Goal: Task Accomplishment & Management: Manage account settings

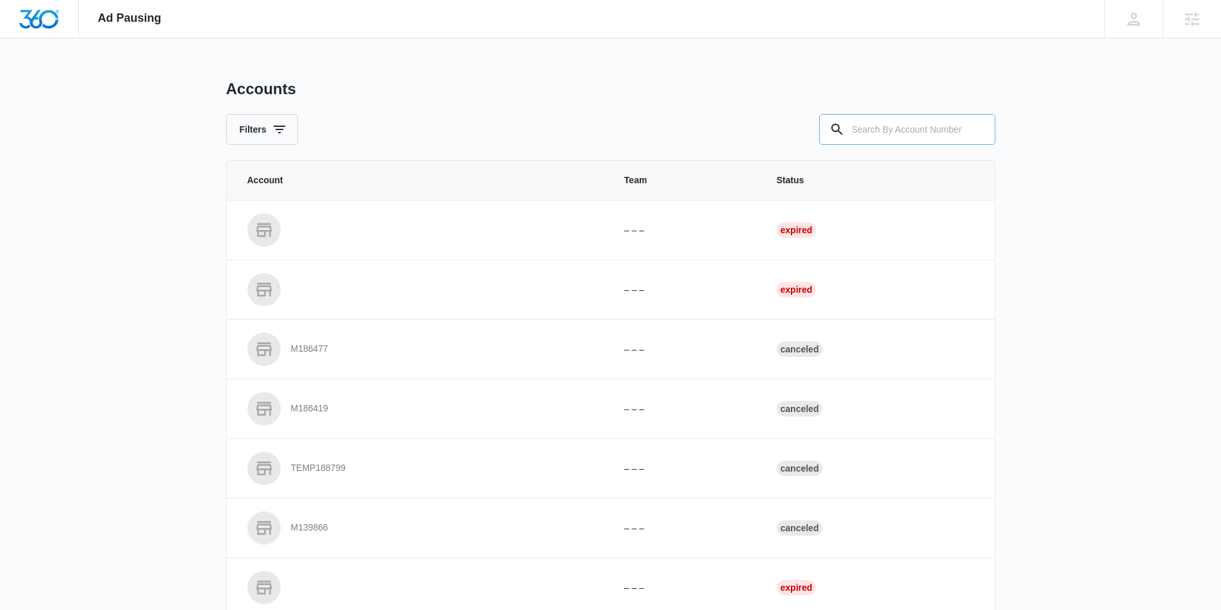
click at [886, 144] on input "text" at bounding box center [907, 129] width 176 height 31
paste input "M335823"
type input "M335823"
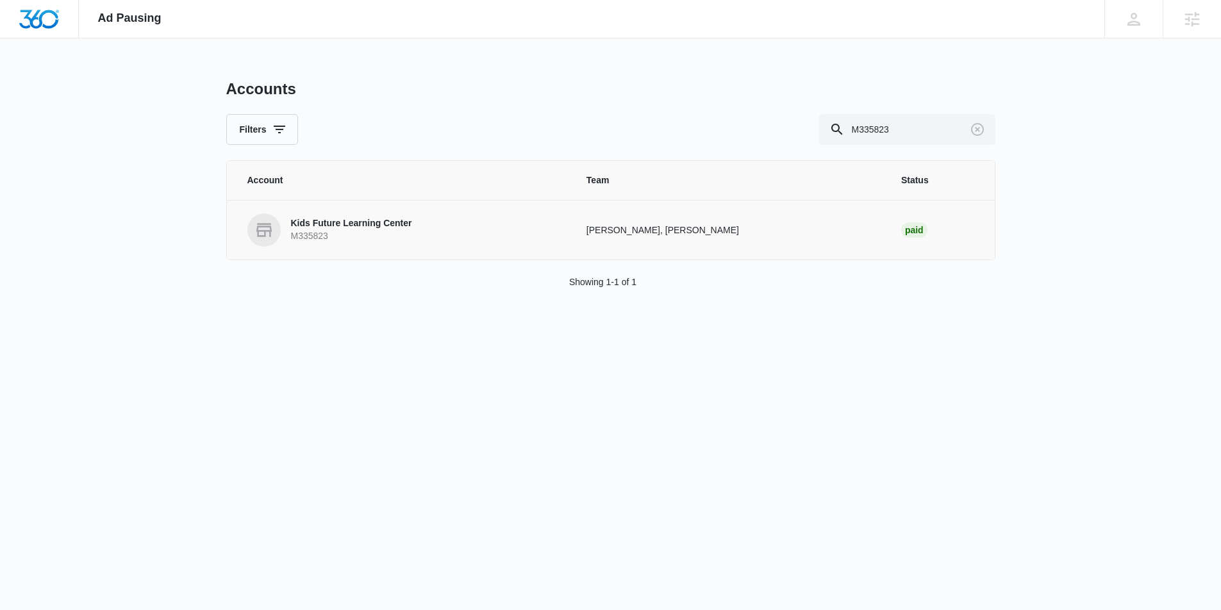
click at [367, 236] on p "M335823" at bounding box center [351, 236] width 121 height 13
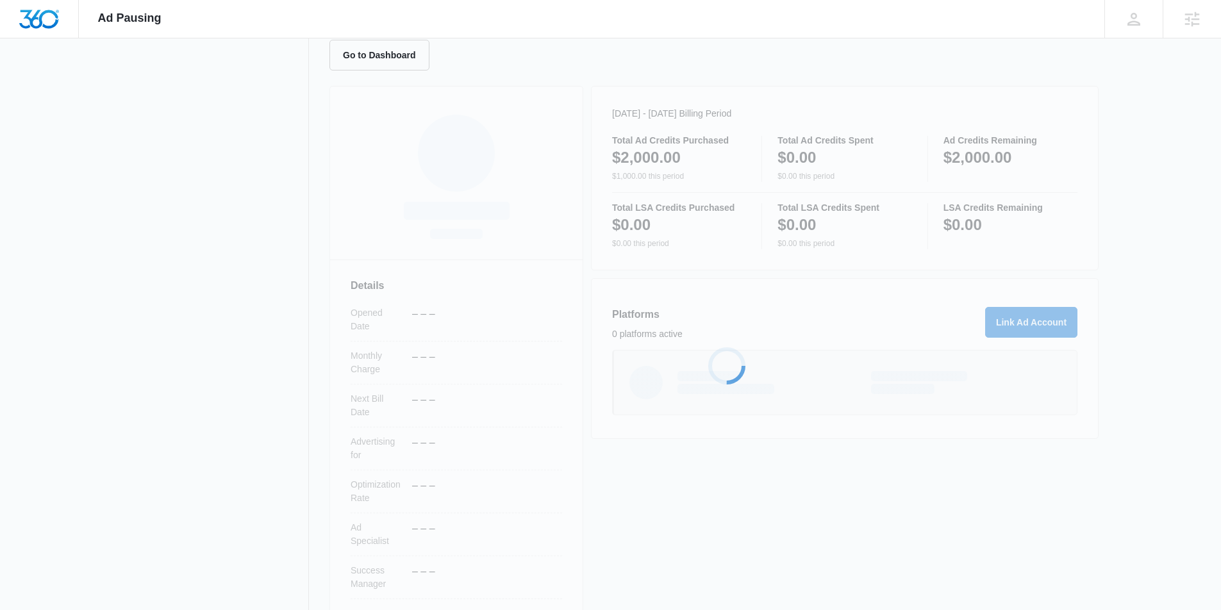
scroll to position [152, 0]
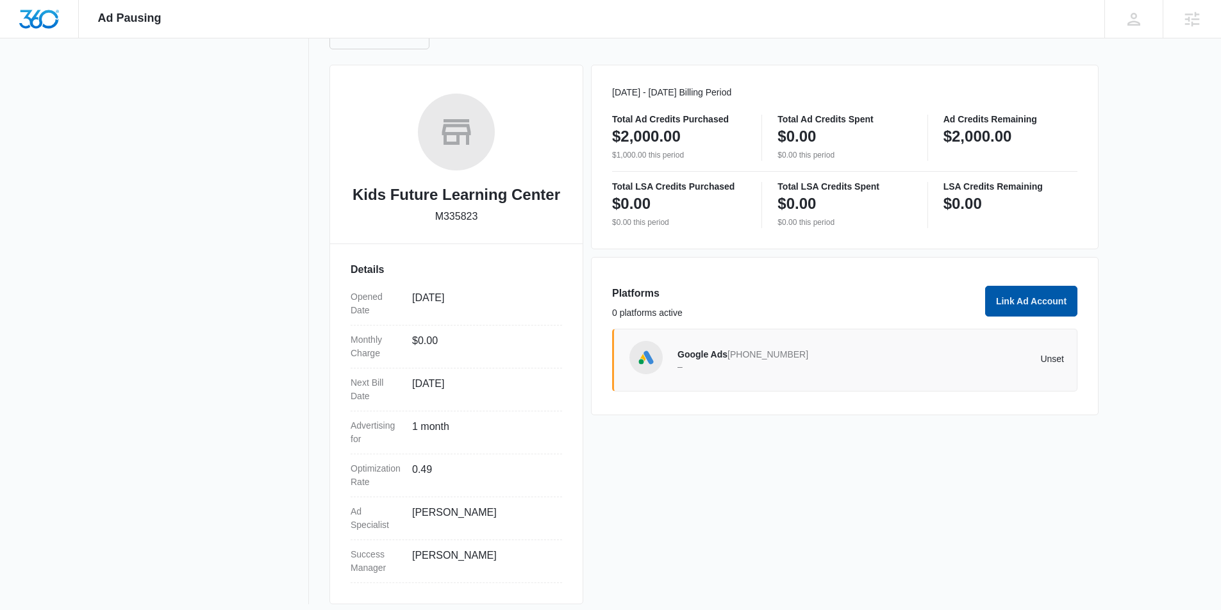
click at [1041, 305] on button "Link Ad Account" at bounding box center [1031, 301] width 92 height 31
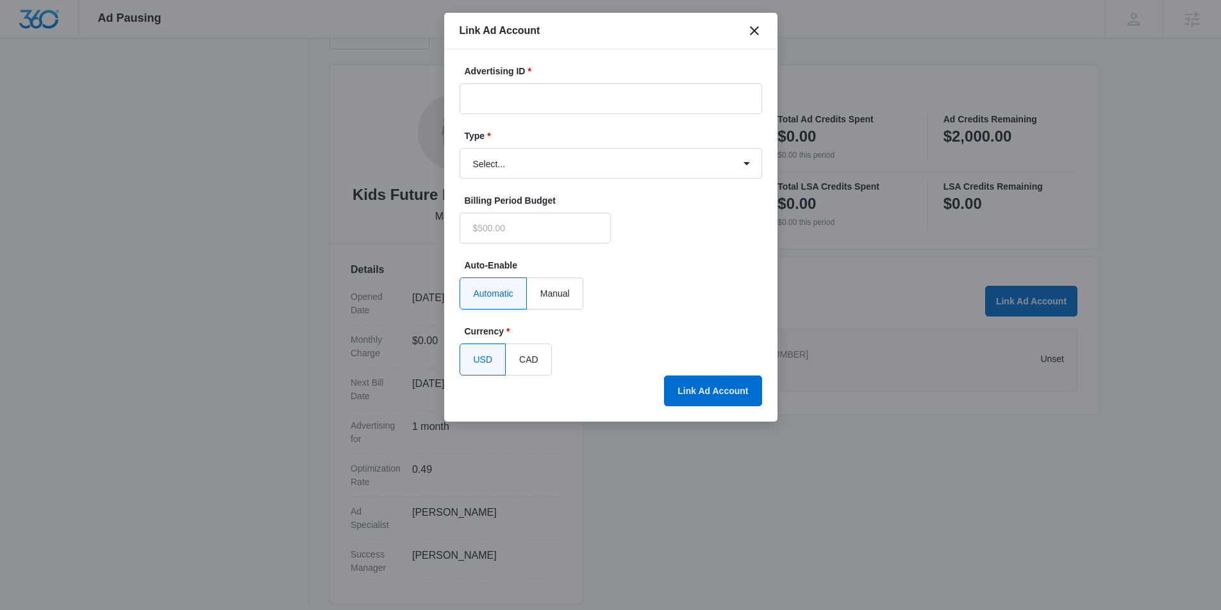
type input "$0.00"
click at [618, 108] on input "Advertising ID *" at bounding box center [611, 98] width 303 height 31
paste input "4228434927478948"
type input "4228434927478948"
click at [504, 167] on select "Select... Bing Ads Facebook Ads Google Ads" at bounding box center [611, 163] width 303 height 31
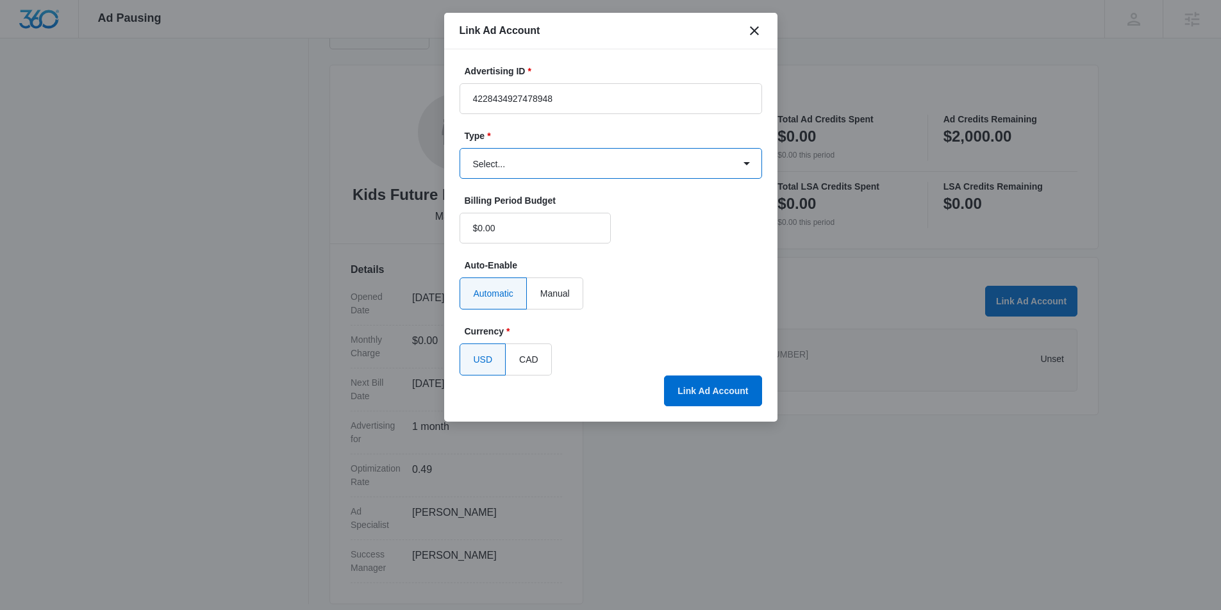
select select "facebook"
click at [460, 148] on select "Select... Bing Ads Facebook Ads Google Ads" at bounding box center [611, 163] width 303 height 31
click at [710, 397] on button "Link Ad Account" at bounding box center [712, 391] width 97 height 31
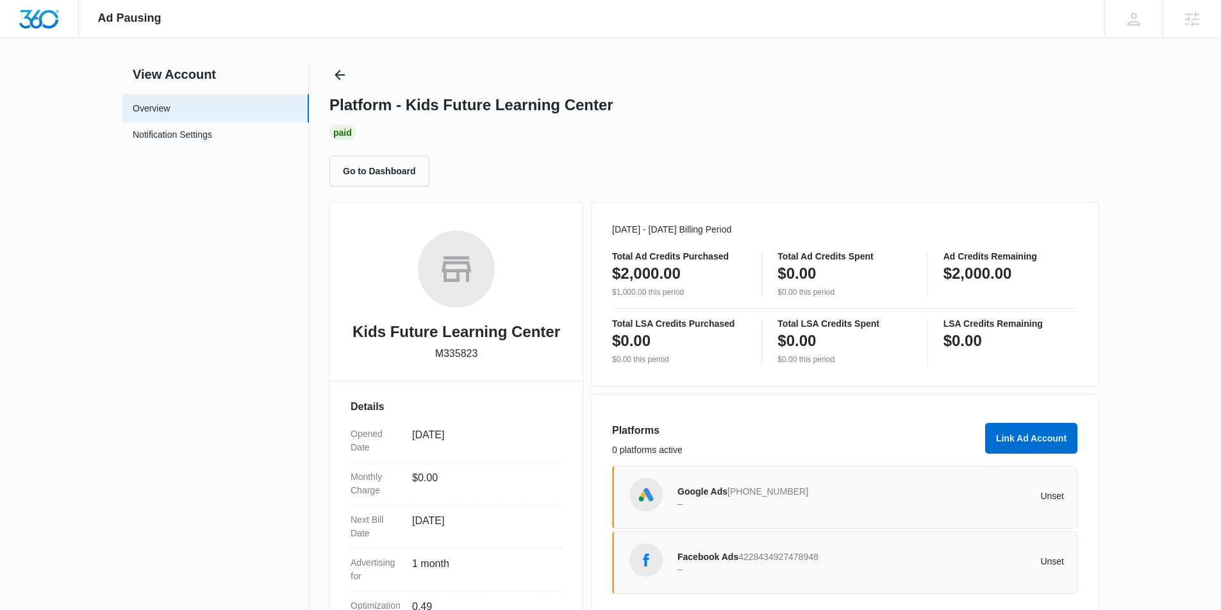
scroll to position [0, 0]
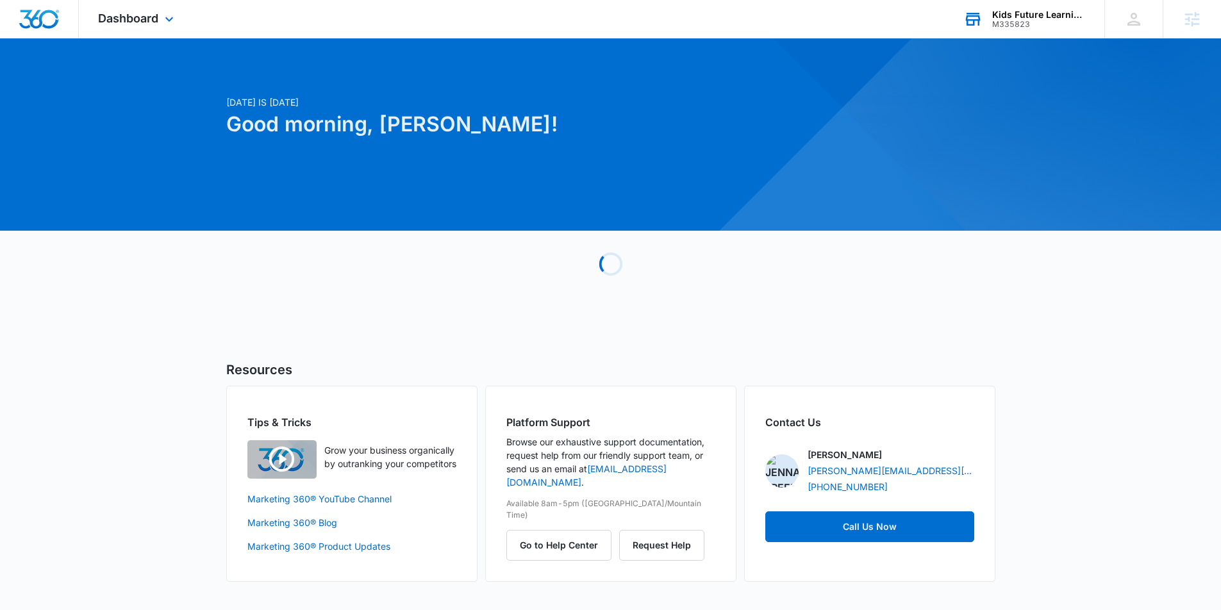
click at [1046, 24] on div "M335823" at bounding box center [1039, 24] width 94 height 9
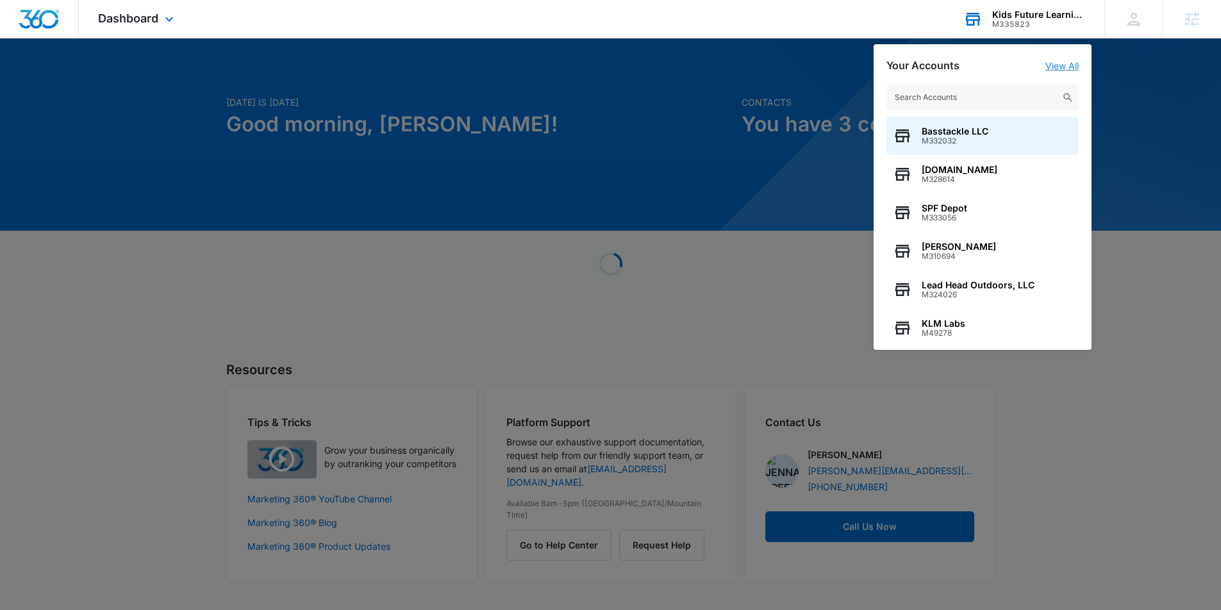
click at [1066, 68] on link "View All" at bounding box center [1061, 65] width 33 height 11
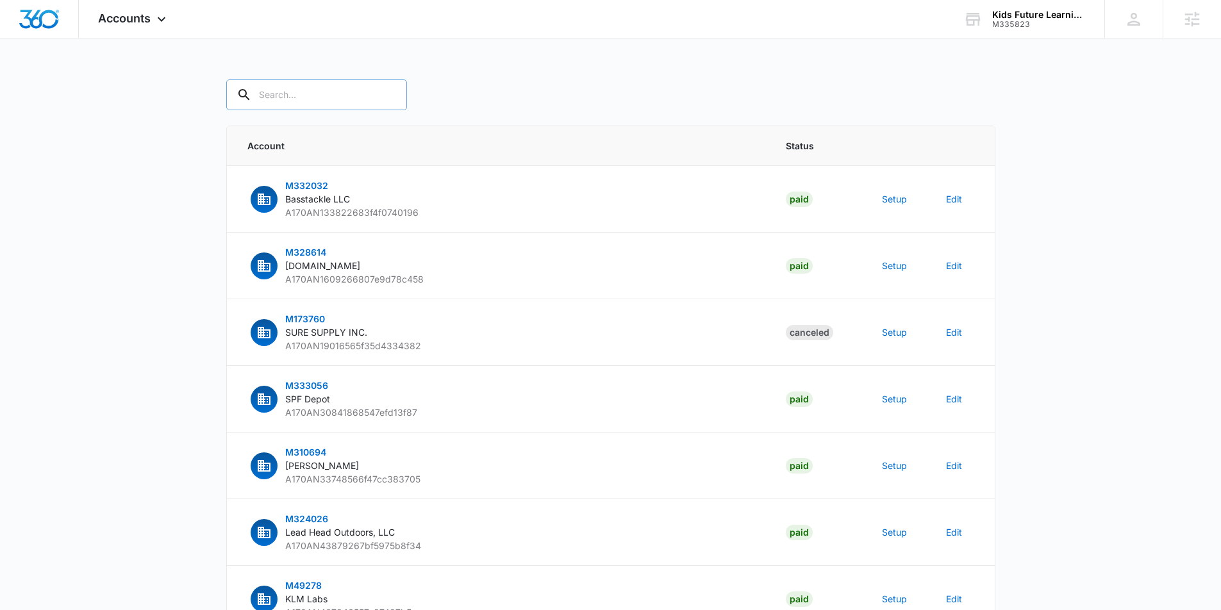
click at [309, 95] on input "text" at bounding box center [316, 94] width 181 height 31
paste input "M335823"
type input "M335823"
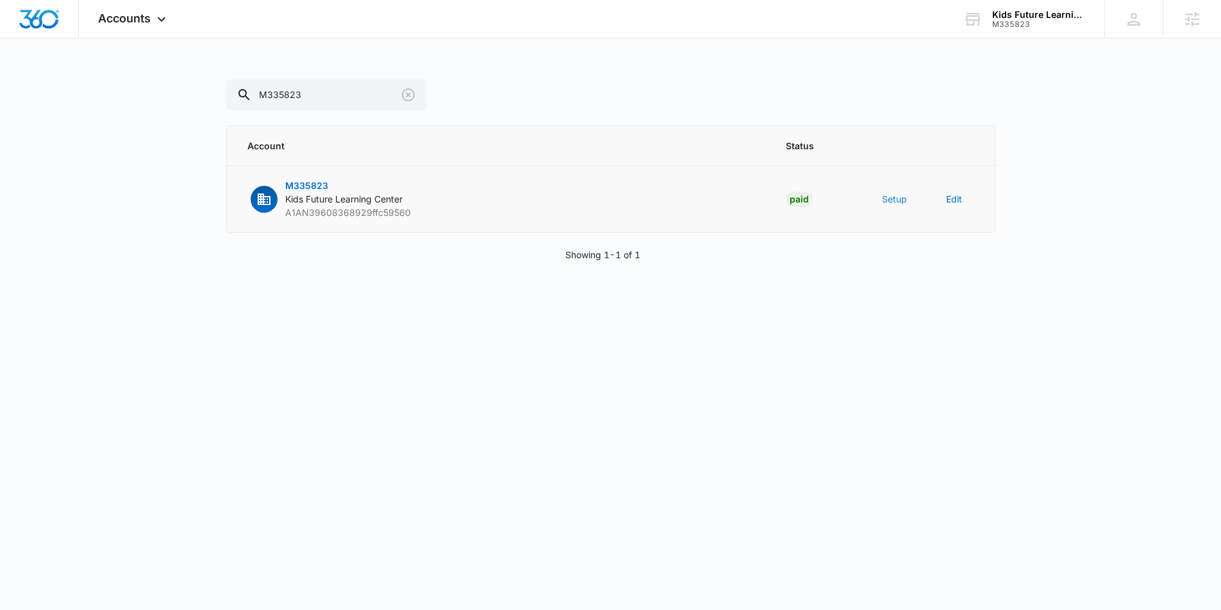
click at [896, 202] on button "Setup" at bounding box center [894, 198] width 25 height 13
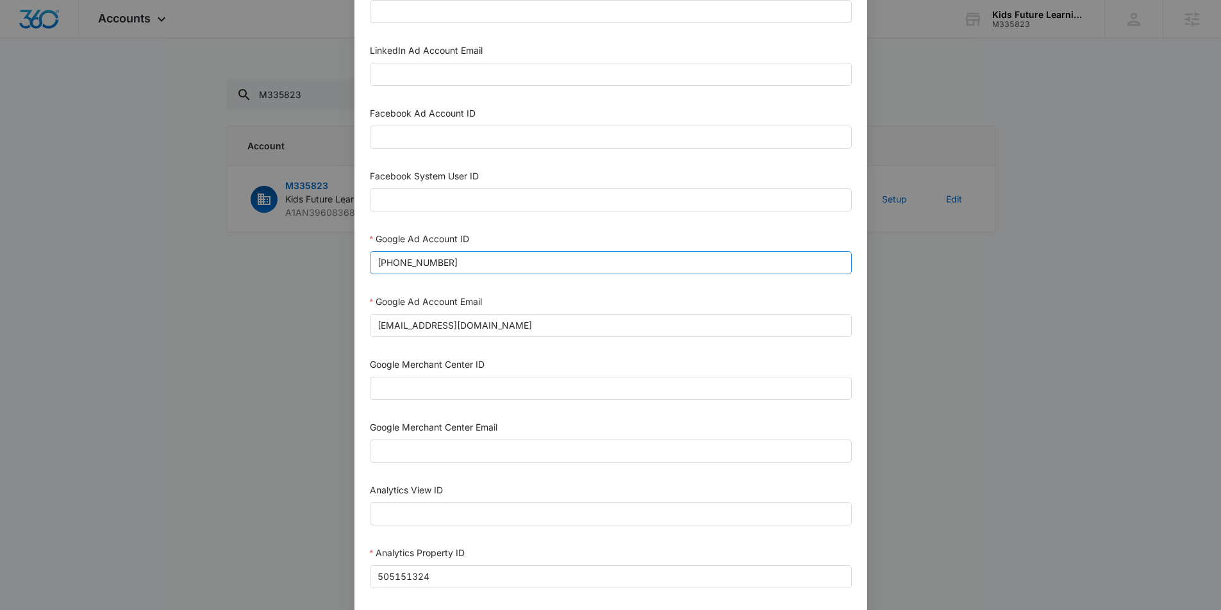
scroll to position [204, 0]
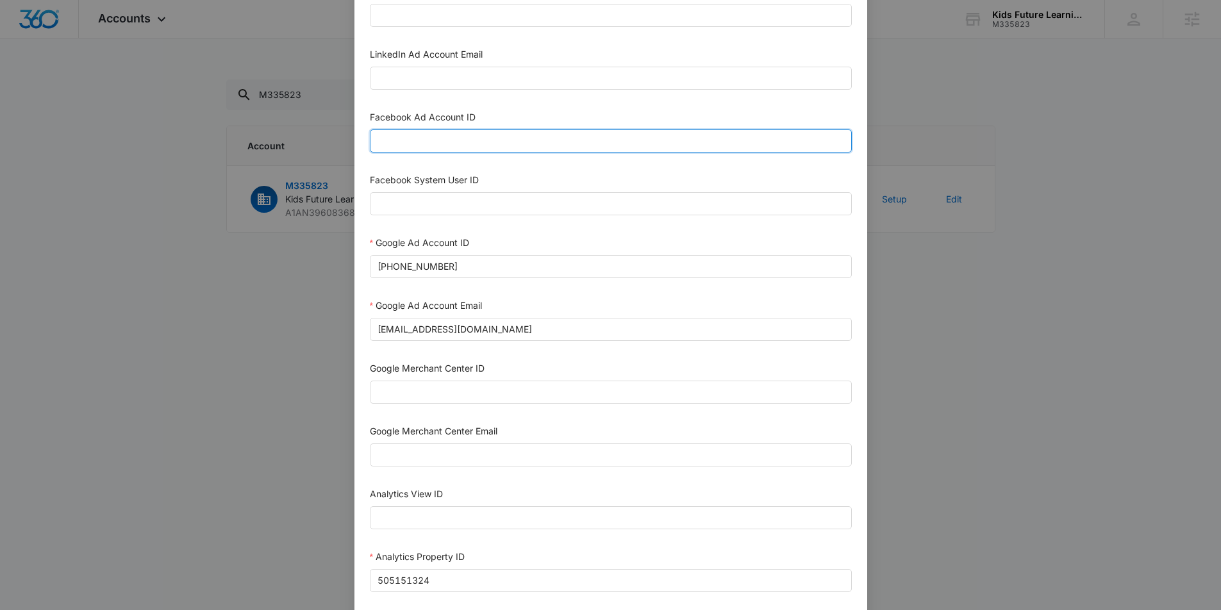
click at [452, 134] on input "Facebook Ad Account ID" at bounding box center [611, 140] width 482 height 23
paste input "4228434927478948"
type input "4228434927478948"
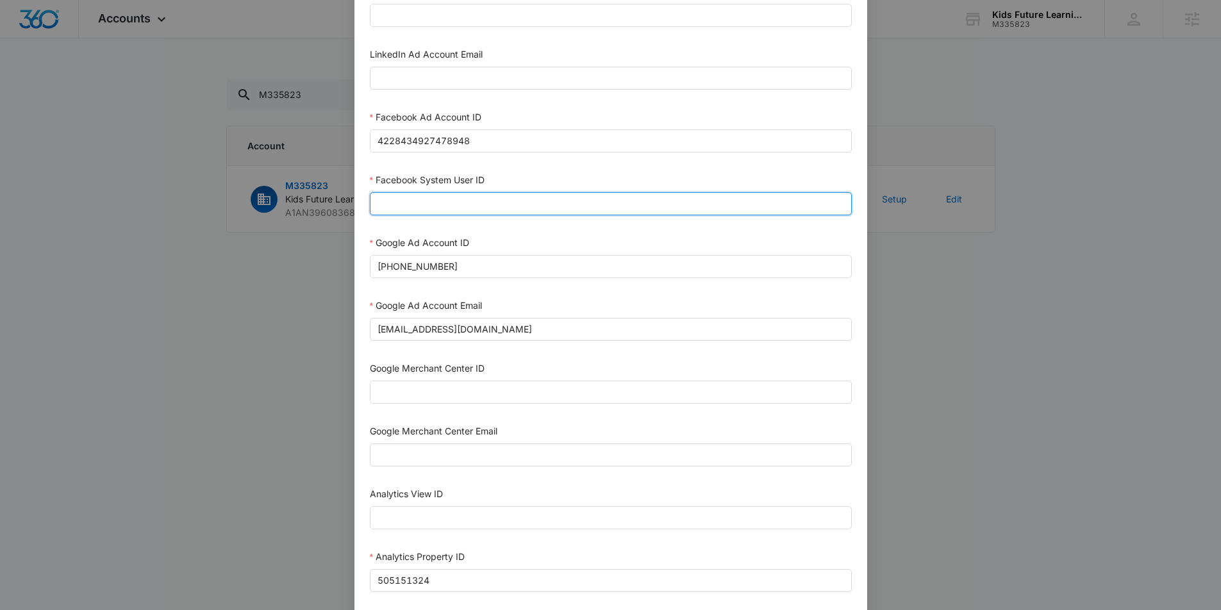
click at [519, 209] on input "Facebook System User ID" at bounding box center [611, 203] width 482 height 23
paste input "1023954259108897"
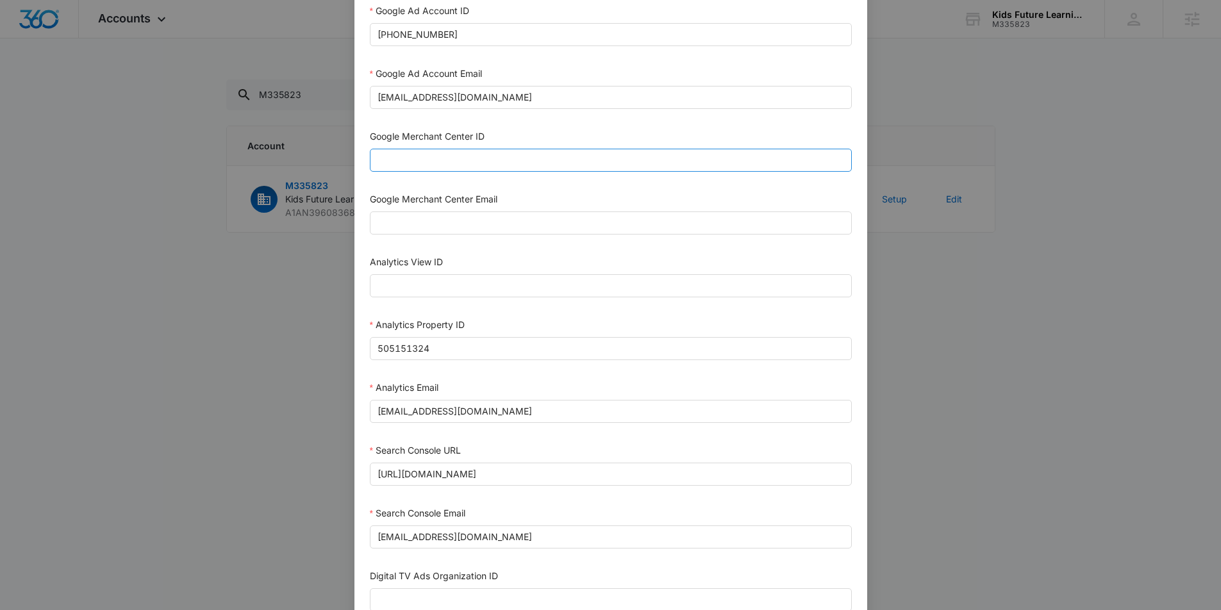
scroll to position [533, 0]
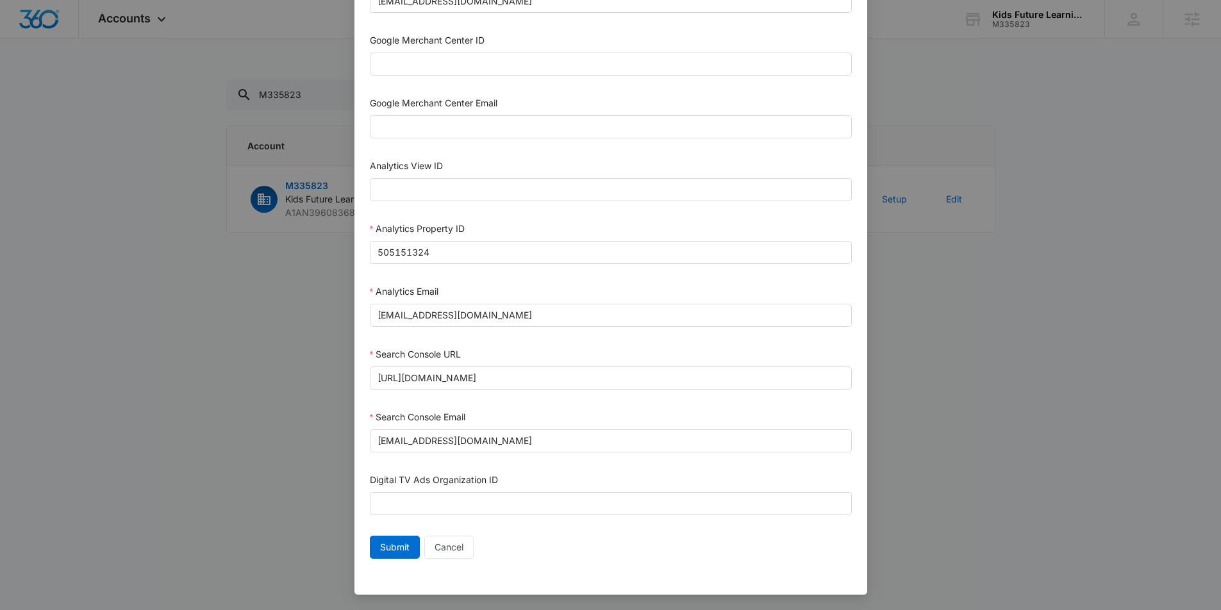
type input "1023954259108897"
click at [402, 560] on div "Submit Cancel" at bounding box center [611, 550] width 482 height 28
click at [392, 544] on span "Submit" at bounding box center [394, 547] width 29 height 14
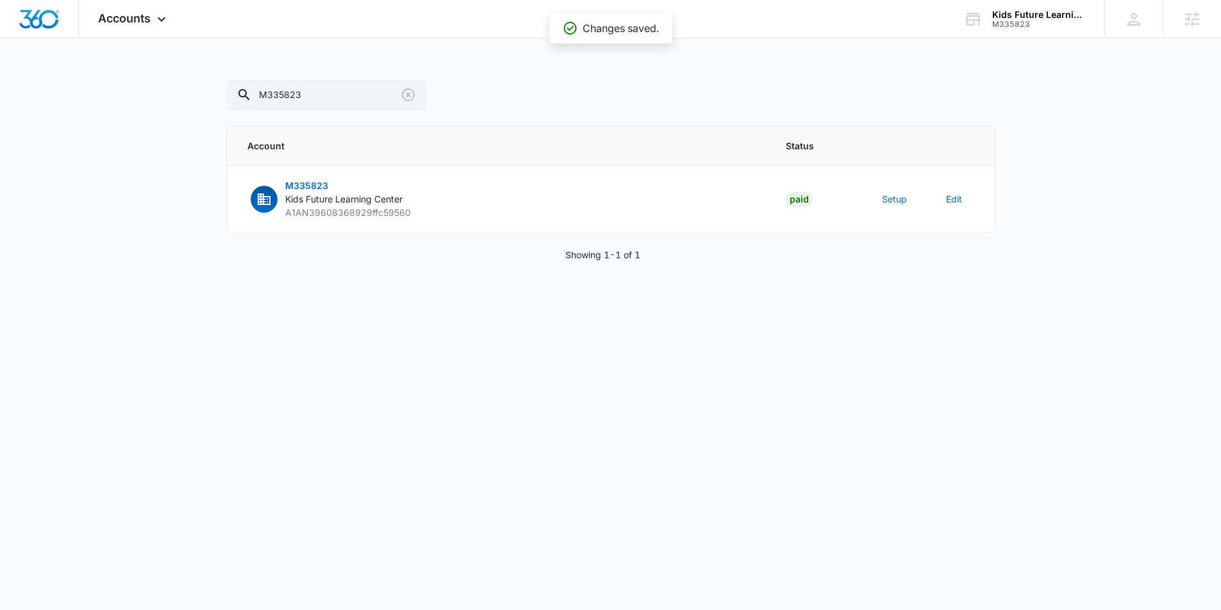
scroll to position [520, 0]
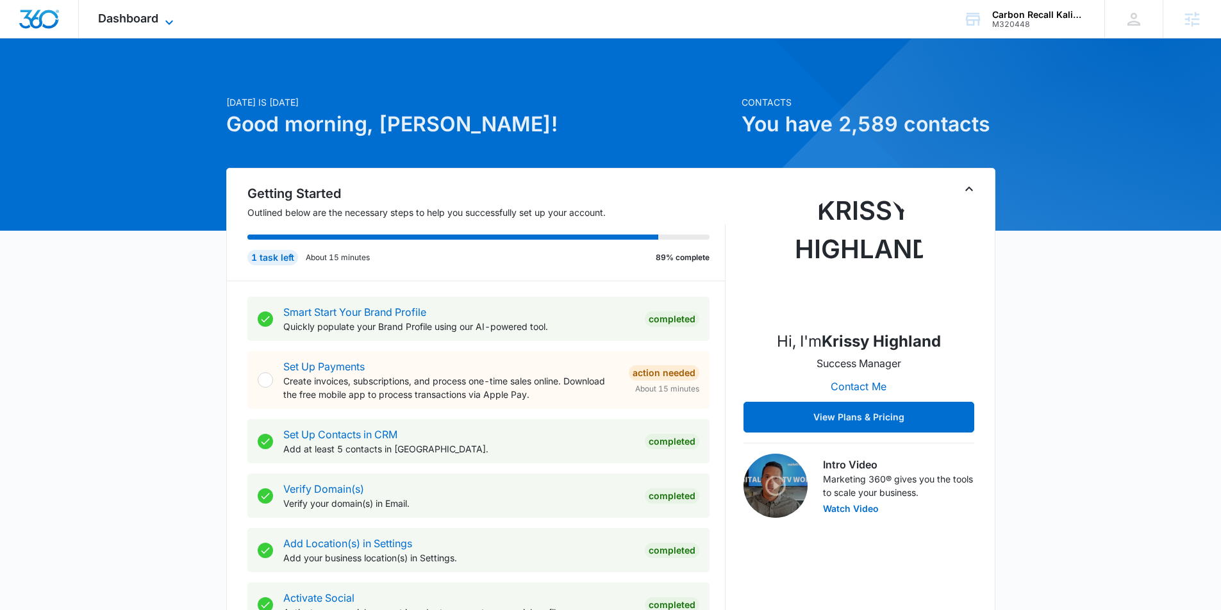
click at [167, 20] on icon at bounding box center [169, 22] width 15 height 15
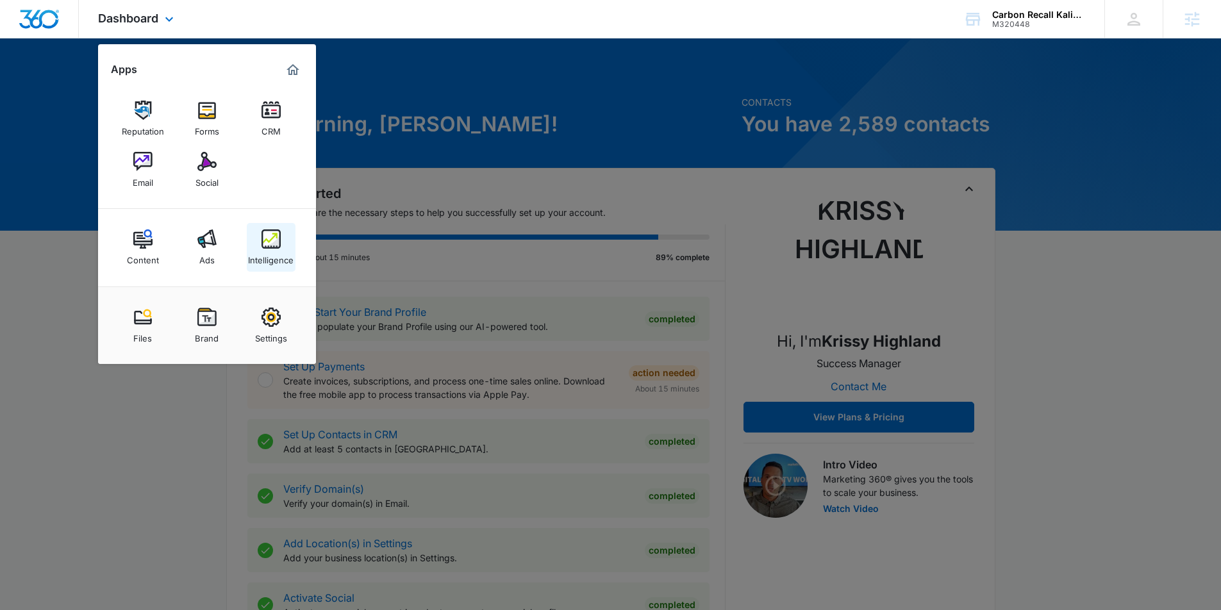
click at [268, 245] on img at bounding box center [270, 238] width 19 height 19
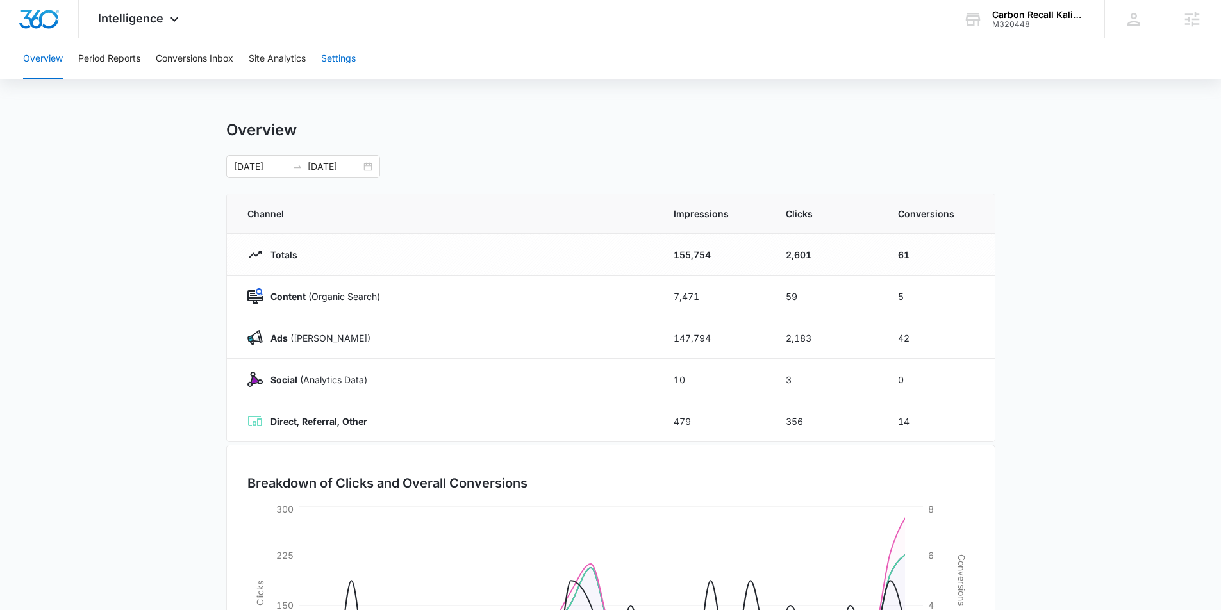
scroll to position [3, 0]
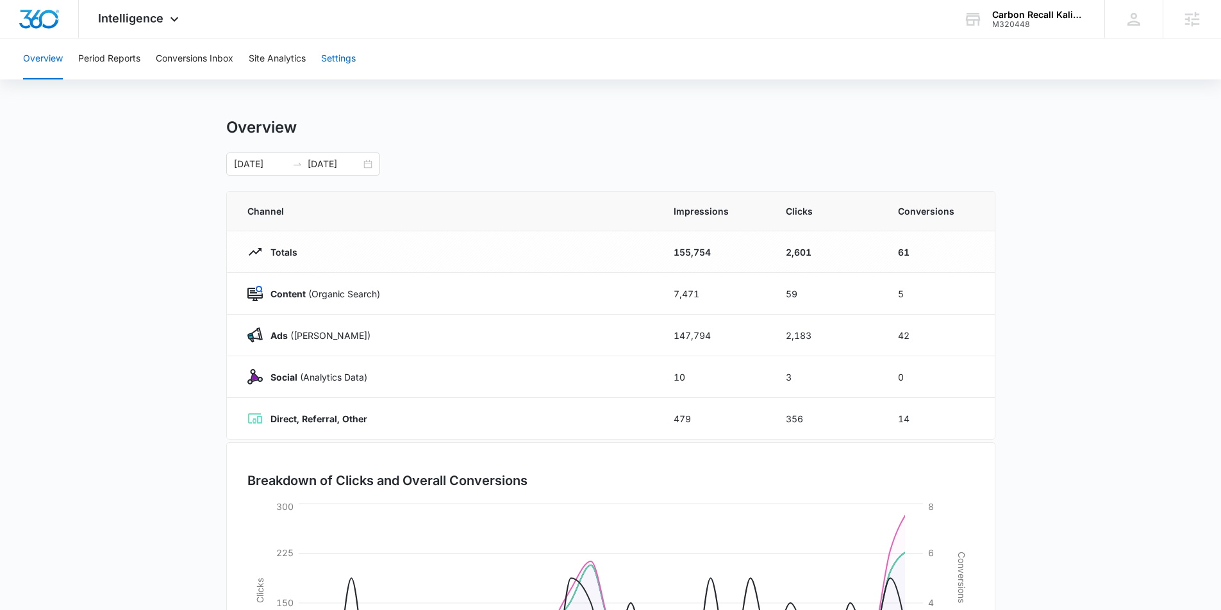
click at [328, 59] on button "Settings" at bounding box center [338, 58] width 35 height 41
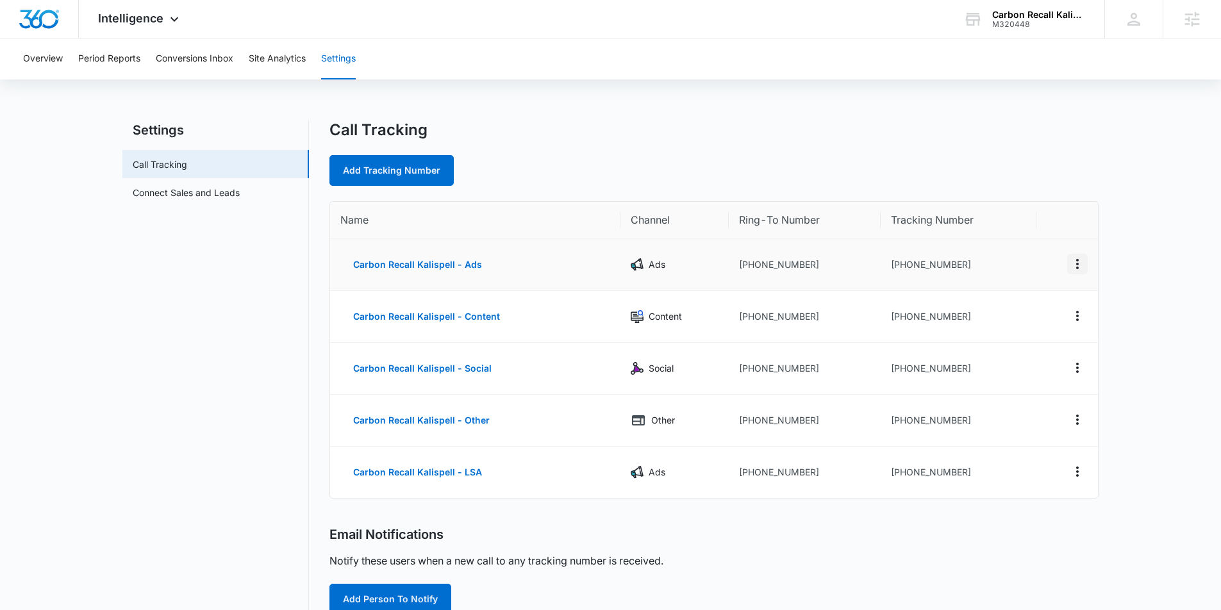
click at [1074, 261] on icon "Actions" at bounding box center [1077, 263] width 15 height 15
click at [1022, 280] on button "Delete" at bounding box center [1024, 273] width 73 height 19
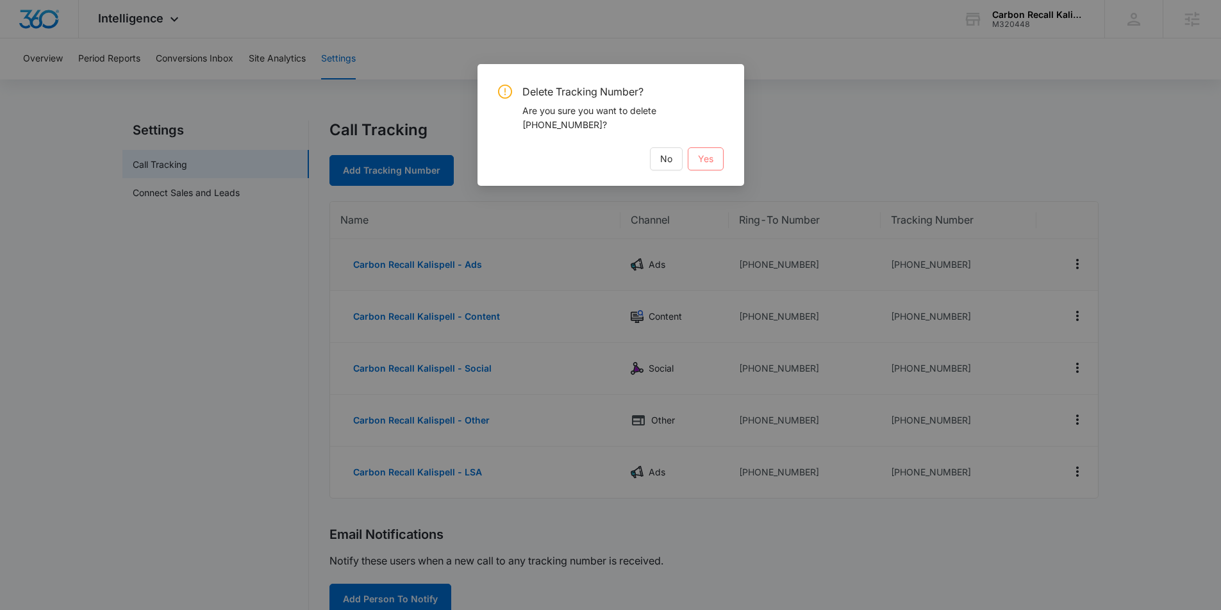
click at [709, 159] on span "Yes" at bounding box center [705, 159] width 15 height 14
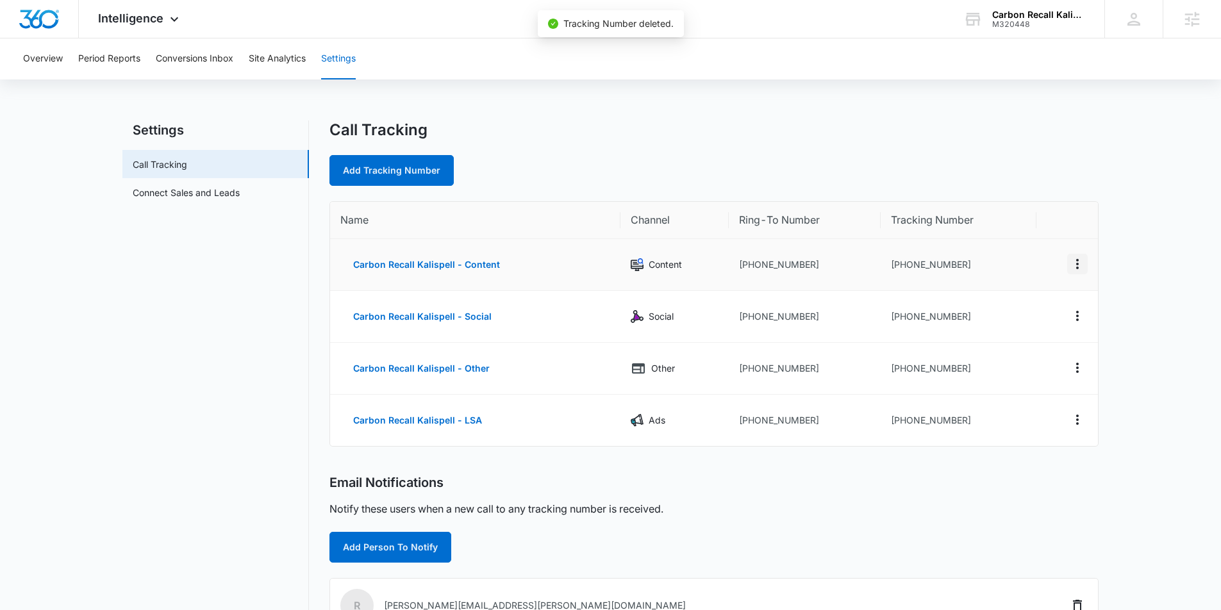
click at [1079, 258] on icon "Actions" at bounding box center [1077, 263] width 15 height 15
click at [1013, 280] on button "Delete" at bounding box center [1024, 273] width 73 height 19
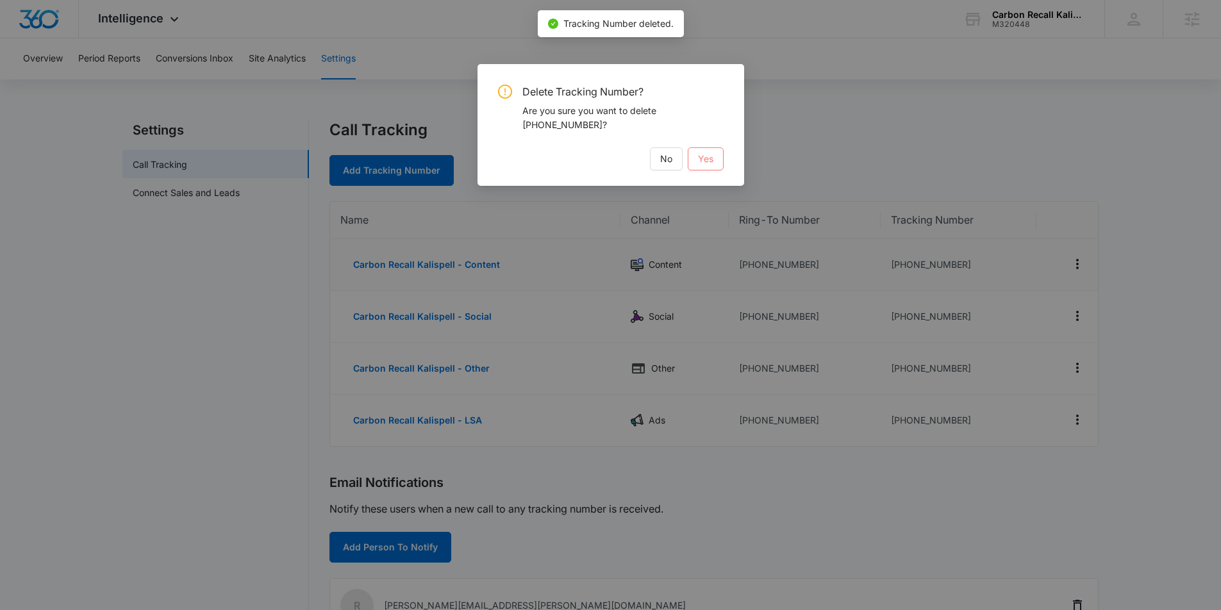
click at [702, 160] on span "Yes" at bounding box center [705, 159] width 15 height 14
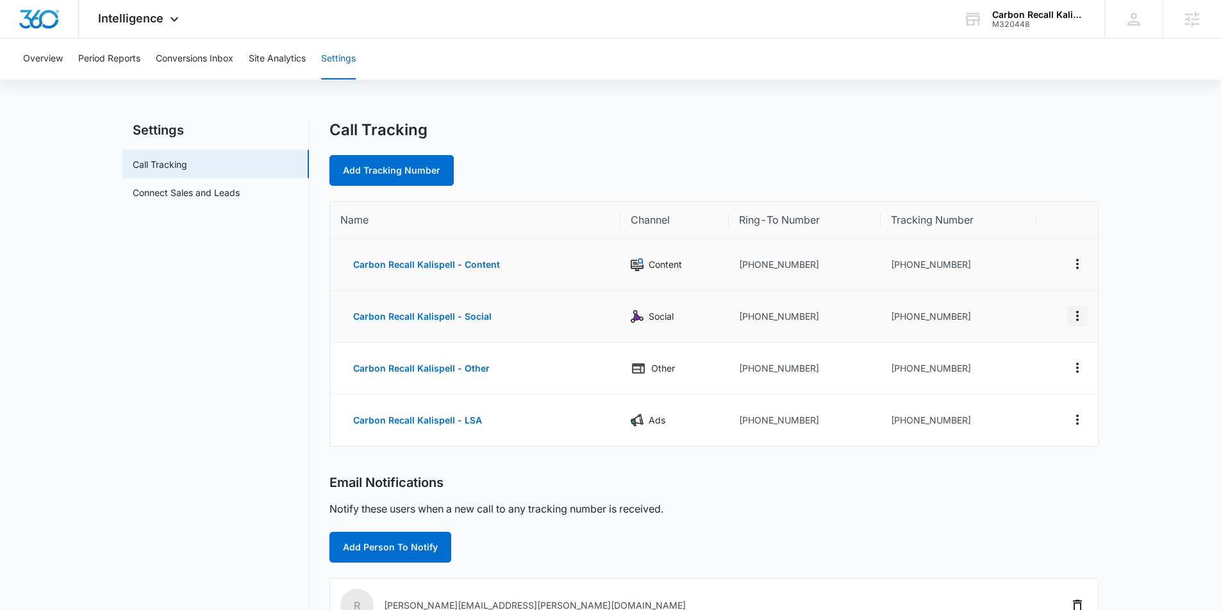
click at [1077, 313] on icon "Actions" at bounding box center [1077, 315] width 15 height 15
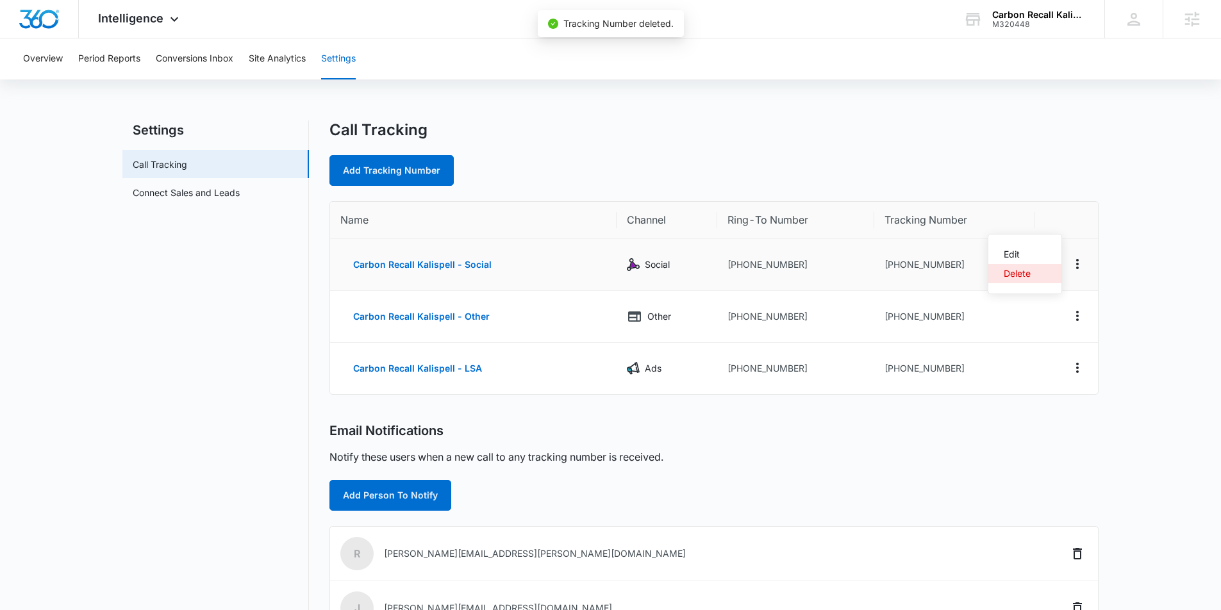
click at [1022, 277] on div "Delete" at bounding box center [1017, 273] width 27 height 9
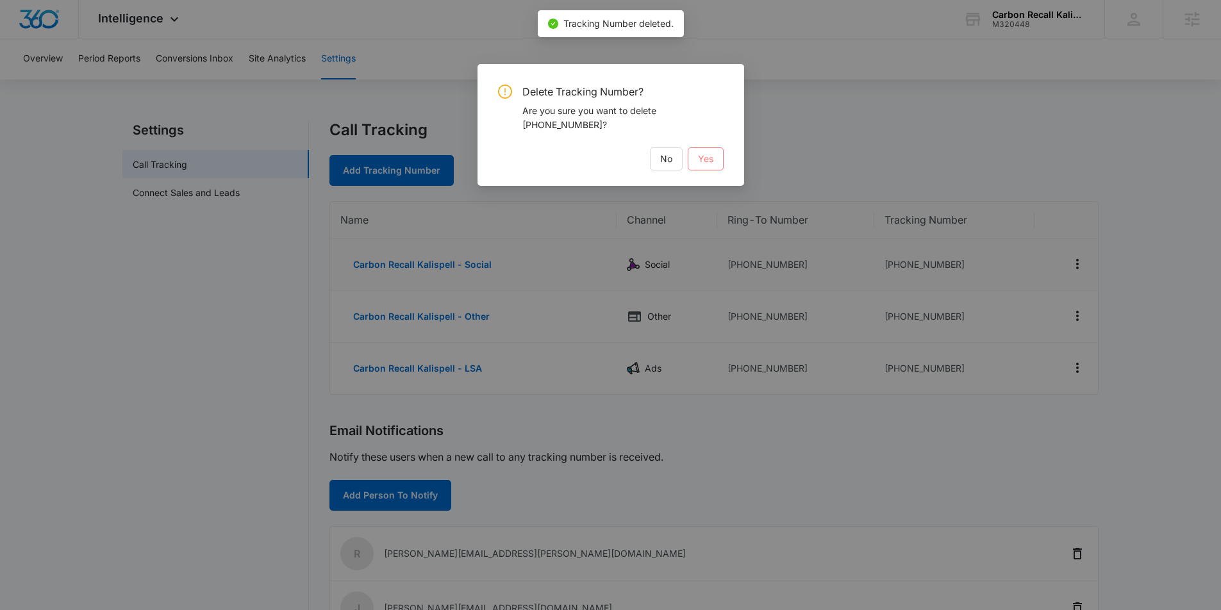
click at [719, 158] on button "Yes" at bounding box center [706, 158] width 36 height 23
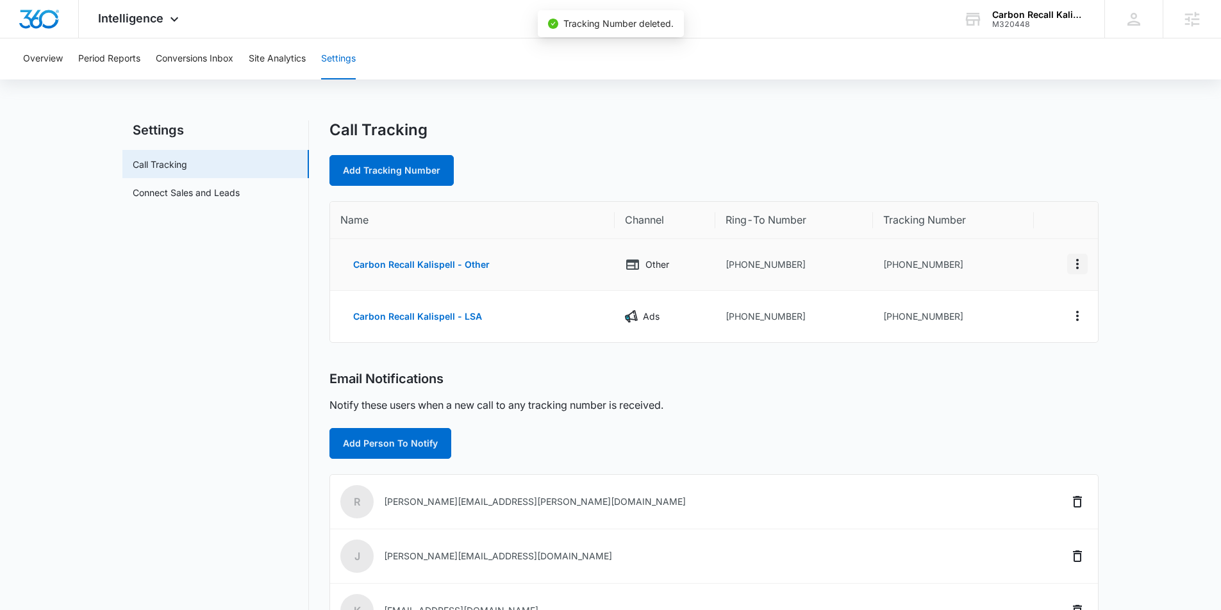
click at [1082, 263] on icon "Actions" at bounding box center [1077, 263] width 15 height 15
click at [1054, 267] on button "Delete" at bounding box center [1024, 273] width 73 height 19
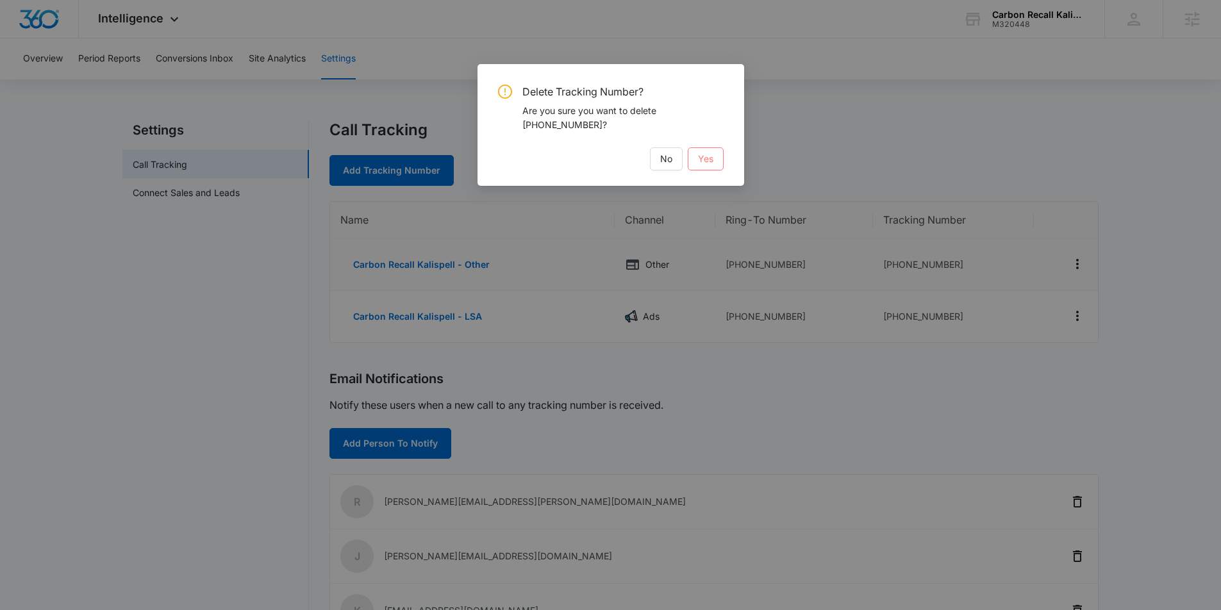
click at [706, 149] on button "Yes" at bounding box center [706, 158] width 36 height 23
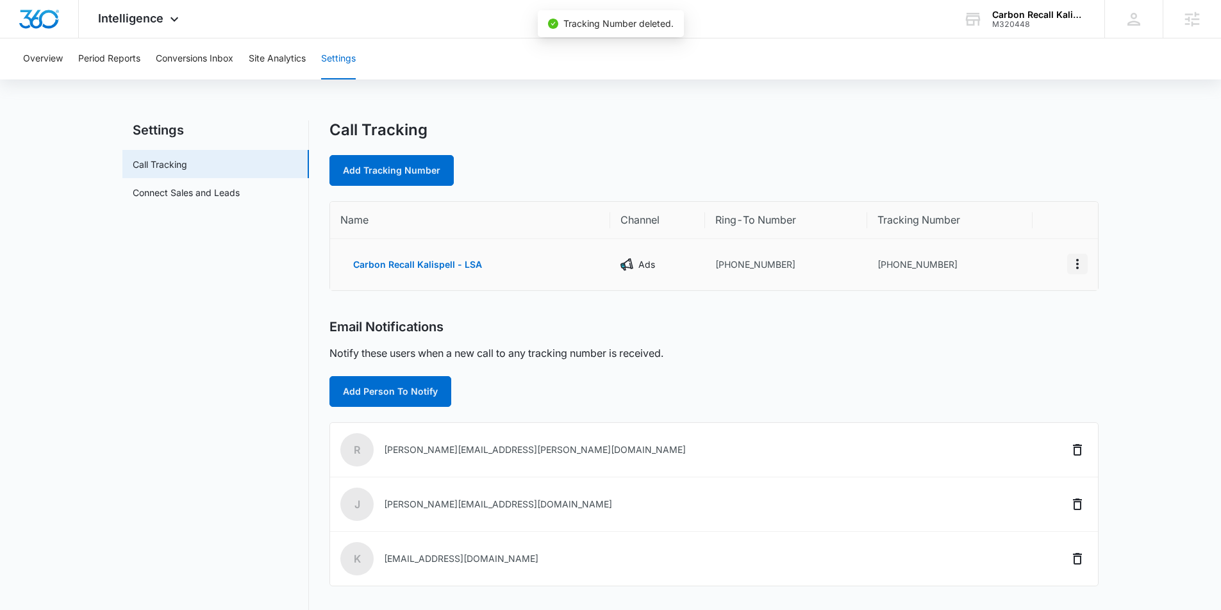
click at [1075, 266] on icon "Actions" at bounding box center [1077, 263] width 15 height 15
click at [1030, 269] on div "Delete" at bounding box center [1017, 269] width 27 height 9
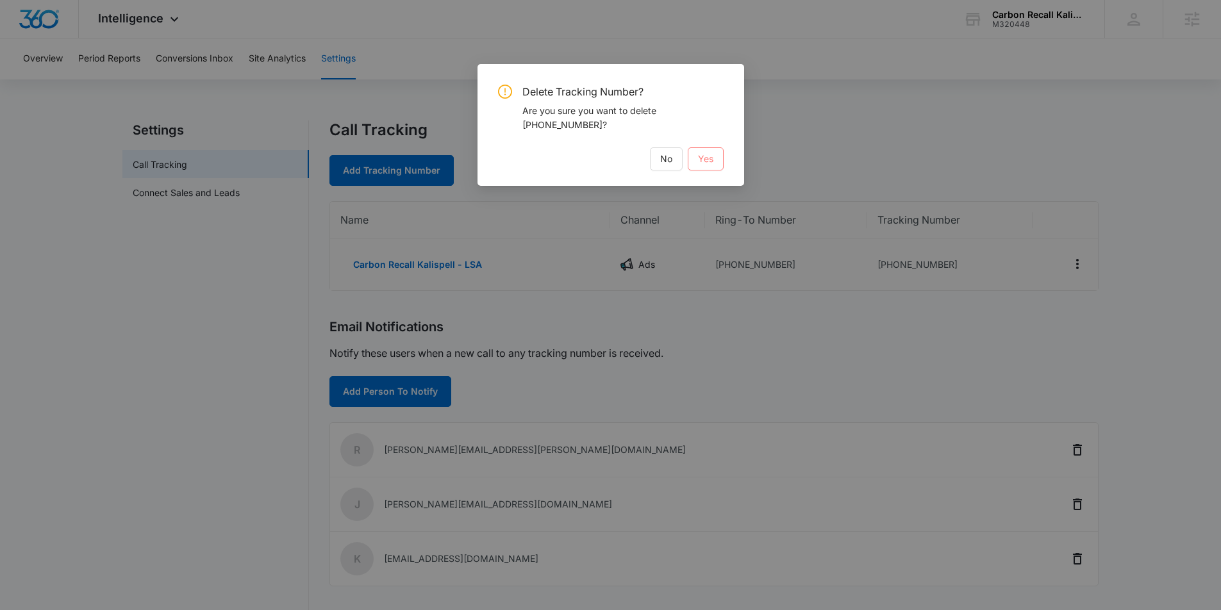
click at [714, 160] on button "Yes" at bounding box center [706, 158] width 36 height 23
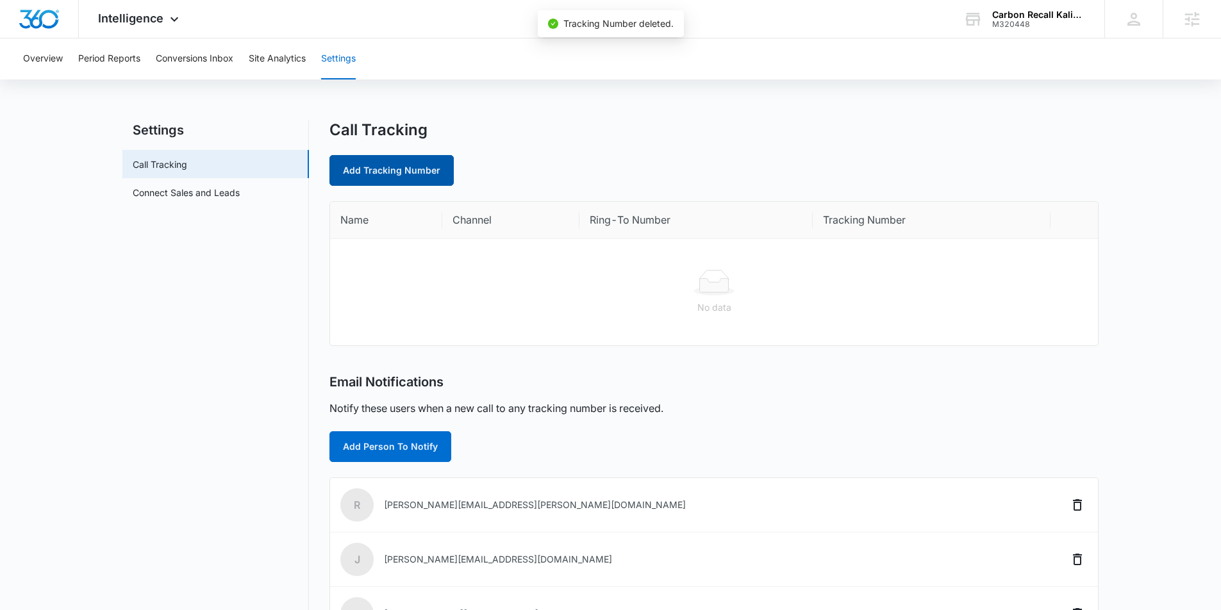
click at [377, 169] on link "Add Tracking Number" at bounding box center [391, 170] width 124 height 31
select select "by_area_code"
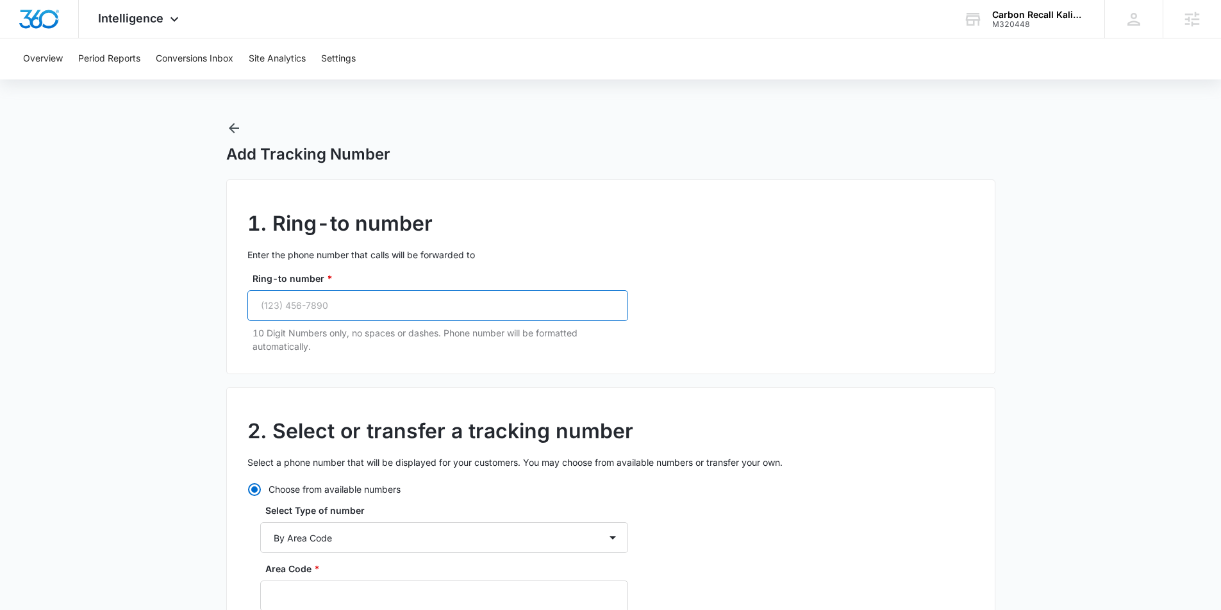
click at [286, 311] on input "Ring-to number *" at bounding box center [437, 305] width 381 height 31
paste input "(406) 250-2361"
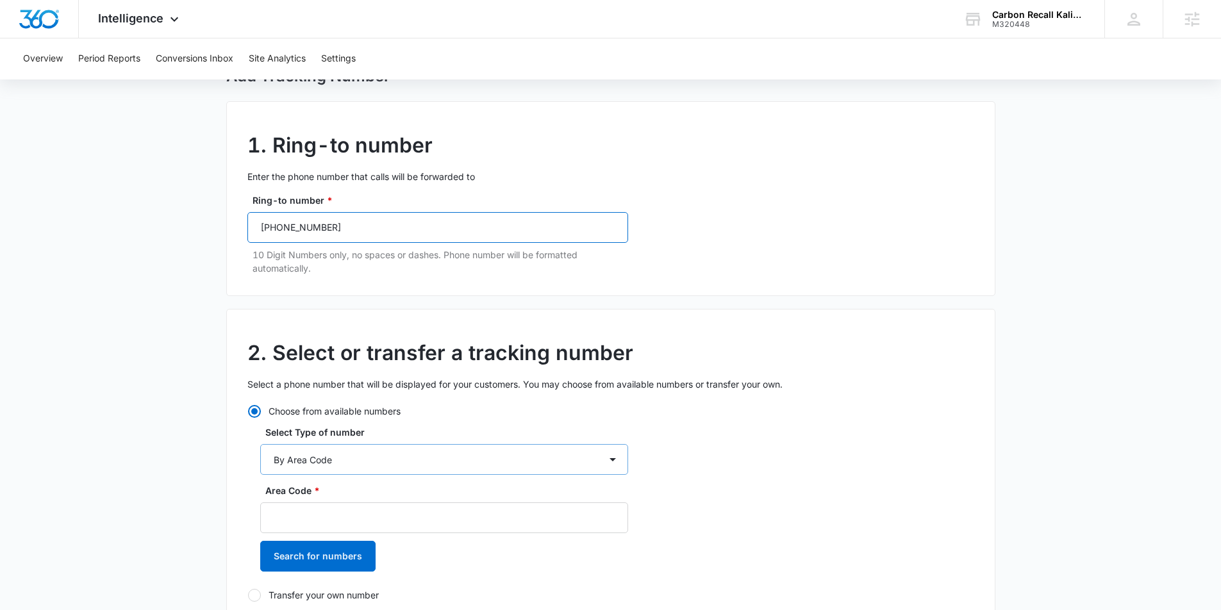
scroll to position [83, 0]
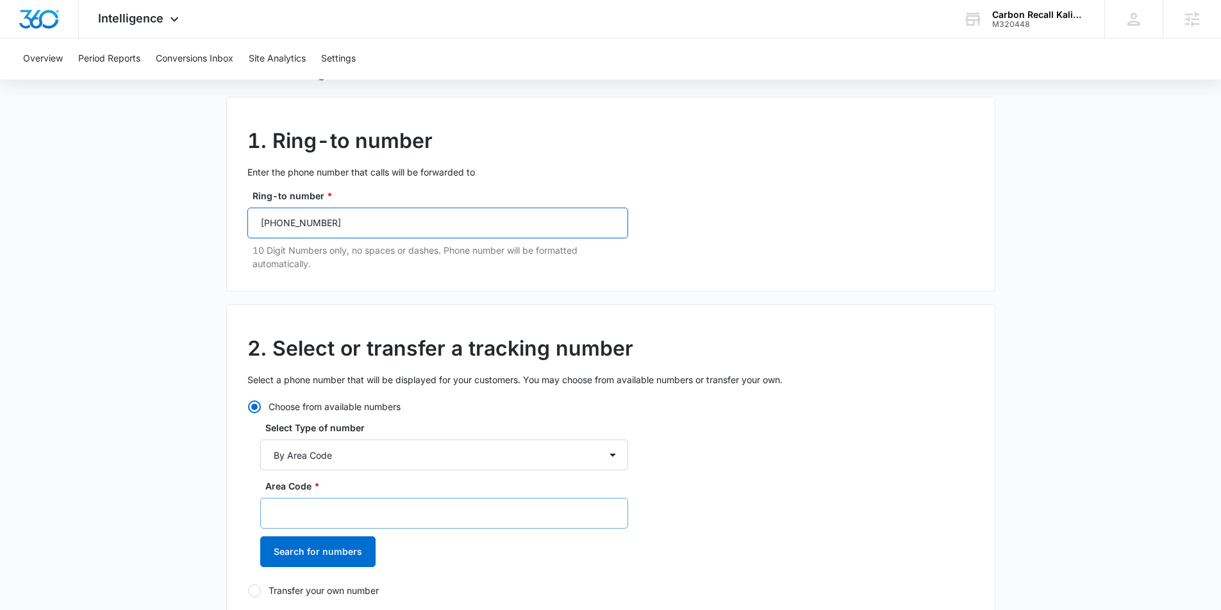
type input "(406) 250-2361"
click at [281, 508] on input "Area Code *" at bounding box center [444, 513] width 368 height 31
type input "406"
click at [349, 549] on button "Search for numbers" at bounding box center [317, 551] width 115 height 31
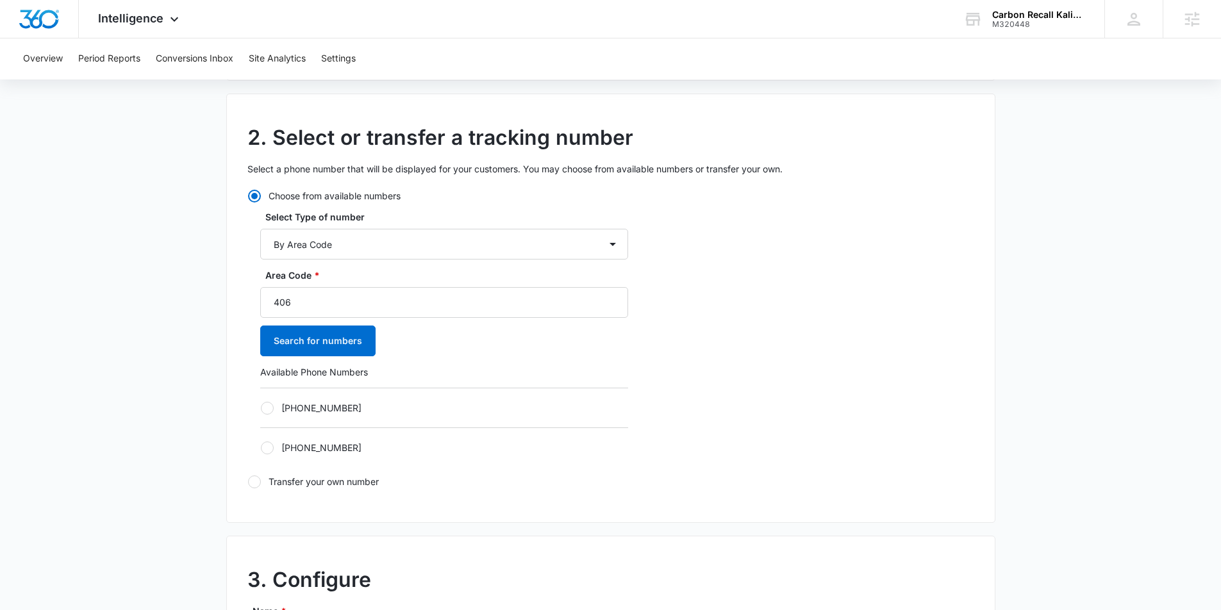
scroll to position [292, 0]
click at [268, 411] on div at bounding box center [267, 409] width 13 height 13
click at [261, 410] on input "+14062198937" at bounding box center [260, 409] width 1 height 1
radio input "true"
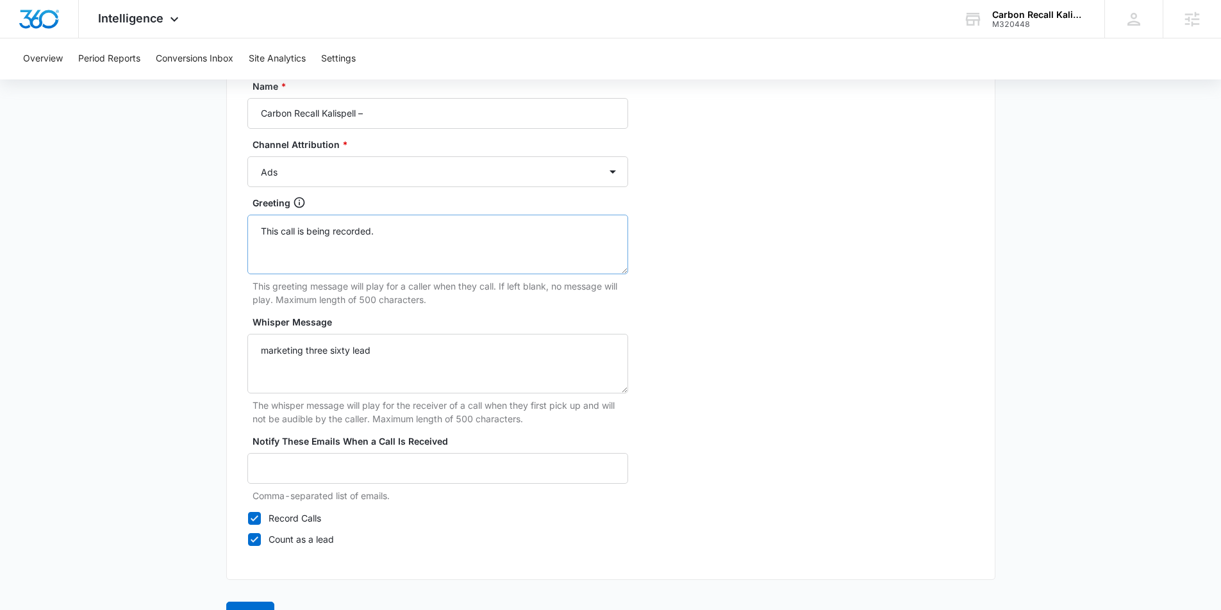
scroll to position [796, 0]
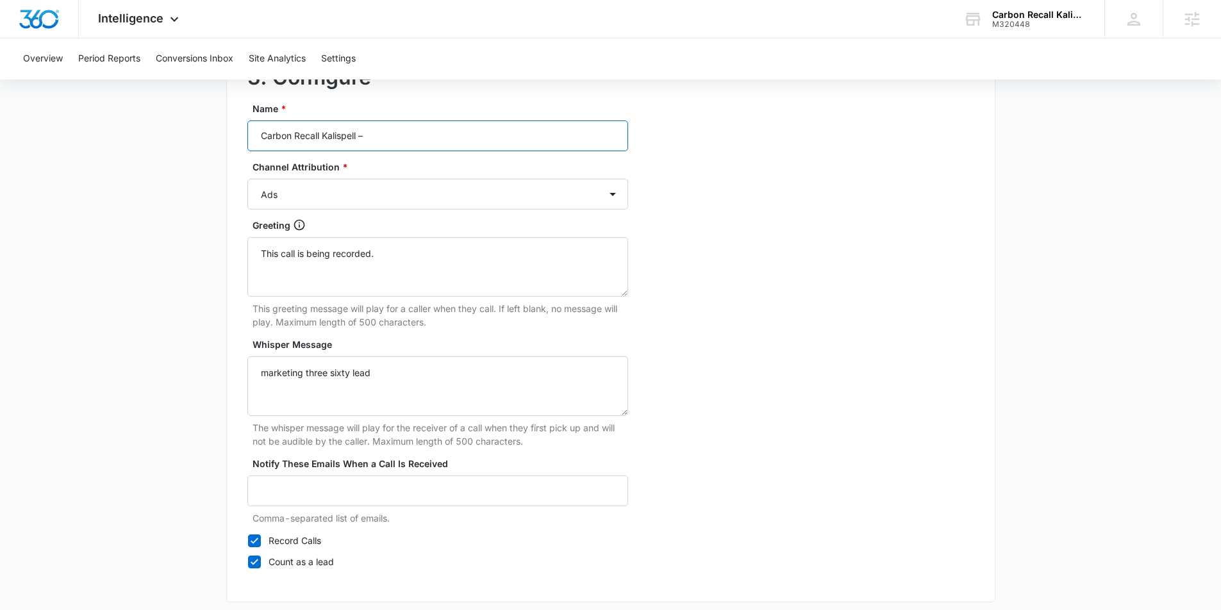
click at [396, 138] on input "Carbon Recall Kalispell –" at bounding box center [437, 135] width 381 height 31
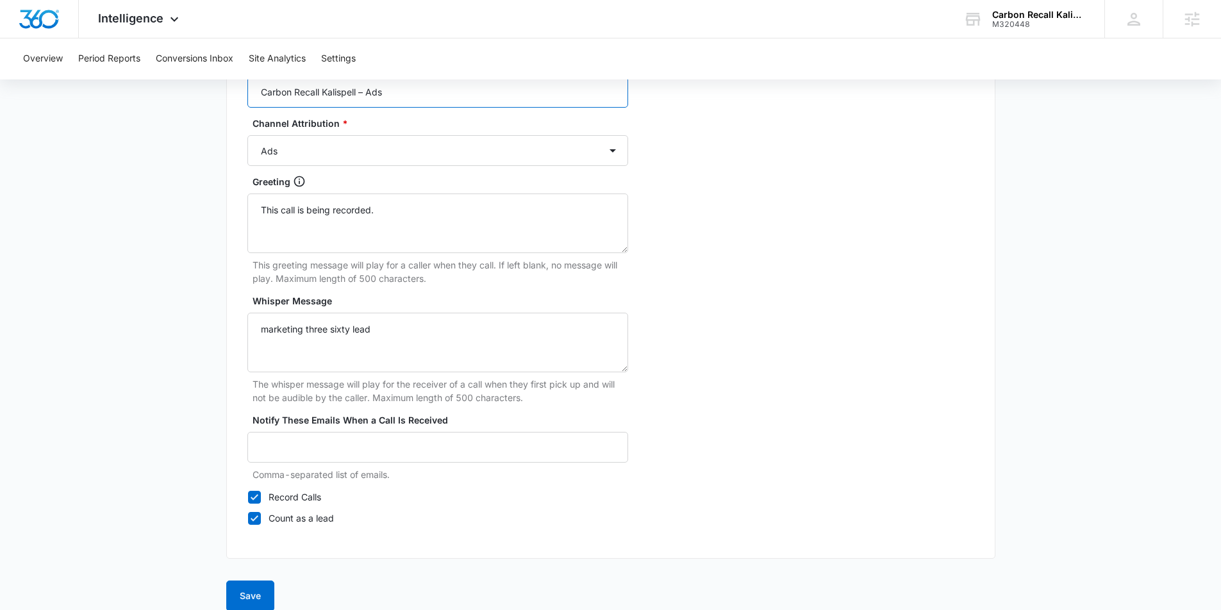
scroll to position [856, 0]
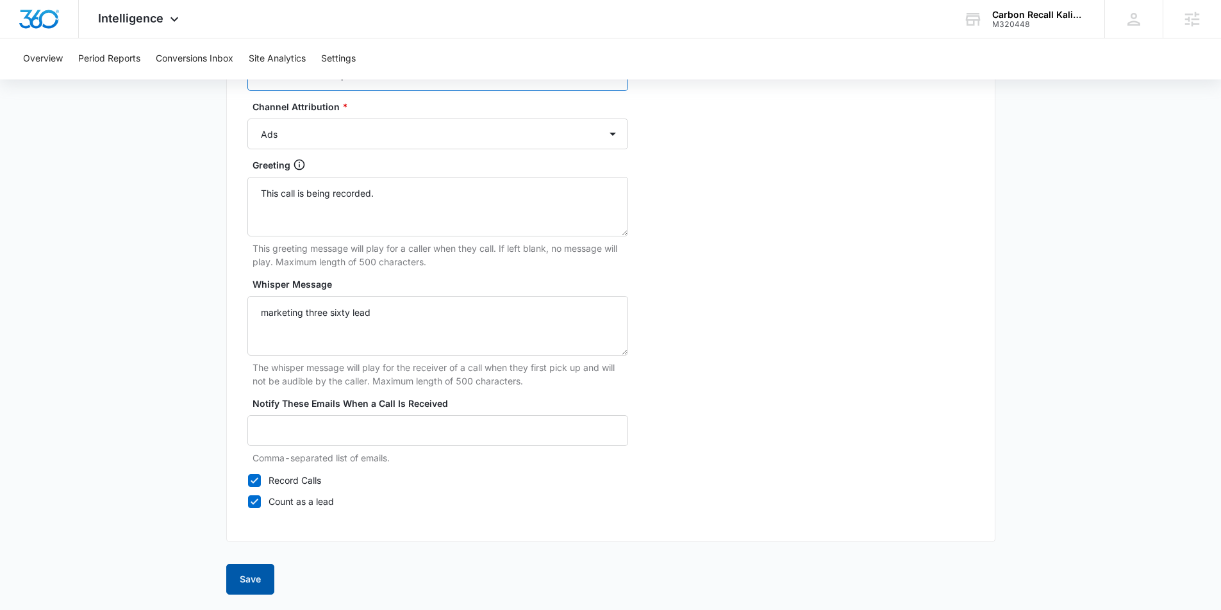
type input "Carbon Recall Kalispell – Ads"
click at [264, 587] on button "Save" at bounding box center [250, 579] width 48 height 31
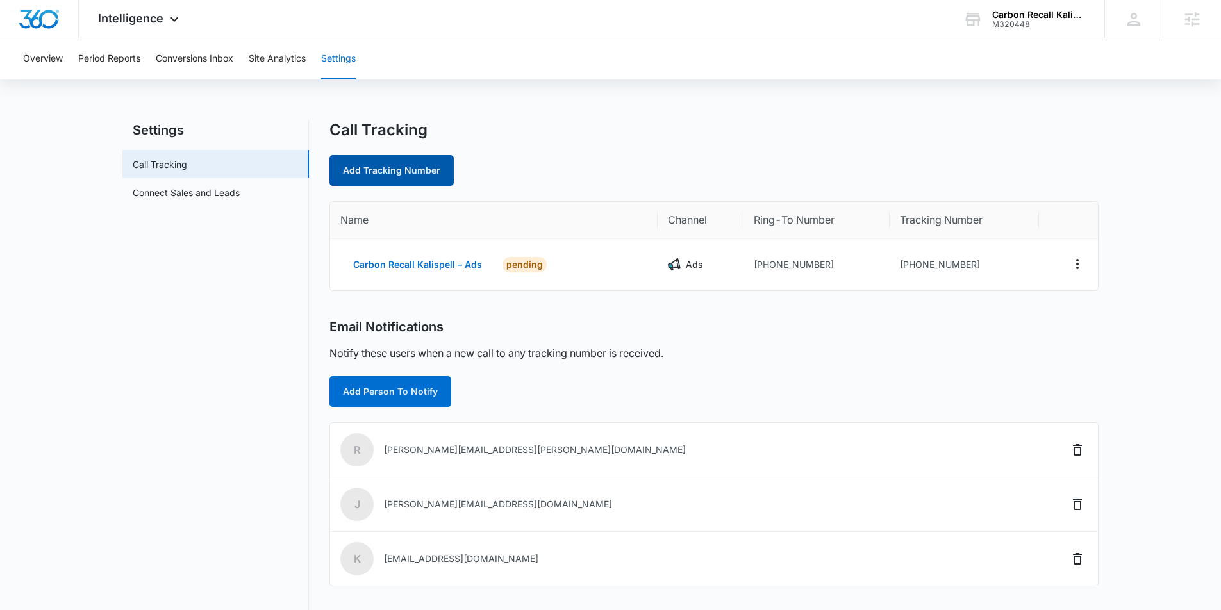
click at [406, 171] on link "Add Tracking Number" at bounding box center [391, 170] width 124 height 31
select select "by_area_code"
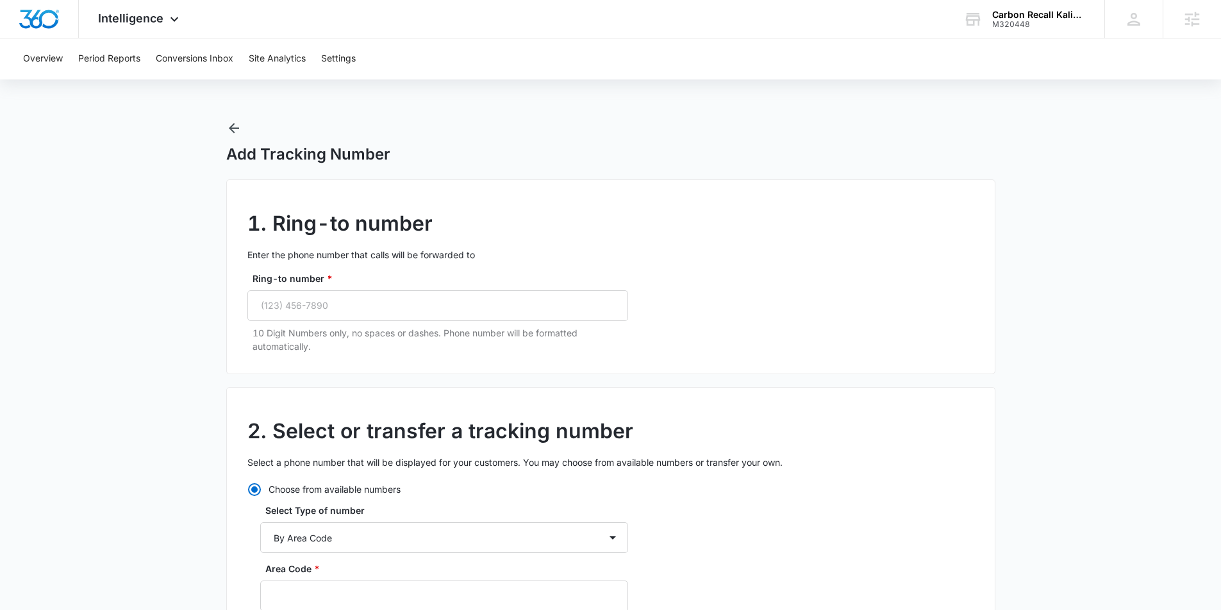
scroll to position [2, 0]
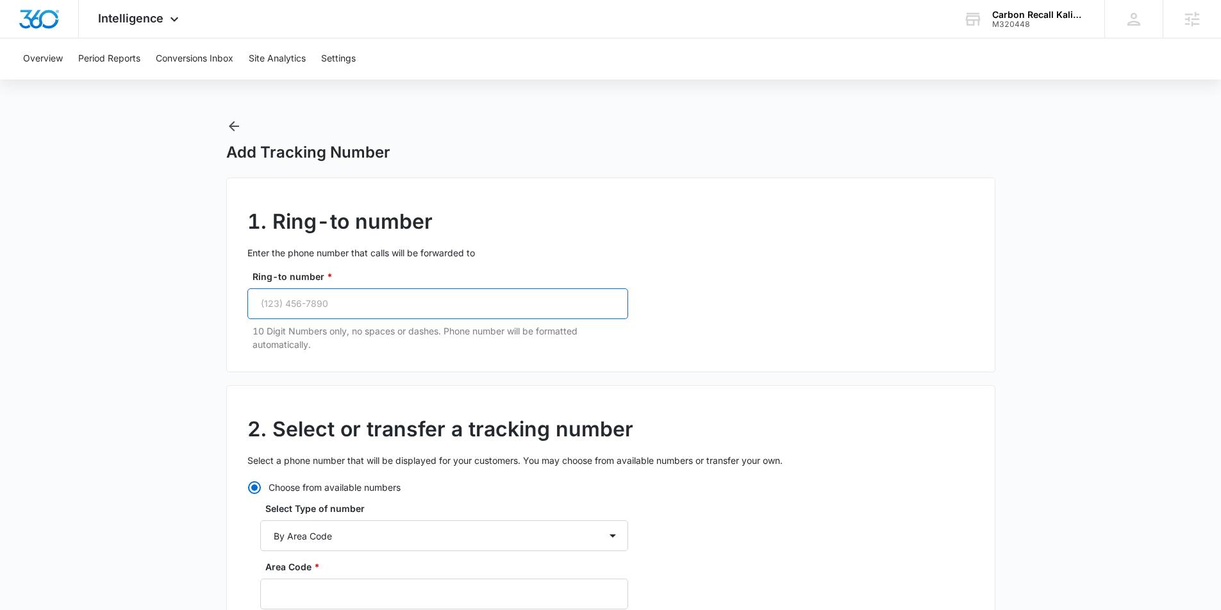
click at [308, 310] on input "Ring-to number *" at bounding box center [437, 303] width 381 height 31
paste input "tel"
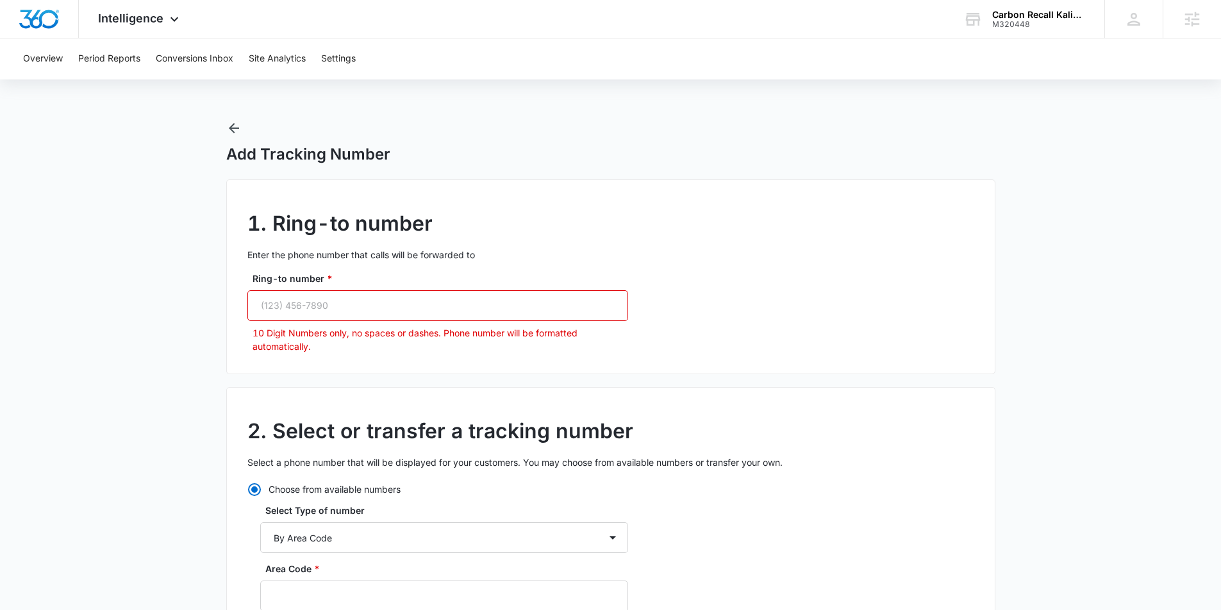
paste input "(406) 250-2361"
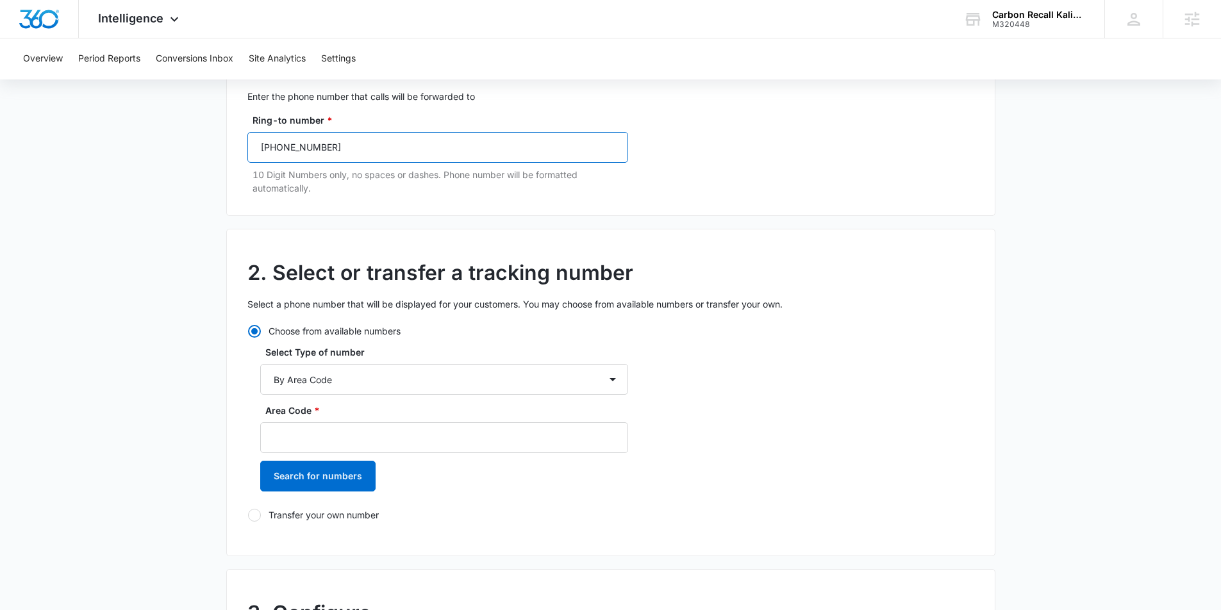
scroll to position [167, 0]
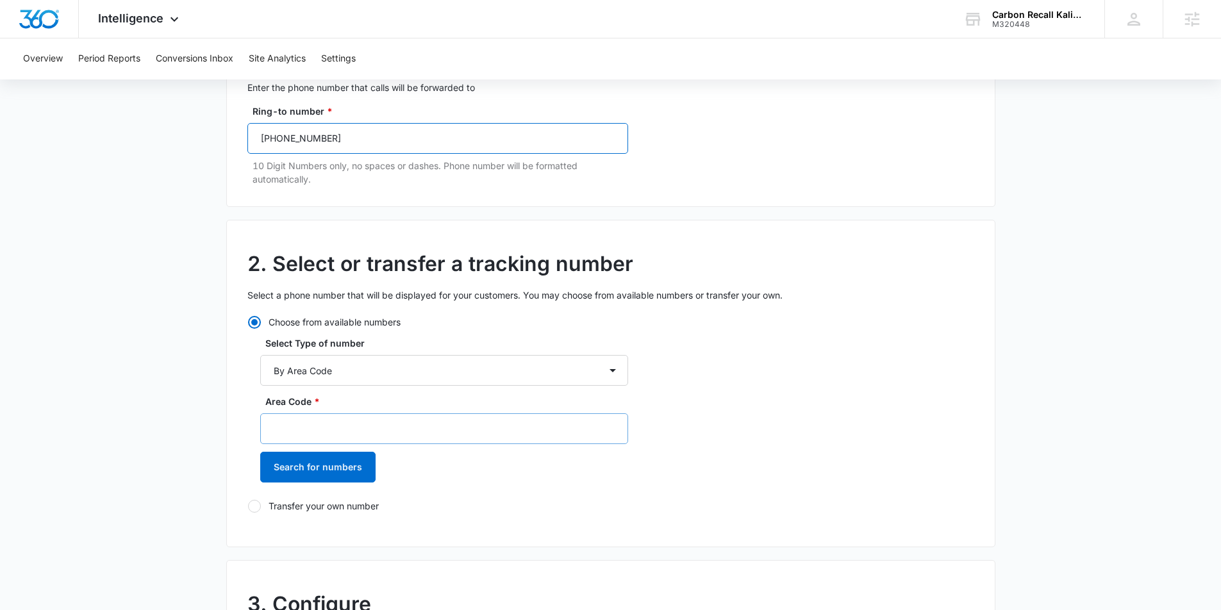
type input "(406) 250-2361"
click at [351, 435] on input "Area Code *" at bounding box center [444, 428] width 368 height 31
type input "406"
click at [305, 458] on button "Search for numbers" at bounding box center [317, 467] width 115 height 31
click at [265, 529] on div at bounding box center [267, 534] width 13 height 13
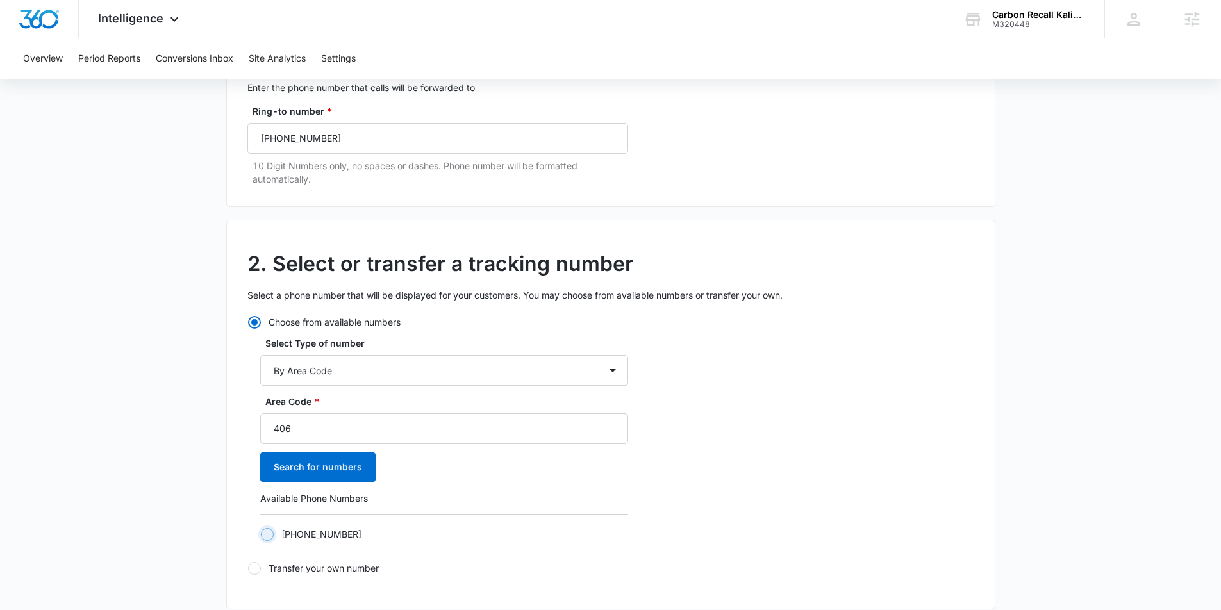
click at [261, 534] on input "+14067943027" at bounding box center [260, 534] width 1 height 1
radio input "true"
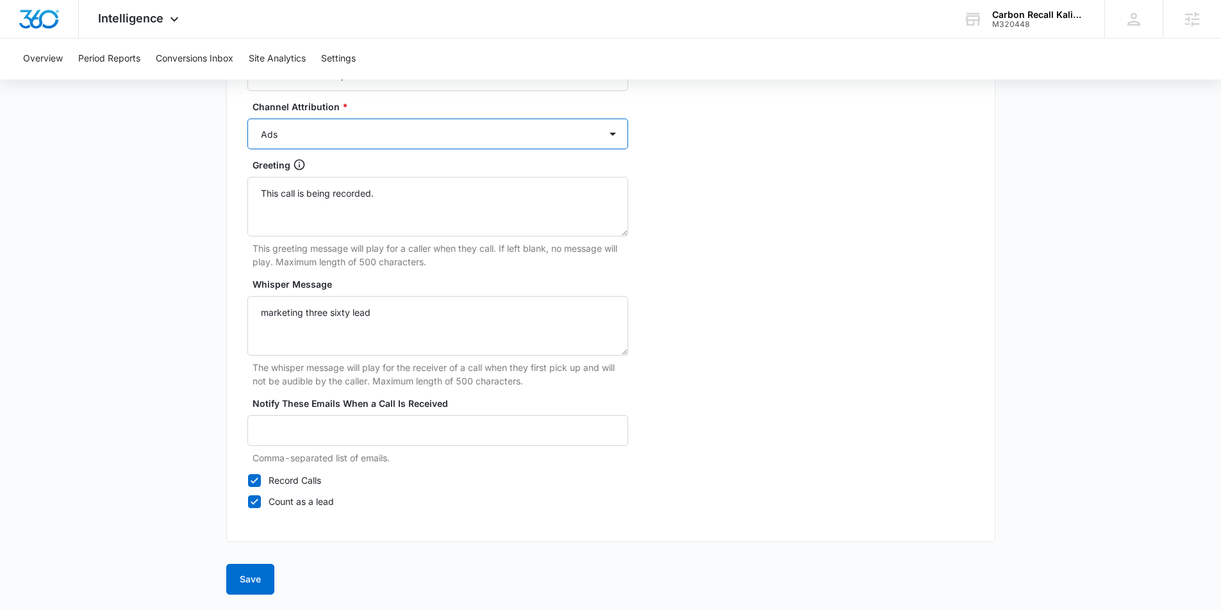
click at [337, 143] on select "Ads Local Service Ads Content Social Other" at bounding box center [437, 134] width 381 height 31
select select "CONTENT"
click at [247, 119] on select "Ads Local Service Ads Content Social Other" at bounding box center [437, 134] width 381 height 31
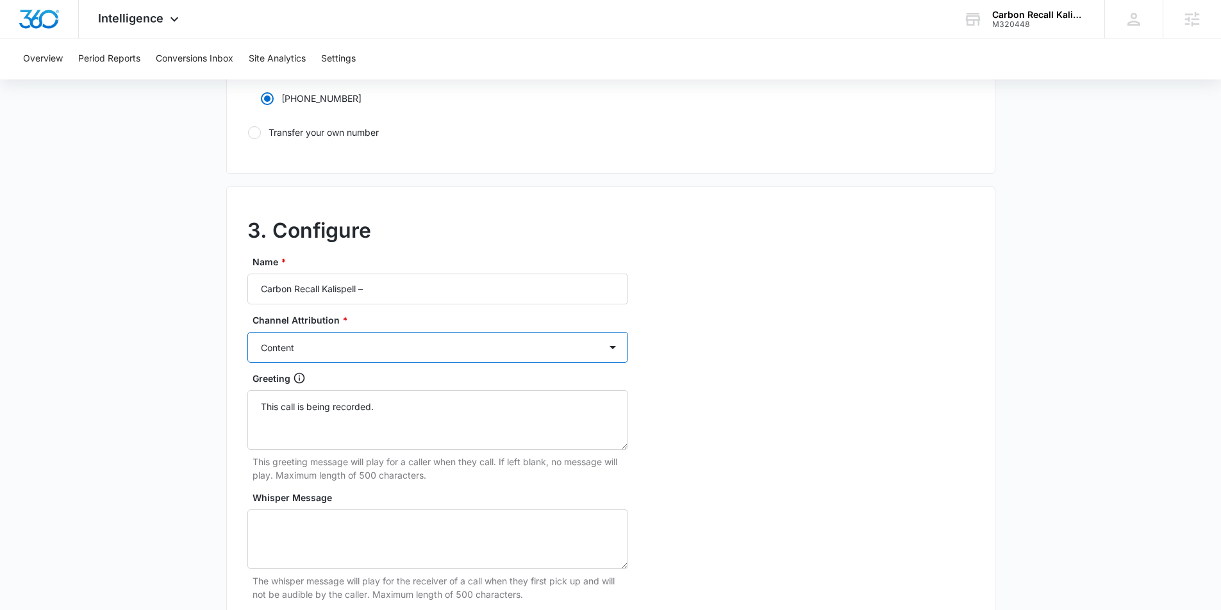
scroll to position [585, 0]
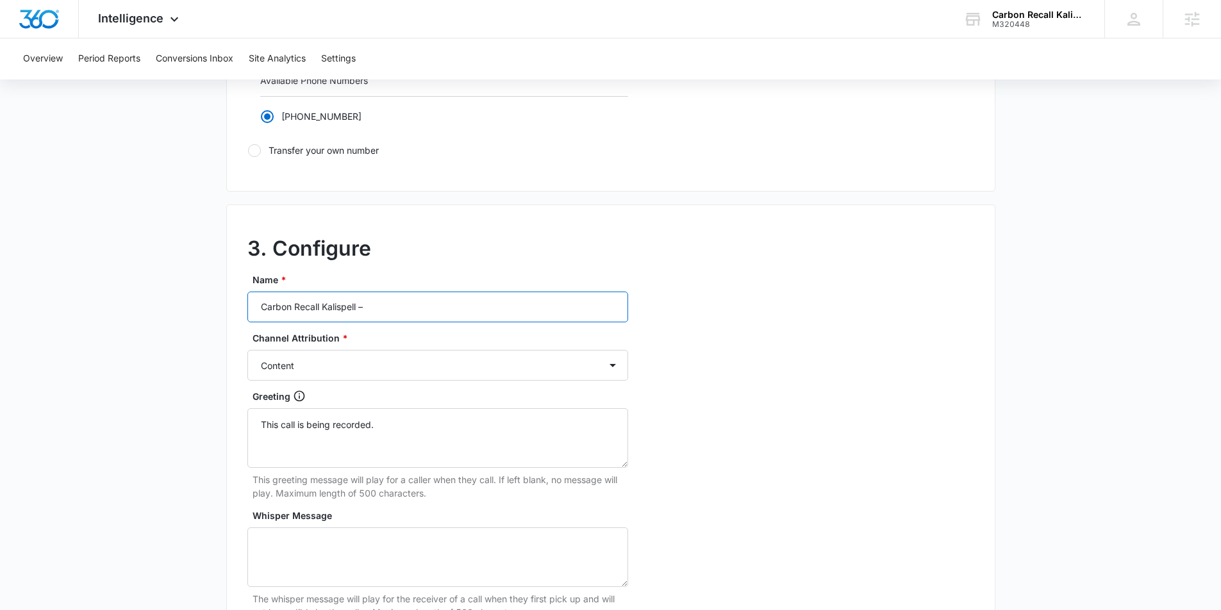
click at [424, 316] on input "Carbon Recall Kalispell –" at bounding box center [437, 307] width 381 height 31
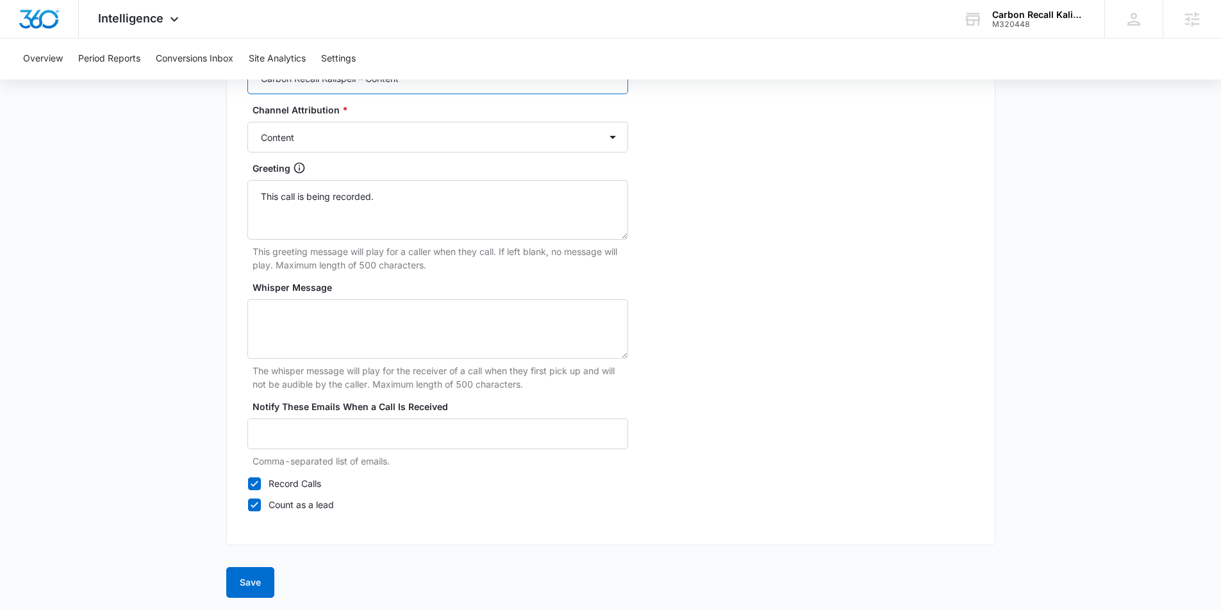
scroll to position [817, 0]
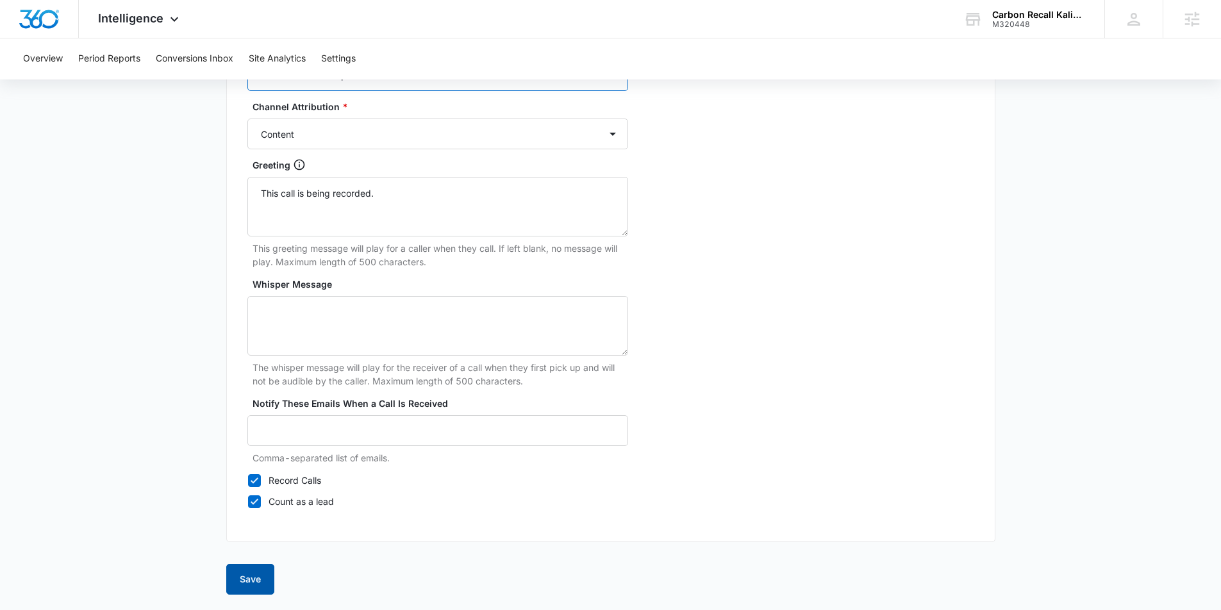
type input "Carbon Recall Kalispell – Content"
click at [241, 582] on button "Save" at bounding box center [250, 579] width 48 height 31
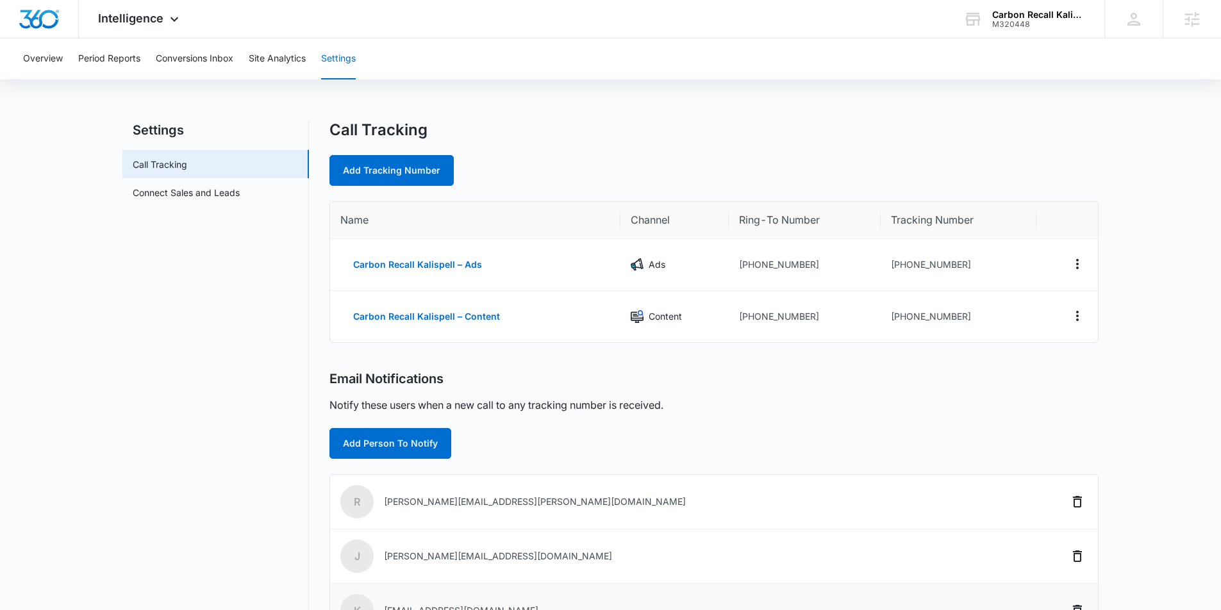
scroll to position [12, 0]
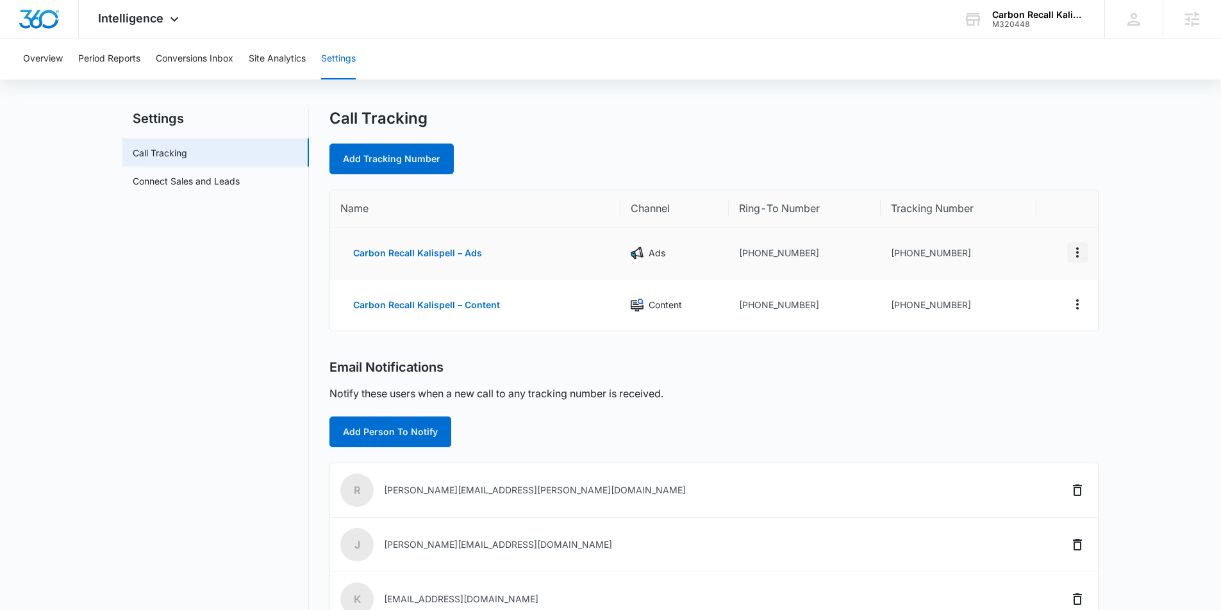
click at [1079, 252] on icon "Actions" at bounding box center [1077, 252] width 15 height 15
click at [1034, 262] on button "Delete" at bounding box center [1024, 262] width 73 height 19
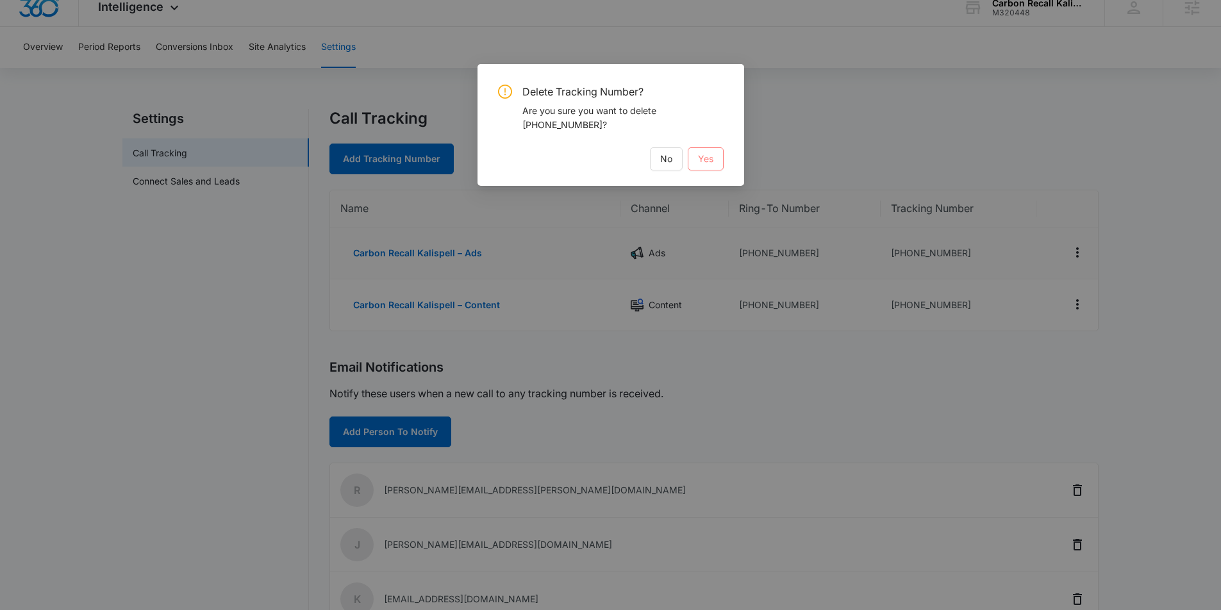
click at [694, 158] on button "Yes" at bounding box center [706, 158] width 36 height 23
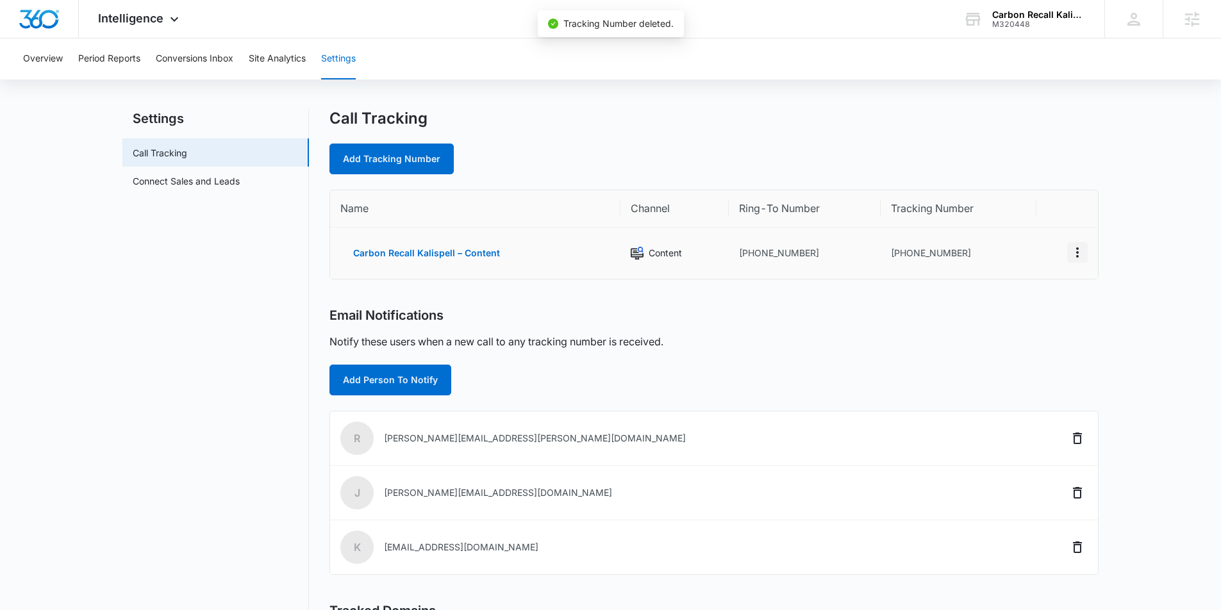
click at [1075, 252] on icon "Actions" at bounding box center [1077, 252] width 15 height 15
click at [1039, 258] on button "Delete" at bounding box center [1024, 258] width 73 height 19
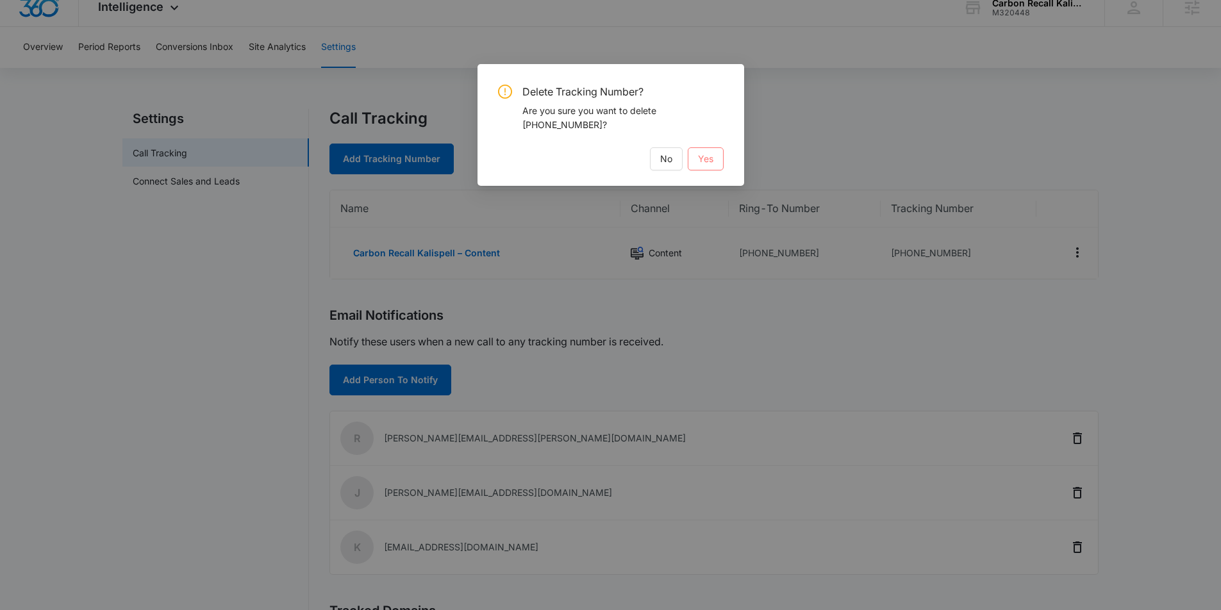
click at [715, 162] on button "Yes" at bounding box center [706, 158] width 36 height 23
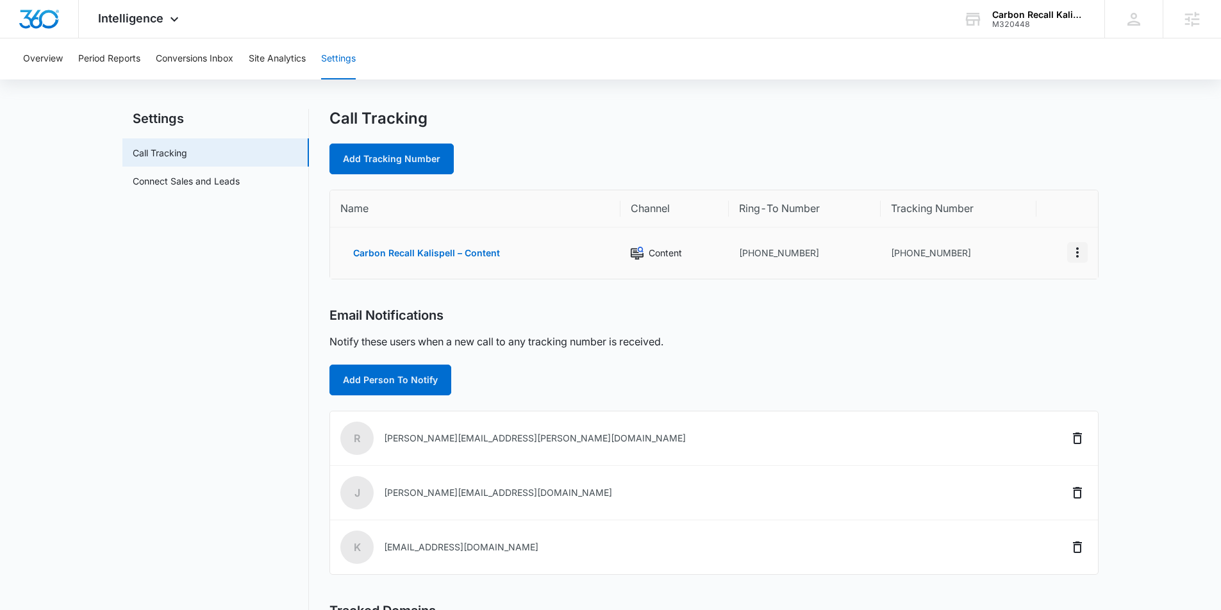
click at [1081, 253] on icon "Actions" at bounding box center [1077, 252] width 15 height 15
click at [1036, 265] on button "Delete" at bounding box center [1024, 258] width 73 height 19
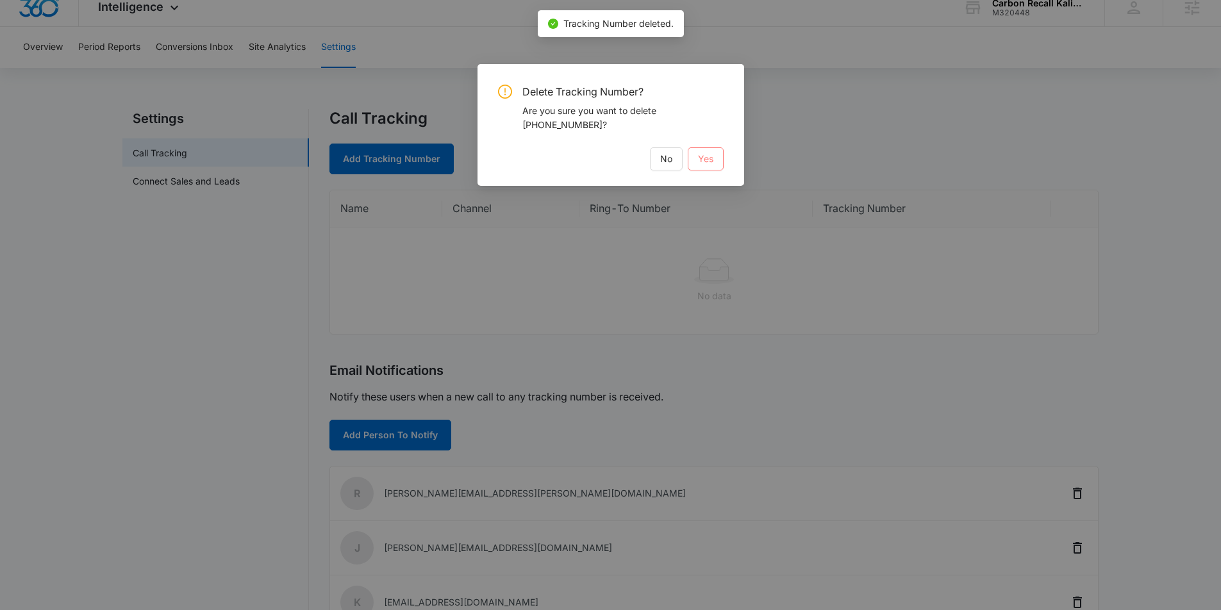
click at [720, 159] on button "Yes" at bounding box center [706, 158] width 36 height 23
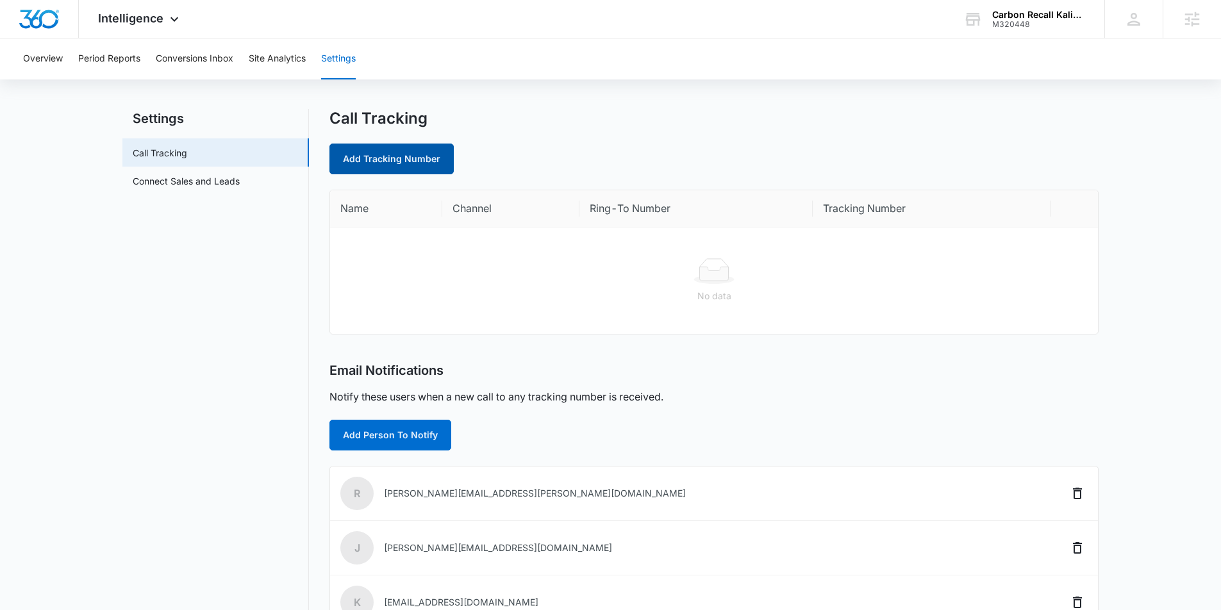
click at [427, 153] on link "Add Tracking Number" at bounding box center [391, 159] width 124 height 31
select select "by_area_code"
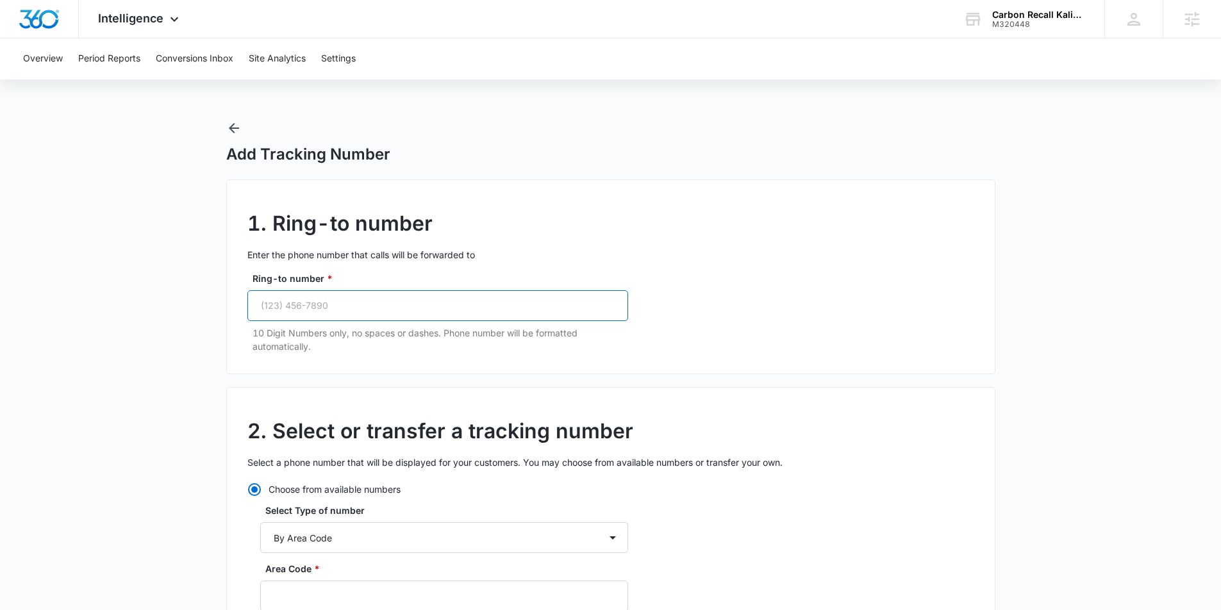
click at [318, 306] on input "Ring-to number *" at bounding box center [437, 305] width 381 height 31
paste input "[PHONE_NUMBER]"
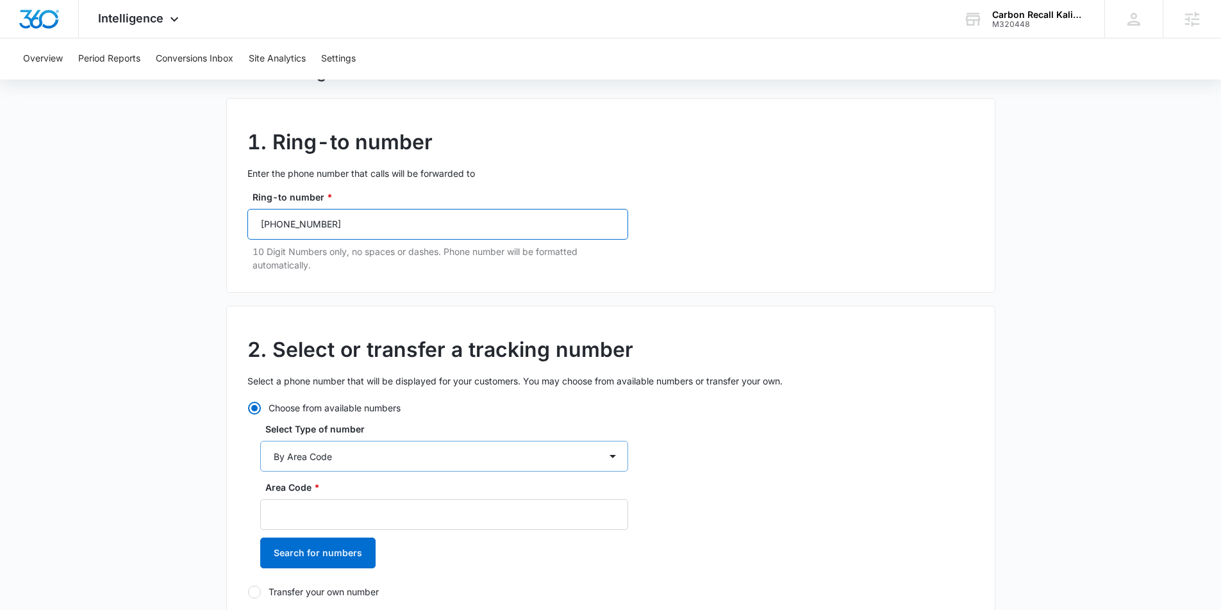
scroll to position [87, 0]
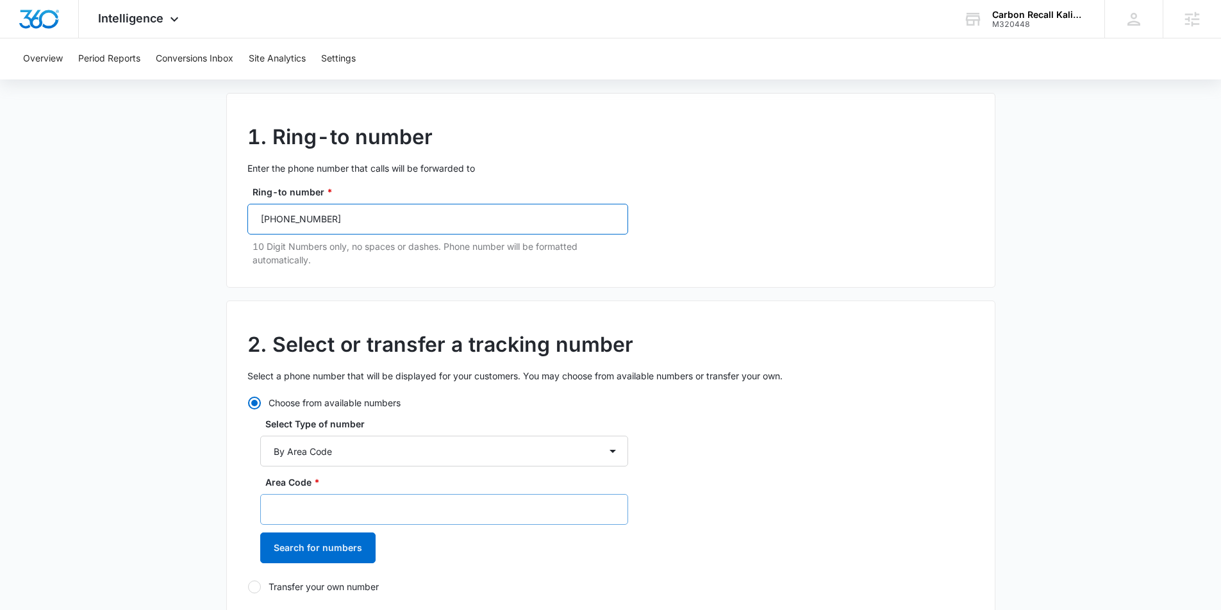
type input "[PHONE_NUMBER]"
click at [307, 515] on input "Area Code *" at bounding box center [444, 509] width 368 height 31
type input "406"
click at [303, 548] on button "Search for numbers" at bounding box center [317, 548] width 115 height 31
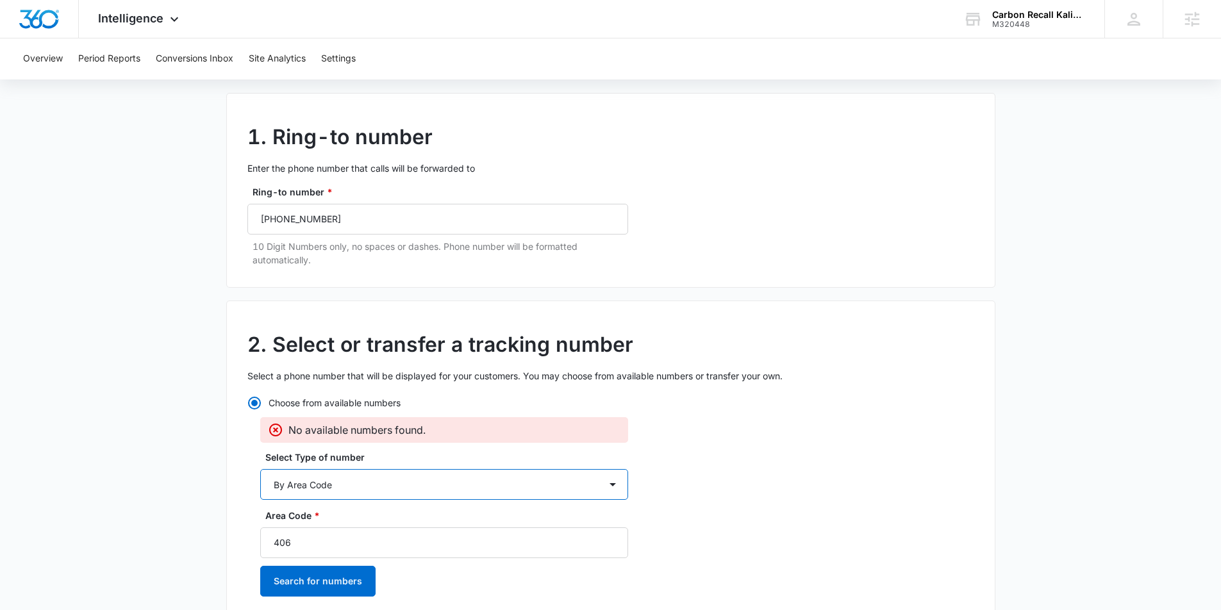
click at [436, 472] on select "By City & State By State Only By Zip Code By Area Code Toll Free Numbers" at bounding box center [444, 484] width 368 height 31
select select "by_toll_free"
click at [260, 469] on select "By City & State By State Only By Zip Code By Area Code Toll Free Numbers" at bounding box center [444, 484] width 368 height 31
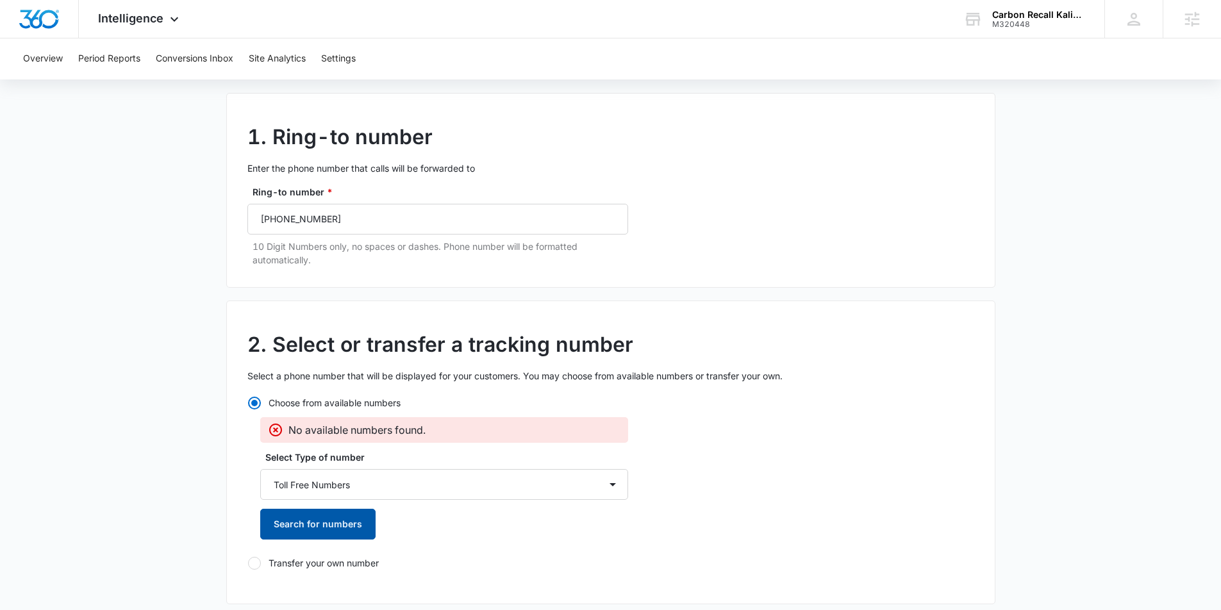
click at [331, 536] on button "Search for numbers" at bounding box center [317, 524] width 115 height 31
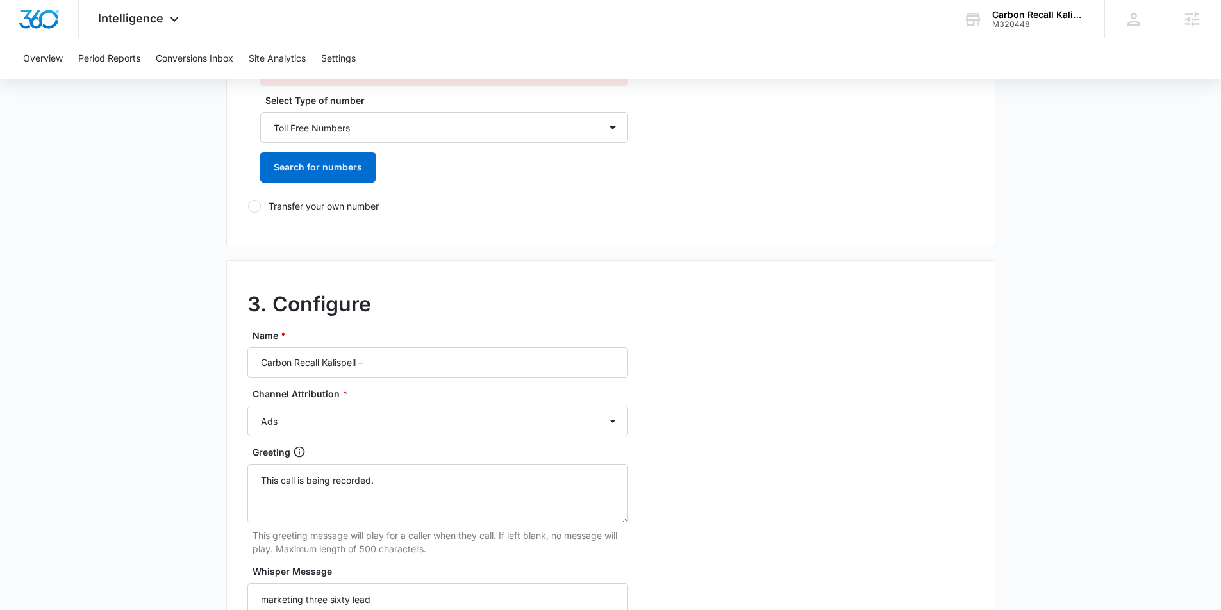
scroll to position [447, 0]
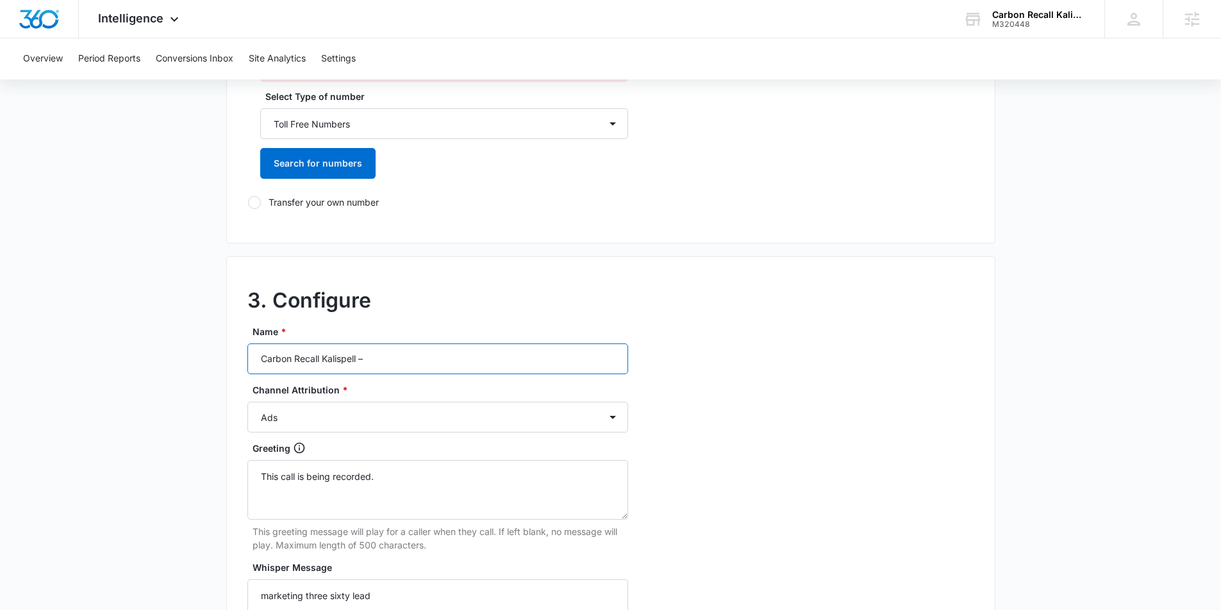
click at [404, 363] on input "Carbon Recall Kalispell –" at bounding box center [437, 359] width 381 height 31
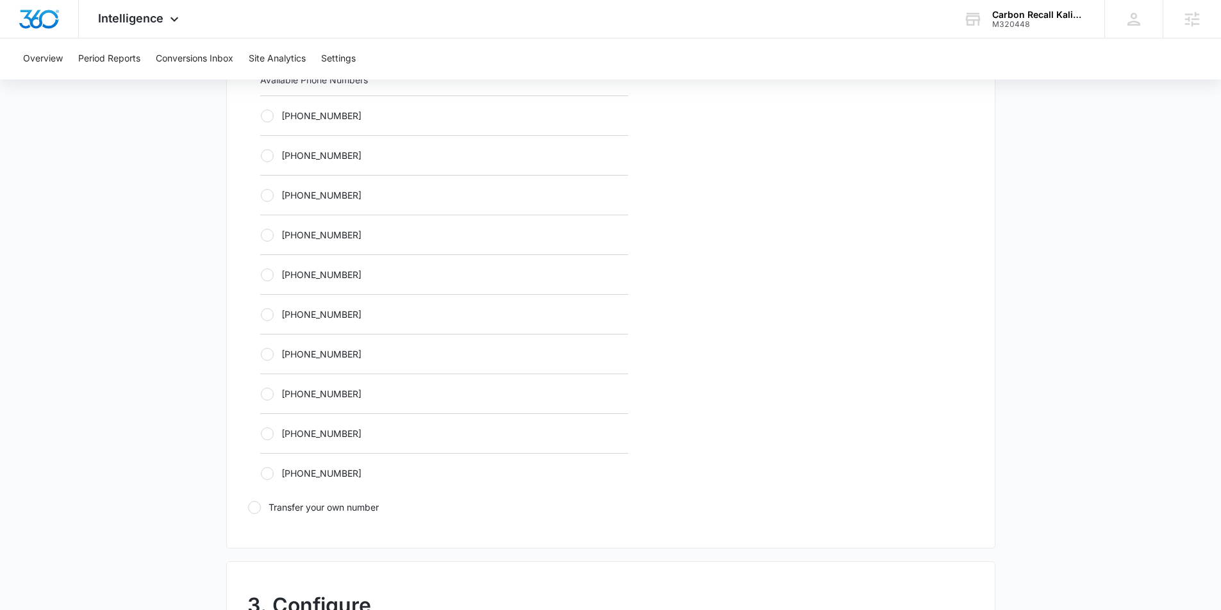
scroll to position [401, 0]
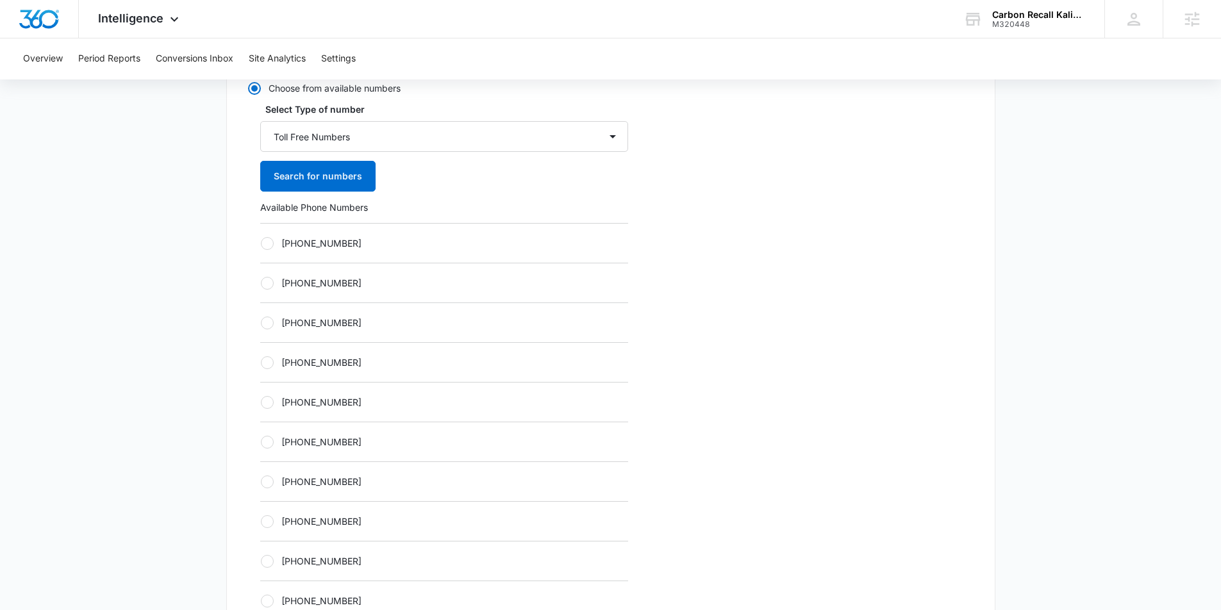
type input "Carbon Recall Kalispell – Ads"
click at [279, 245] on label "[PHONE_NUMBER]" at bounding box center [444, 242] width 368 height 13
click at [261, 244] on input "+18338603841" at bounding box center [260, 243] width 1 height 1
radio input "true"
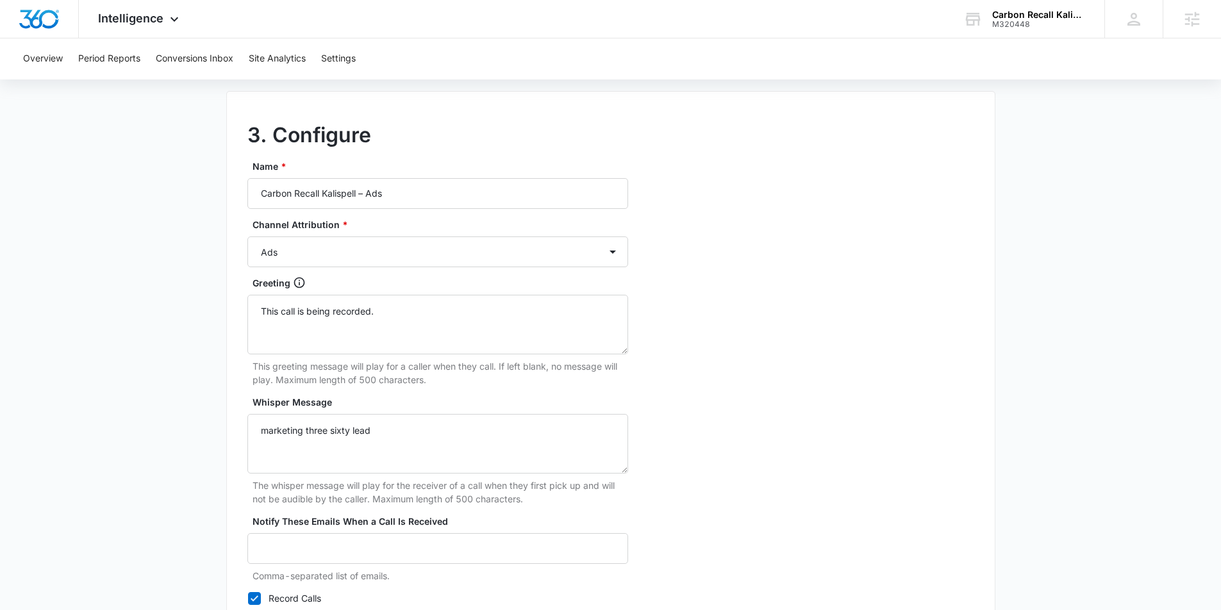
scroll to position [1117, 0]
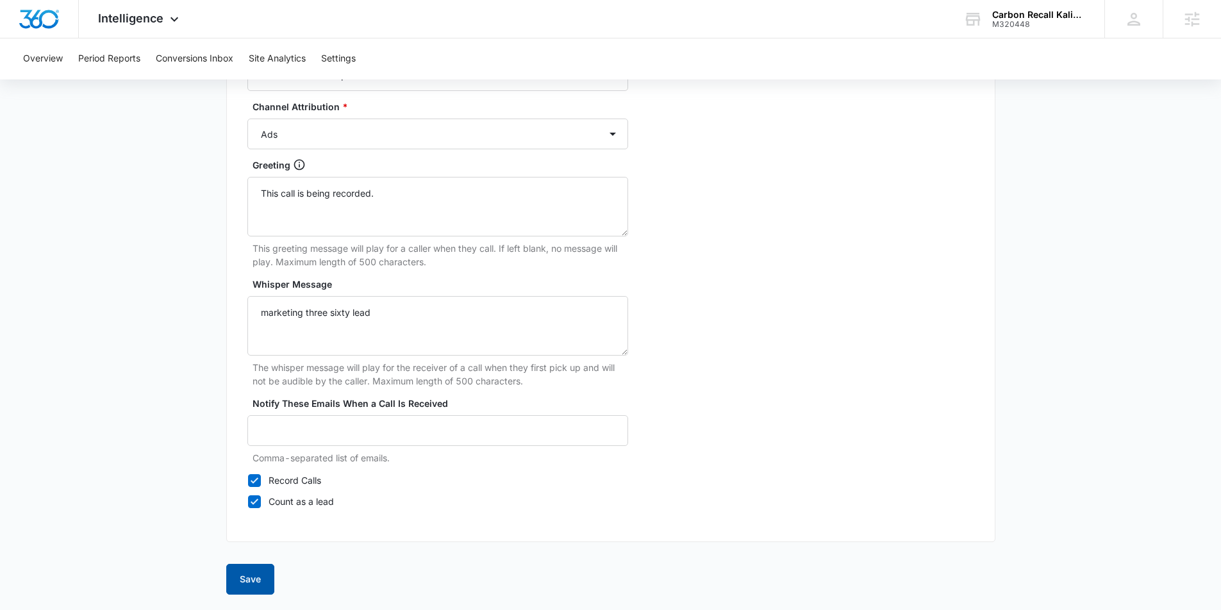
click at [253, 575] on button "Save" at bounding box center [250, 579] width 48 height 31
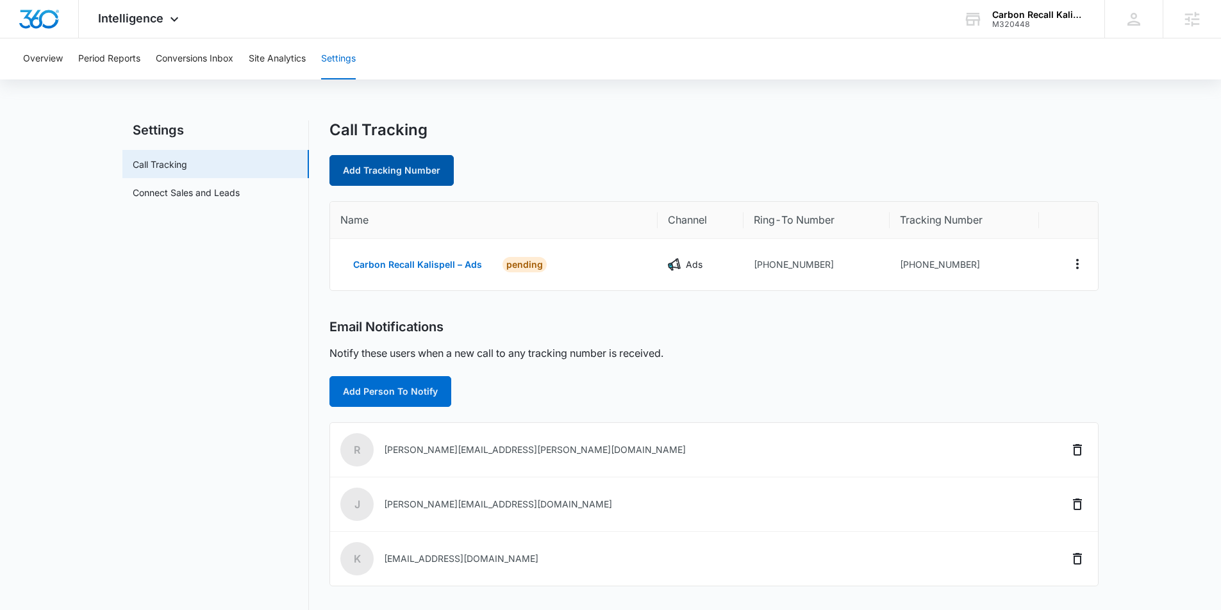
click at [376, 162] on link "Add Tracking Number" at bounding box center [391, 170] width 124 height 31
select select "by_area_code"
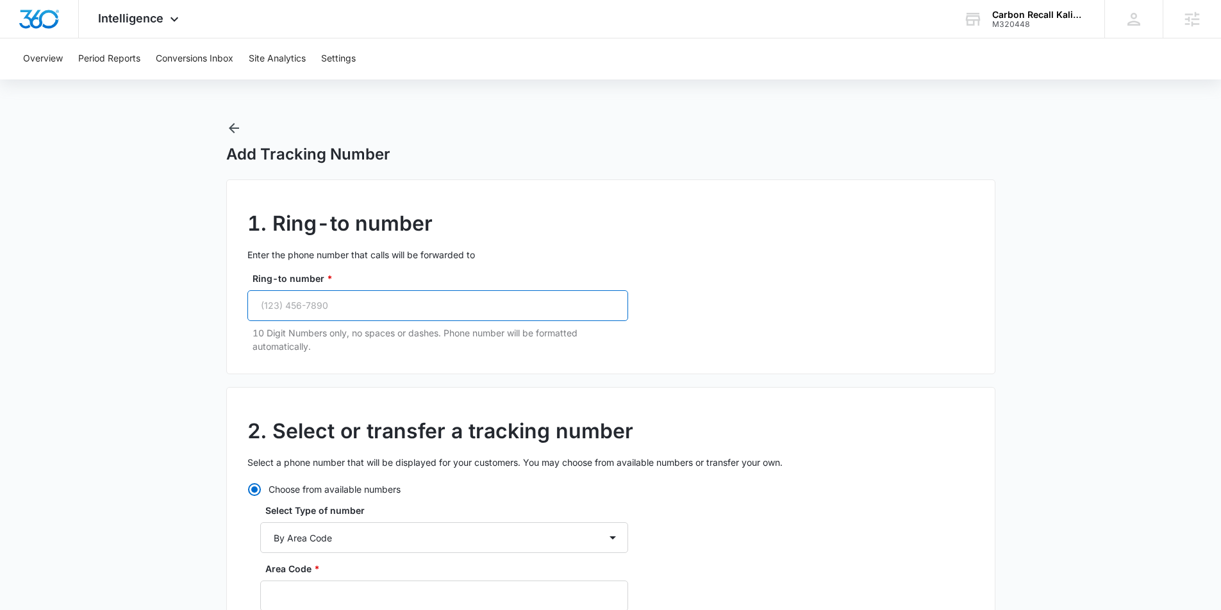
click at [297, 299] on input "Ring-to number *" at bounding box center [437, 305] width 381 height 31
paste input "(406) 250-2361"
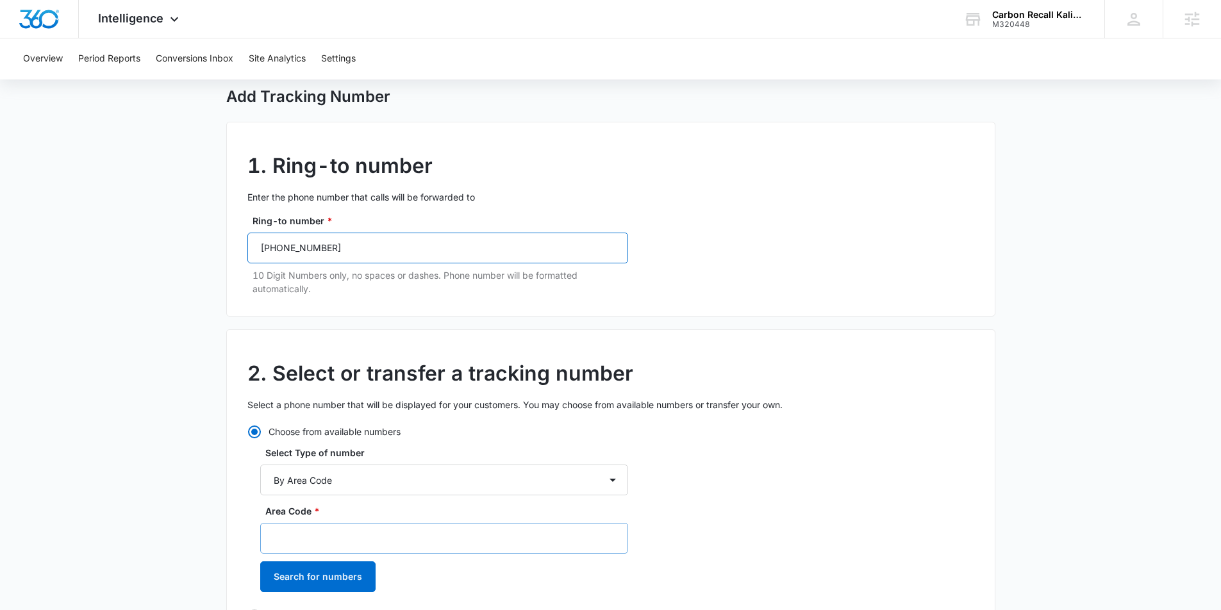
scroll to position [70, 0]
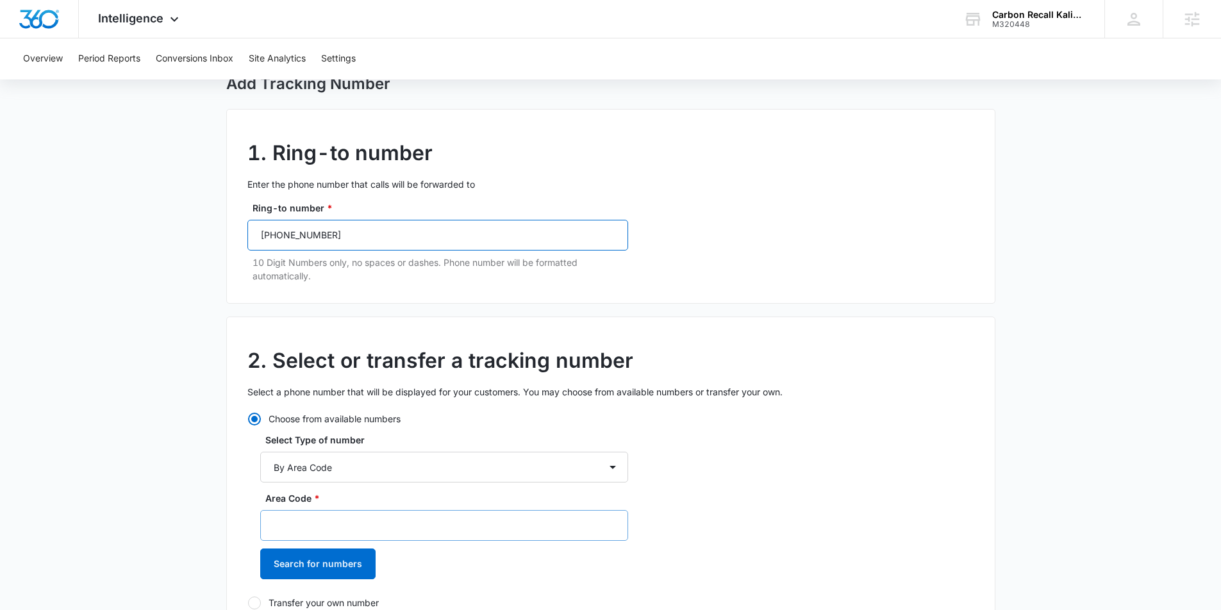
type input "(406) 250-2361"
click at [361, 525] on input "Area Code *" at bounding box center [444, 525] width 368 height 31
type input "406"
click at [352, 575] on button "Search for numbers" at bounding box center [317, 564] width 115 height 31
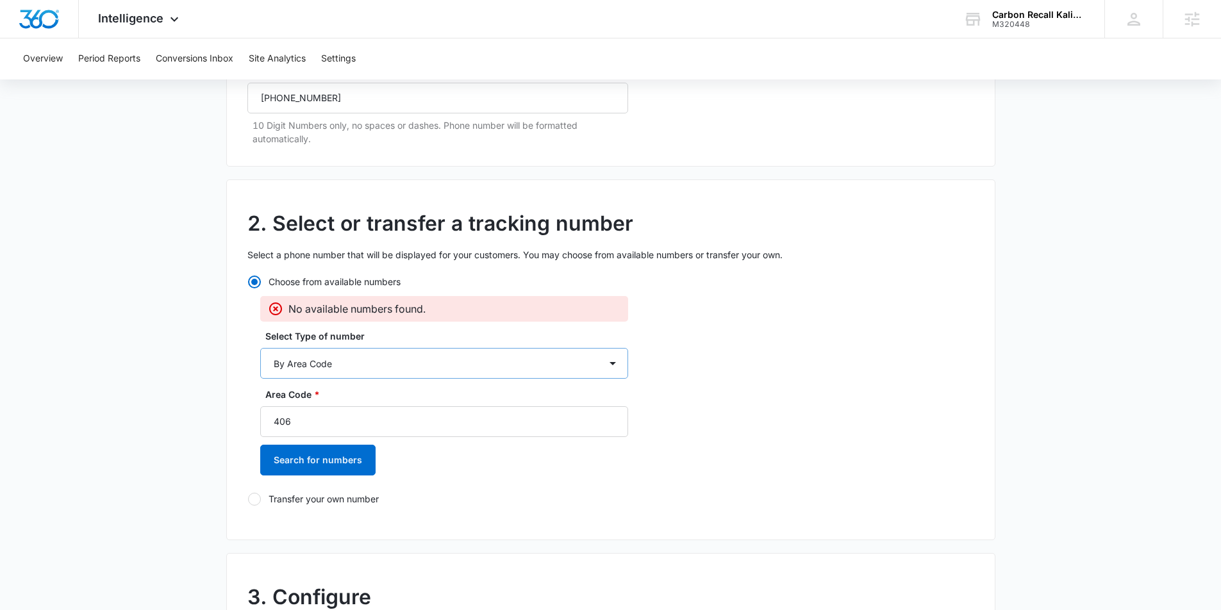
scroll to position [208, 0]
click at [378, 363] on select "By City & State By State Only By Zip Code By Area Code Toll Free Numbers" at bounding box center [444, 362] width 368 height 31
select select "by_toll_free"
click at [260, 347] on select "By City & State By State Only By Zip Code By Area Code Toll Free Numbers" at bounding box center [444, 362] width 368 height 31
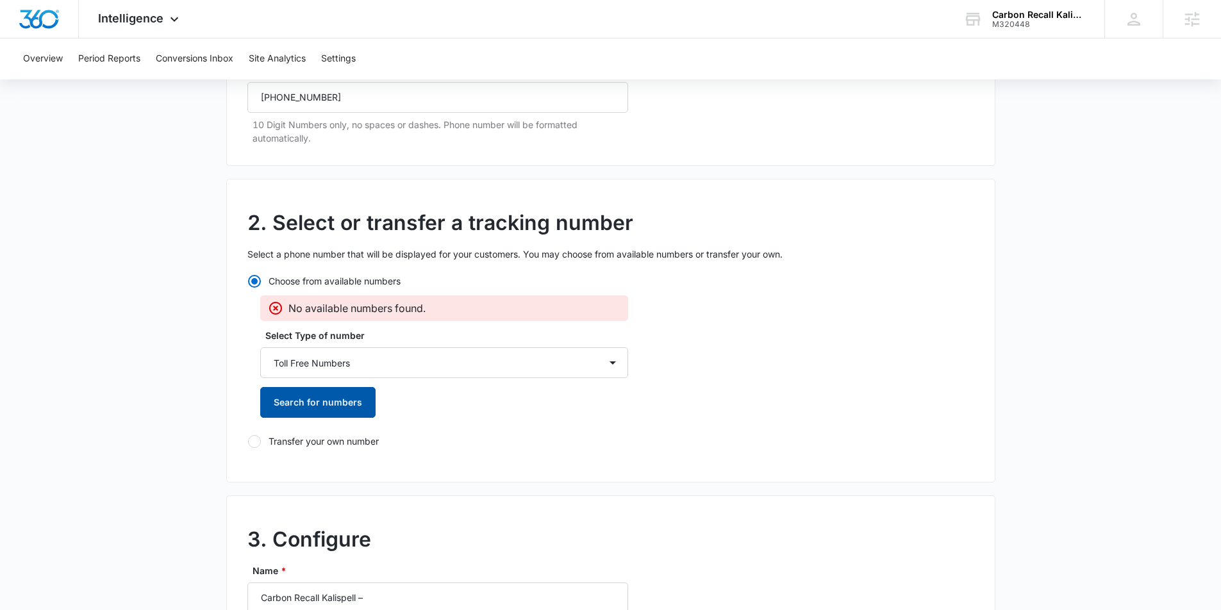
click at [324, 403] on button "Search for numbers" at bounding box center [317, 402] width 115 height 31
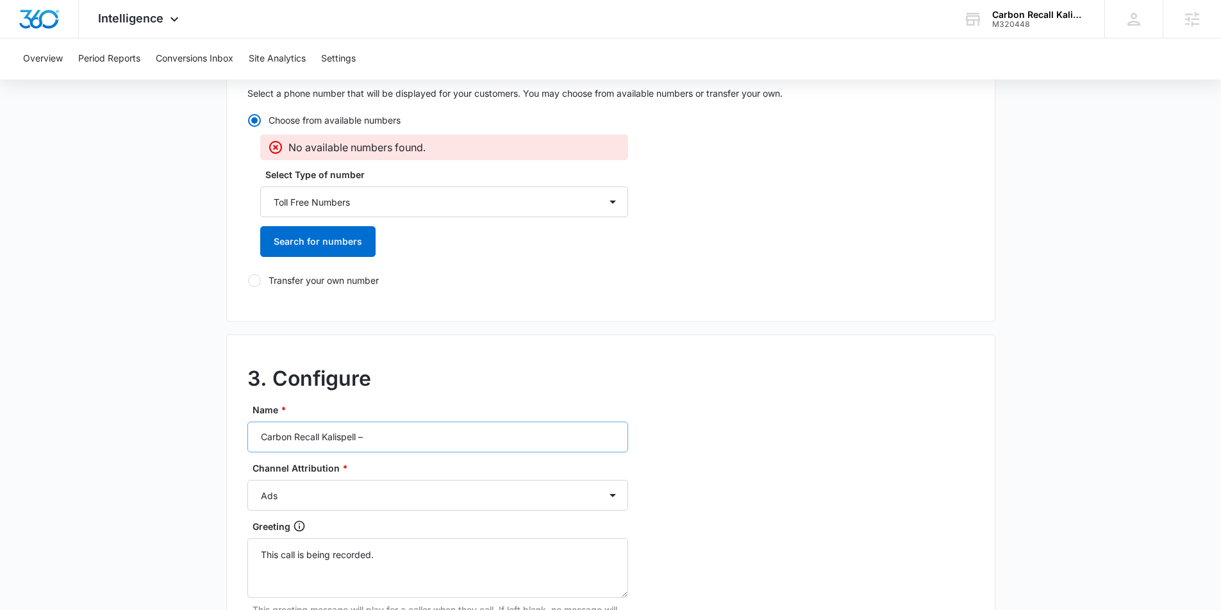
scroll to position [372, 0]
click at [399, 438] on input "Carbon Recall Kalispell –" at bounding box center [437, 434] width 381 height 31
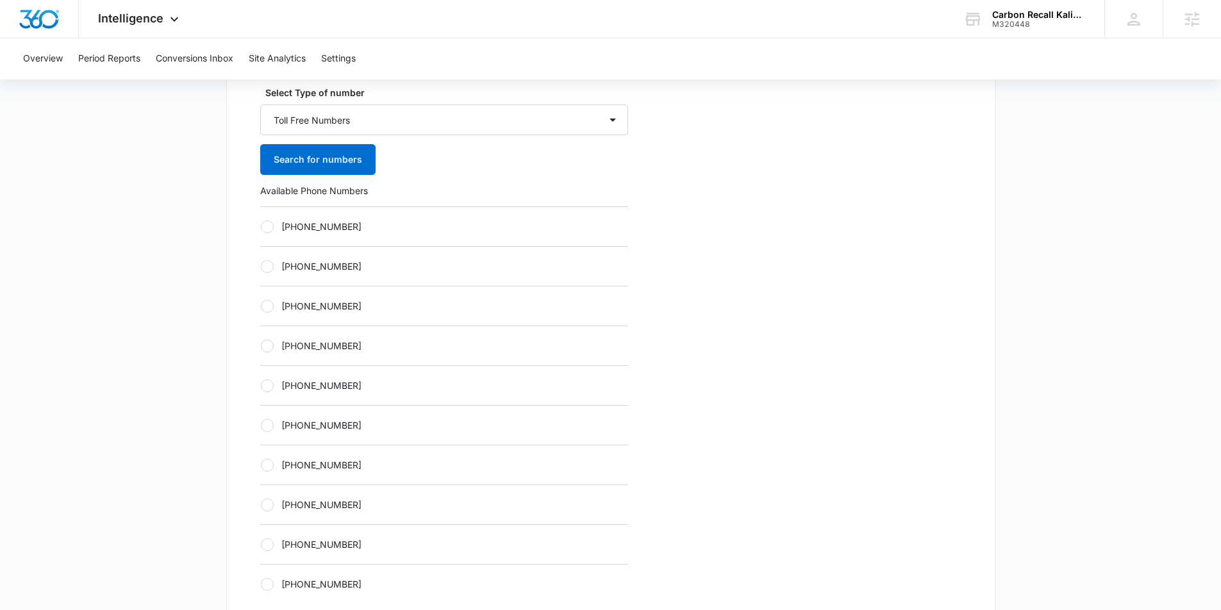
scroll to position [411, 0]
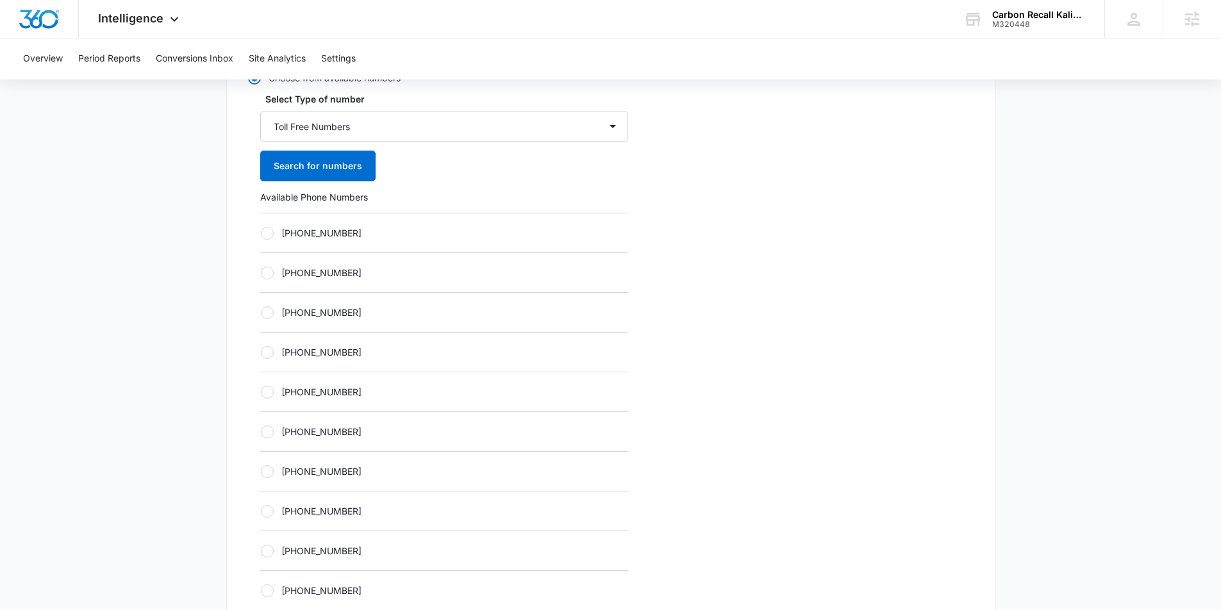
type input "Carbon Recall Kalispell – Content"
click at [267, 235] on div at bounding box center [267, 233] width 13 height 13
click at [261, 233] on input "+18338603842" at bounding box center [260, 233] width 1 height 1
radio input "true"
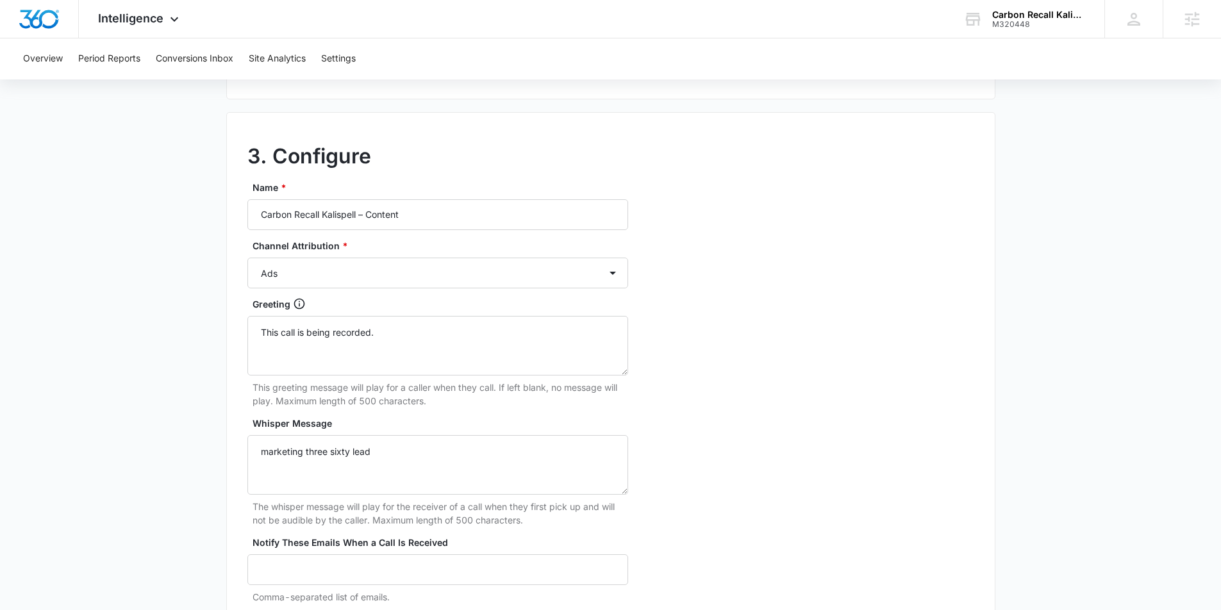
scroll to position [1022, 0]
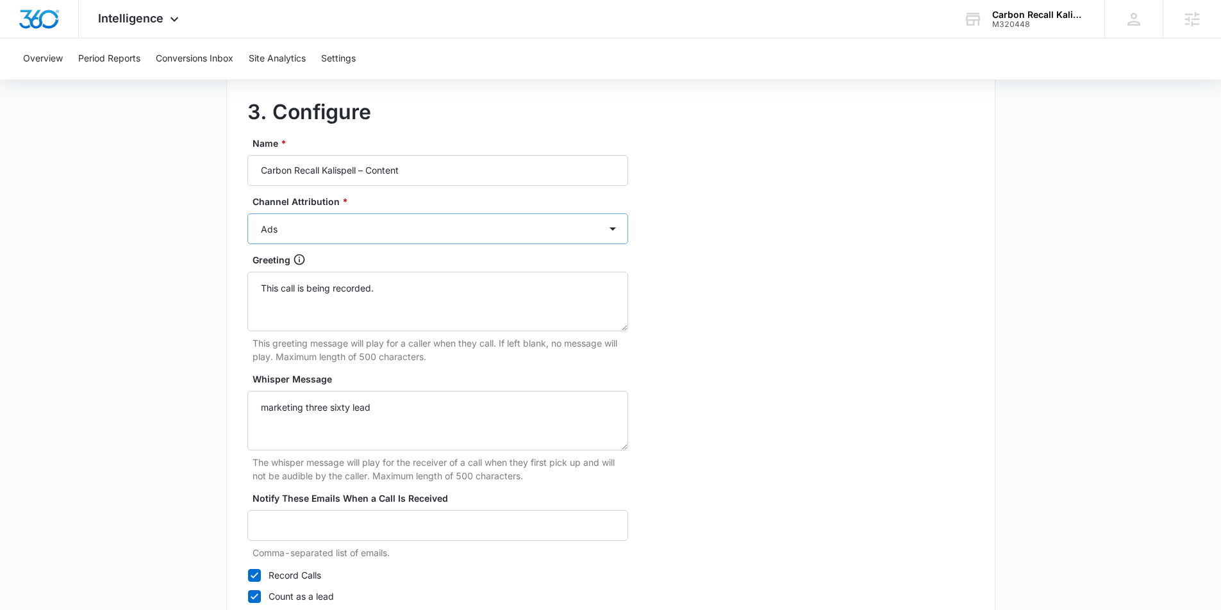
click at [333, 211] on div "Channel Attribution * Ads Local Service Ads Content Social Other" at bounding box center [437, 219] width 381 height 49
click at [327, 226] on select "Ads Local Service Ads Content Social Other" at bounding box center [437, 228] width 381 height 31
select select "CONTENT"
click at [247, 213] on select "Ads Local Service Ads Content Social Other" at bounding box center [437, 228] width 381 height 31
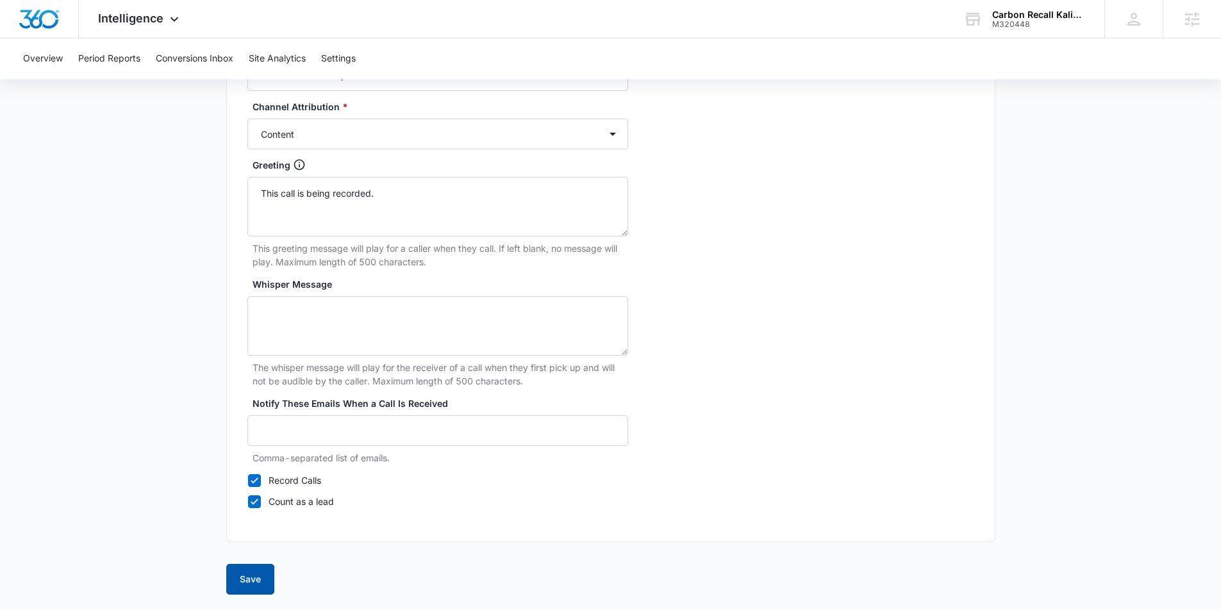
click at [247, 574] on button "Save" at bounding box center [250, 579] width 48 height 31
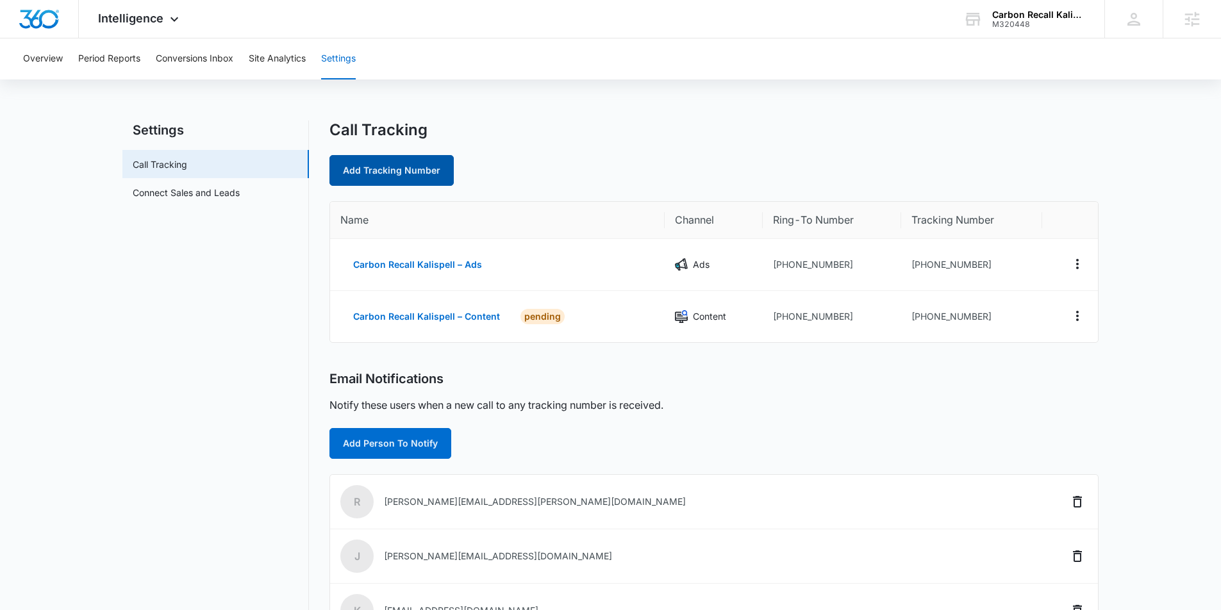
click at [415, 157] on link "Add Tracking Number" at bounding box center [391, 170] width 124 height 31
select select "by_area_code"
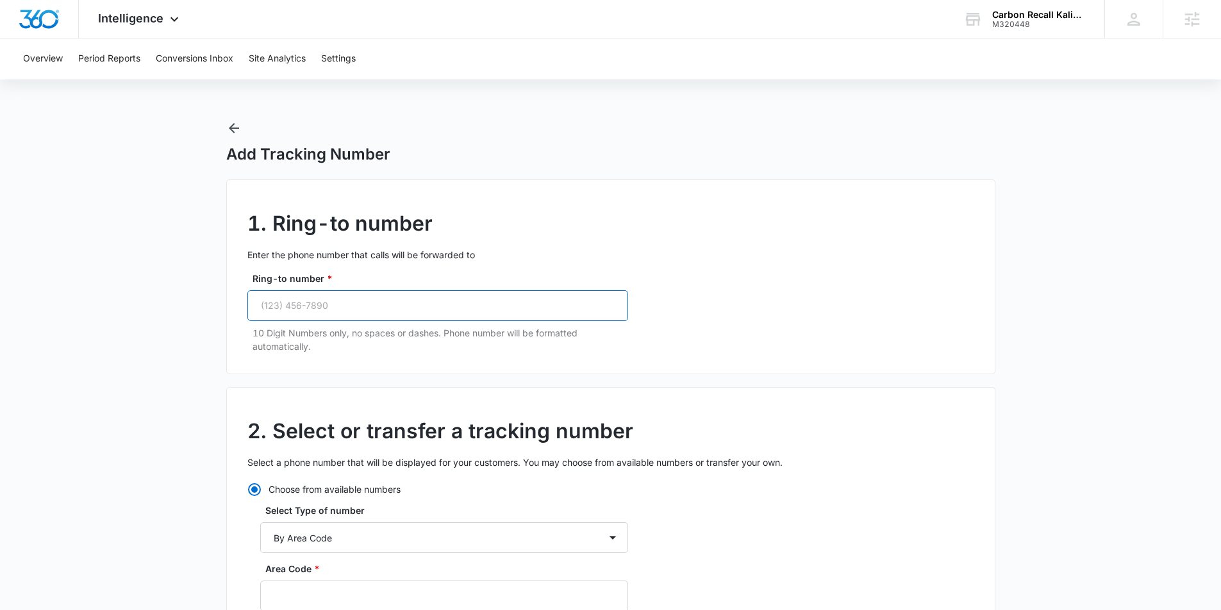
click at [308, 301] on input "Ring-to number *" at bounding box center [437, 305] width 381 height 31
paste input "(406) 250-2361"
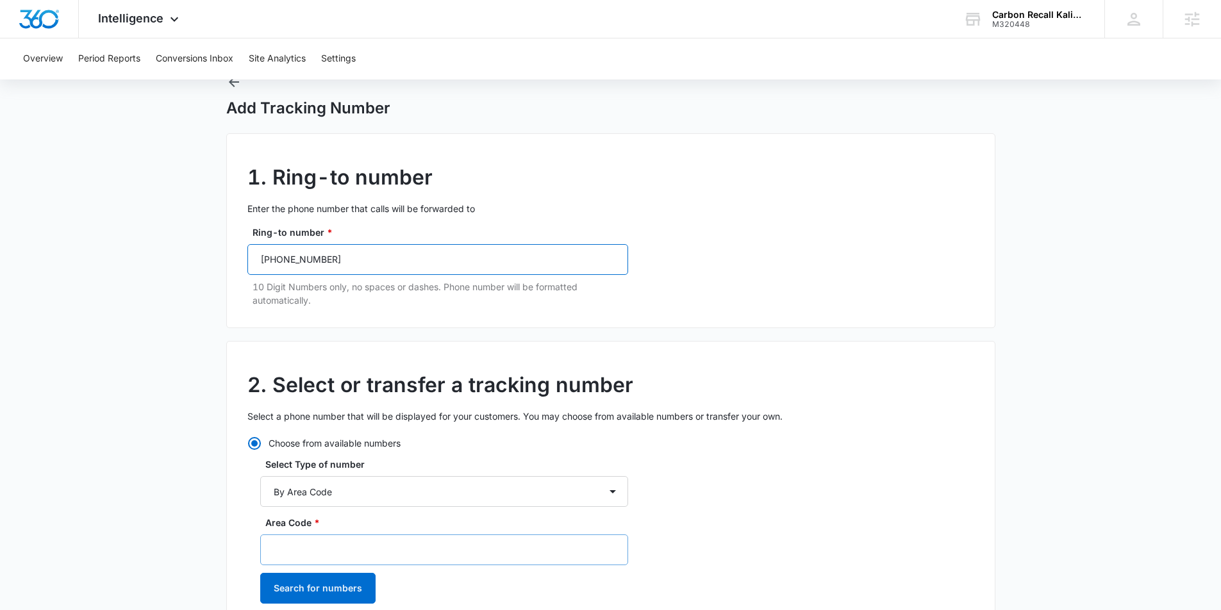
type input "(406) 250-2361"
click at [321, 544] on input "Area Code *" at bounding box center [444, 550] width 368 height 31
type input "406"
click at [320, 597] on button "Search for numbers" at bounding box center [317, 588] width 115 height 31
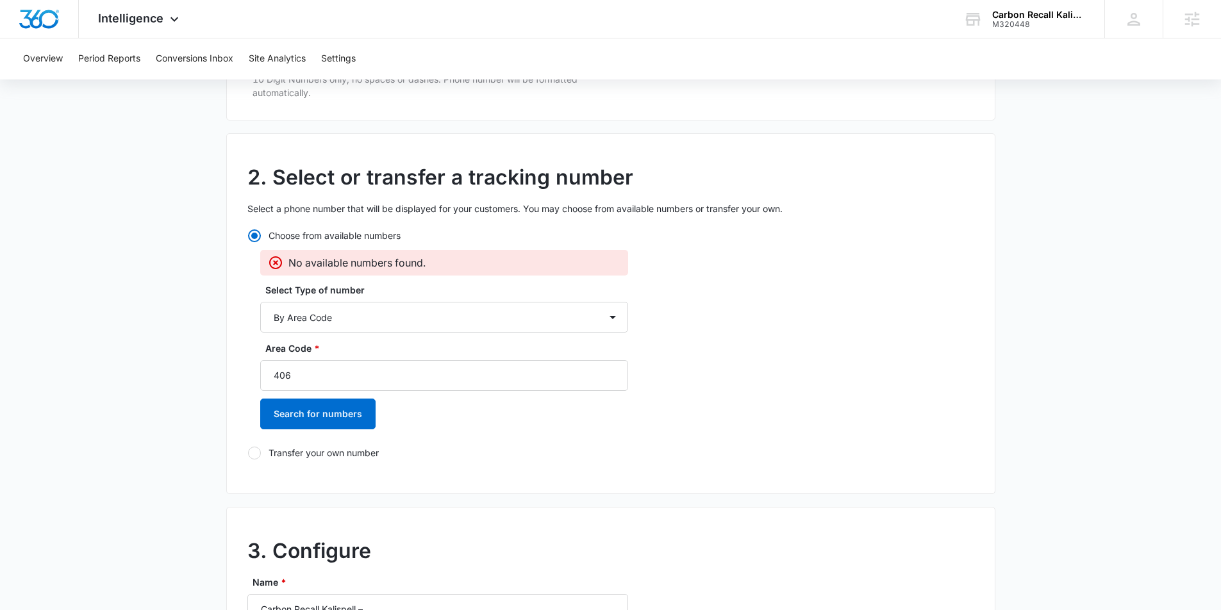
scroll to position [254, 0]
click at [376, 338] on div "No available numbers found. Select Type of number By City & State By State Only…" at bounding box center [444, 343] width 368 height 188
click at [377, 317] on select "By City & State By State Only By Zip Code By Area Code Toll Free Numbers" at bounding box center [444, 316] width 368 height 31
select select "by_toll_free"
click at [260, 301] on select "By City & State By State Only By Zip Code By Area Code Toll Free Numbers" at bounding box center [444, 316] width 368 height 31
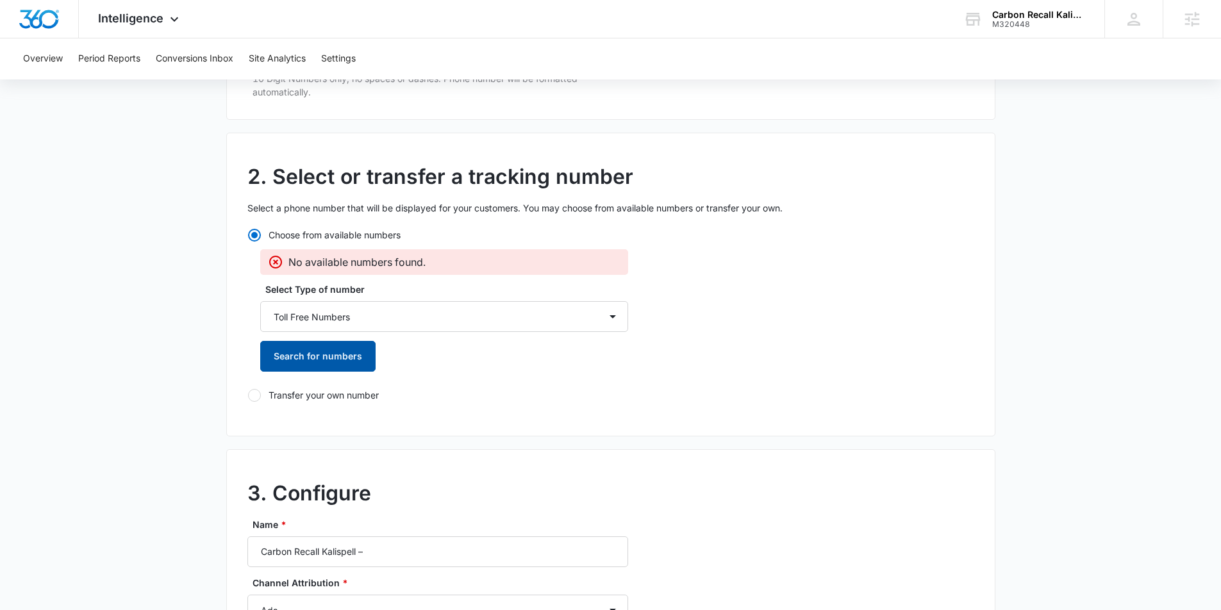
click at [328, 363] on button "Search for numbers" at bounding box center [317, 356] width 115 height 31
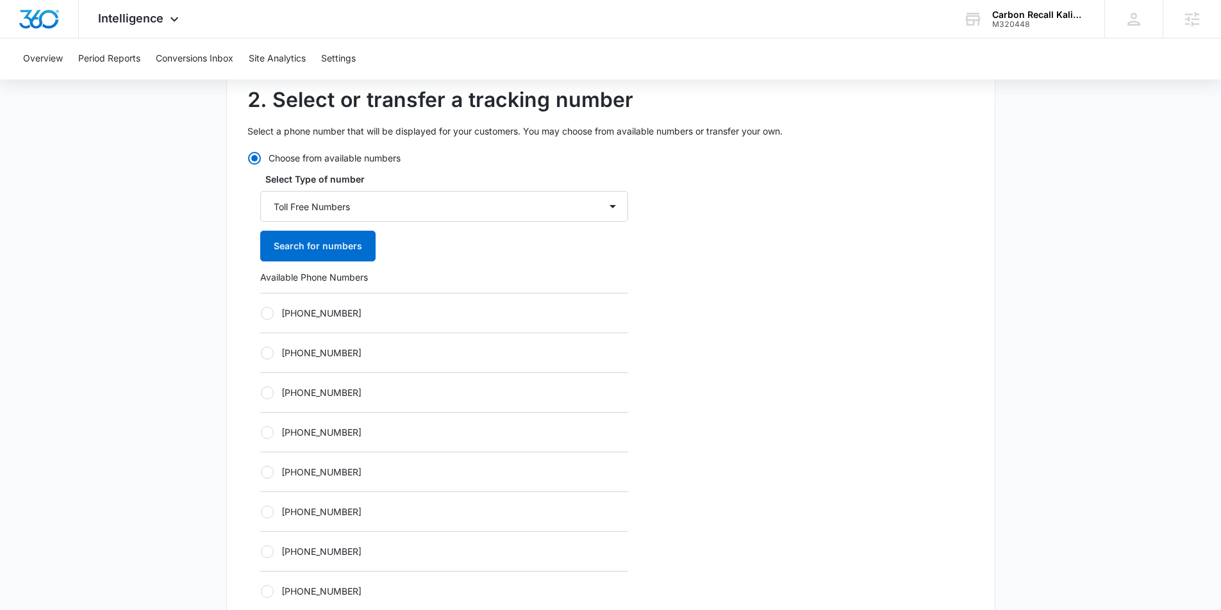
scroll to position [349, 0]
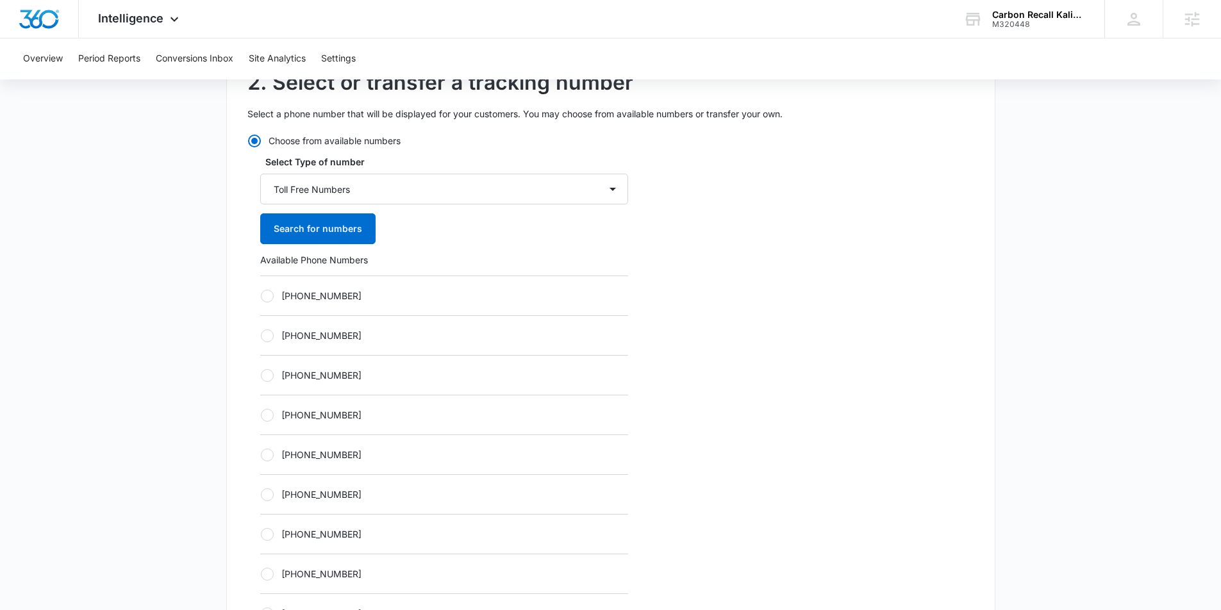
drag, startPoint x: 263, startPoint y: 300, endPoint x: 275, endPoint y: 326, distance: 29.0
click at [263, 300] on div at bounding box center [267, 296] width 13 height 13
click at [261, 296] on input "+18338603841" at bounding box center [260, 295] width 1 height 1
radio input "true"
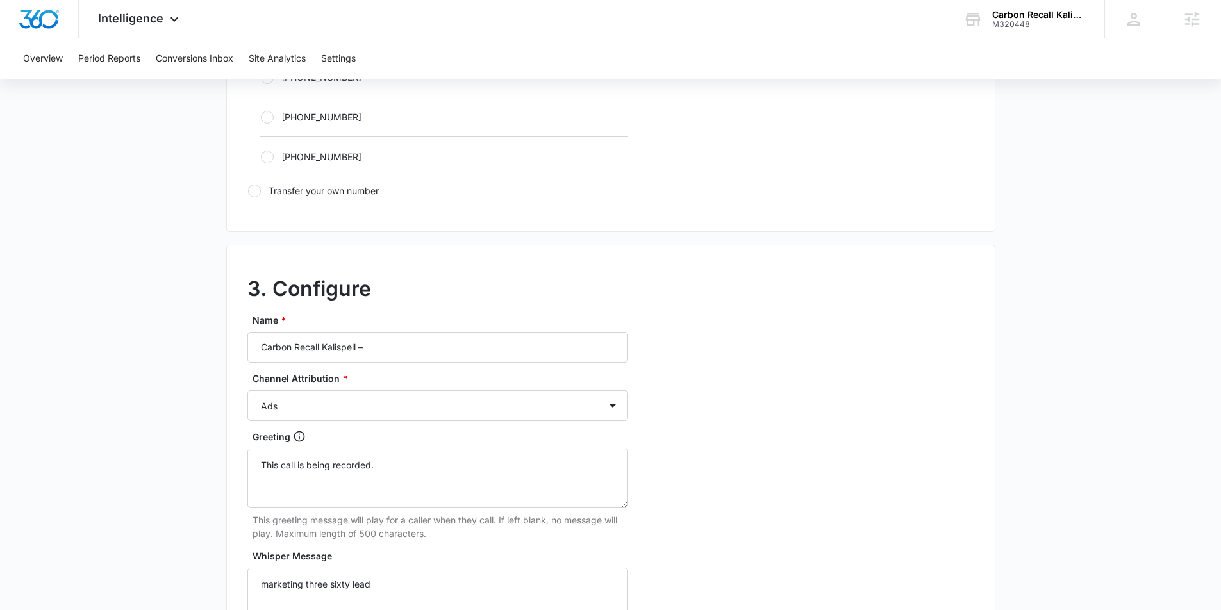
scroll to position [881, 0]
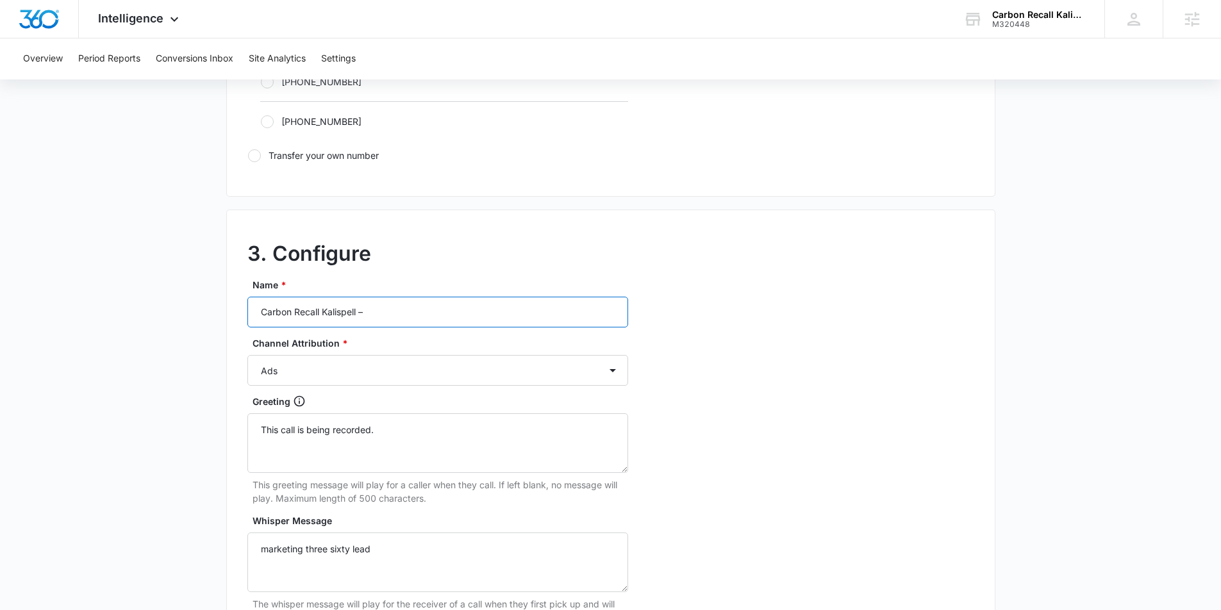
click at [402, 317] on input "Carbon Recall Kalispell –" at bounding box center [437, 312] width 381 height 31
type input "Carbon Recall Kalispell – Social"
click at [501, 377] on select "Ads Local Service Ads Content Social Other" at bounding box center [437, 370] width 381 height 31
select select "SOCIAL"
click at [247, 355] on select "Ads Local Service Ads Content Social Other" at bounding box center [437, 370] width 381 height 31
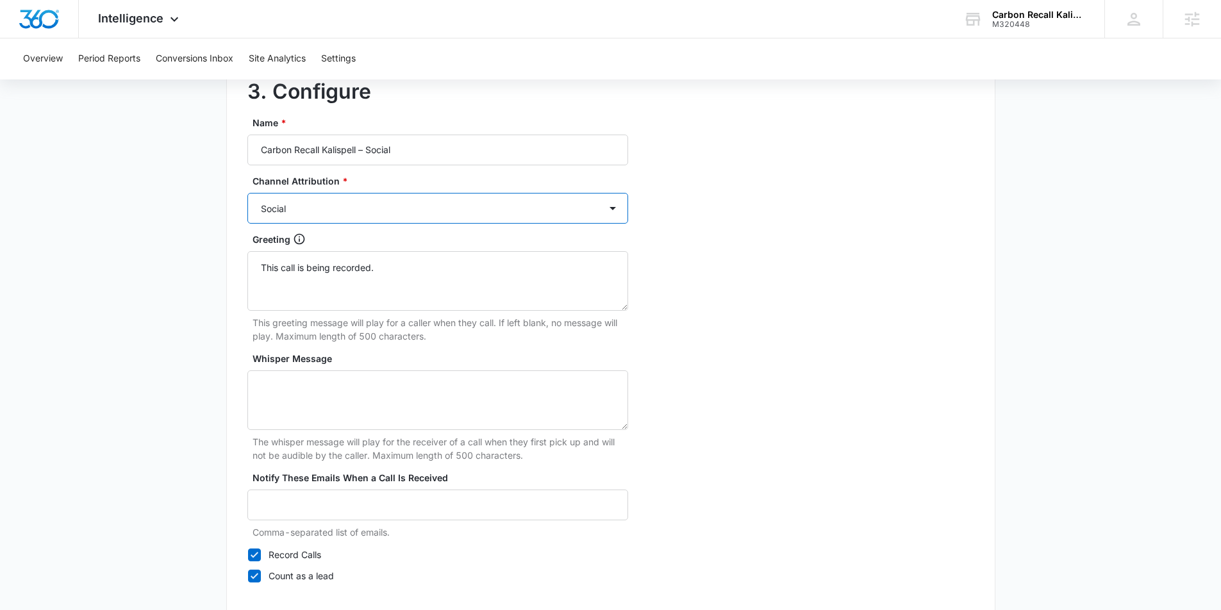
scroll to position [1117, 0]
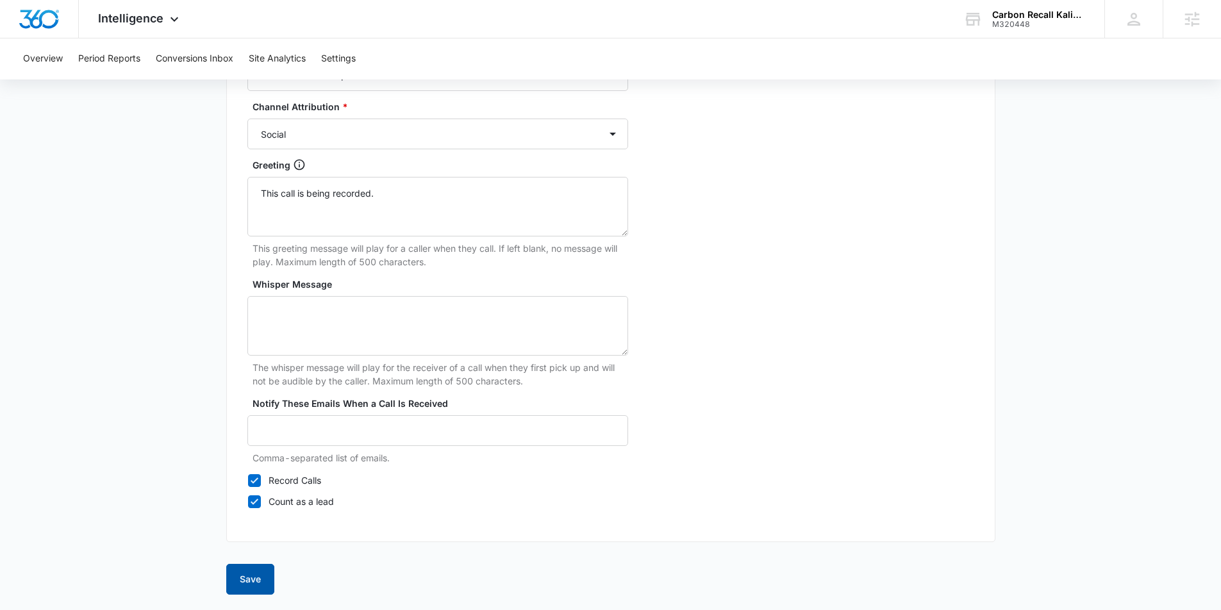
click at [244, 572] on button "Save" at bounding box center [250, 579] width 48 height 31
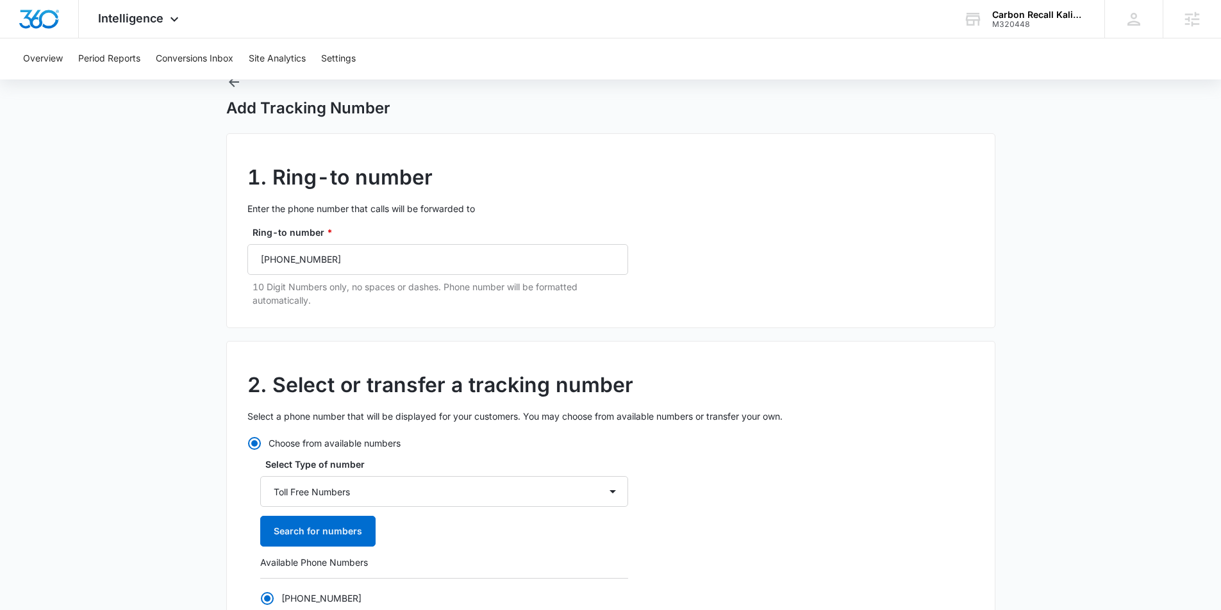
scroll to position [0, 0]
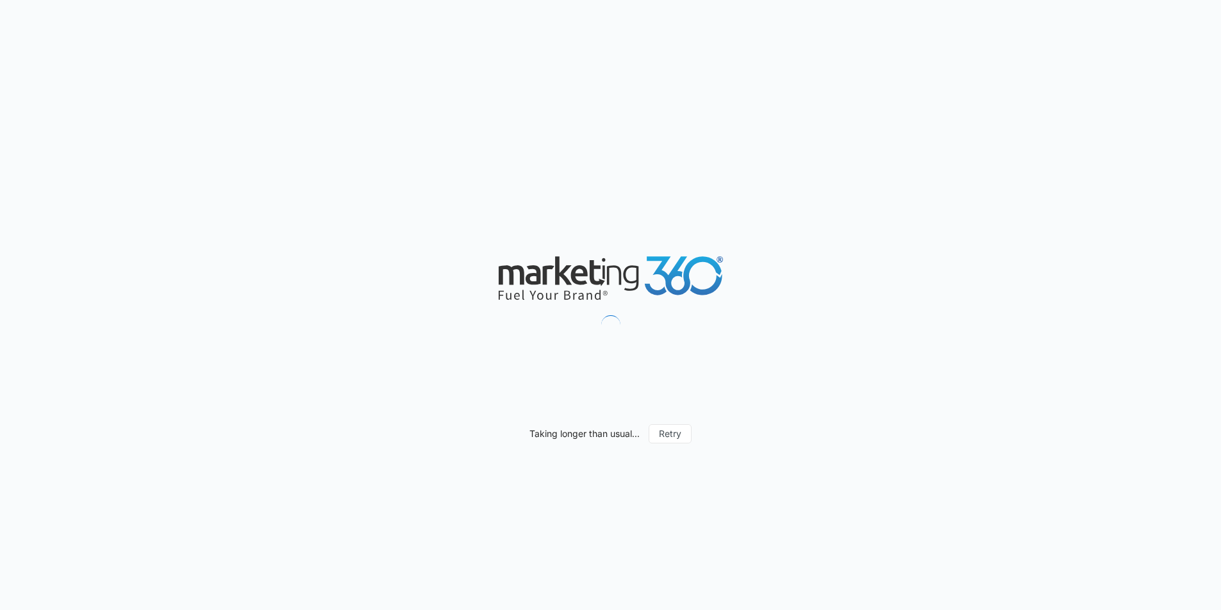
select select "by_area_code"
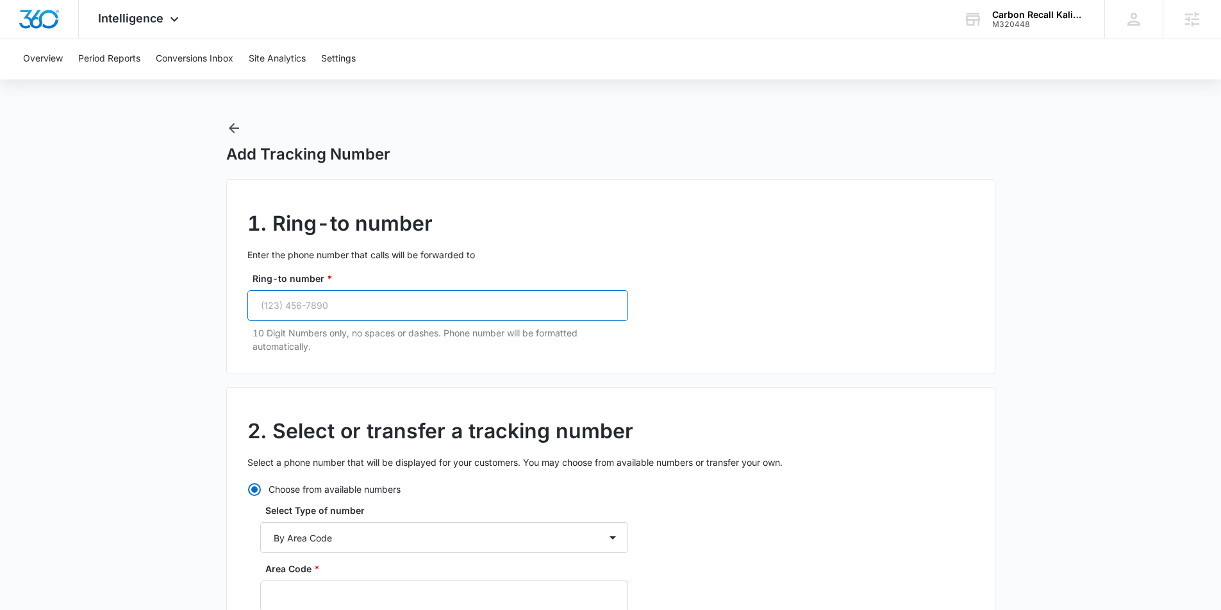
click at [331, 299] on input "Ring-to number *" at bounding box center [437, 305] width 381 height 31
paste input "[PHONE_NUMBER]"
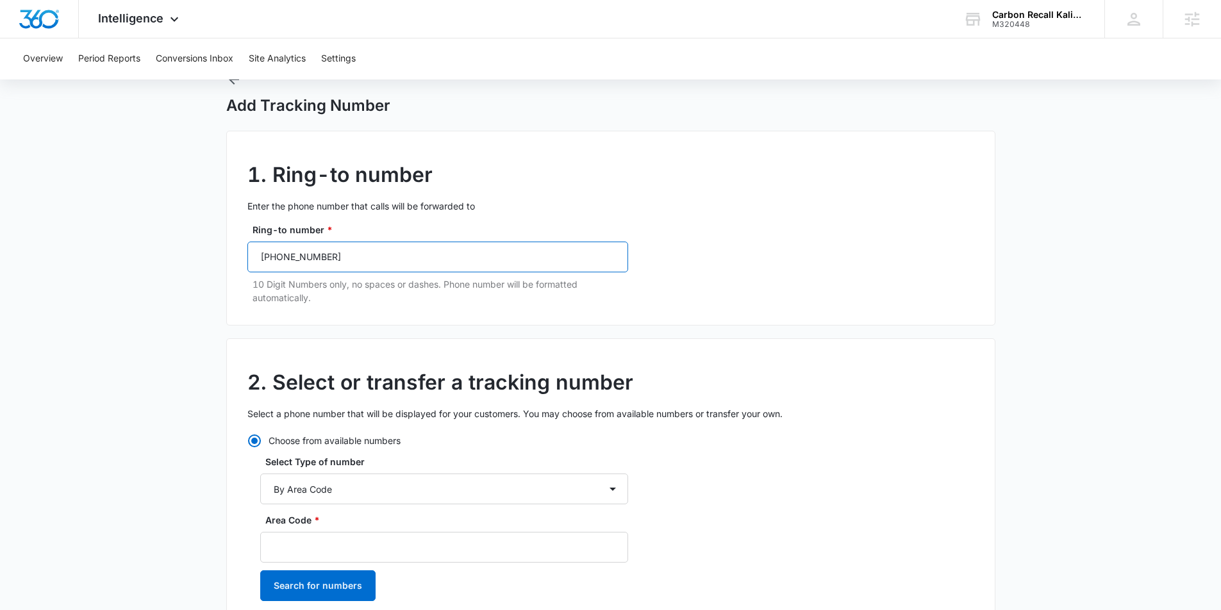
scroll to position [113, 0]
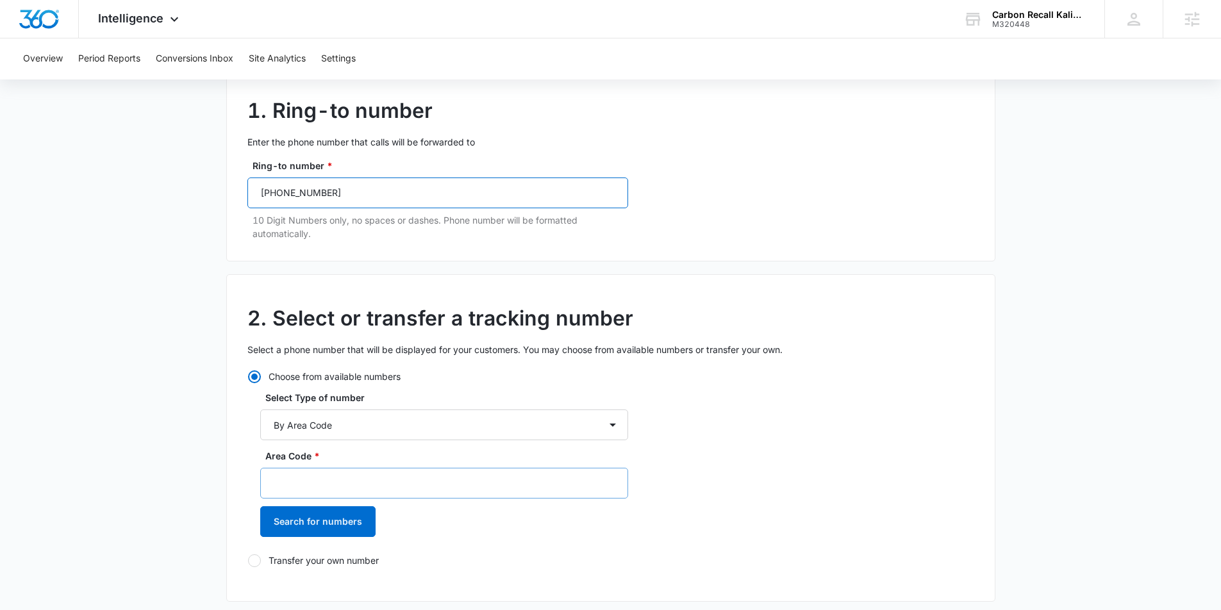
type input "[PHONE_NUMBER]"
click at [321, 479] on input "Area Code *" at bounding box center [444, 483] width 368 height 31
click at [470, 427] on select "By City & State By State Only By Zip Code By Area Code Toll Free Numbers" at bounding box center [444, 425] width 368 height 31
select select "by_toll_free"
click at [260, 410] on select "By City & State By State Only By Zip Code By Area Code Toll Free Numbers" at bounding box center [444, 425] width 368 height 31
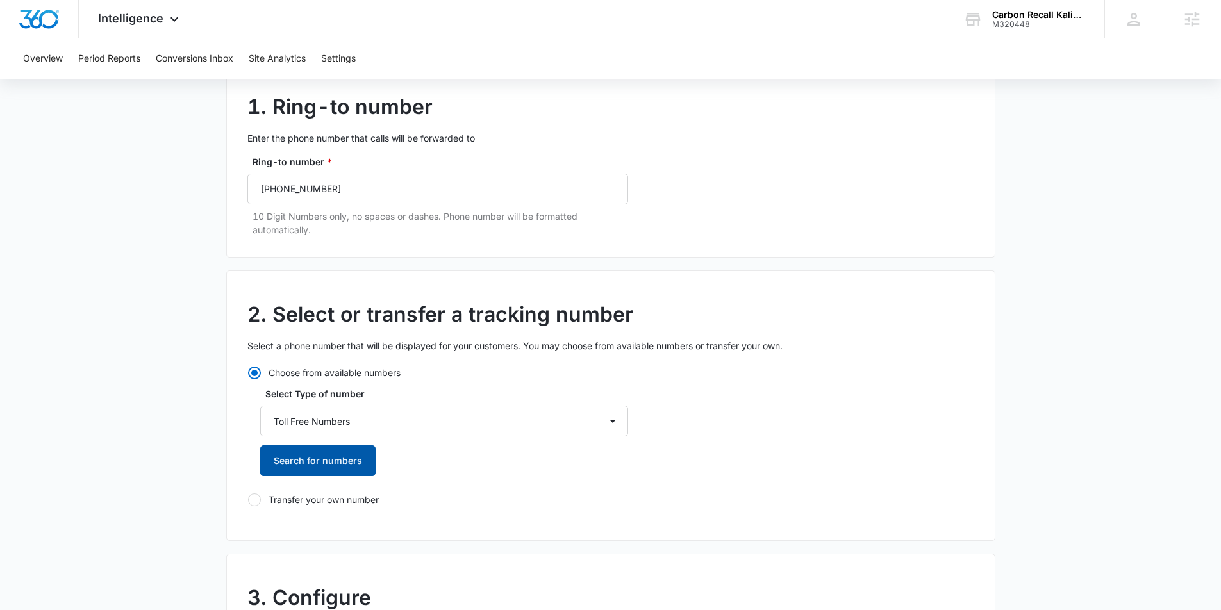
click at [317, 467] on button "Search for numbers" at bounding box center [317, 460] width 115 height 31
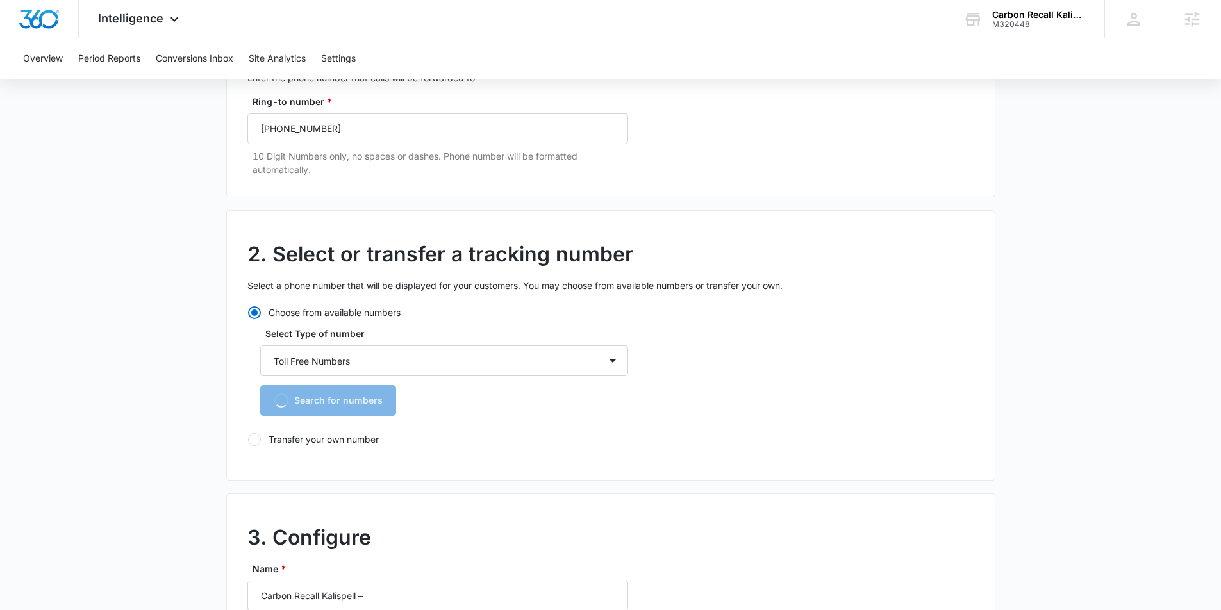
scroll to position [186, 0]
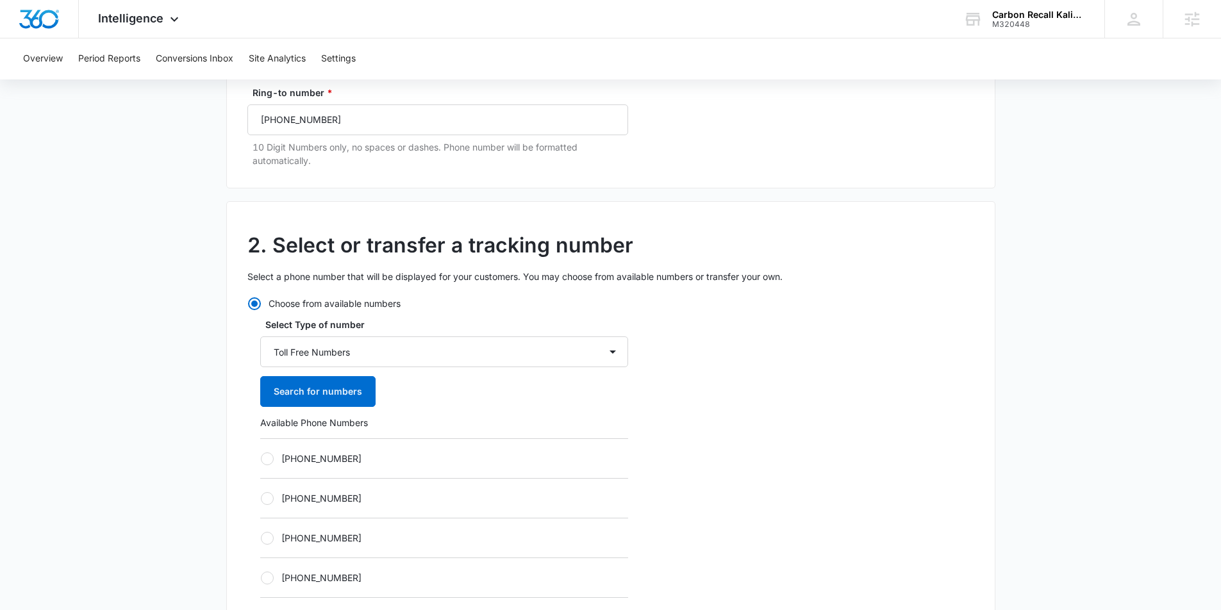
click at [261, 499] on div at bounding box center [267, 498] width 13 height 13
click at [261, 499] on input "+18338603848" at bounding box center [260, 498] width 1 height 1
radio input "true"
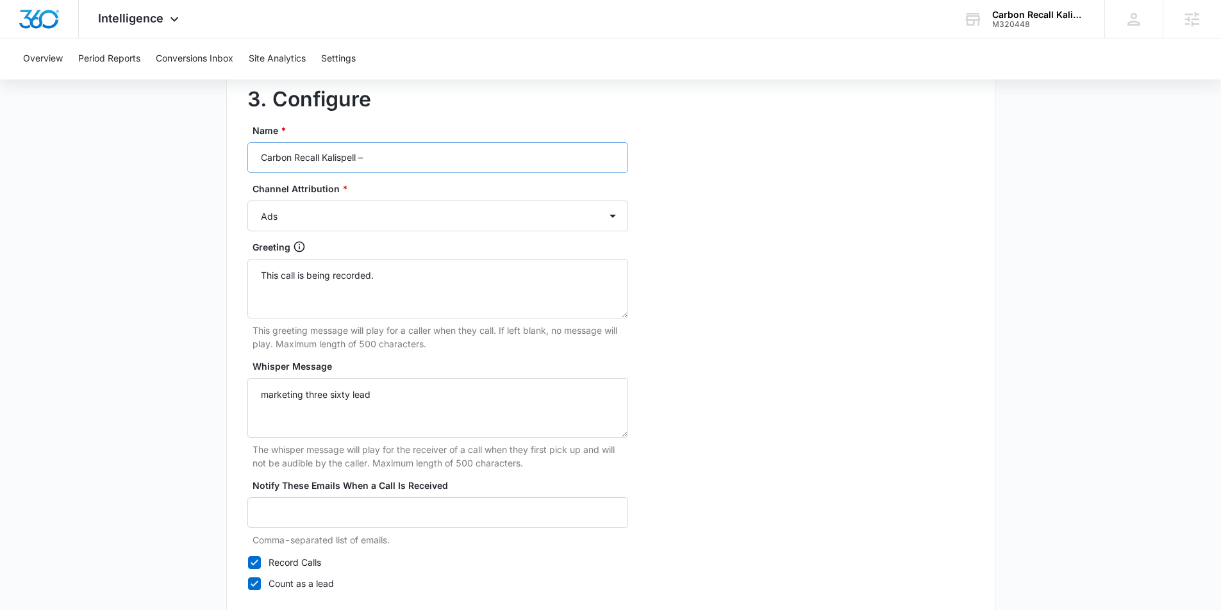
scroll to position [1015, 0]
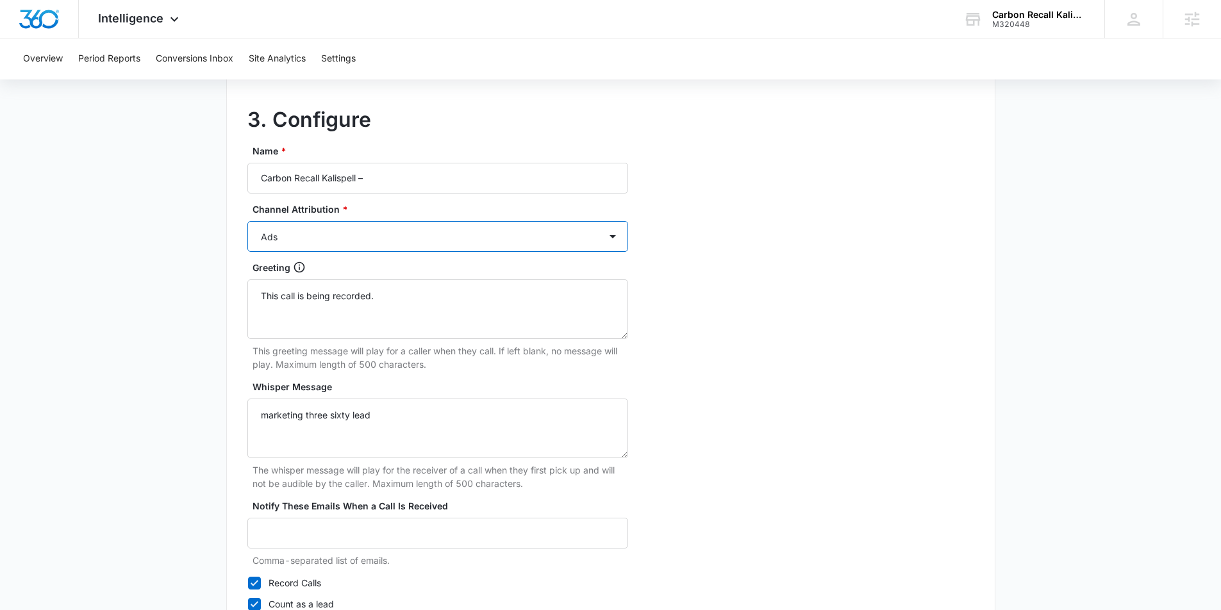
click at [349, 251] on select "Ads Local Service Ads Content Social Other" at bounding box center [437, 236] width 381 height 31
select select "SOCIAL"
click at [247, 221] on select "Ads Local Service Ads Content Social Other" at bounding box center [437, 236] width 381 height 31
click at [394, 181] on input "Carbon Recall Kalispell –" at bounding box center [437, 178] width 381 height 31
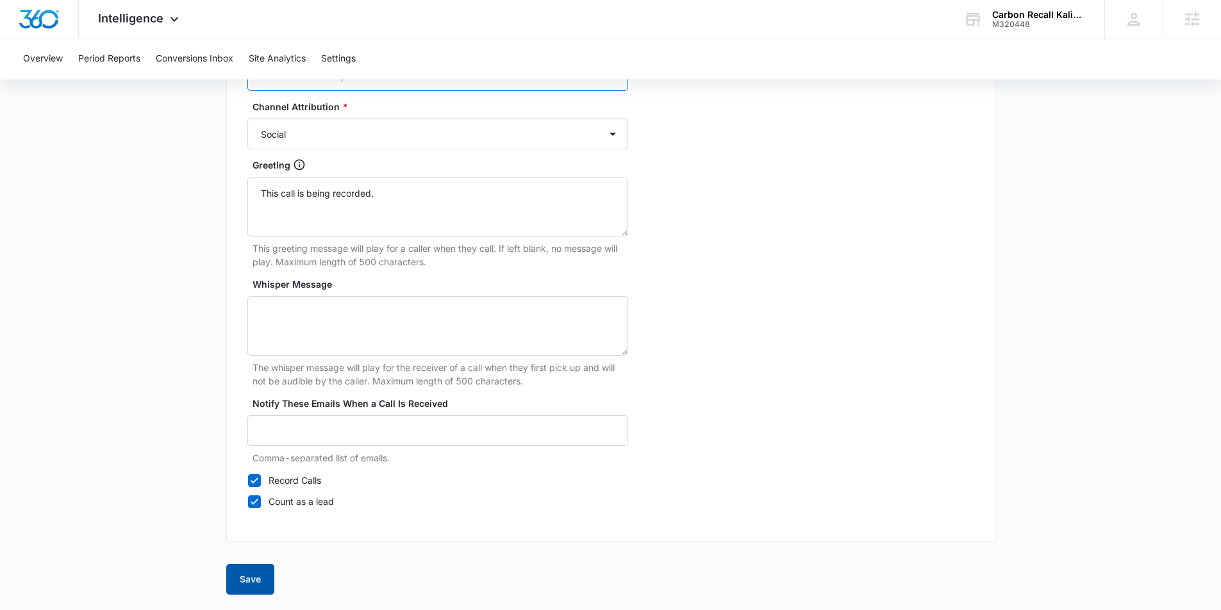
type input "Carbon Recall Kalispell – Social"
click at [247, 580] on button "Save" at bounding box center [250, 579] width 48 height 31
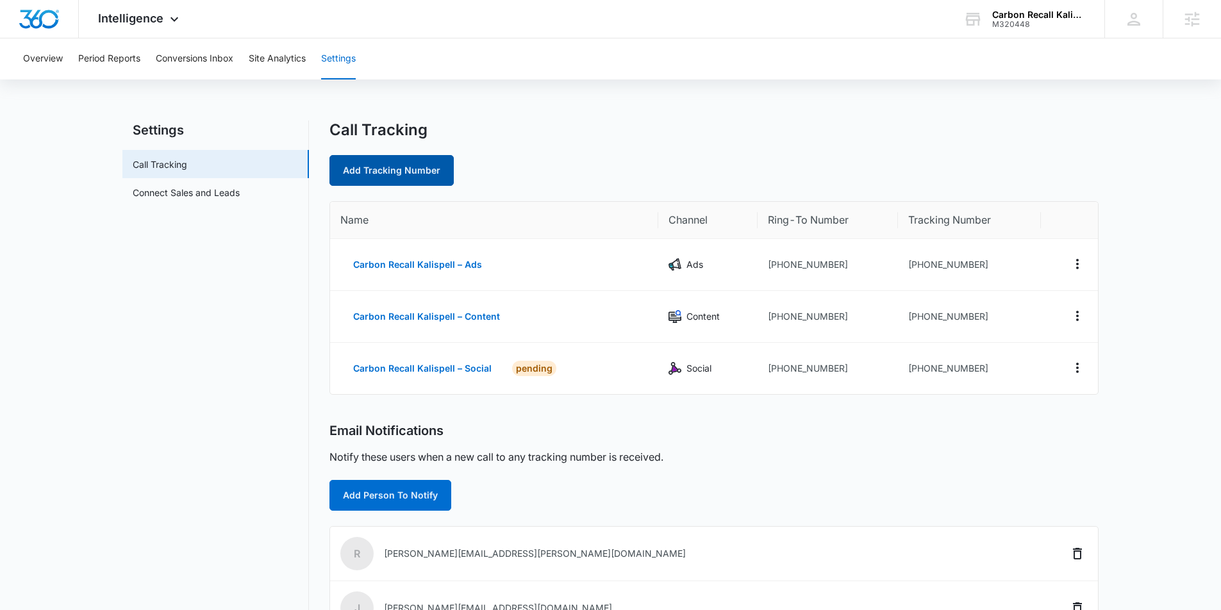
click at [412, 168] on link "Add Tracking Number" at bounding box center [391, 170] width 124 height 31
select select "by_area_code"
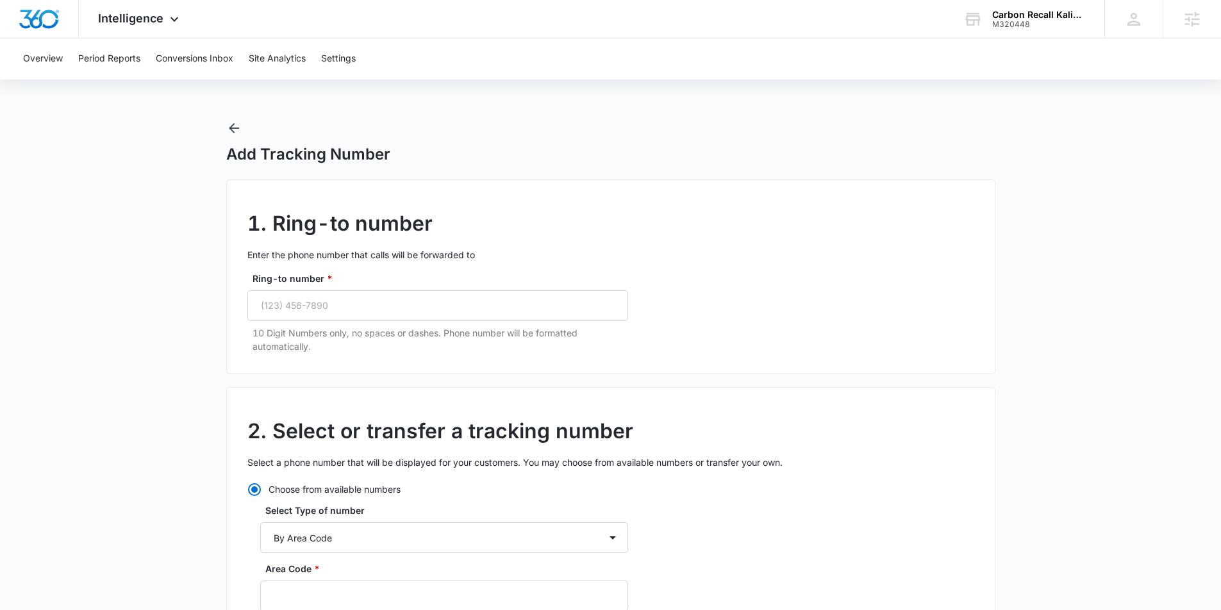
scroll to position [3, 0]
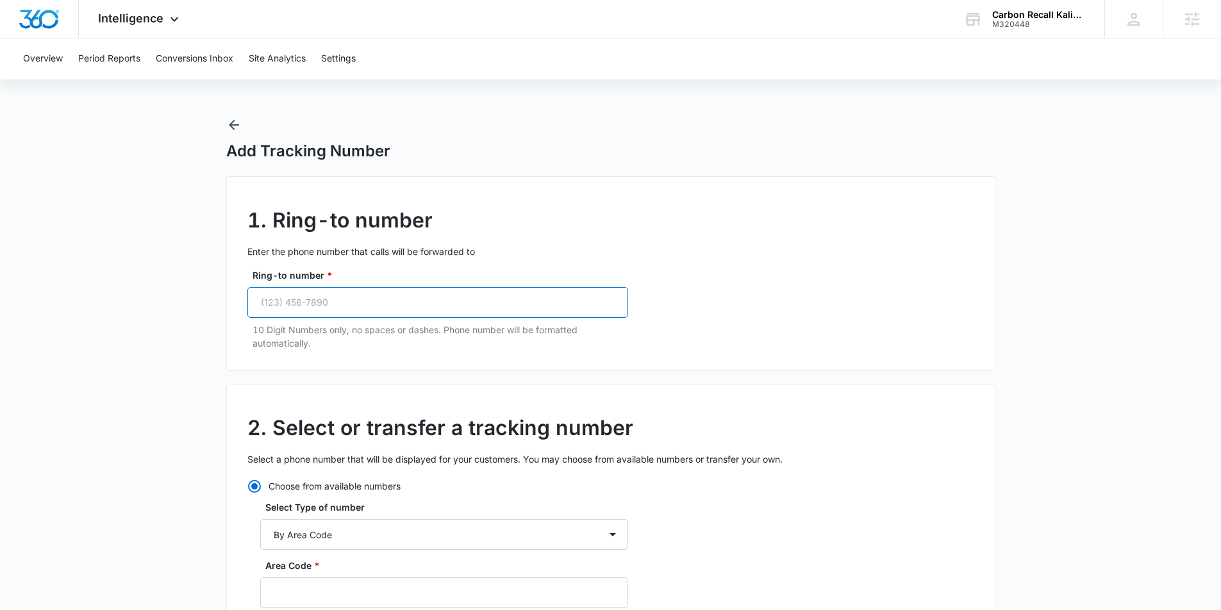
click at [324, 303] on input "Ring-to number *" at bounding box center [437, 302] width 381 height 31
paste input "(406) 250-2361"
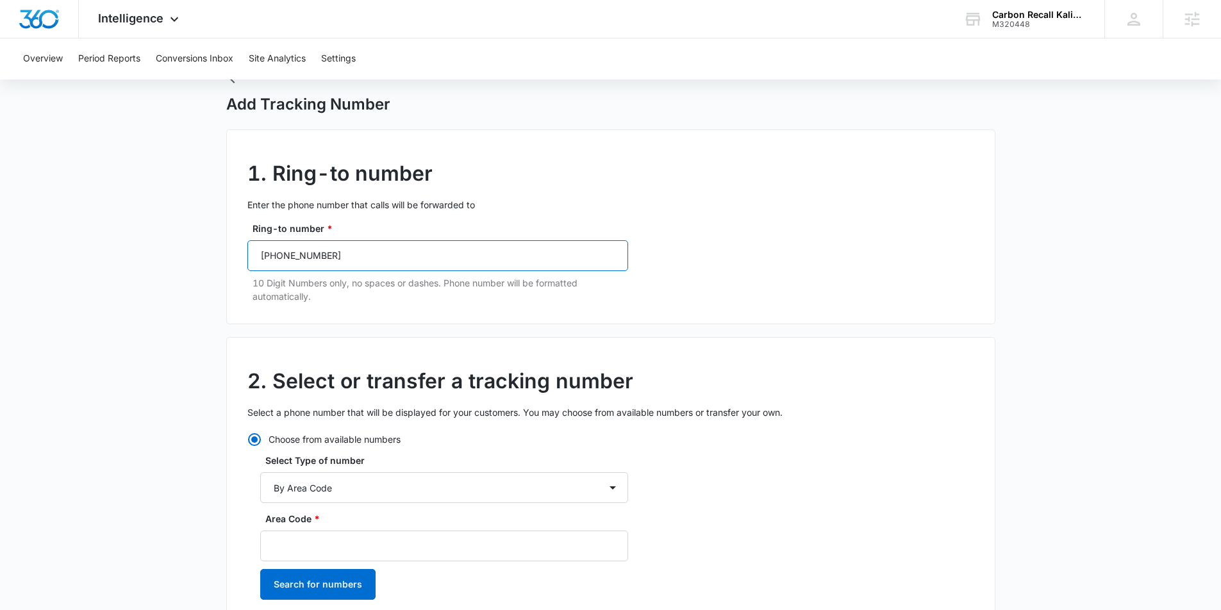
scroll to position [102, 0]
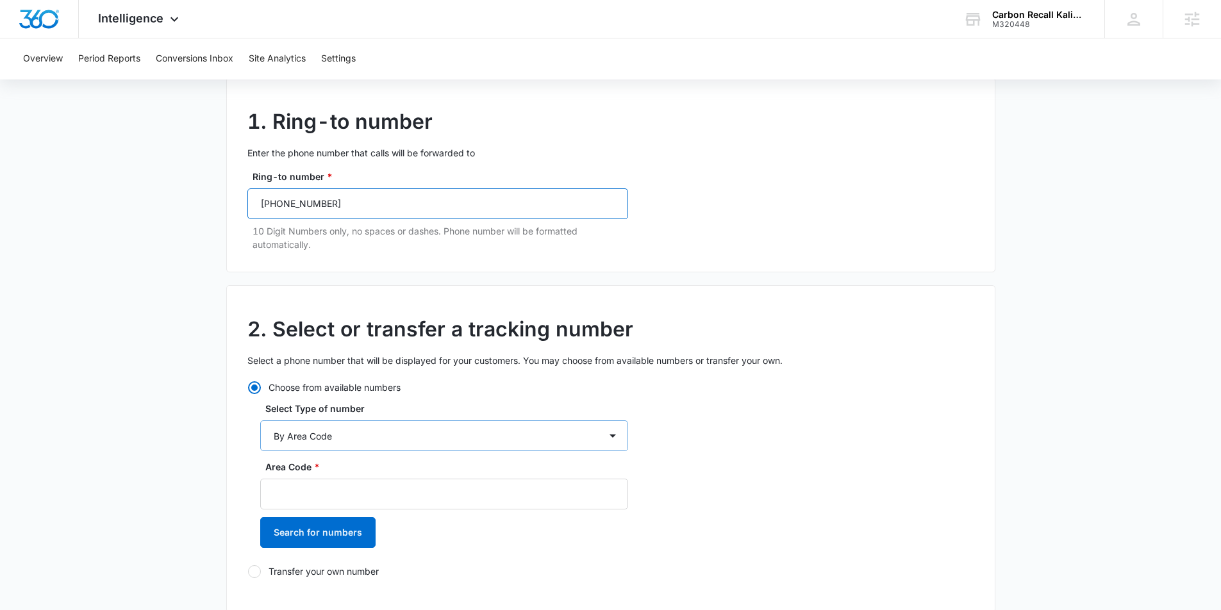
type input "(406) 250-2361"
click at [340, 429] on select "By City & State By State Only By Zip Code By Area Code Toll Free Numbers" at bounding box center [444, 435] width 368 height 31
select select "by_toll_free"
click at [260, 420] on select "By City & State By State Only By Zip Code By Area Code Toll Free Numbers" at bounding box center [444, 435] width 368 height 31
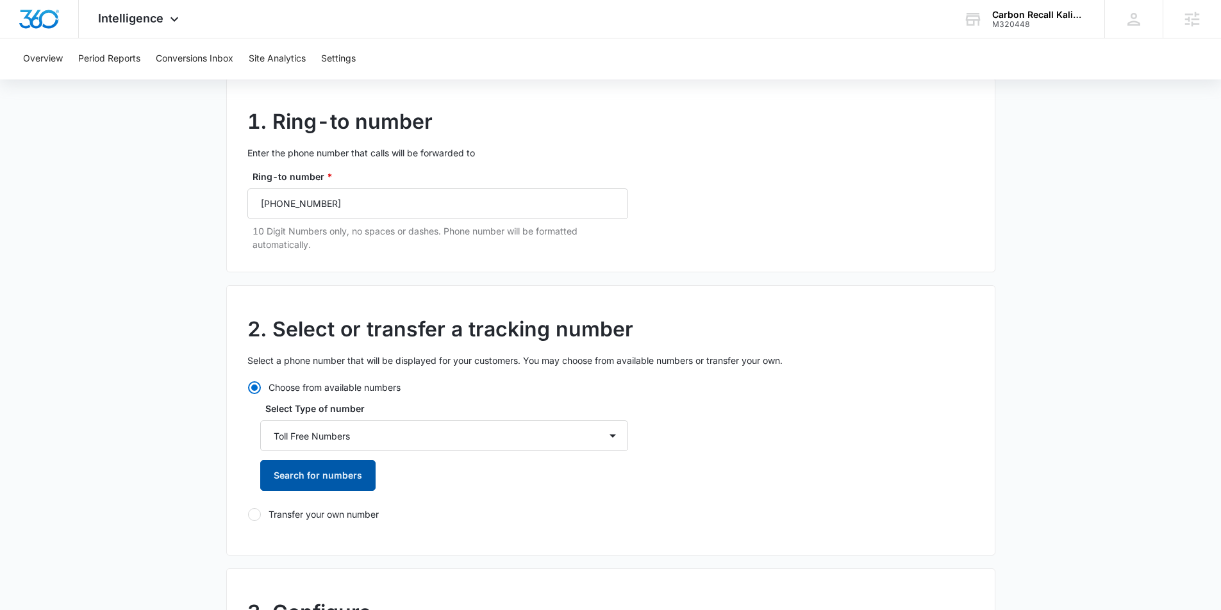
click at [318, 475] on button "Search for numbers" at bounding box center [317, 475] width 115 height 31
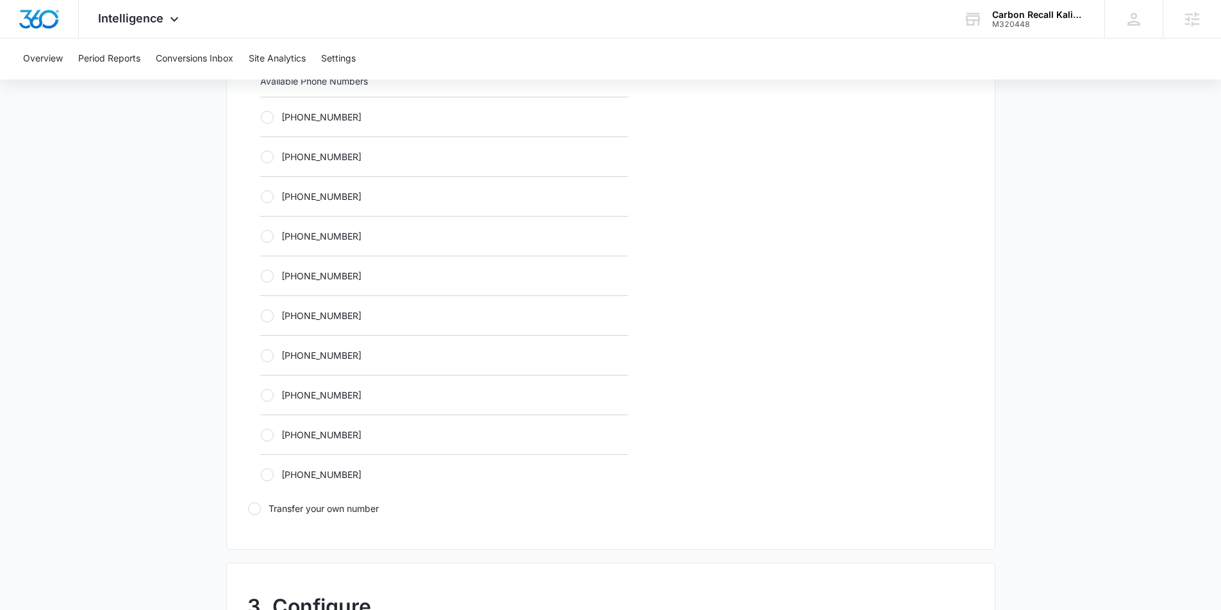
scroll to position [529, 0]
click at [267, 204] on div "+18338603847" at bounding box center [444, 194] width 368 height 40
click at [267, 198] on div at bounding box center [267, 194] width 13 height 13
click at [261, 195] on input "+18338603847" at bounding box center [260, 194] width 1 height 1
radio input "true"
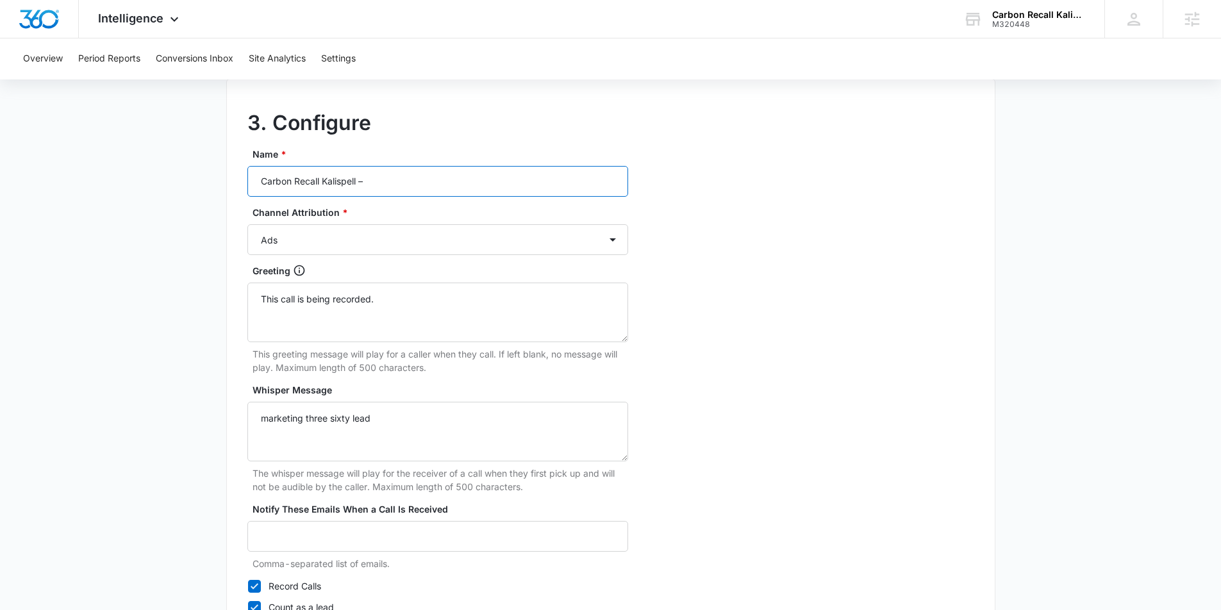
click at [378, 183] on input "Carbon Recall Kalispell –" at bounding box center [437, 181] width 381 height 31
type input "Carbon Recall Kalispell – Other"
click at [449, 240] on select "Ads Local Service Ads Content Social Other" at bounding box center [437, 239] width 381 height 31
select select "OTHER"
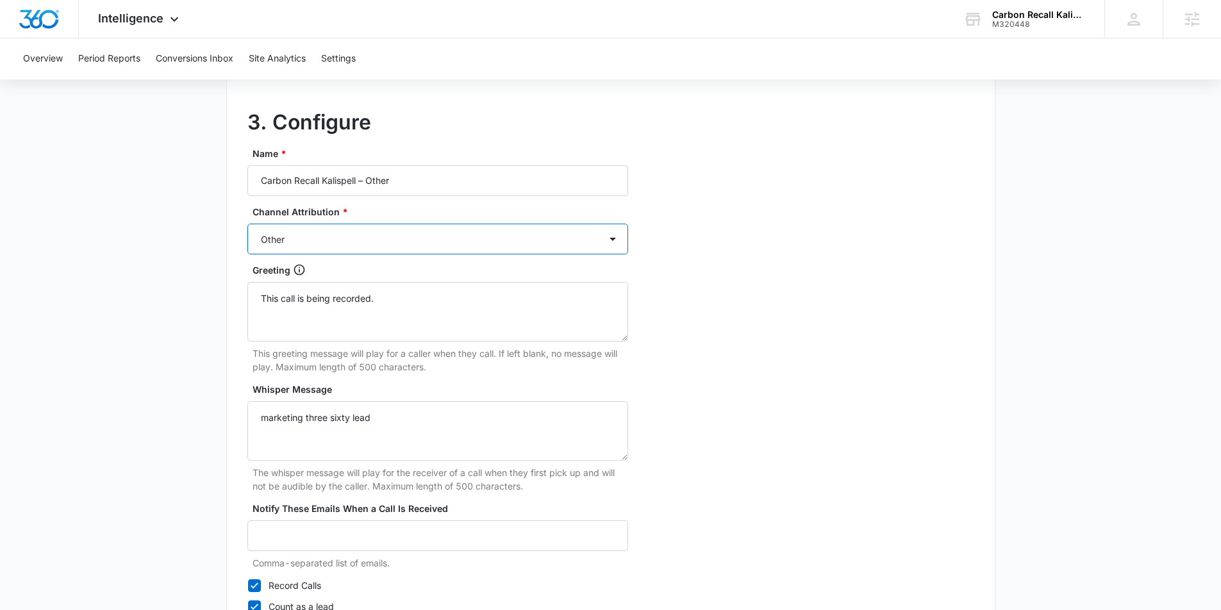
click at [247, 224] on select "Ads Local Service Ads Content Social Other" at bounding box center [437, 239] width 381 height 31
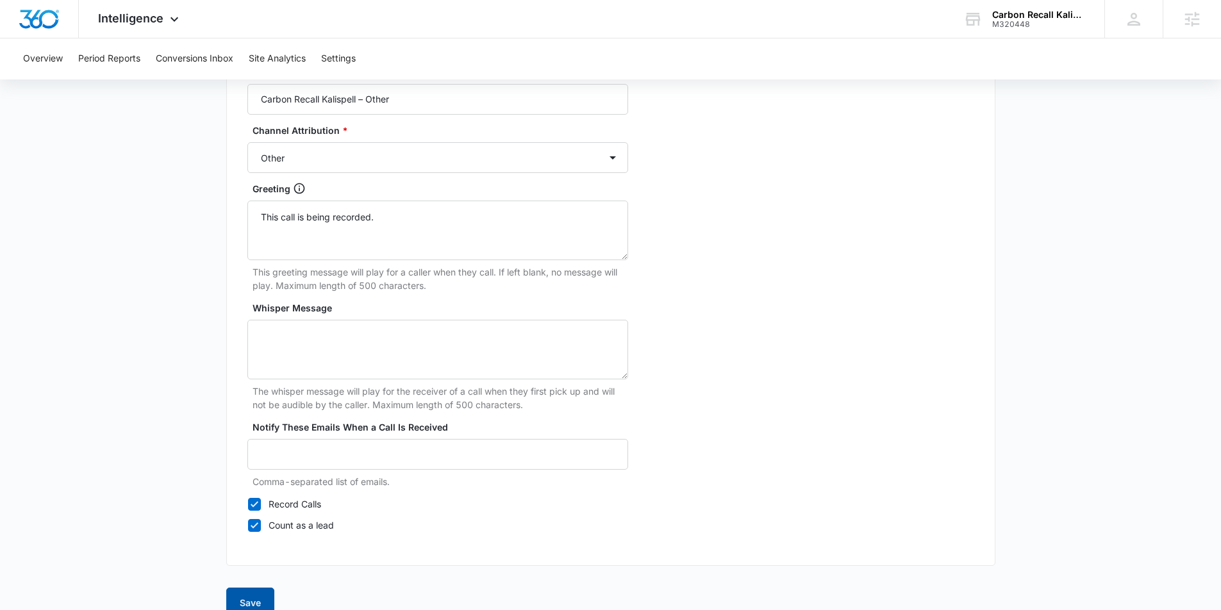
click at [249, 598] on button "Save" at bounding box center [250, 603] width 48 height 31
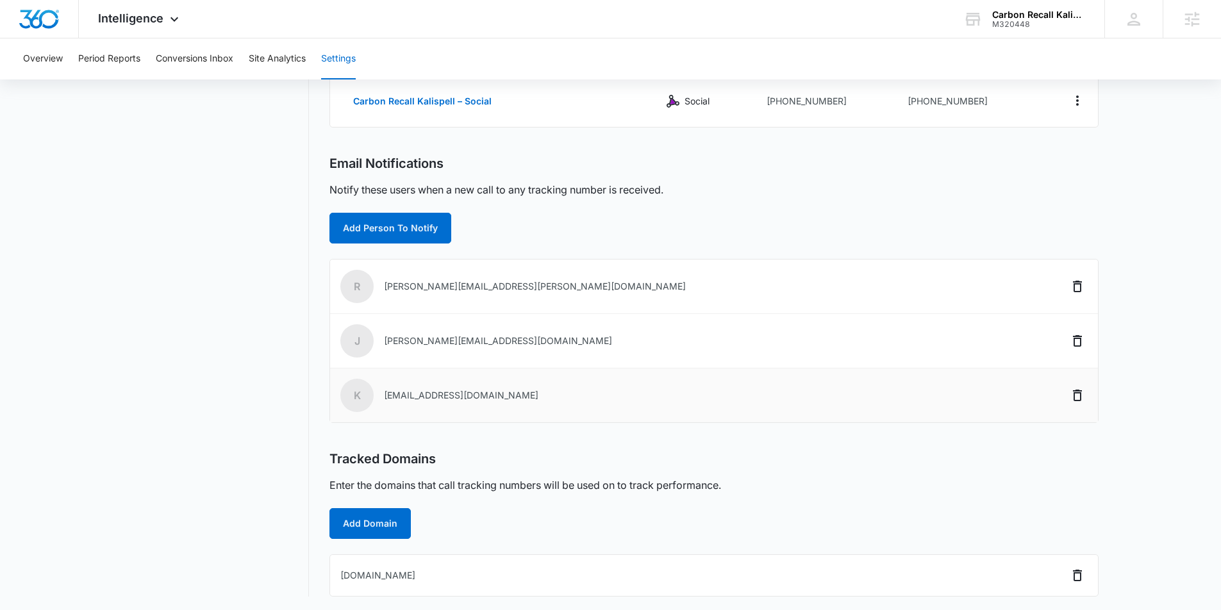
scroll to position [321, 0]
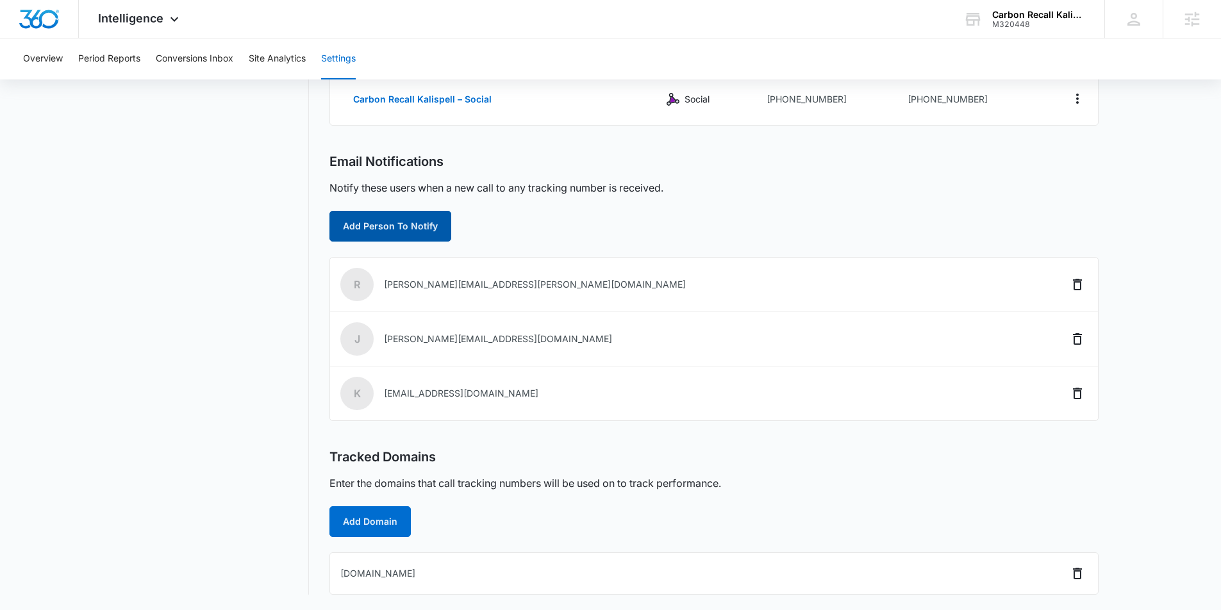
click at [387, 232] on button "Add Person To Notify" at bounding box center [390, 226] width 122 height 31
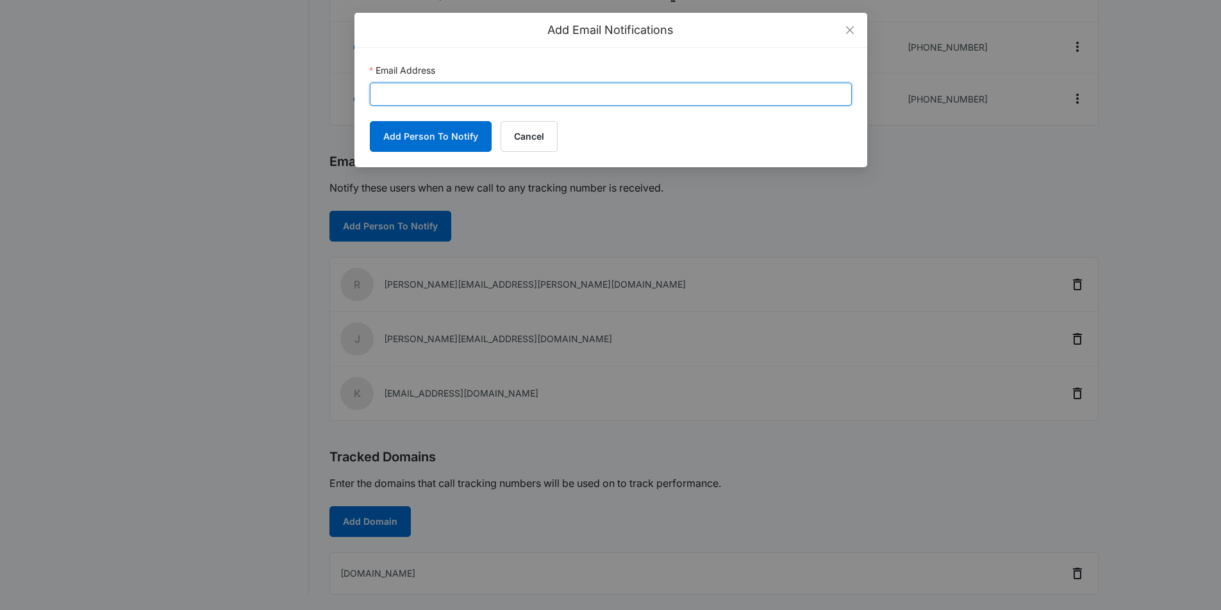
click at [435, 96] on input "Email Address" at bounding box center [611, 94] width 482 height 23
paste input "brennan.rachman@madwire.com"
type input "brennan.rachman@madwire.com"
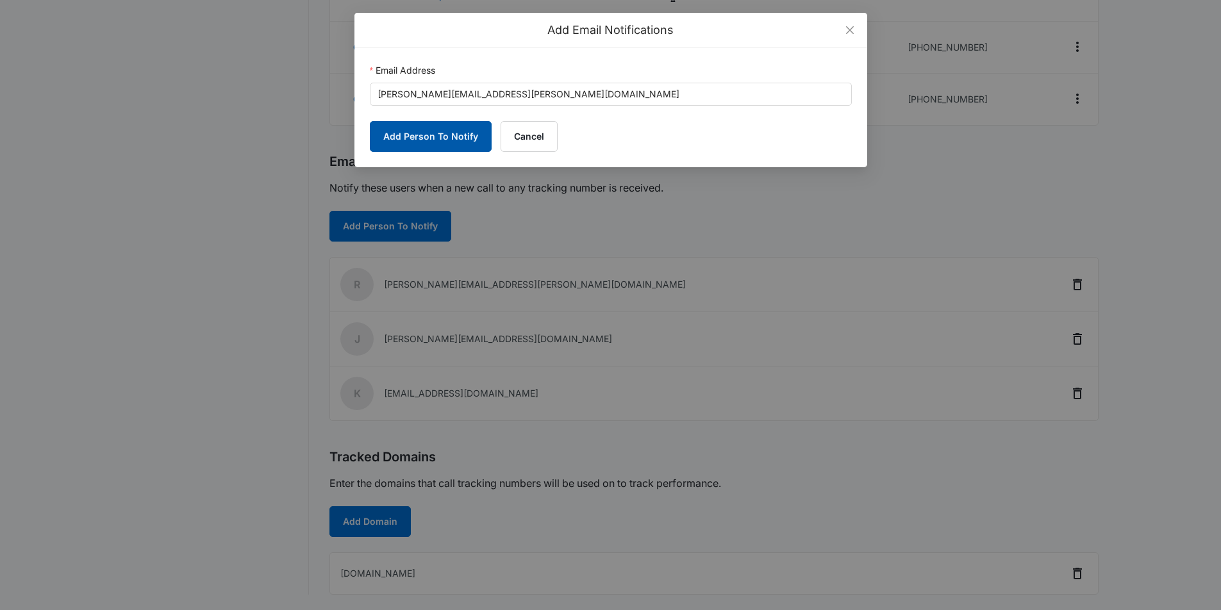
click at [427, 128] on button "Add Person To Notify" at bounding box center [431, 136] width 122 height 31
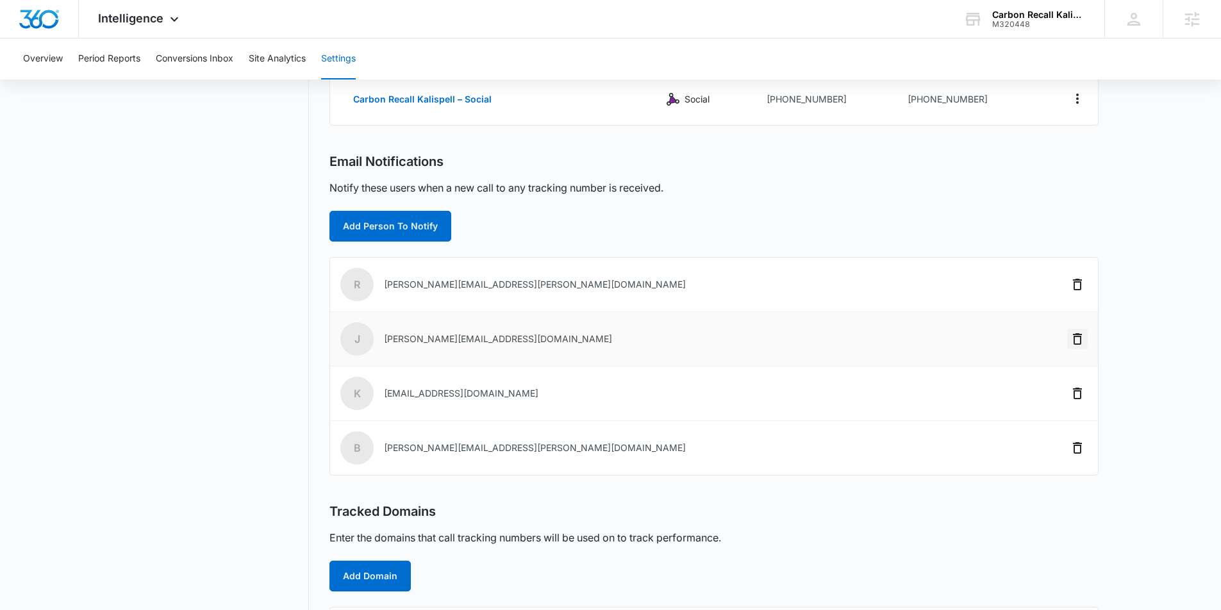
click at [1074, 339] on icon "Delete" at bounding box center [1077, 339] width 9 height 12
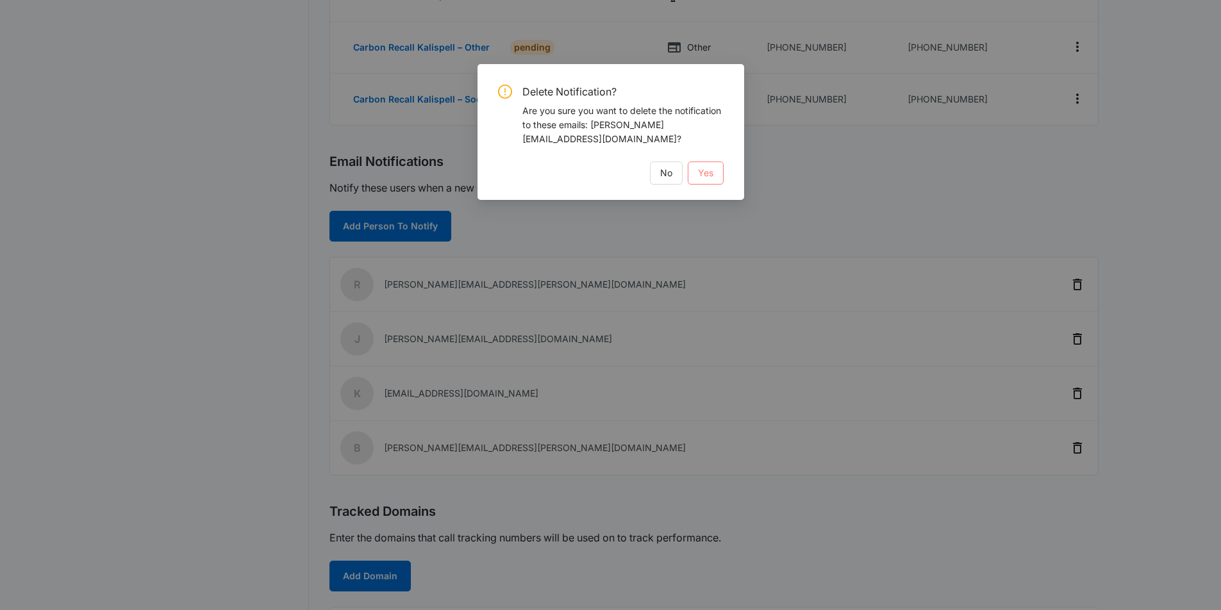
click at [717, 177] on button "Yes" at bounding box center [706, 173] width 36 height 23
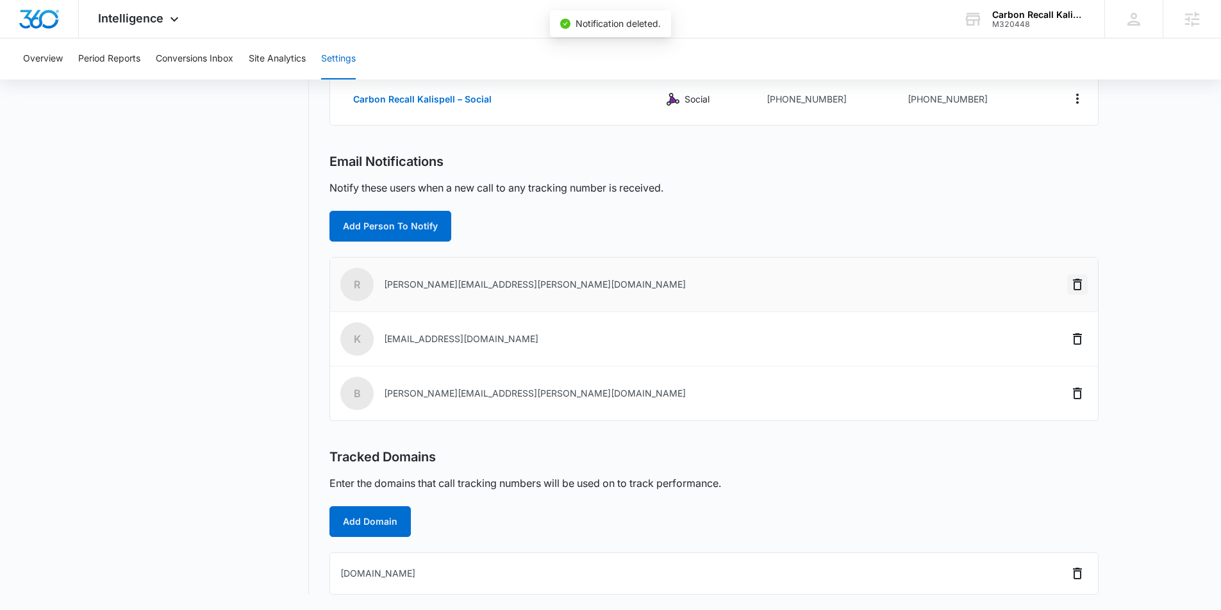
click at [1076, 288] on icon "Delete" at bounding box center [1077, 284] width 15 height 15
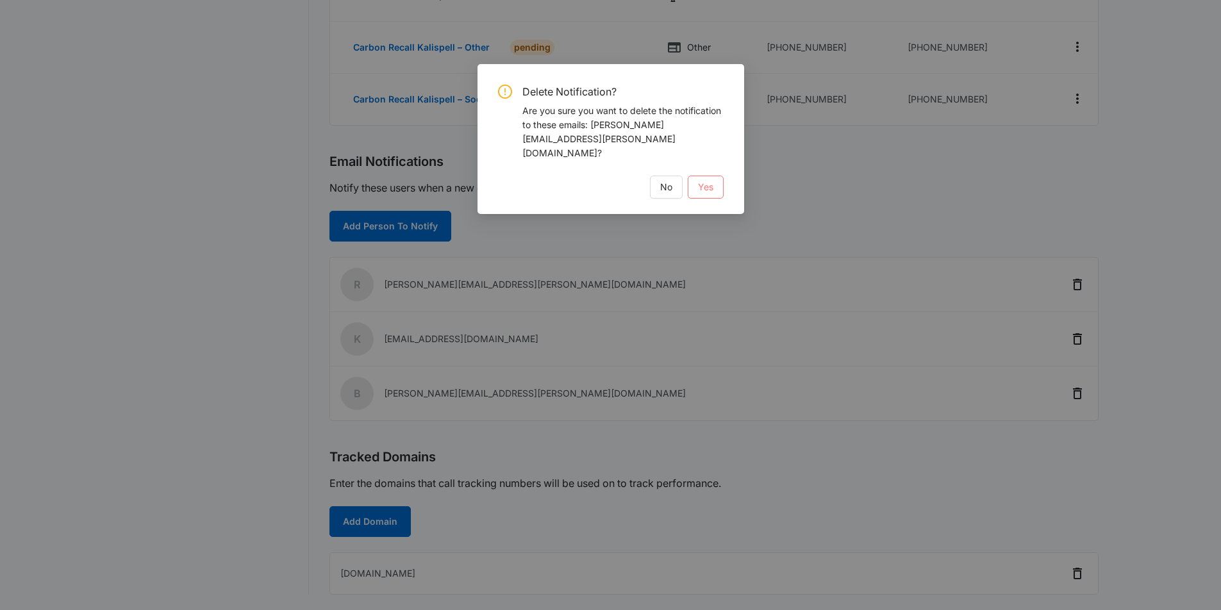
click at [708, 180] on span "Yes" at bounding box center [705, 187] width 15 height 14
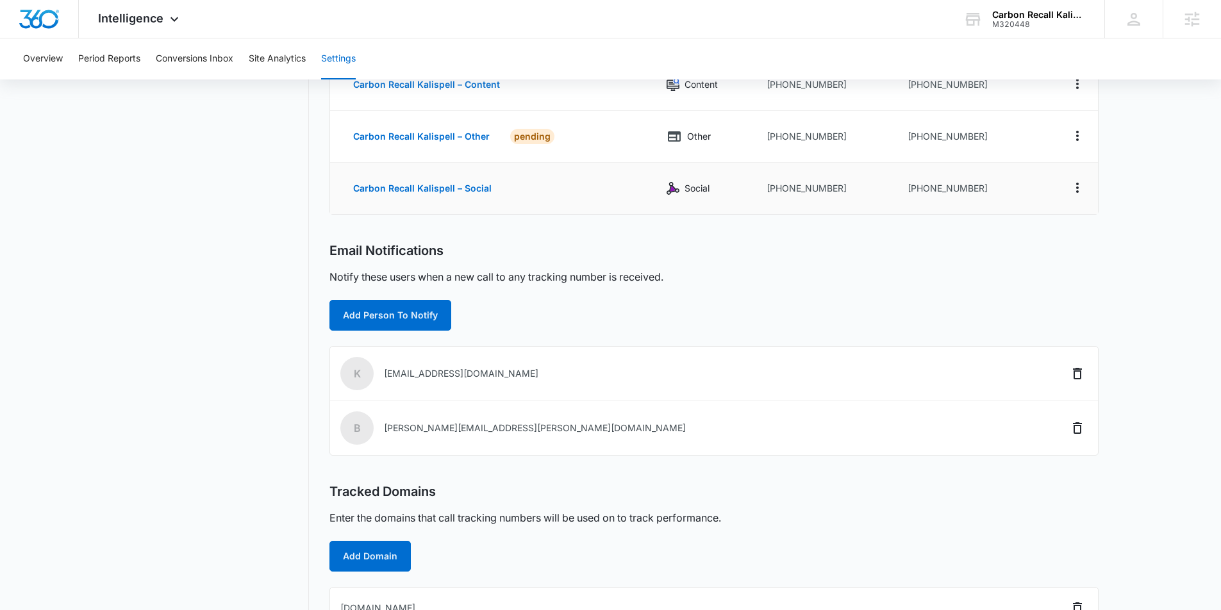
scroll to position [267, 0]
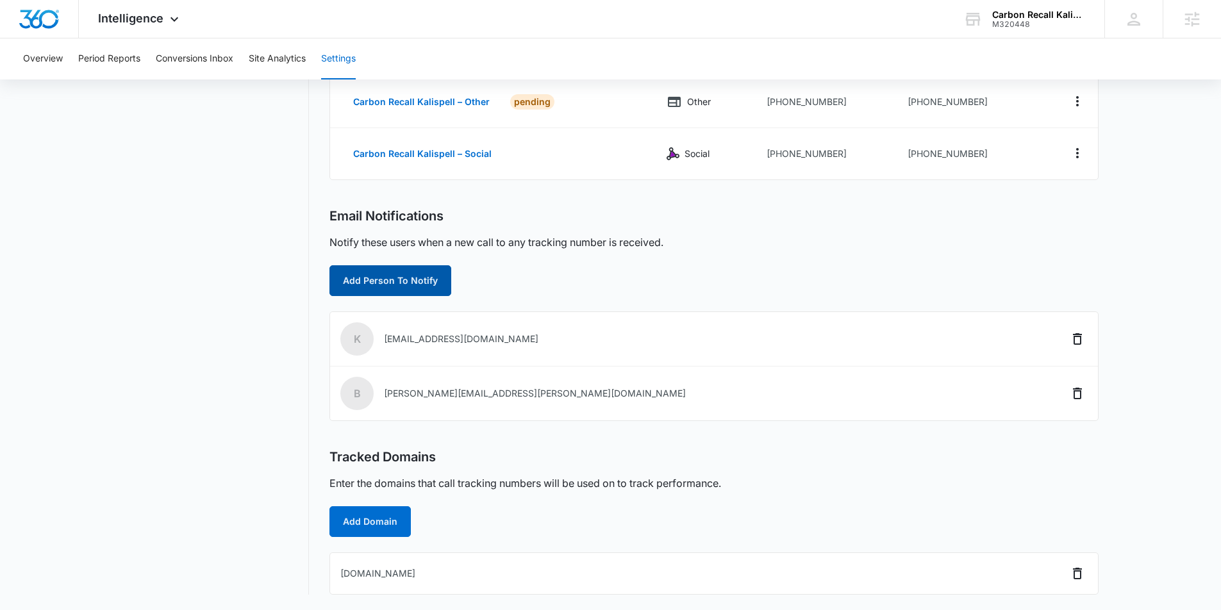
click at [402, 279] on button "Add Person To Notify" at bounding box center [390, 280] width 122 height 31
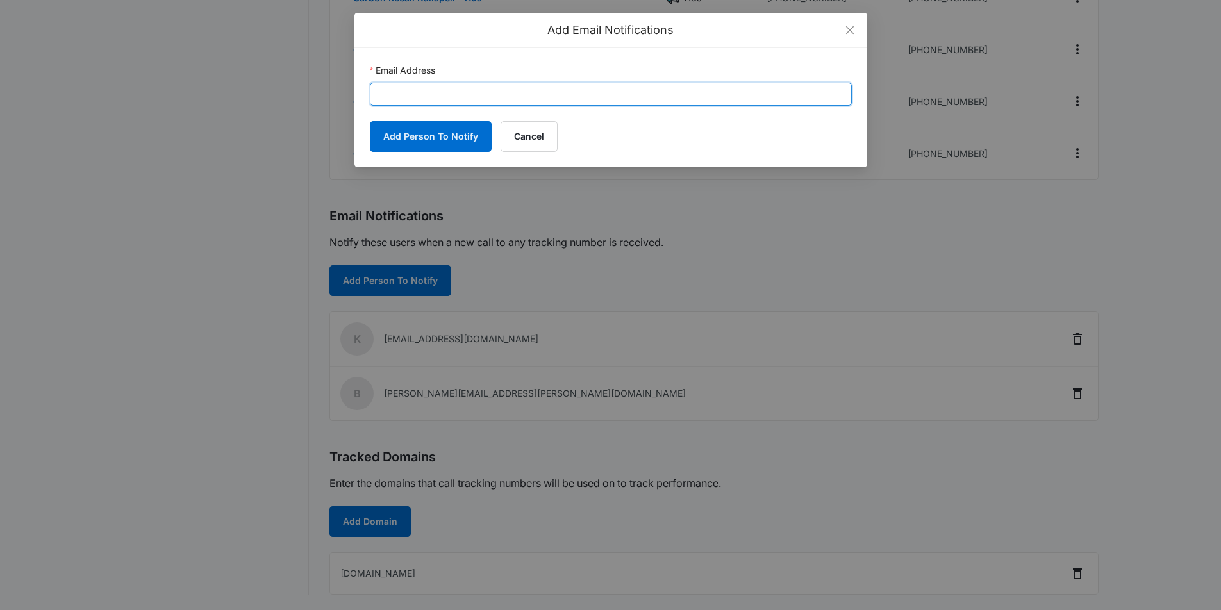
paste input "joel.robinson@madwire.com"
type input "joel.robinson@madwire.com"
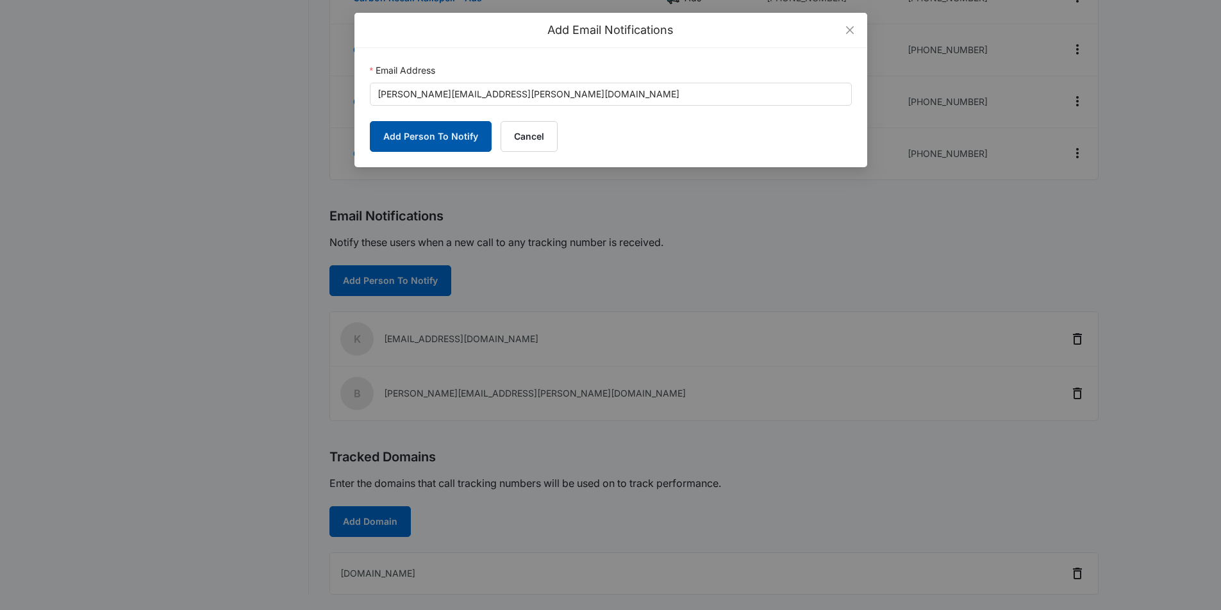
click at [427, 137] on button "Add Person To Notify" at bounding box center [431, 136] width 122 height 31
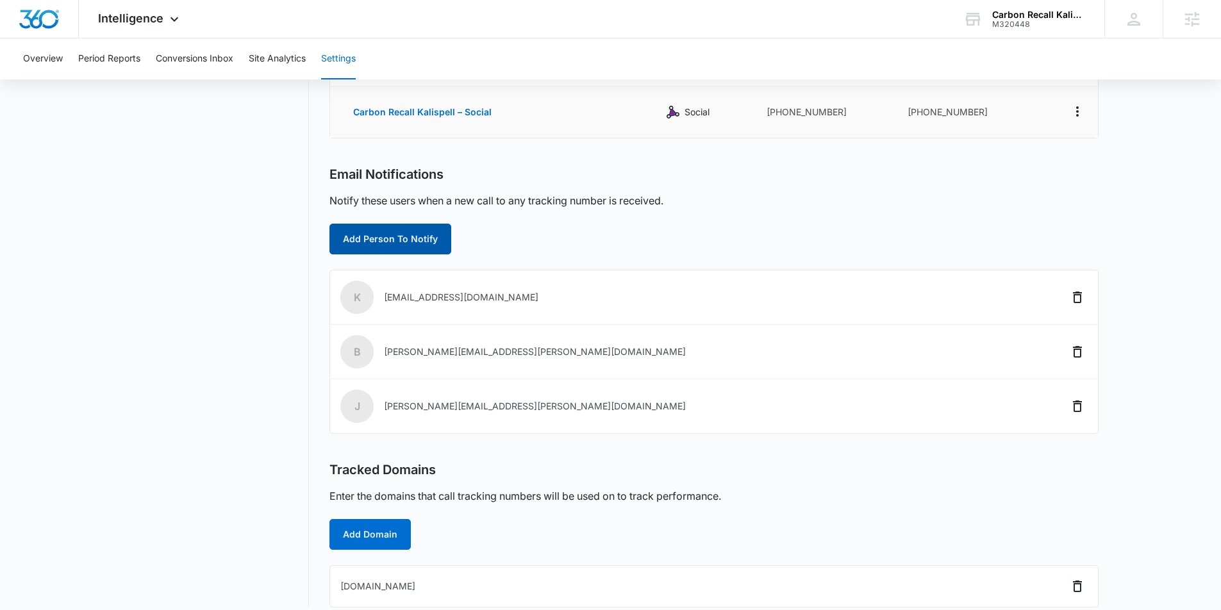
scroll to position [321, 0]
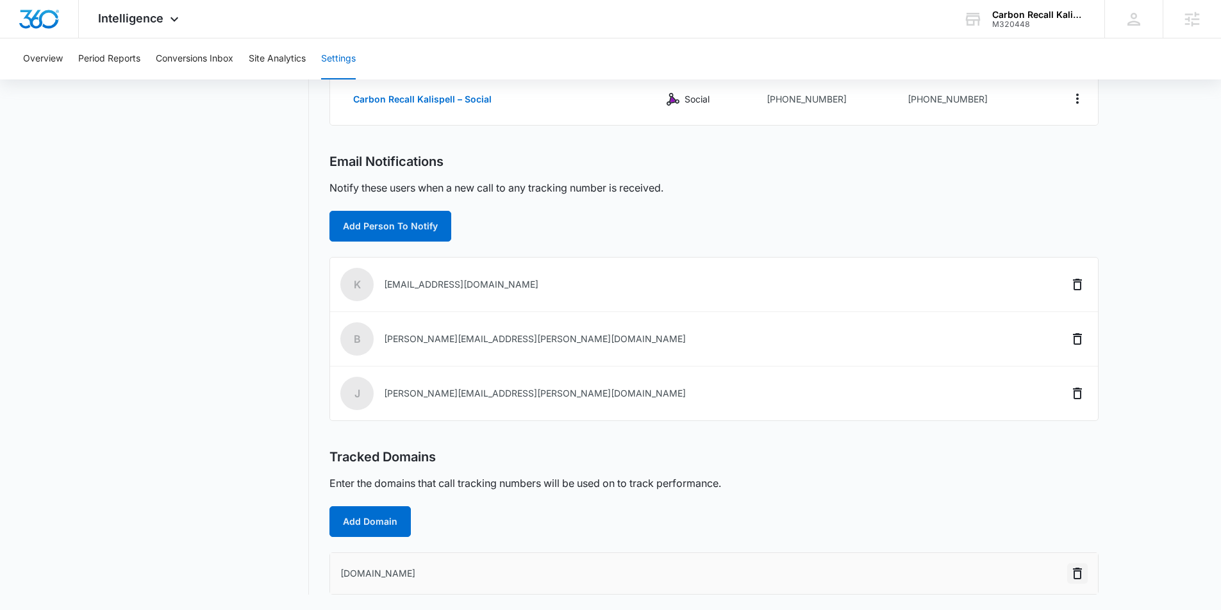
click at [1079, 574] on icon "Delete" at bounding box center [1077, 573] width 15 height 15
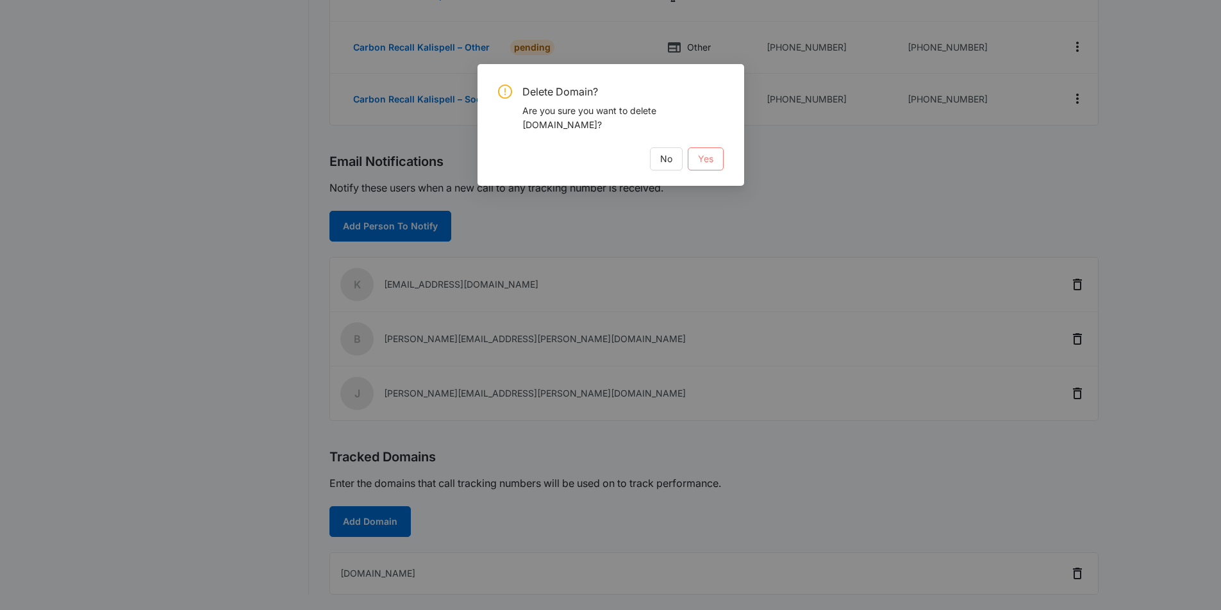
click at [711, 162] on span "Yes" at bounding box center [705, 159] width 15 height 14
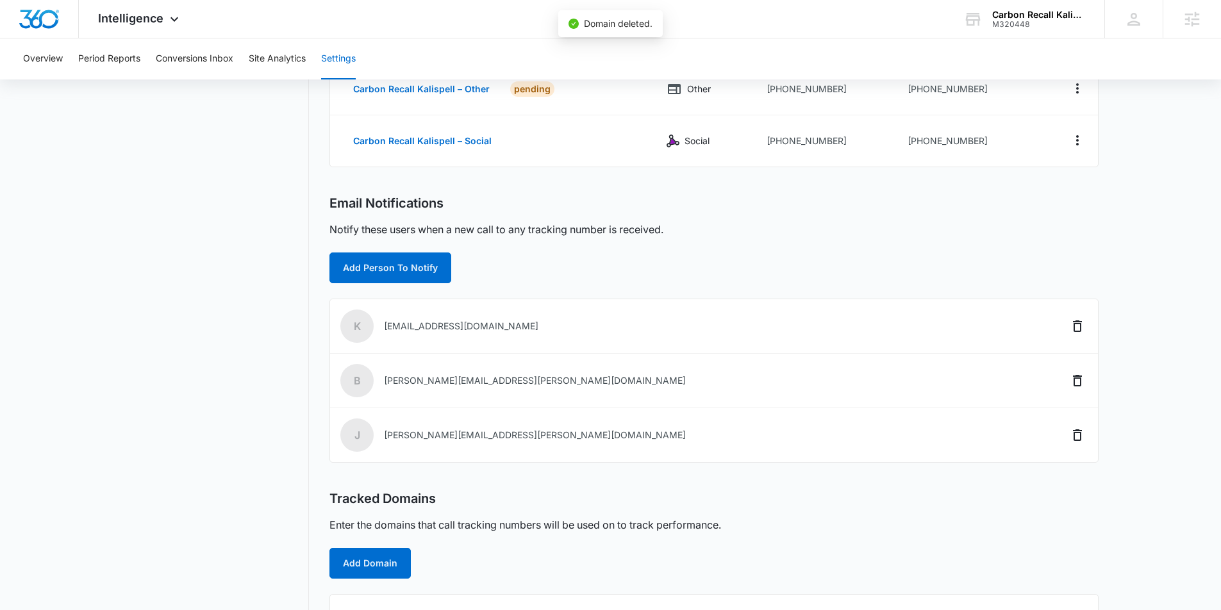
scroll to position [275, 0]
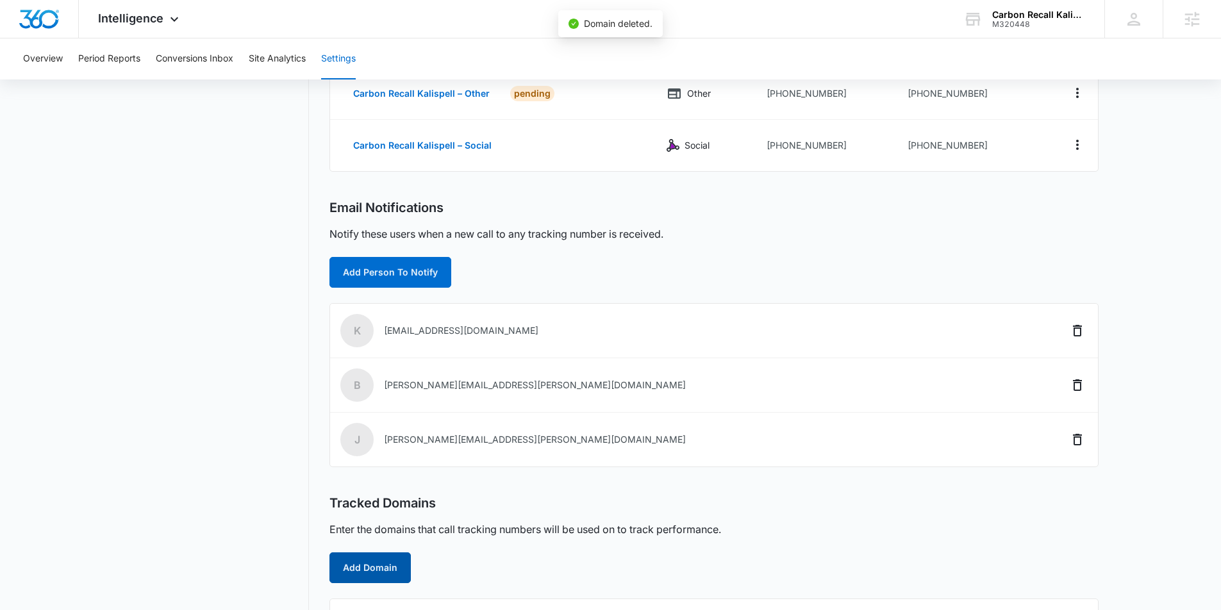
click at [376, 563] on button "Add Domain" at bounding box center [369, 567] width 81 height 31
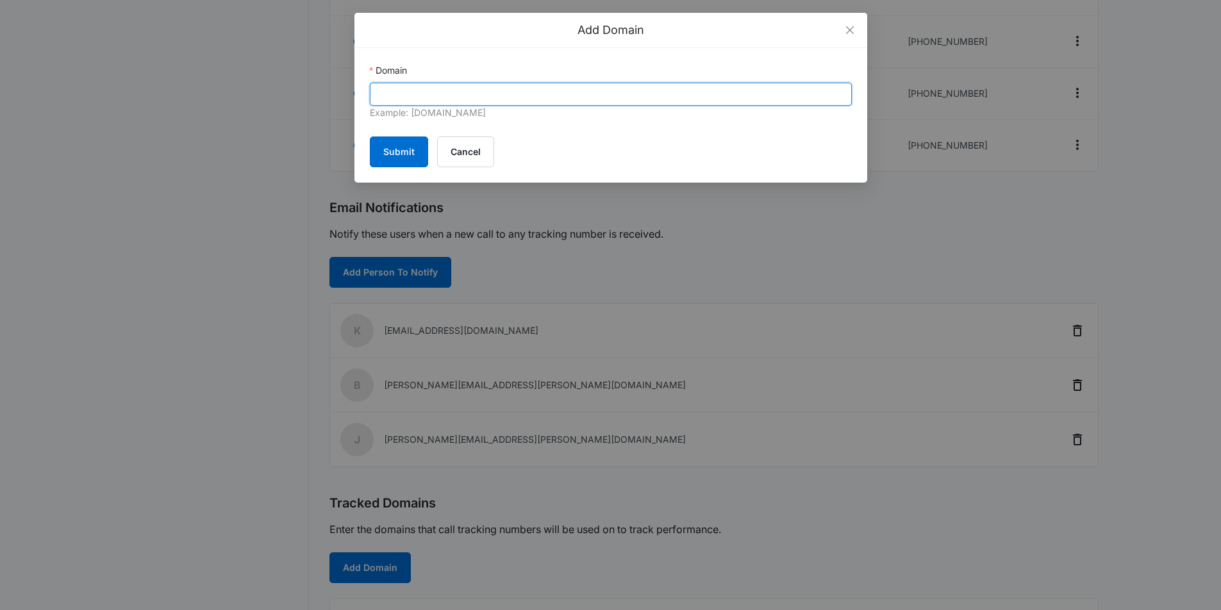
click at [513, 89] on input "Domain" at bounding box center [611, 94] width 482 height 23
paste input "https://repower.co/"
drag, startPoint x: 406, startPoint y: 95, endPoint x: 354, endPoint y: 88, distance: 52.9
click at [354, 88] on div "Domain https://repower.co/ Example: marketing360.com Submit Cancel" at bounding box center [610, 115] width 513 height 135
click at [470, 97] on input "repower.co/" at bounding box center [611, 94] width 482 height 23
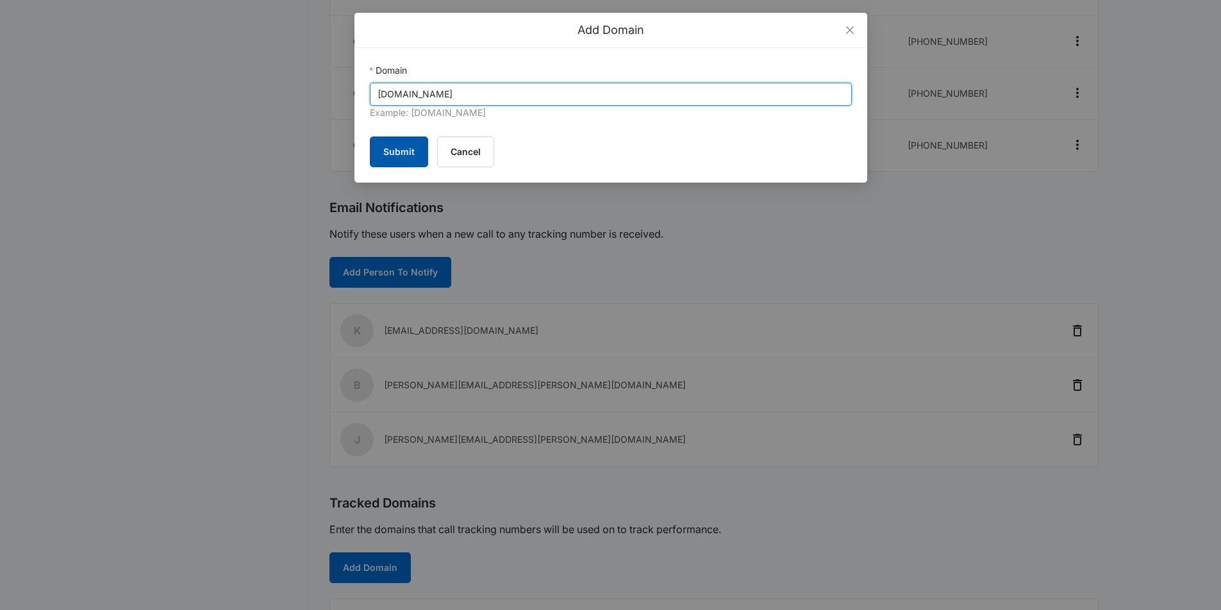
type input "repower.co"
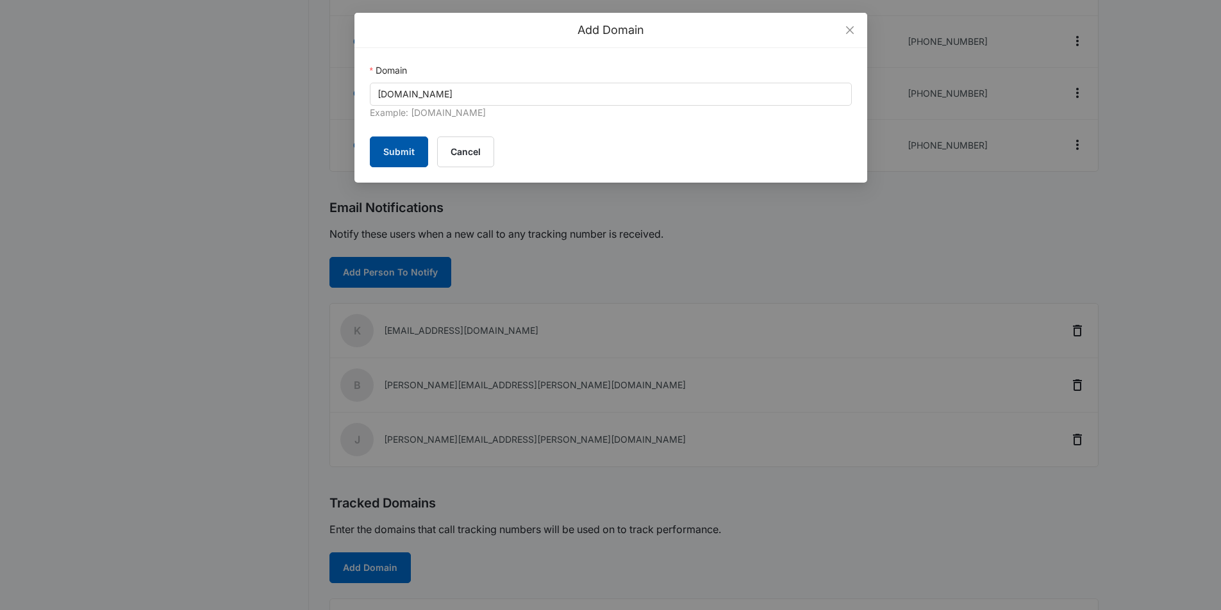
click at [408, 148] on button "Submit" at bounding box center [399, 152] width 58 height 31
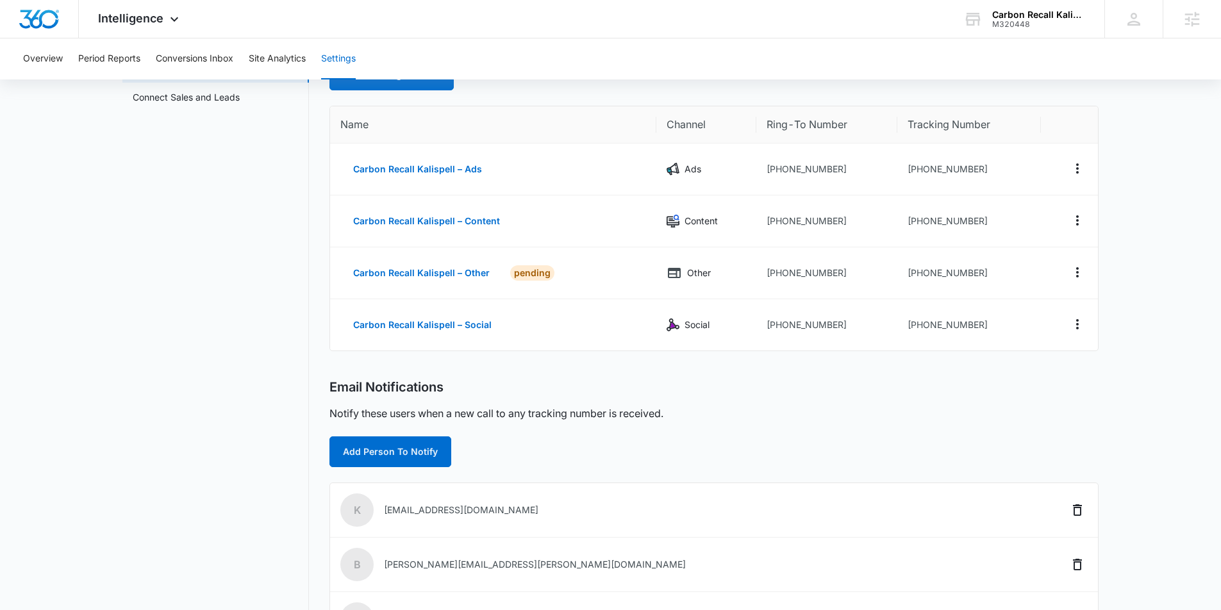
scroll to position [0, 0]
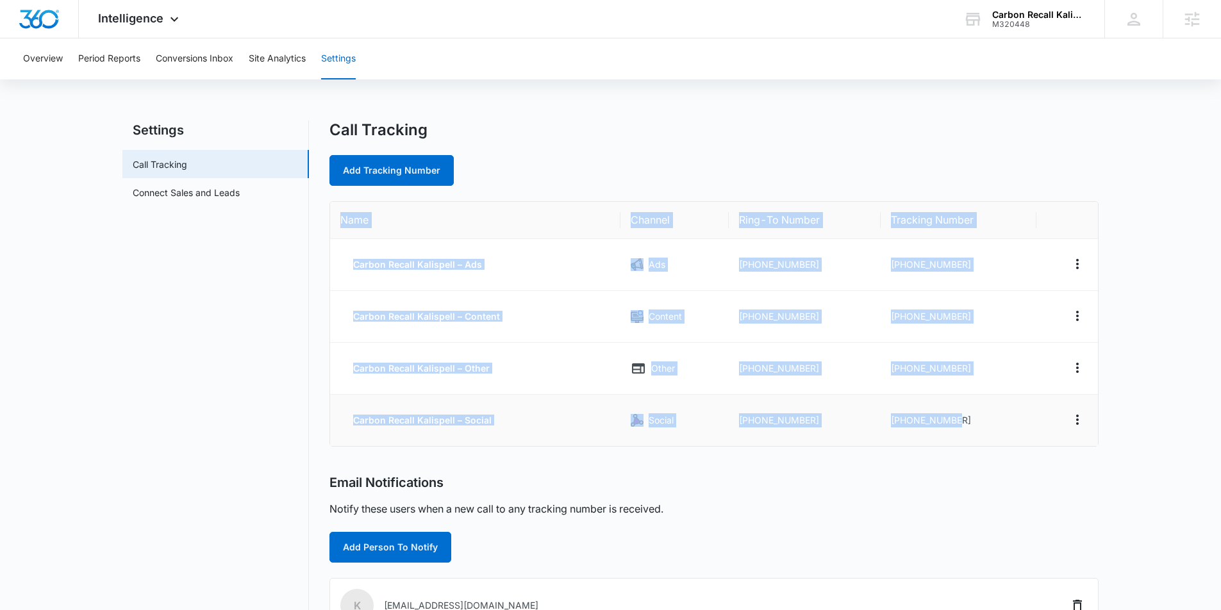
drag, startPoint x: 436, startPoint y: 258, endPoint x: 998, endPoint y: 419, distance: 584.5
click at [999, 422] on table "Name Channel Ring-To Number Tracking Number Carbon Recall Kalispell – Ads Ads +…" at bounding box center [714, 324] width 768 height 244
copy table "Name Channel Ring-To Number Tracking Number Carbon Recall Kalispell – Ads Ads +…"
click at [845, 313] on td "[PHONE_NUMBER]" at bounding box center [805, 317] width 153 height 52
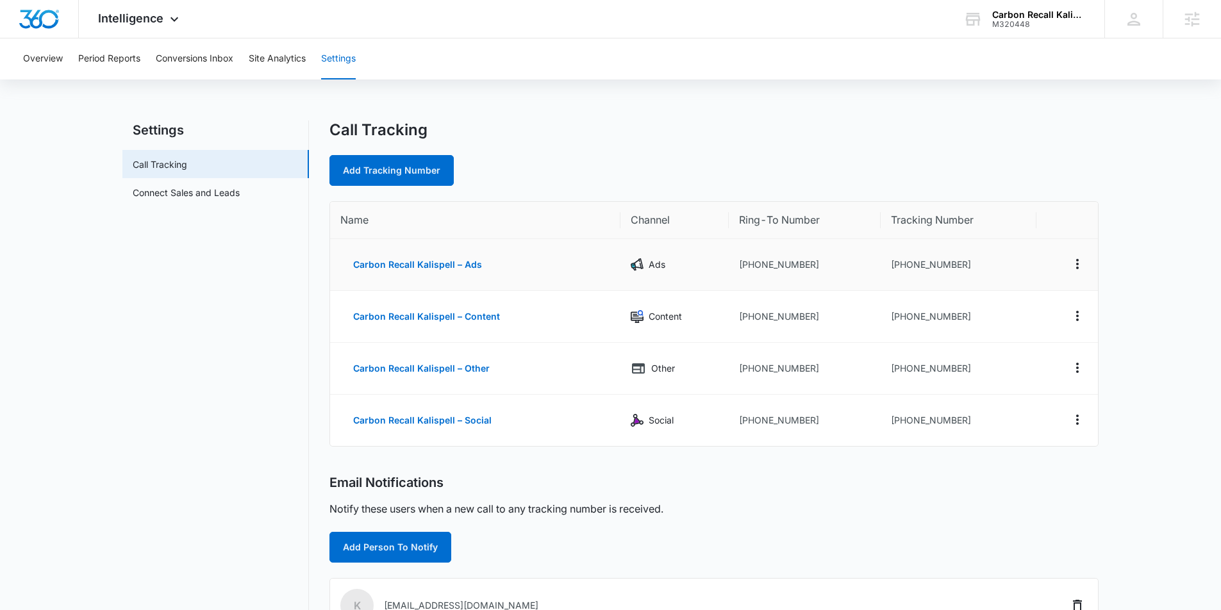
click at [975, 275] on td "[PHONE_NUMBER]" at bounding box center [958, 265] width 155 height 52
drag, startPoint x: 972, startPoint y: 261, endPoint x: 902, endPoint y: 265, distance: 69.3
click at [900, 265] on td "[PHONE_NUMBER]" at bounding box center [958, 265] width 155 height 52
copy td "8338603841"
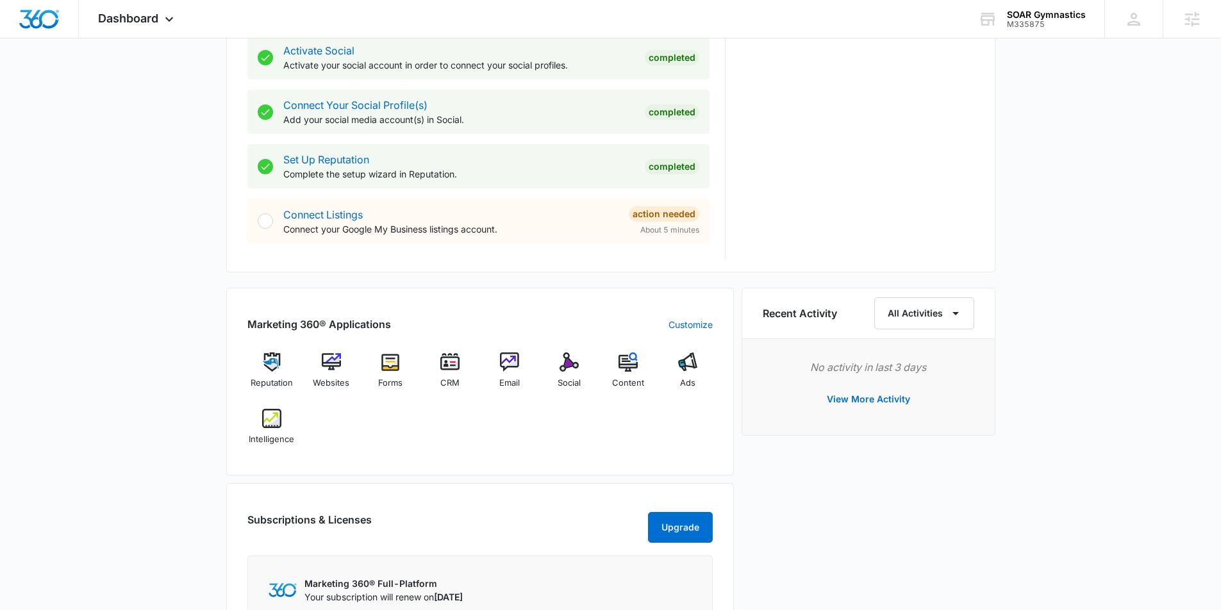
scroll to position [549, 0]
click at [328, 361] on img at bounding box center [331, 360] width 19 height 19
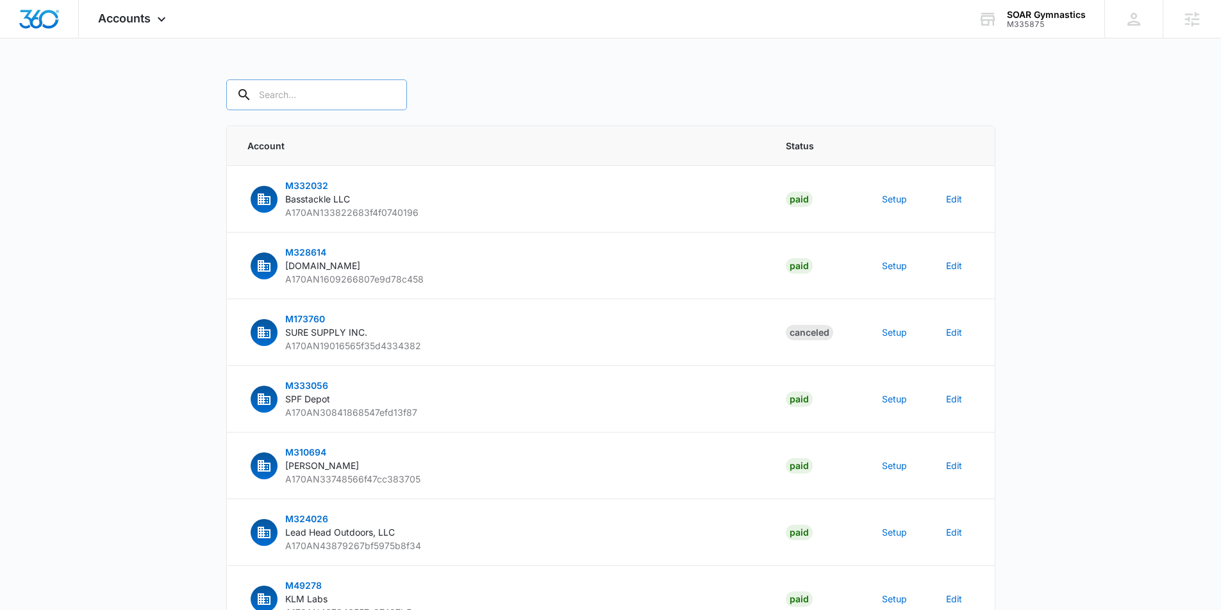
click at [279, 96] on input "text" at bounding box center [316, 94] width 181 height 31
paste input "M335875"
type input "M335875"
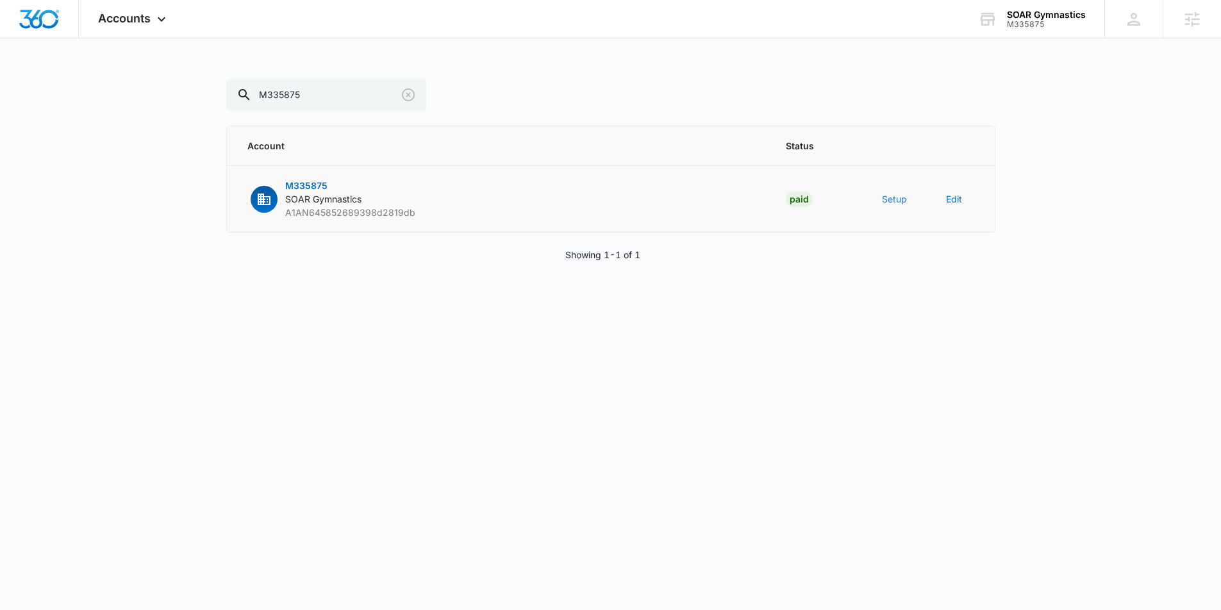
click at [891, 199] on button "Setup" at bounding box center [894, 198] width 25 height 13
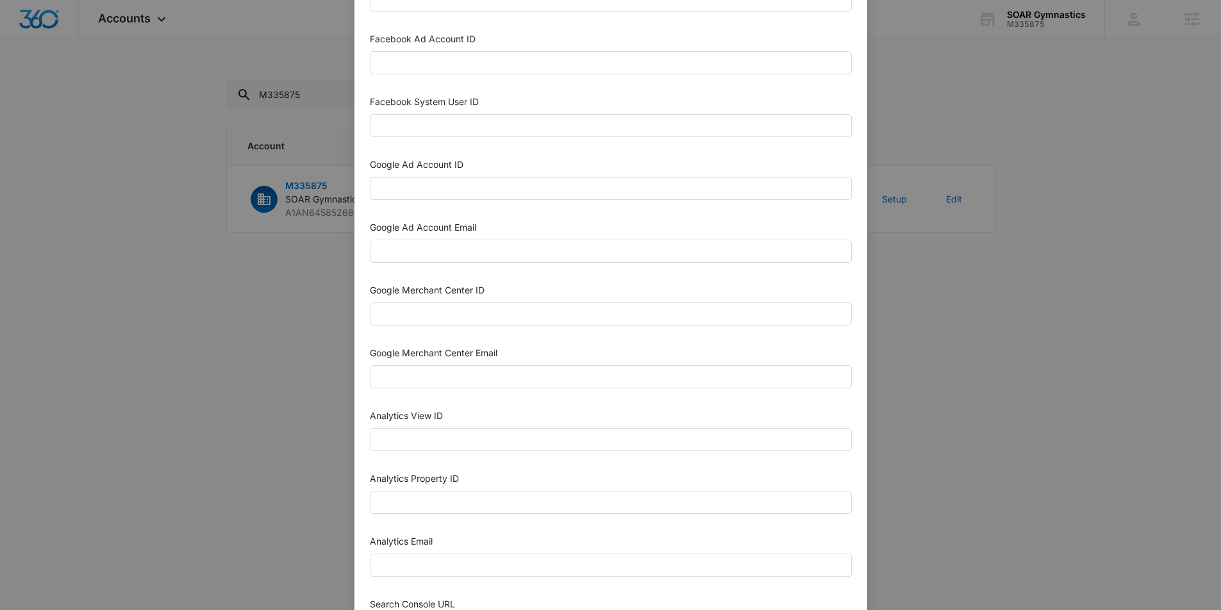
scroll to position [290, 0]
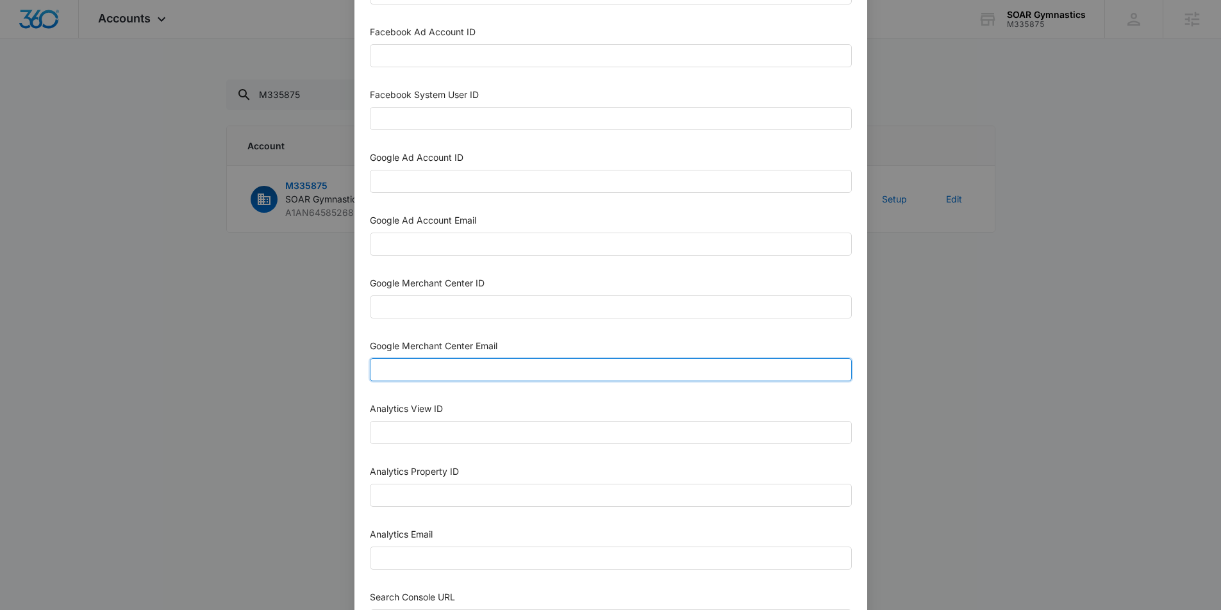
click at [444, 376] on input "Google Merchant Center Email" at bounding box center [611, 369] width 482 height 23
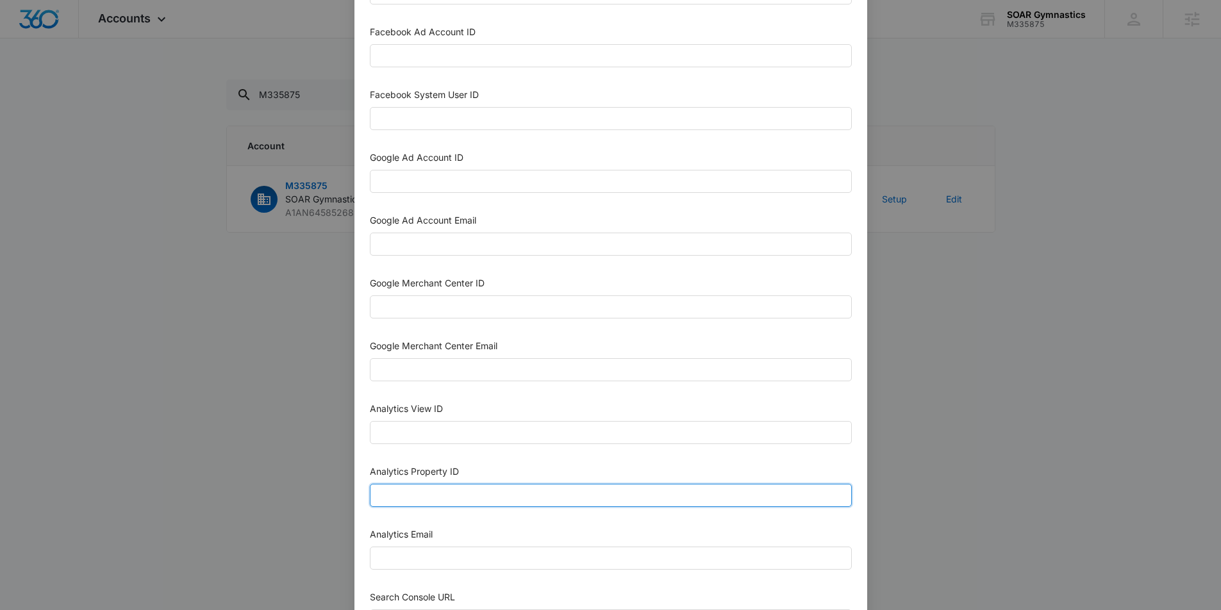
click at [386, 489] on input "Analytics Property ID" at bounding box center [611, 495] width 482 height 23
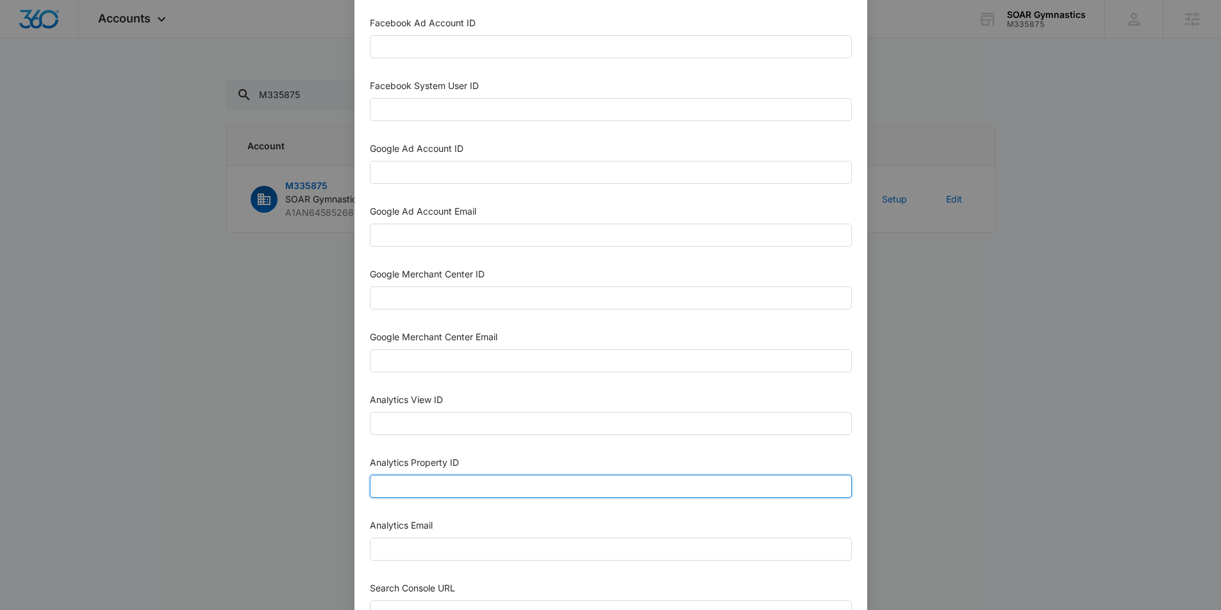
scroll to position [299, 0]
click at [419, 492] on input "Analytics Property ID" at bounding box center [611, 485] width 482 height 23
paste input "505275229"
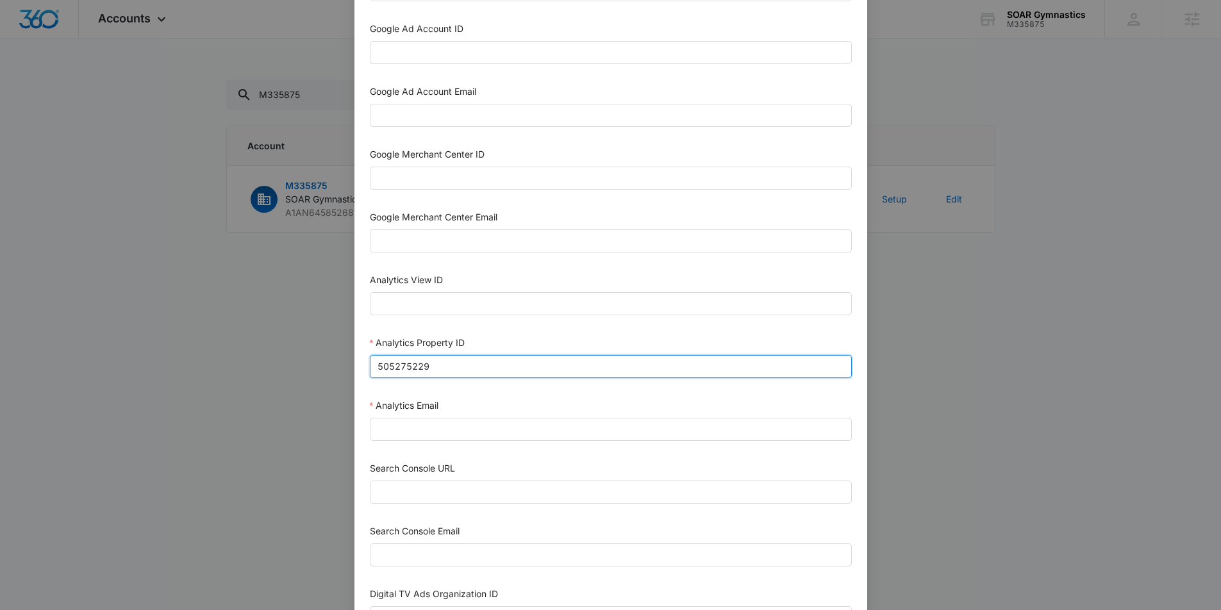
scroll to position [430, 0]
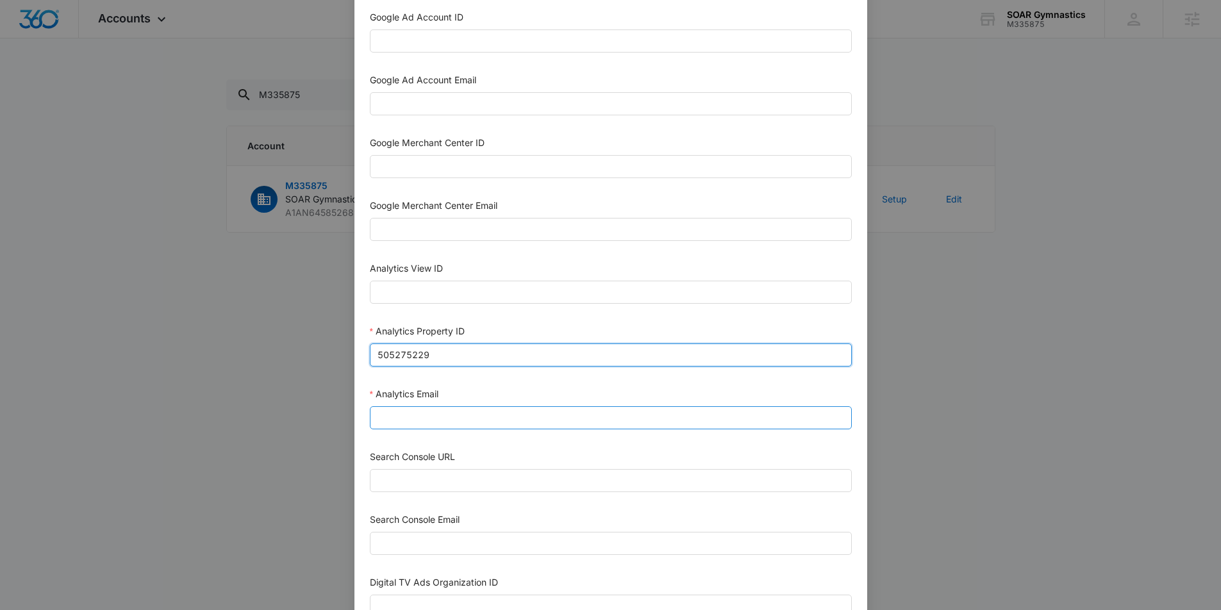
type input "505275229"
click at [440, 422] on input "Analytics Email" at bounding box center [611, 417] width 482 height 23
type input "[EMAIL_ADDRESS][DOMAIN_NAME]"
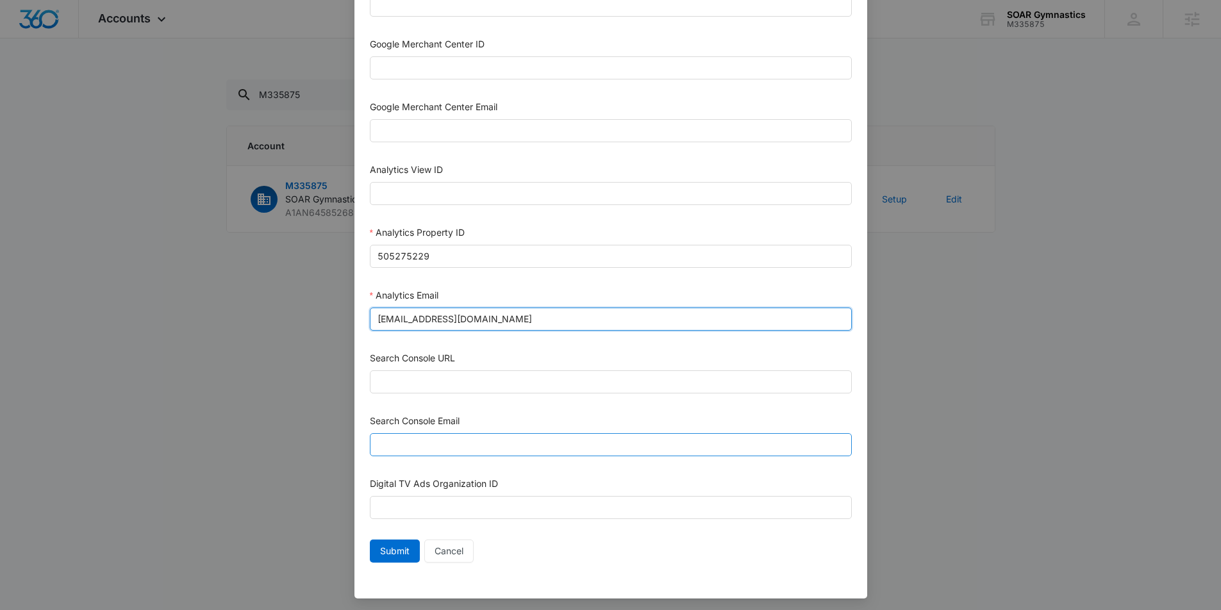
scroll to position [533, 0]
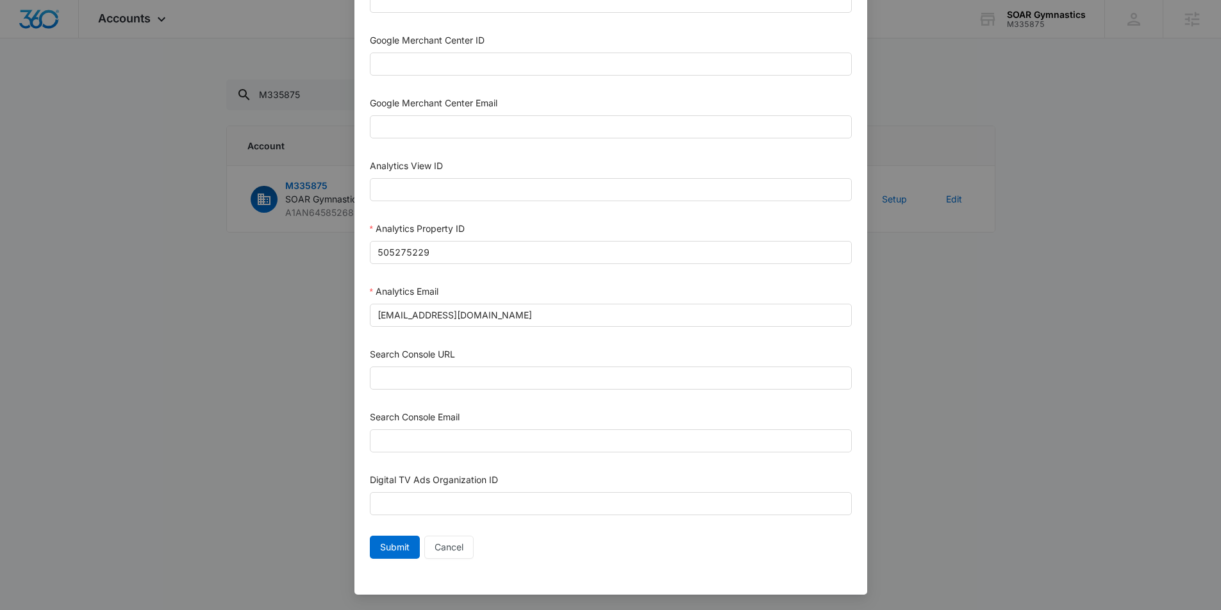
click at [452, 456] on div "Search Console Email" at bounding box center [611, 433] width 482 height 47
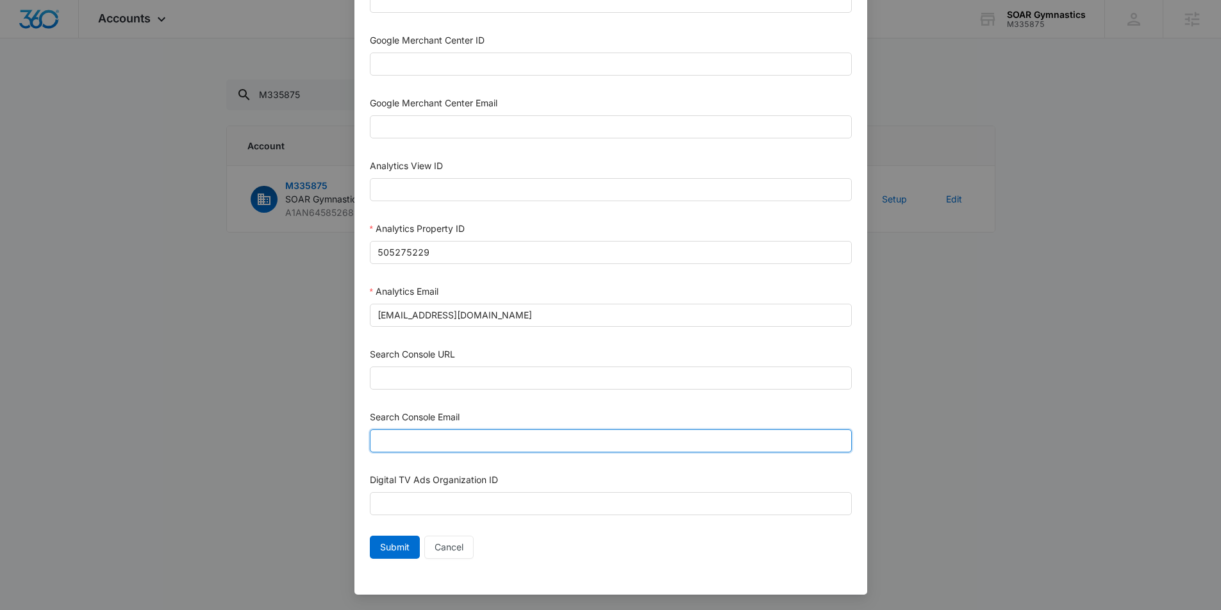
click at [445, 447] on input "Search Console Email" at bounding box center [611, 440] width 482 height 23
type input "[EMAIL_ADDRESS][DOMAIN_NAME]"
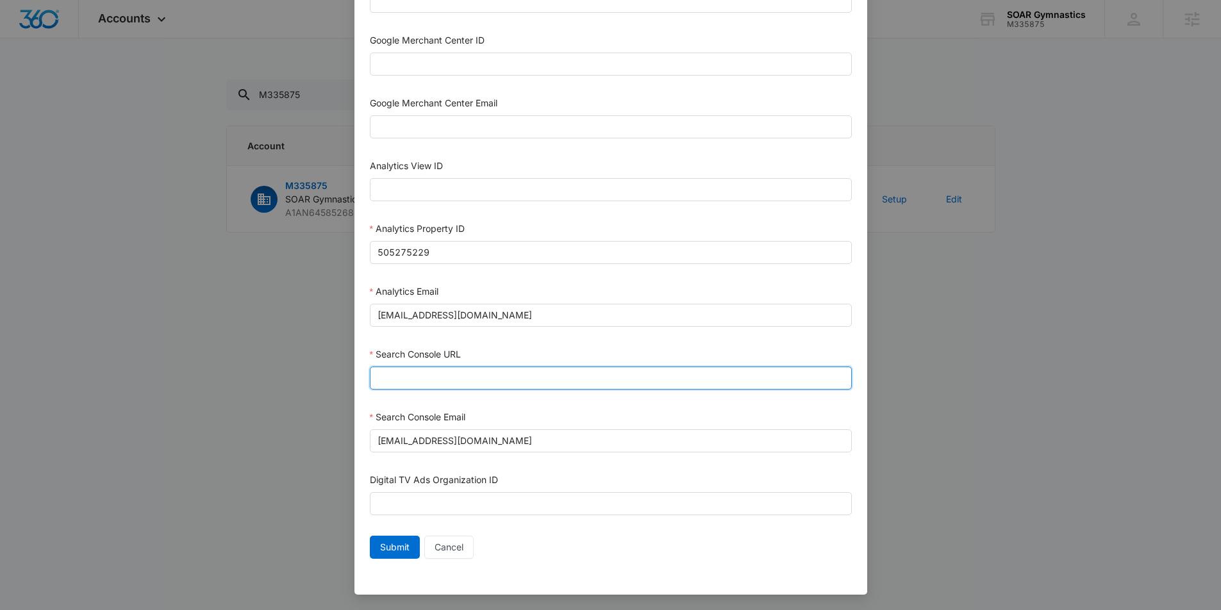
click at [439, 383] on input "Search Console URL" at bounding box center [611, 378] width 482 height 23
paste input "https://soargymnastics.com/"
type input "https://soargymnastics.com/"
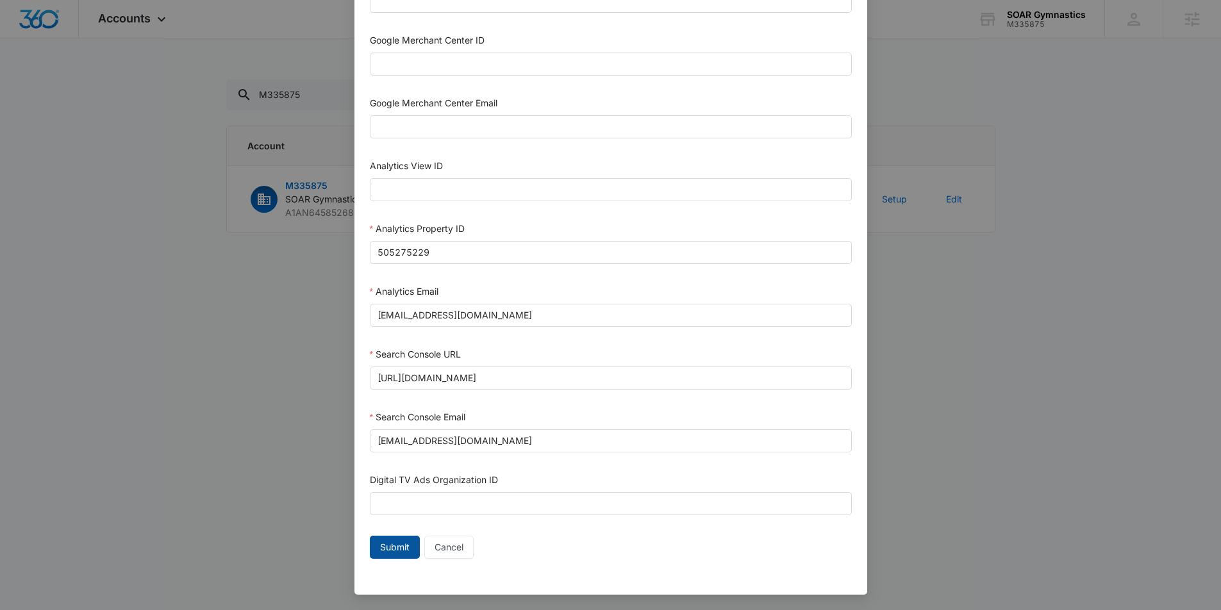
click at [390, 548] on span "Submit" at bounding box center [394, 547] width 29 height 14
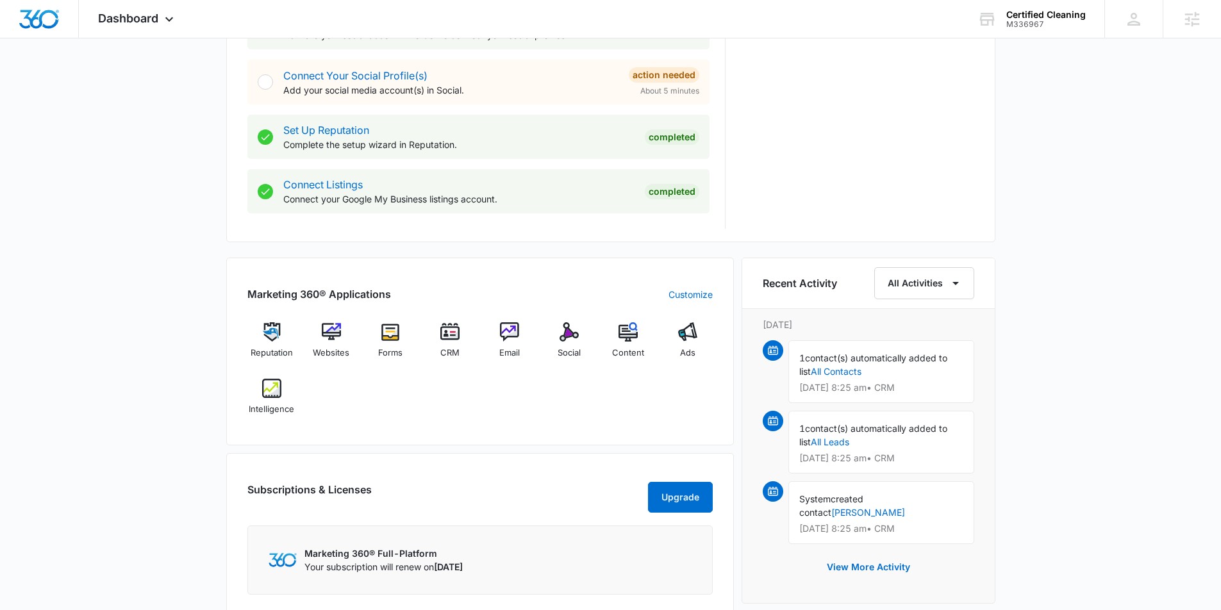
scroll to position [664, 0]
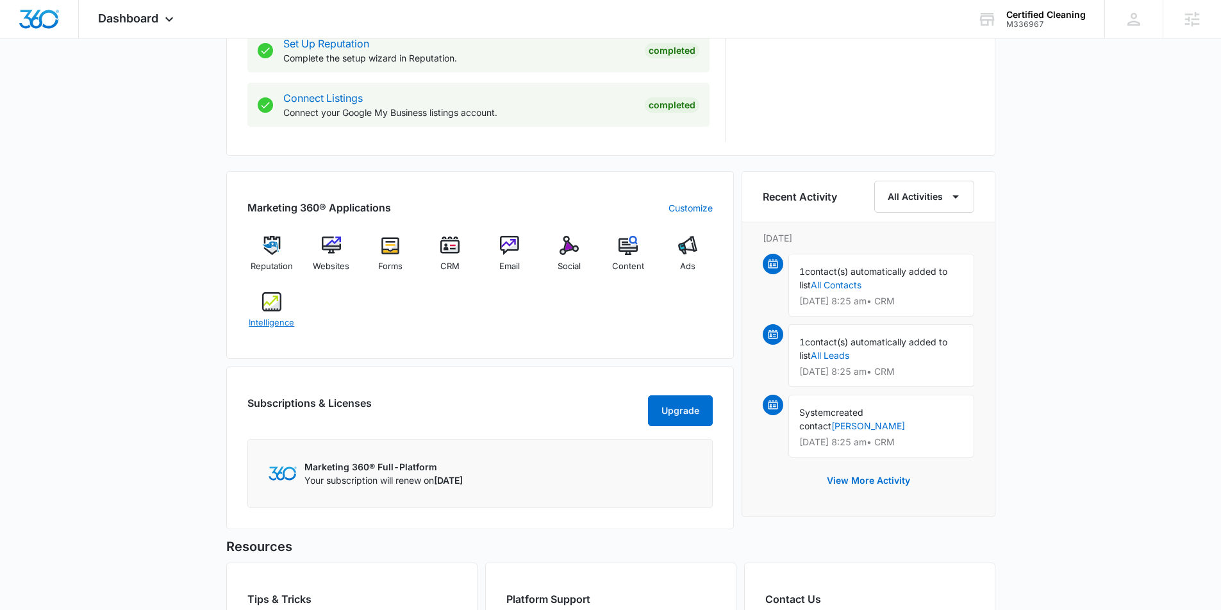
click at [274, 301] on img at bounding box center [271, 301] width 19 height 19
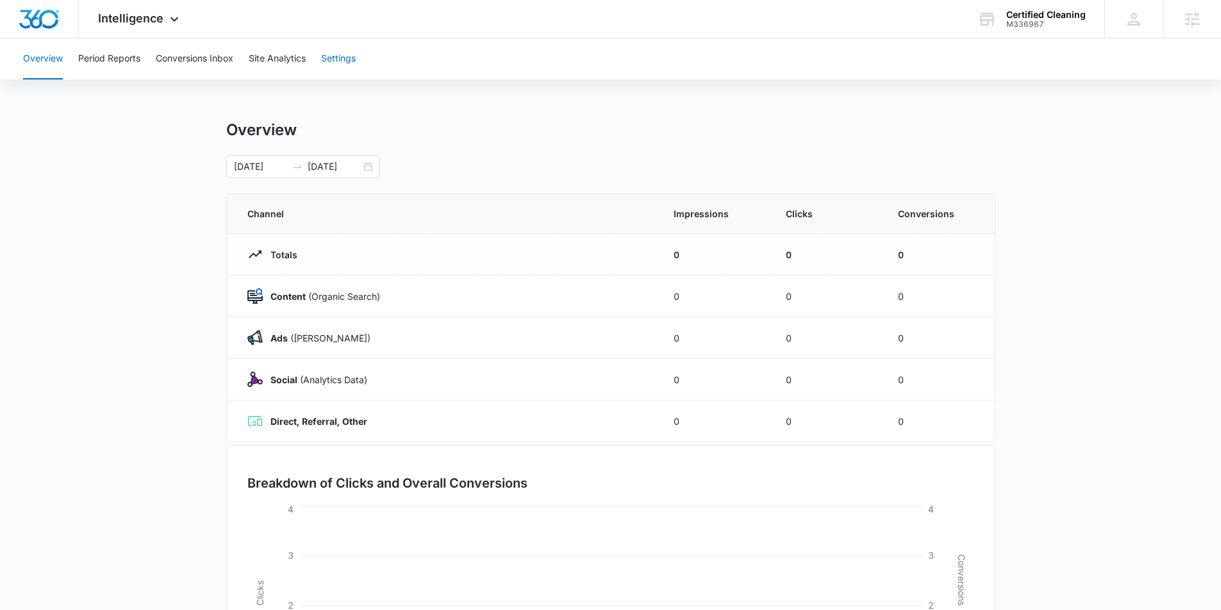
click at [347, 56] on button "Settings" at bounding box center [338, 58] width 35 height 41
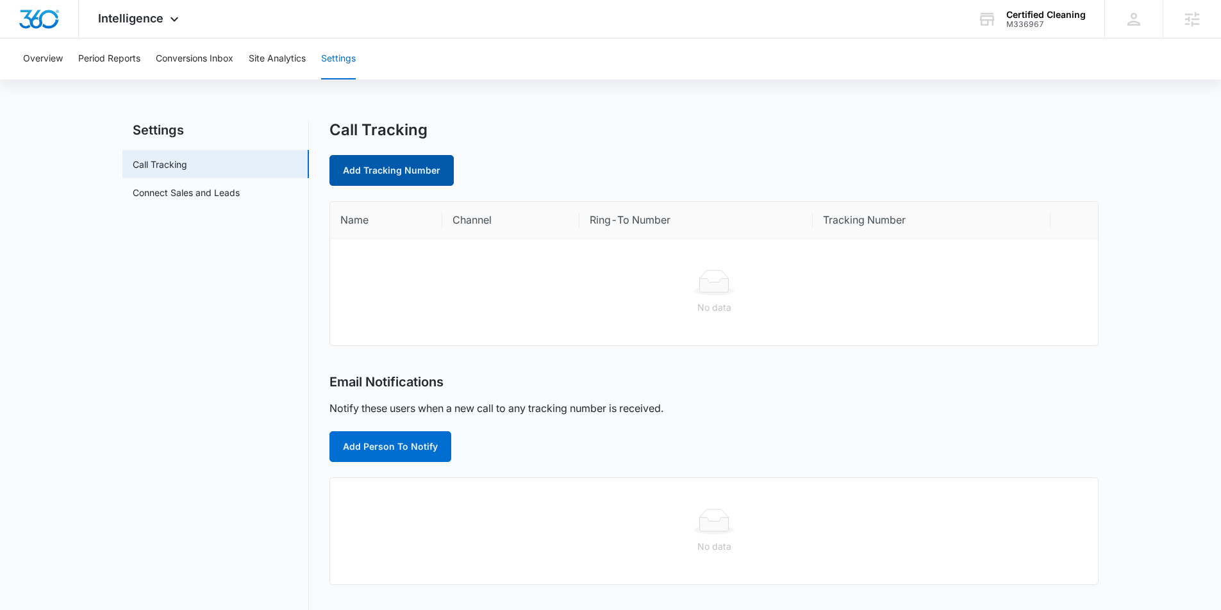
click at [392, 174] on link "Add Tracking Number" at bounding box center [391, 170] width 124 height 31
select select "by_area_code"
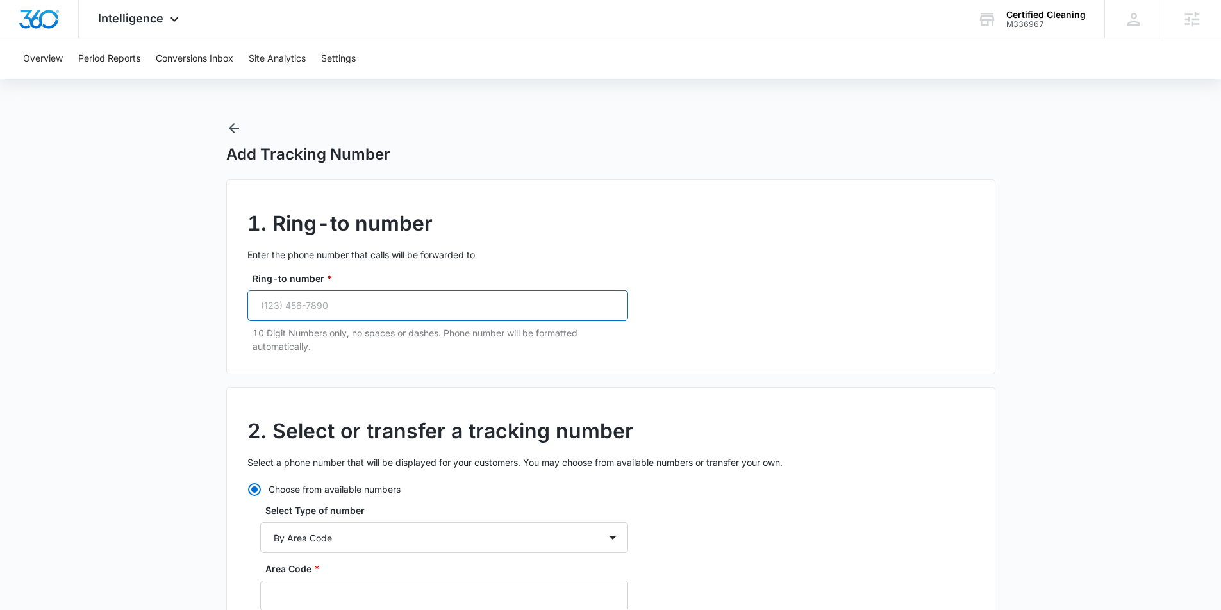
click at [342, 302] on input "Ring-to number *" at bounding box center [437, 305] width 381 height 31
paste input "[PHONE_NUMBER]"
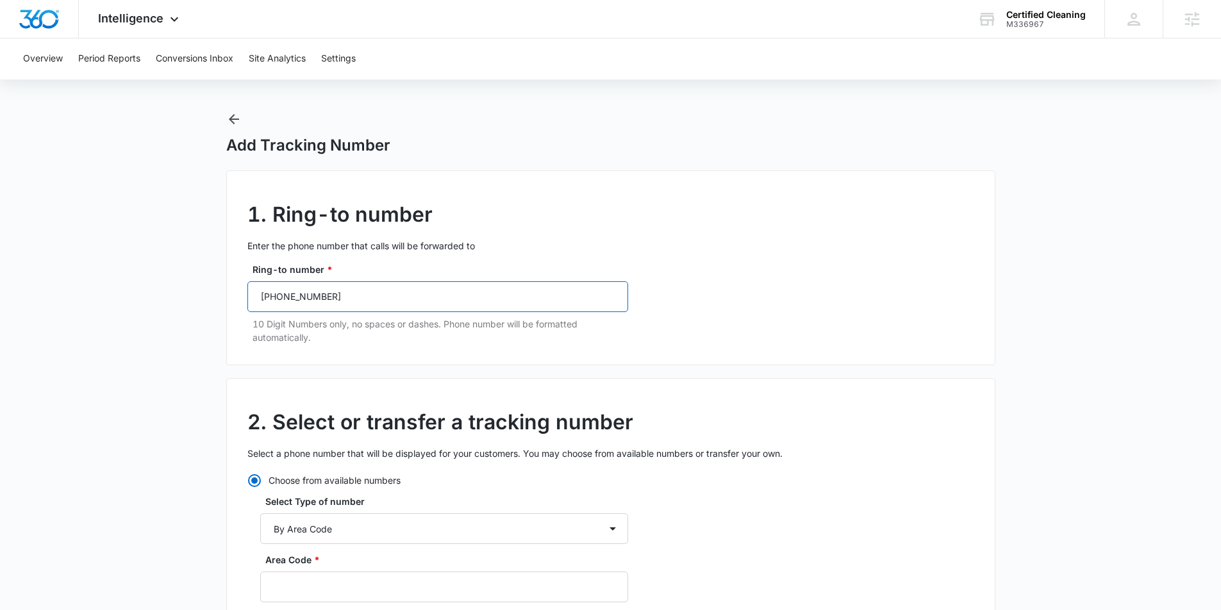
scroll to position [13, 0]
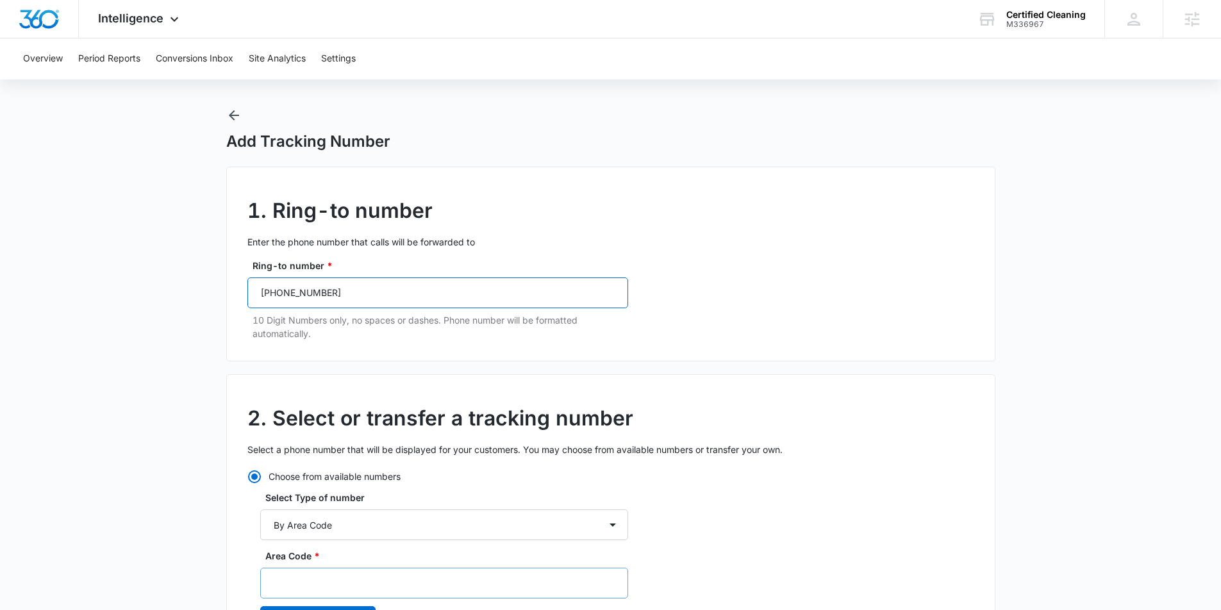
type input "[PHONE_NUMBER]"
click at [367, 573] on input "Area Code *" at bounding box center [444, 583] width 368 height 31
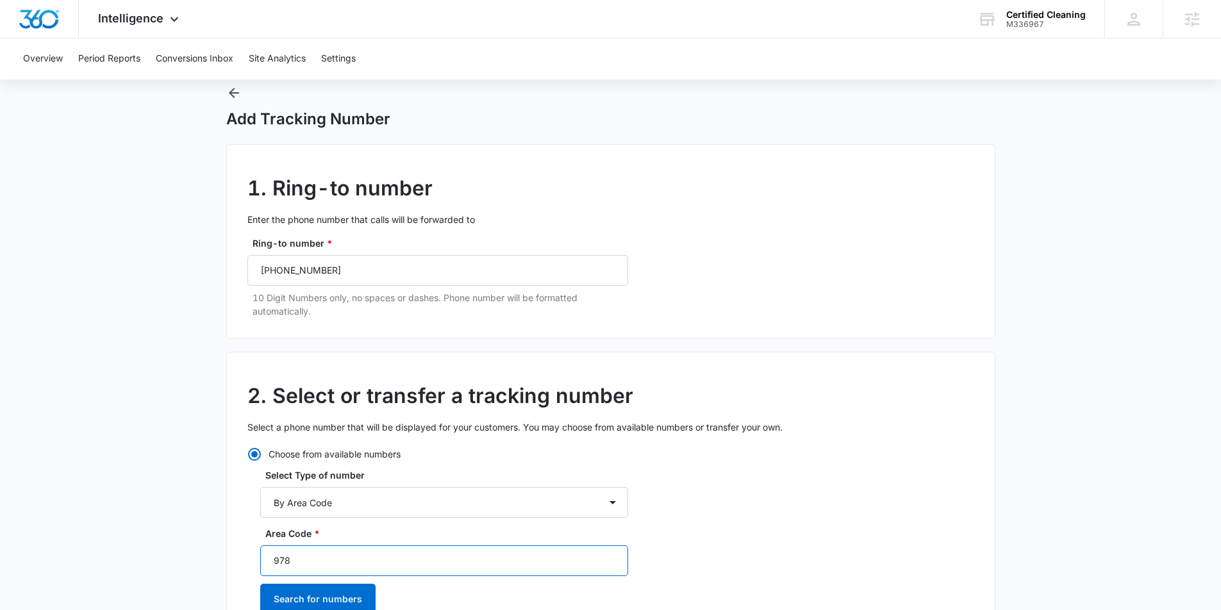
scroll to position [46, 0]
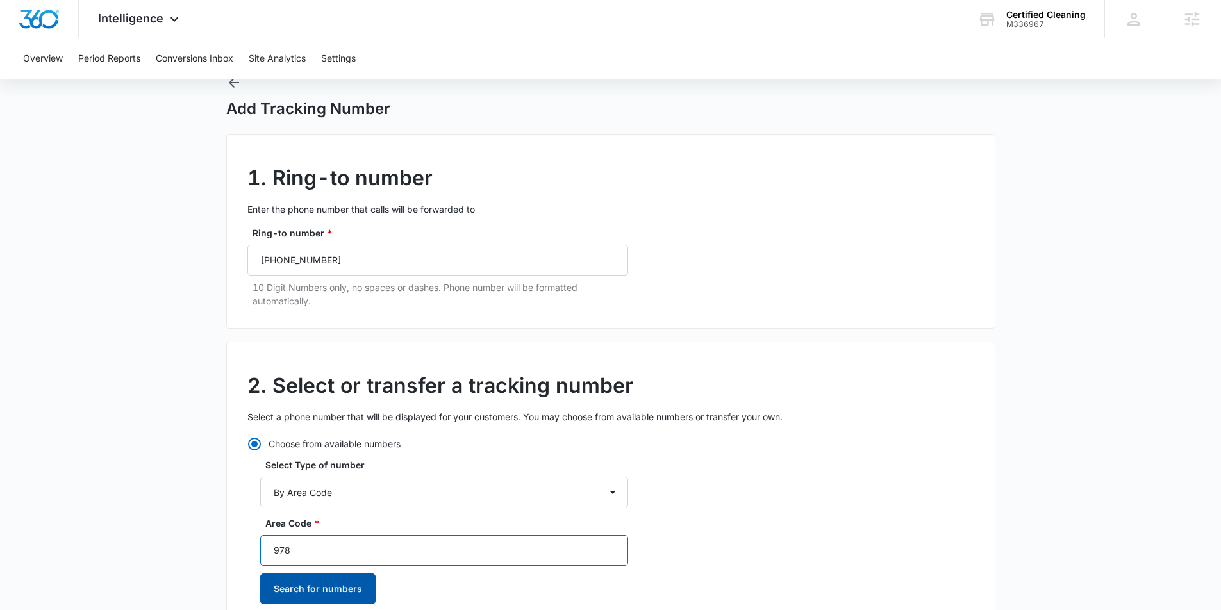
type input "978"
click at [329, 593] on button "Search for numbers" at bounding box center [317, 589] width 115 height 31
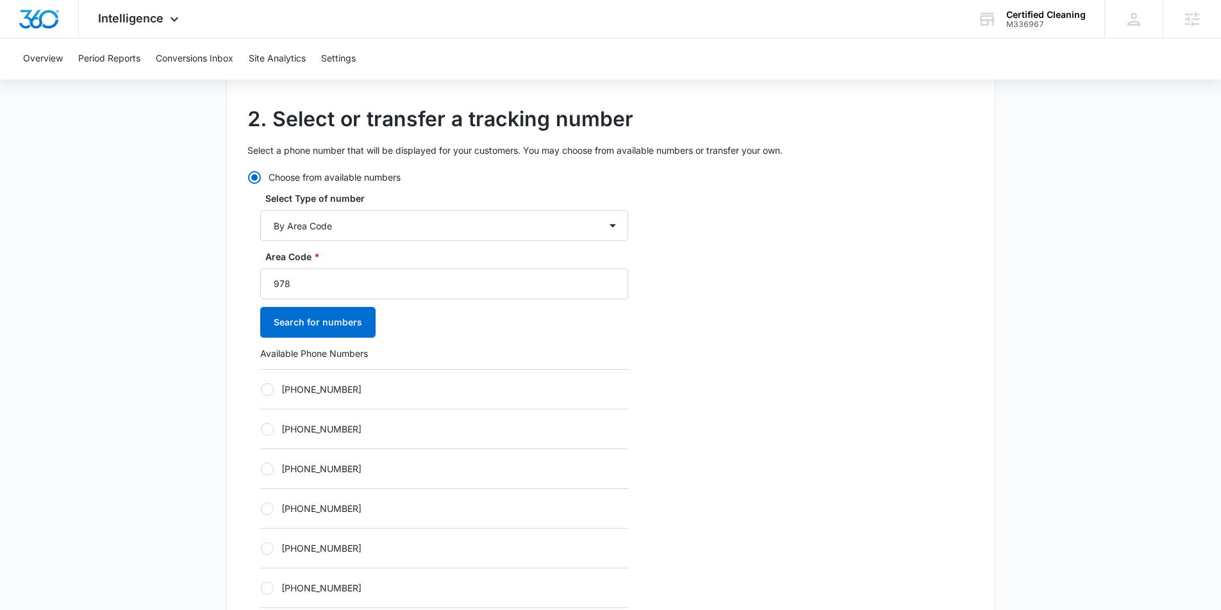
click at [269, 391] on div at bounding box center [267, 389] width 13 height 13
click at [261, 390] on input "[PHONE_NUMBER]" at bounding box center [260, 389] width 1 height 1
radio input "true"
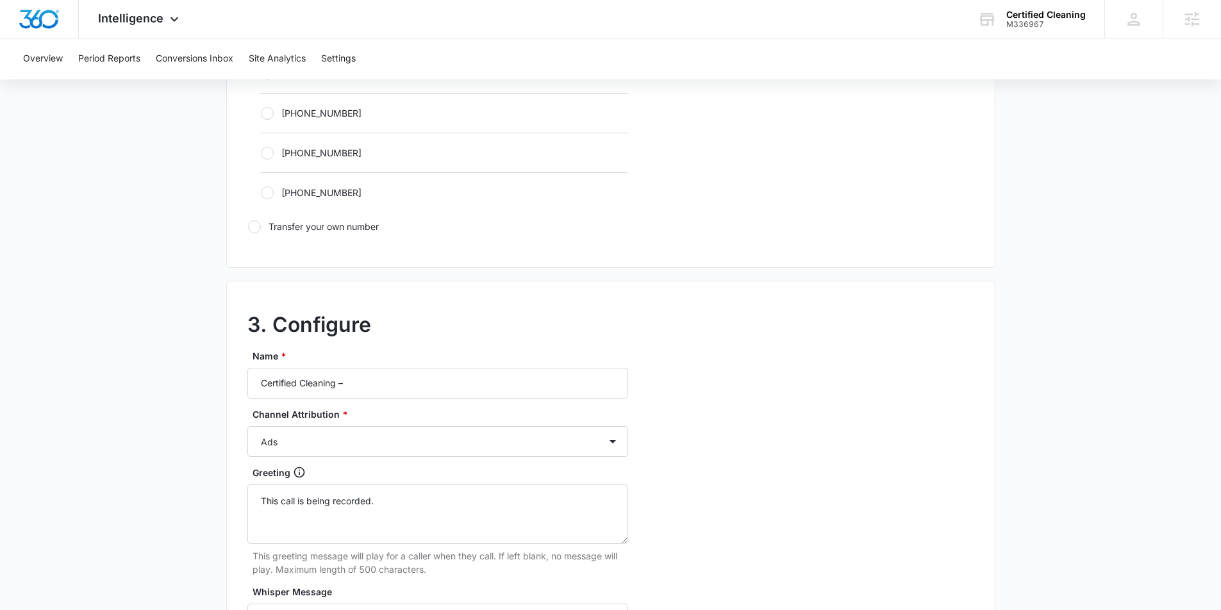
scroll to position [901, 0]
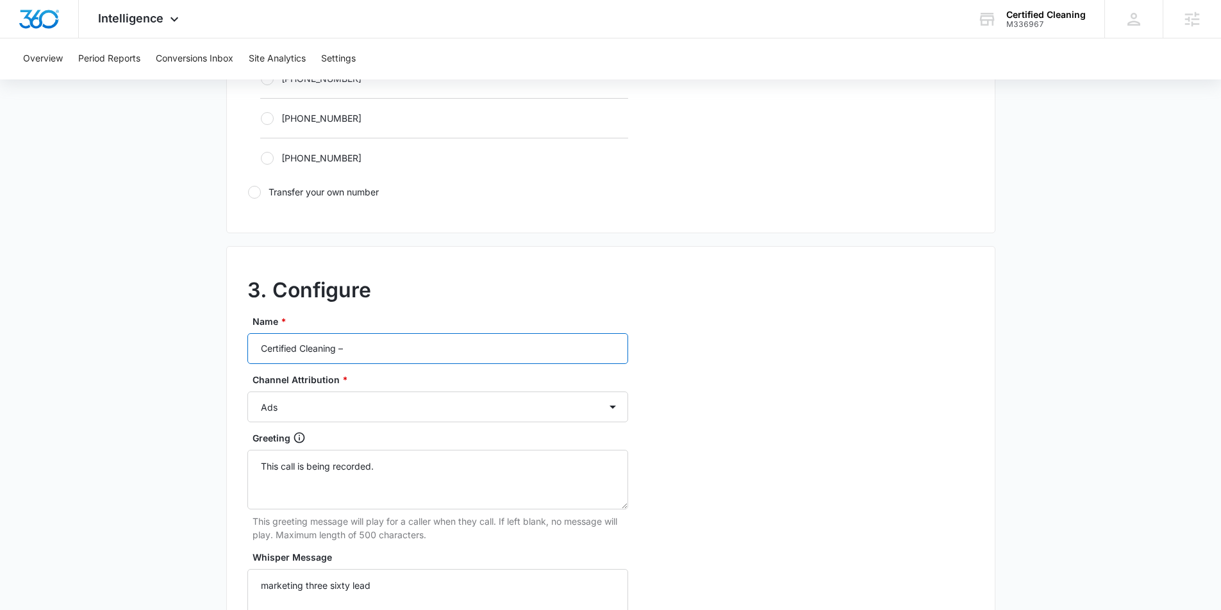
click at [370, 347] on input "Certified Cleaning –" at bounding box center [437, 348] width 381 height 31
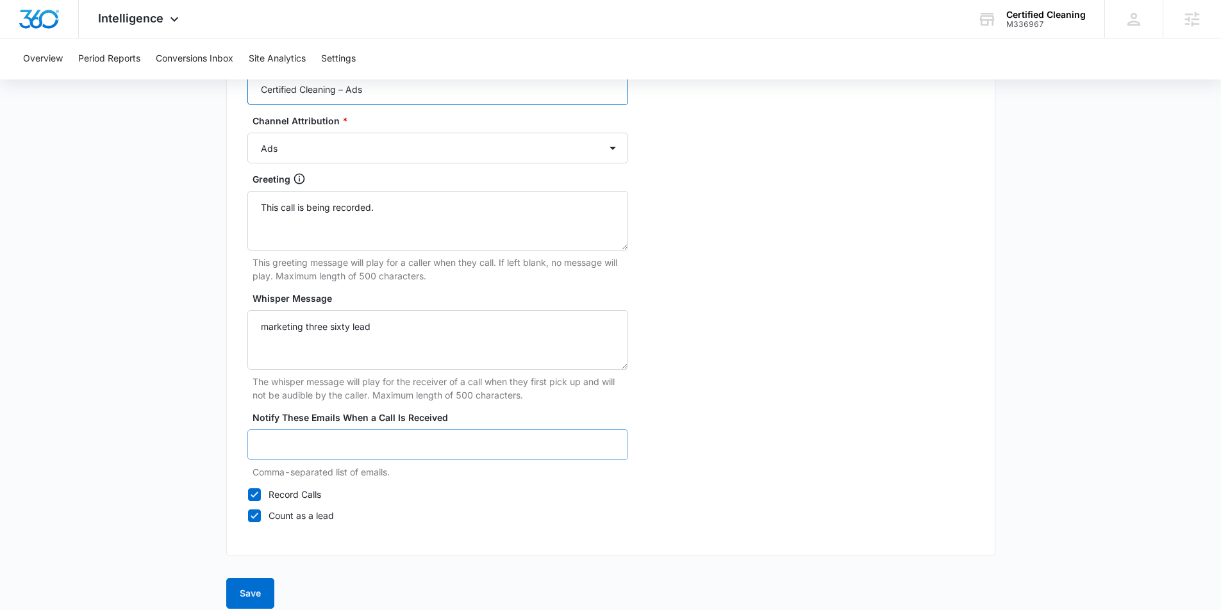
scroll to position [1174, 0]
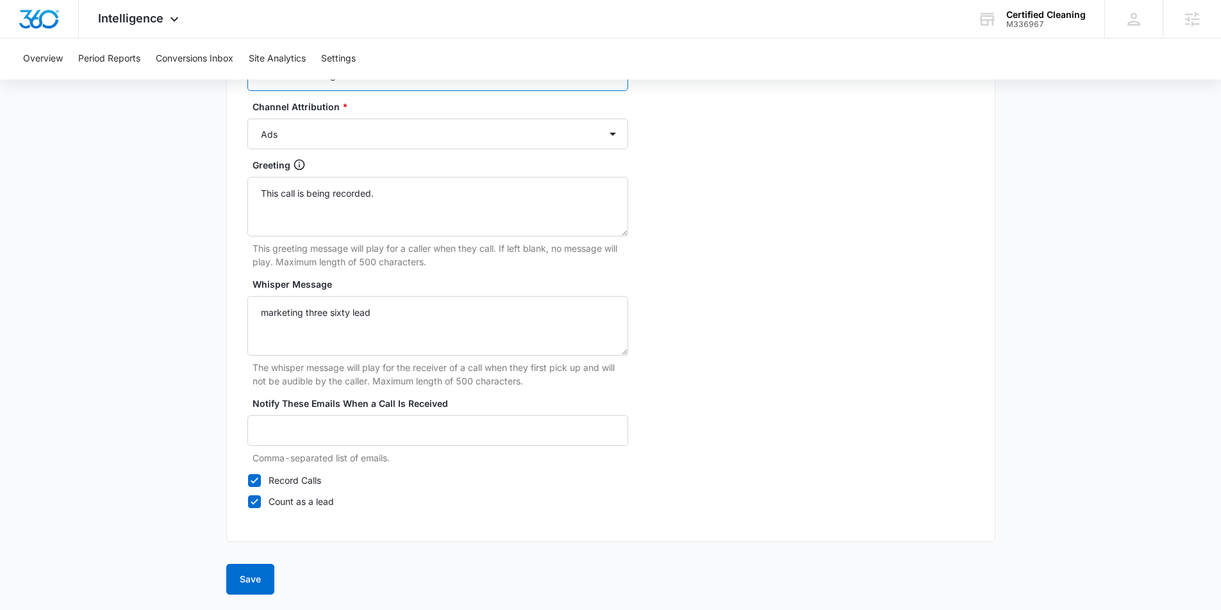
type input "Certified Cleaning – Ads"
click at [243, 585] on button "Save" at bounding box center [250, 579] width 48 height 31
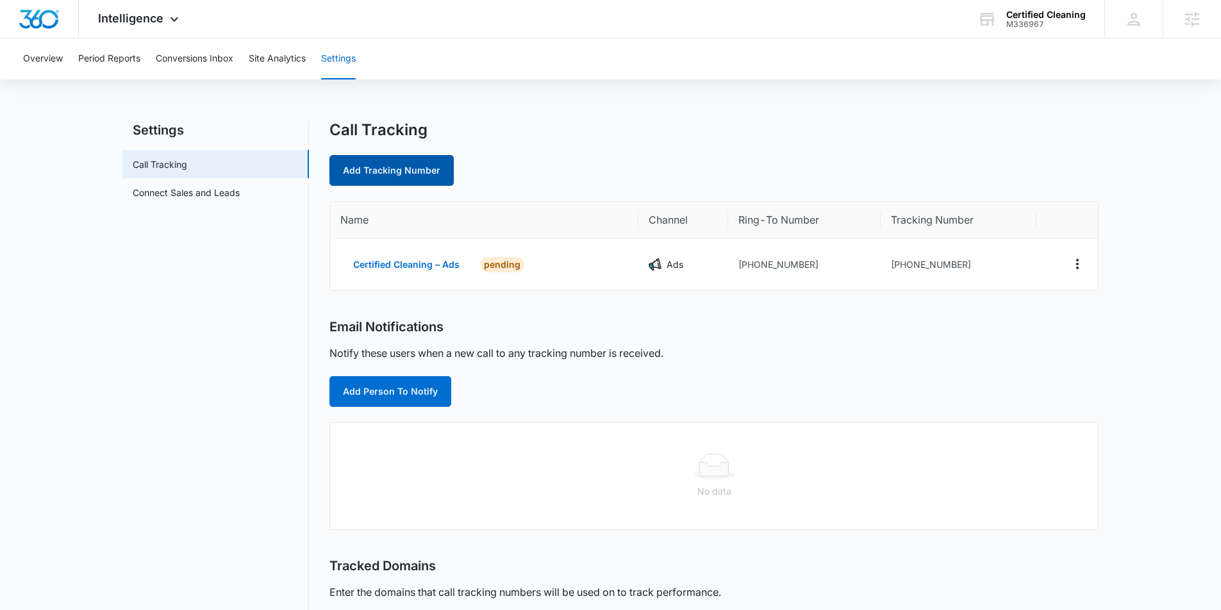
click at [389, 165] on link "Add Tracking Number" at bounding box center [391, 170] width 124 height 31
select select "by_area_code"
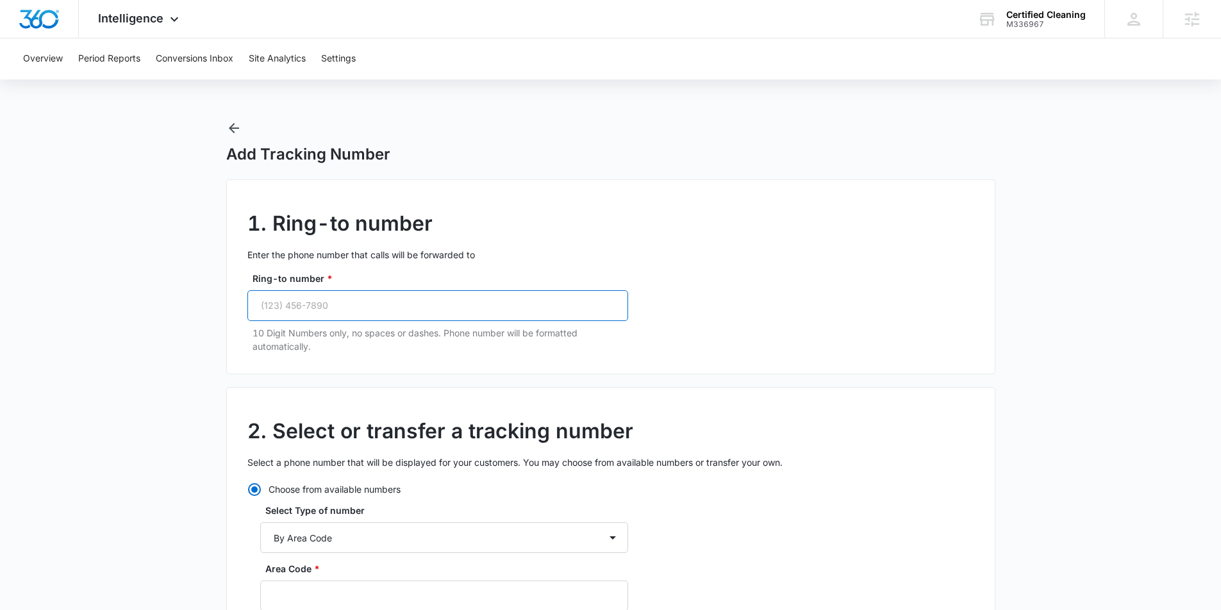
click at [360, 310] on input "Ring-to number *" at bounding box center [437, 305] width 381 height 31
paste input "(978) 924-4599"
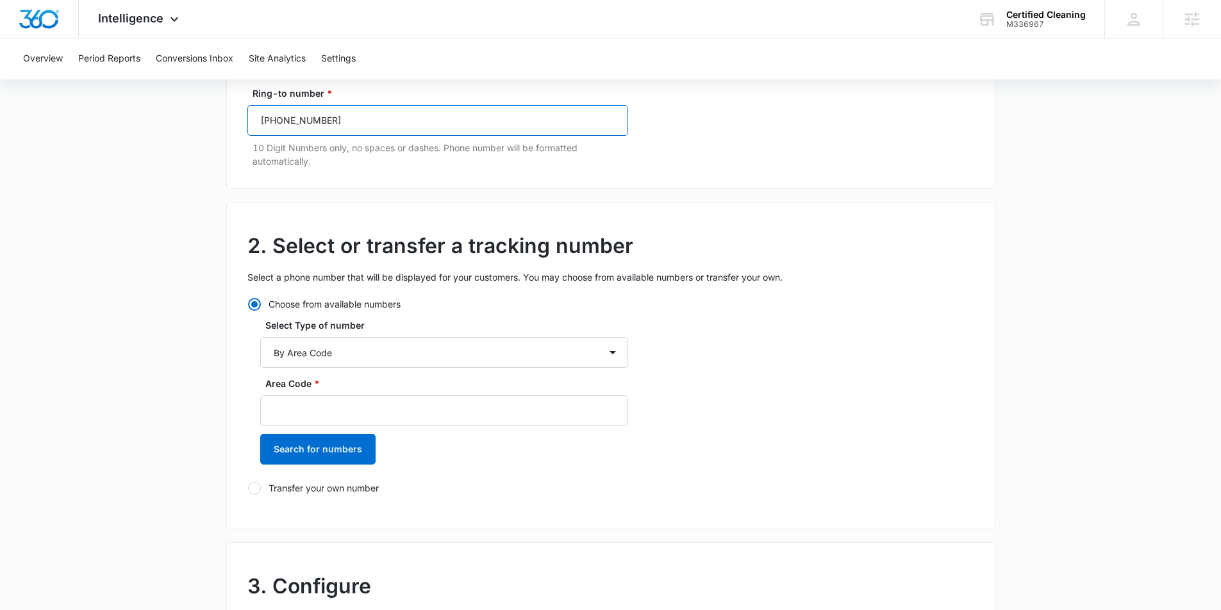
scroll to position [187, 0]
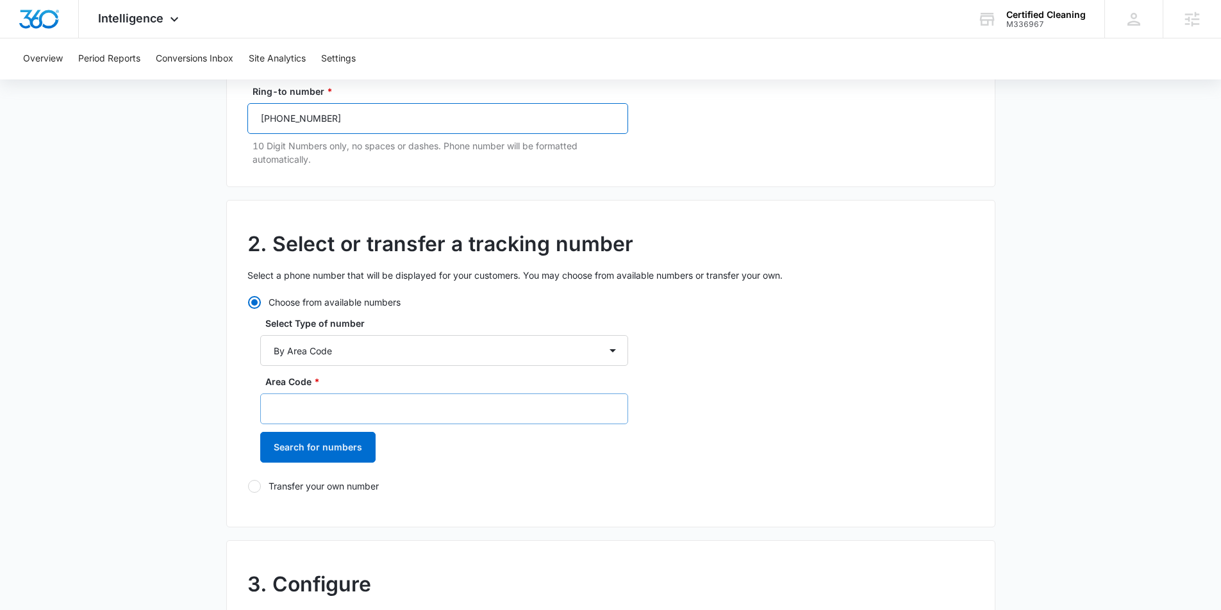
type input "(978) 924-4599"
click at [308, 414] on input "Area Code *" at bounding box center [444, 409] width 368 height 31
type input "978"
click at [320, 452] on button "Search for numbers" at bounding box center [317, 447] width 115 height 31
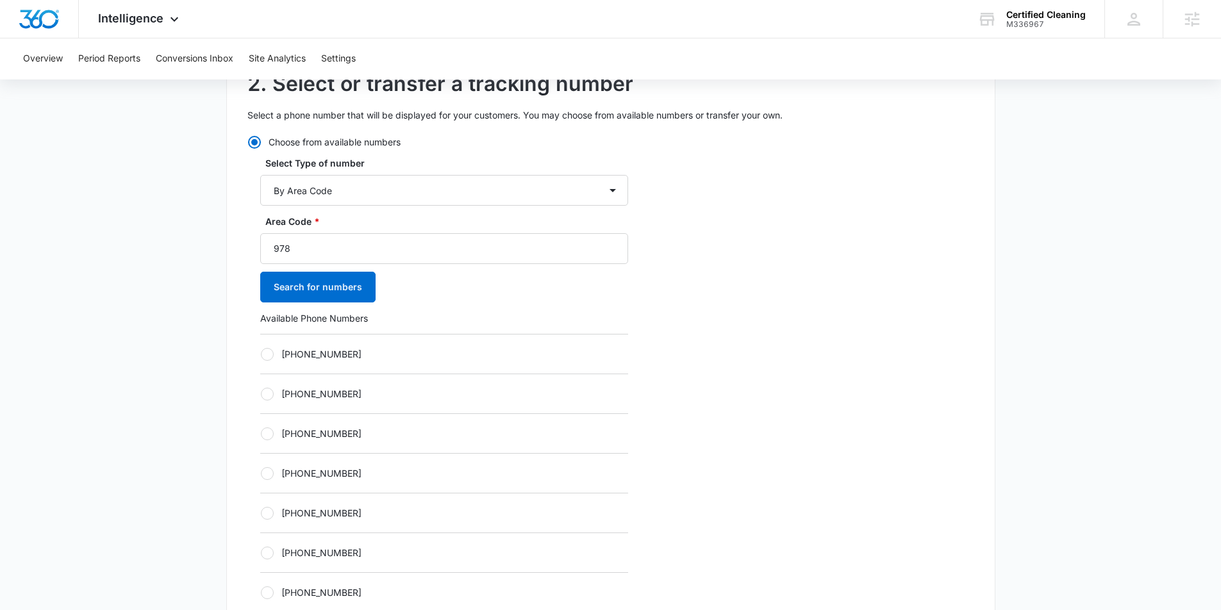
click at [273, 360] on label "+19782248681" at bounding box center [444, 353] width 368 height 13
click at [261, 354] on input "+19782248681" at bounding box center [260, 354] width 1 height 1
radio input "true"
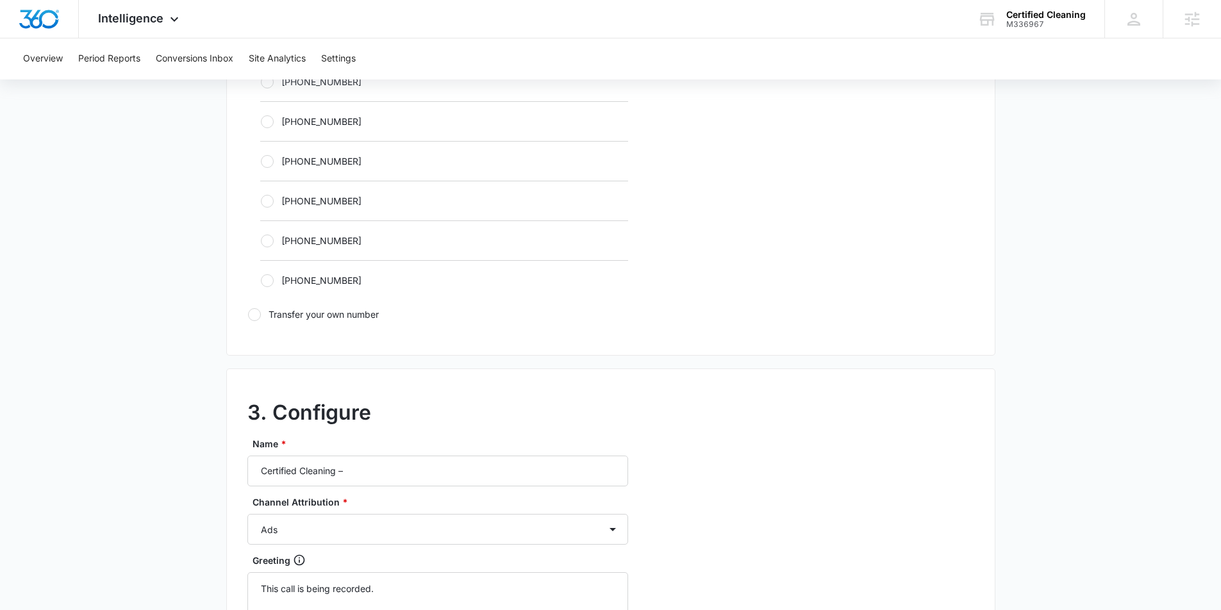
scroll to position [839, 0]
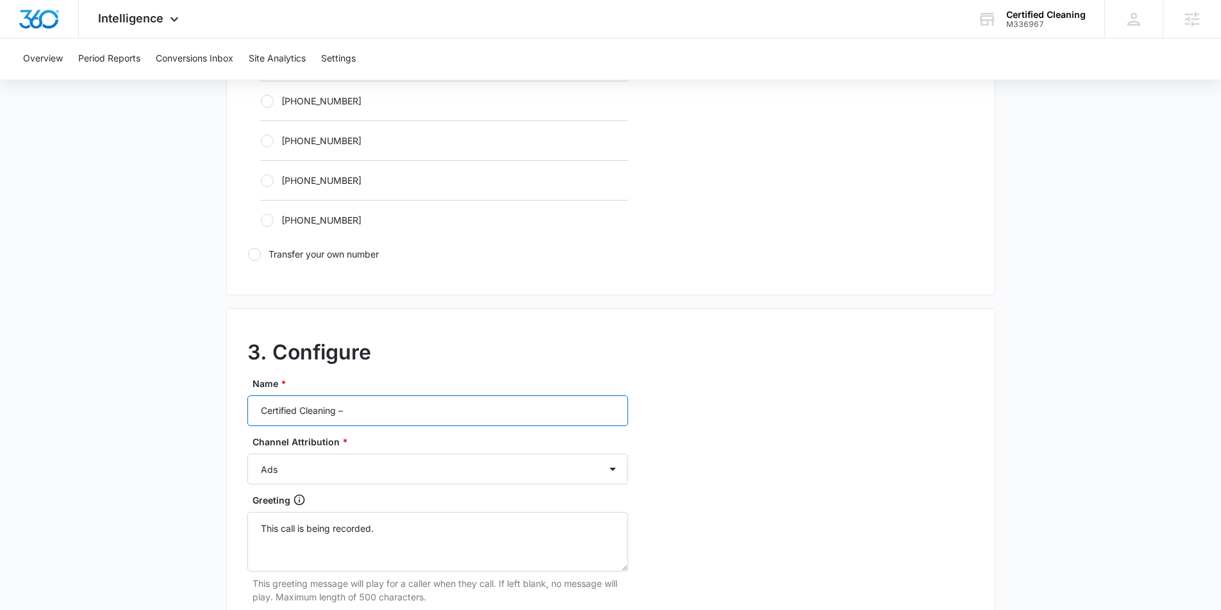
click at [413, 406] on input "Certified Cleaning –" at bounding box center [437, 410] width 381 height 31
type input "Certified Cleaning – Content"
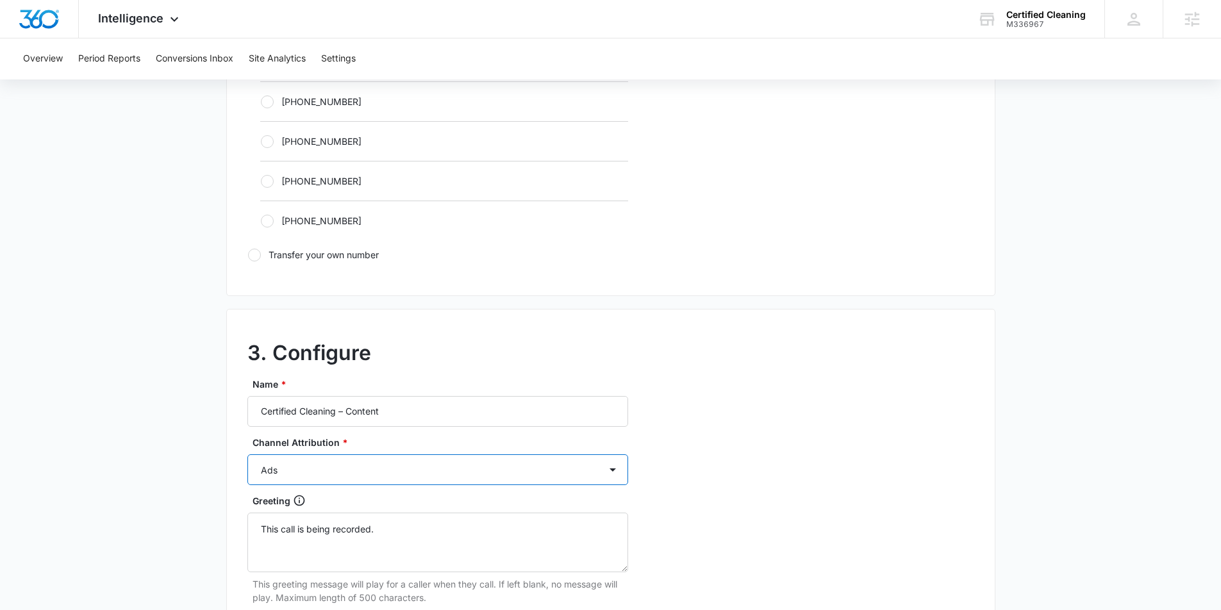
click at [376, 479] on select "Ads Local Service Ads Content Social Other" at bounding box center [437, 469] width 381 height 31
select select "CONTENT"
click at [247, 454] on select "Ads Local Service Ads Content Social Other" at bounding box center [437, 469] width 381 height 31
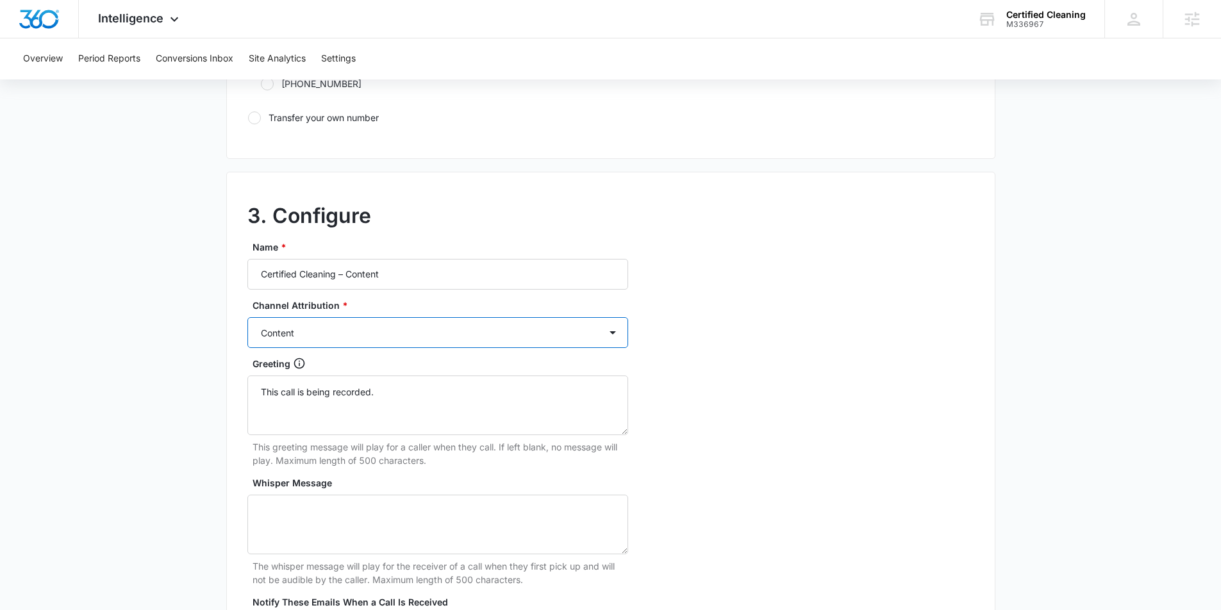
scroll to position [1174, 0]
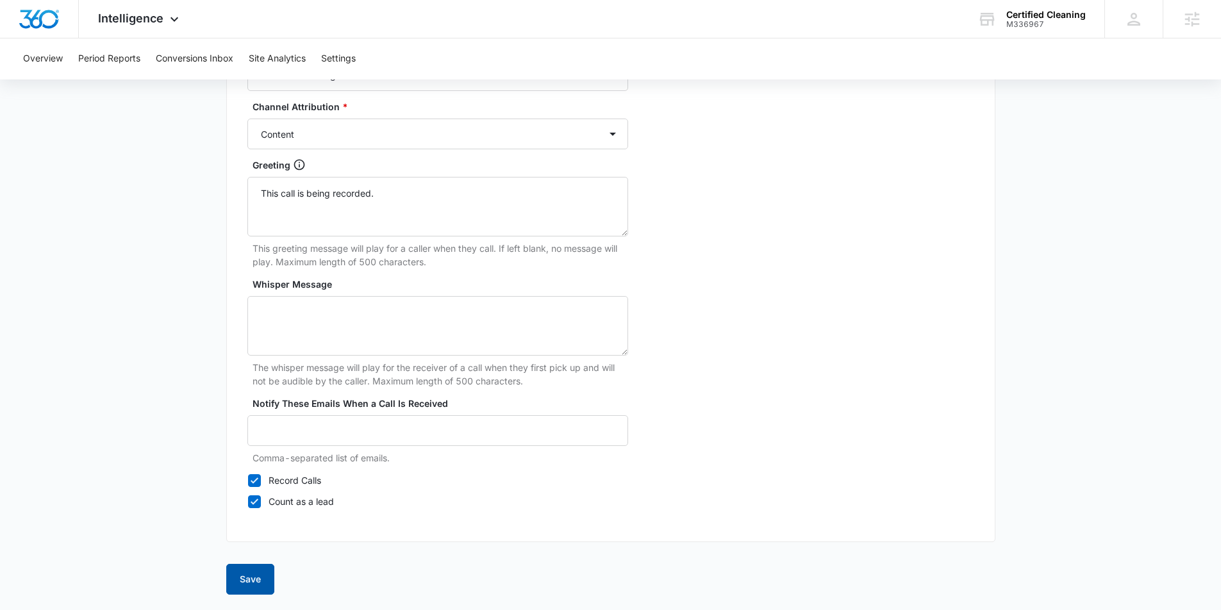
click at [245, 584] on button "Save" at bounding box center [250, 579] width 48 height 31
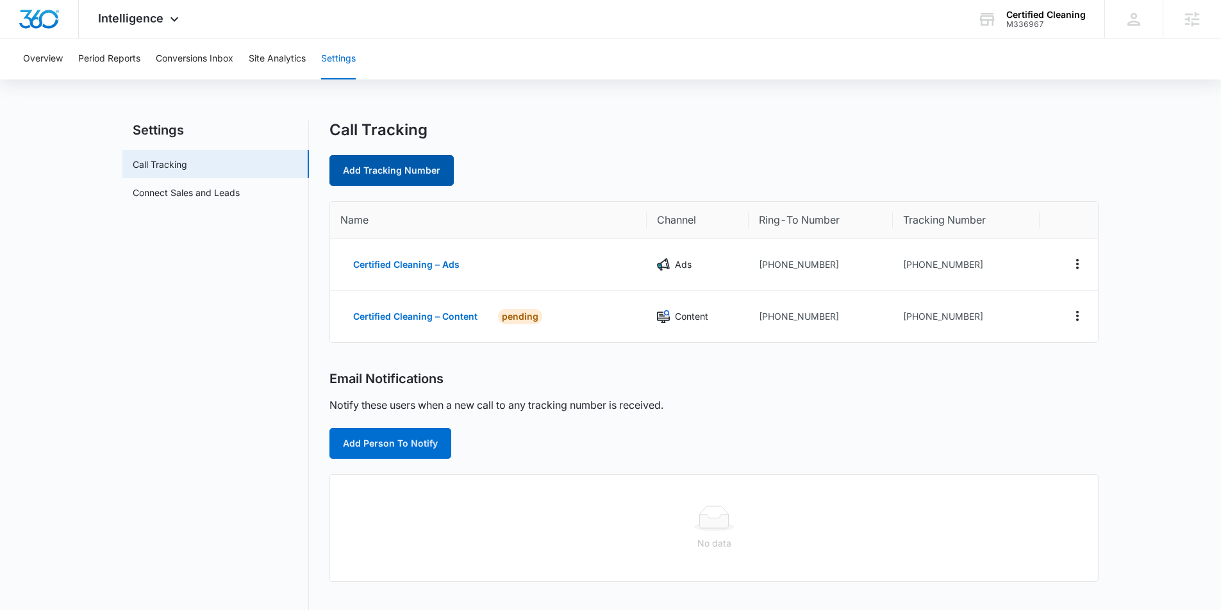
click at [383, 163] on link "Add Tracking Number" at bounding box center [391, 170] width 124 height 31
select select "by_area_code"
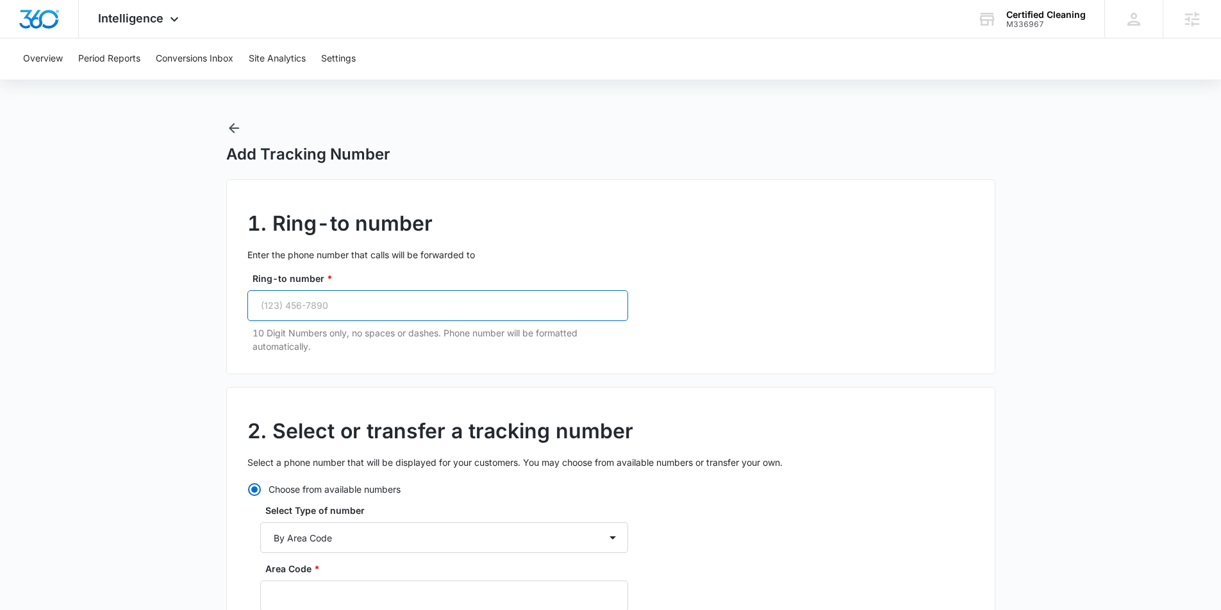
click at [344, 315] on input "Ring-to number *" at bounding box center [437, 305] width 381 height 31
paste input "(978) 924-4599"
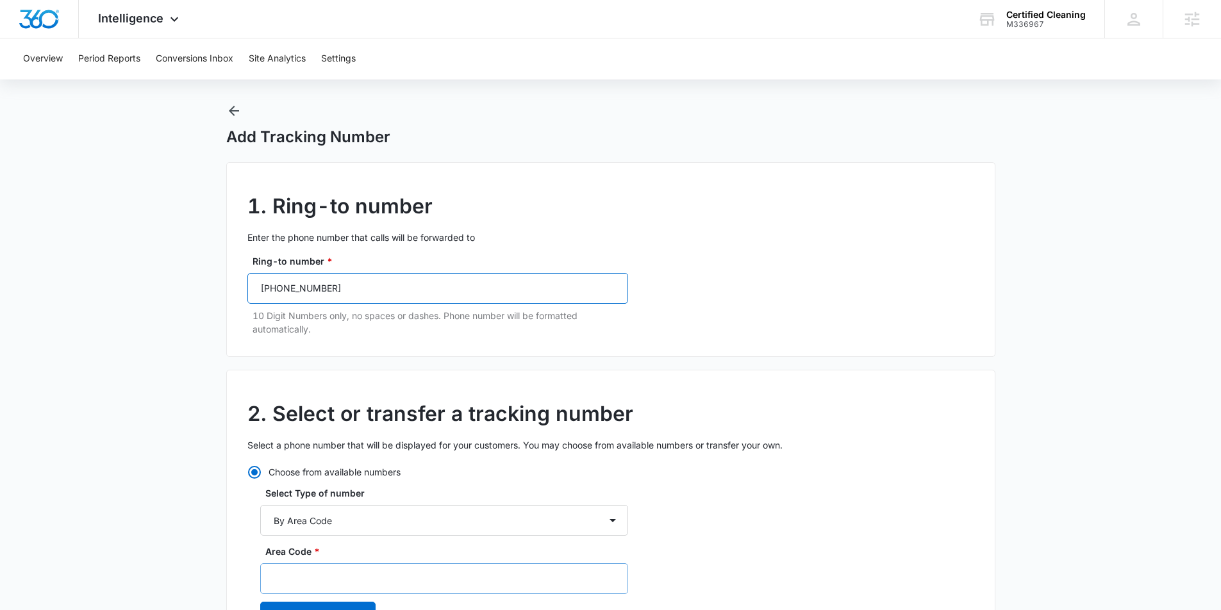
scroll to position [18, 0]
type input "(978) 924-4599"
click at [345, 577] on input "Area Code *" at bounding box center [444, 578] width 368 height 31
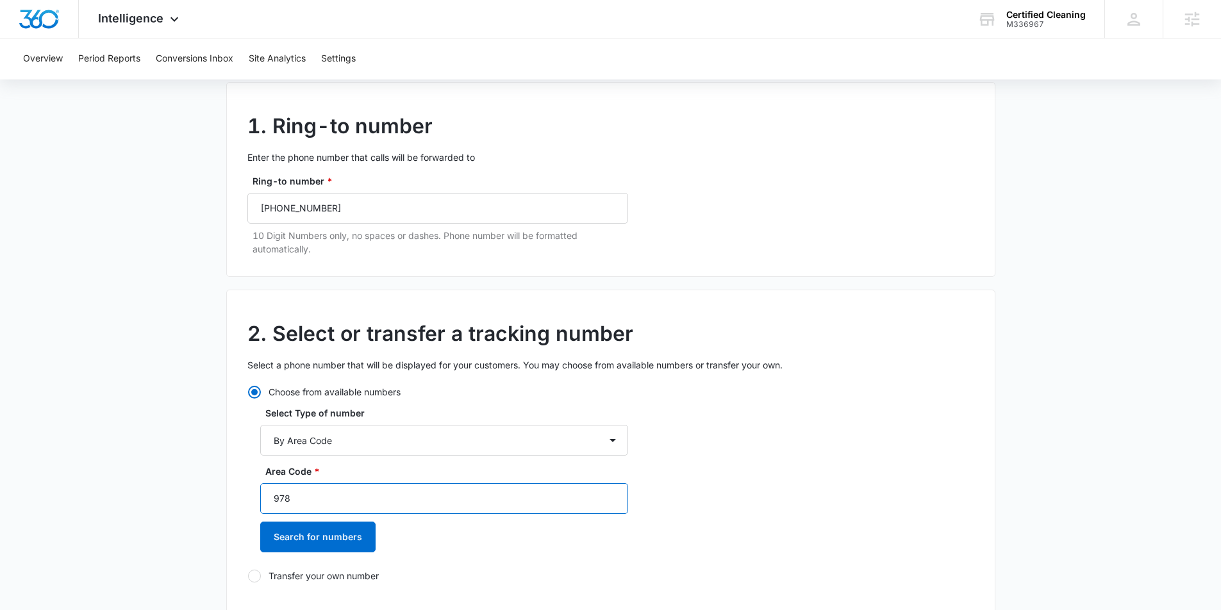
scroll to position [119, 0]
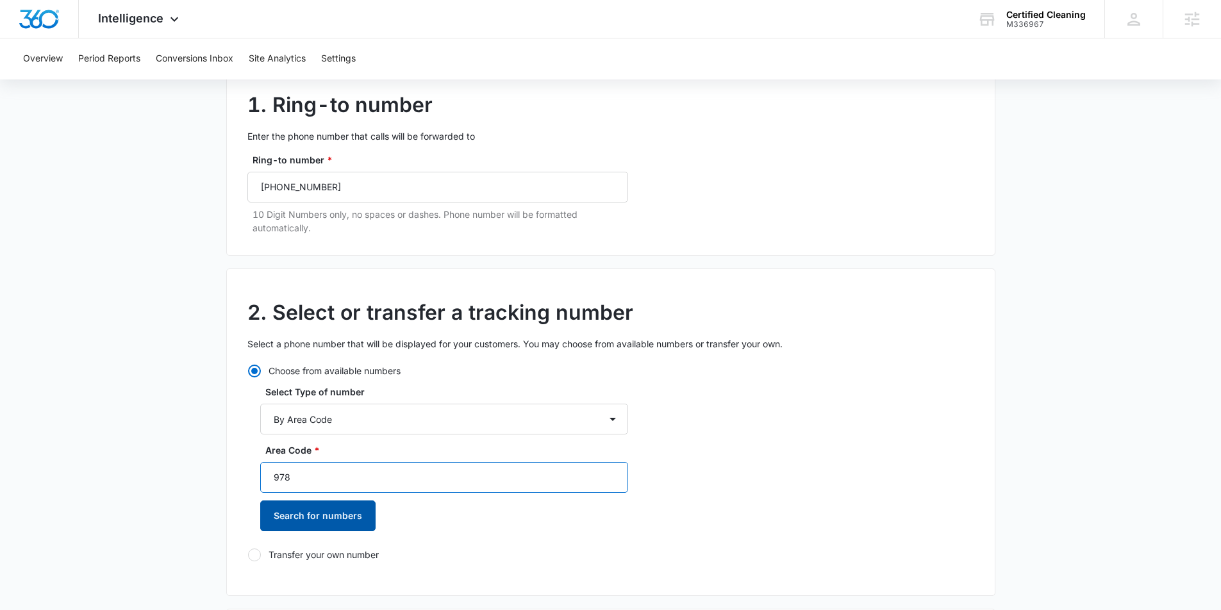
type input "978"
click at [321, 522] on button "Search for numbers" at bounding box center [317, 516] width 115 height 31
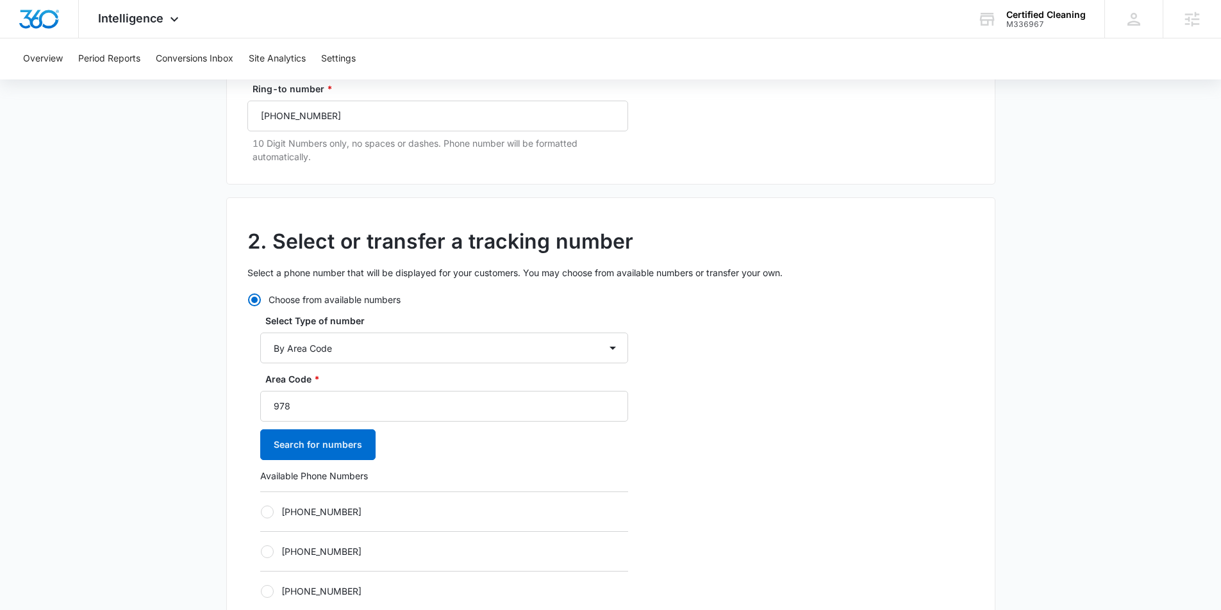
scroll to position [197, 0]
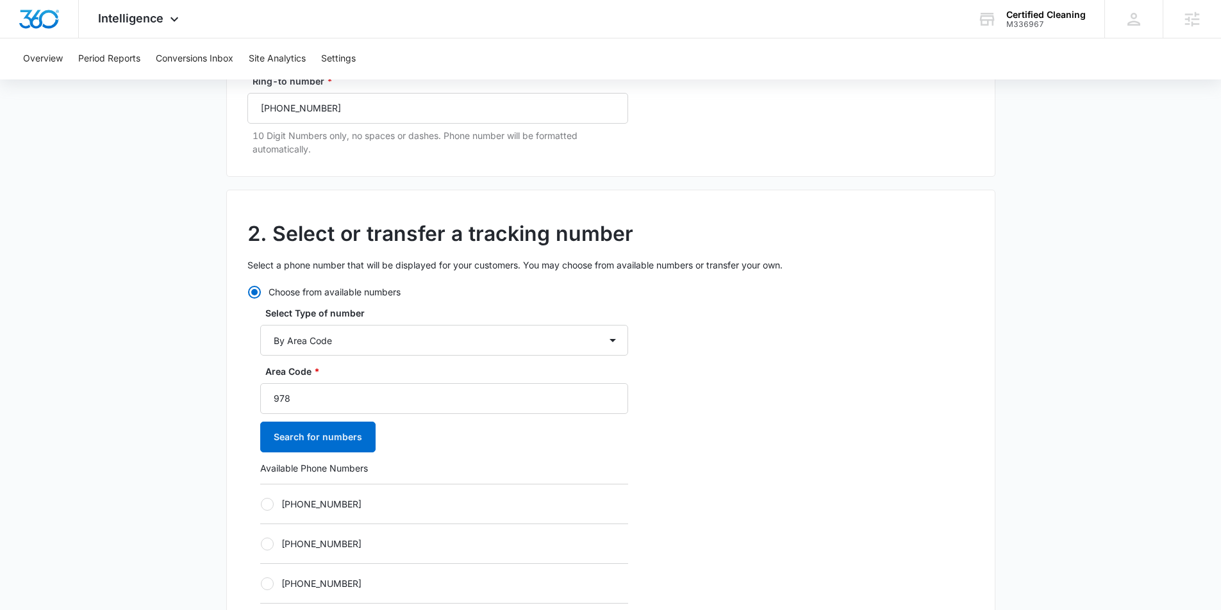
click at [268, 508] on div at bounding box center [267, 504] width 13 height 13
click at [261, 504] on input "+19782248684" at bounding box center [260, 504] width 1 height 1
radio input "true"
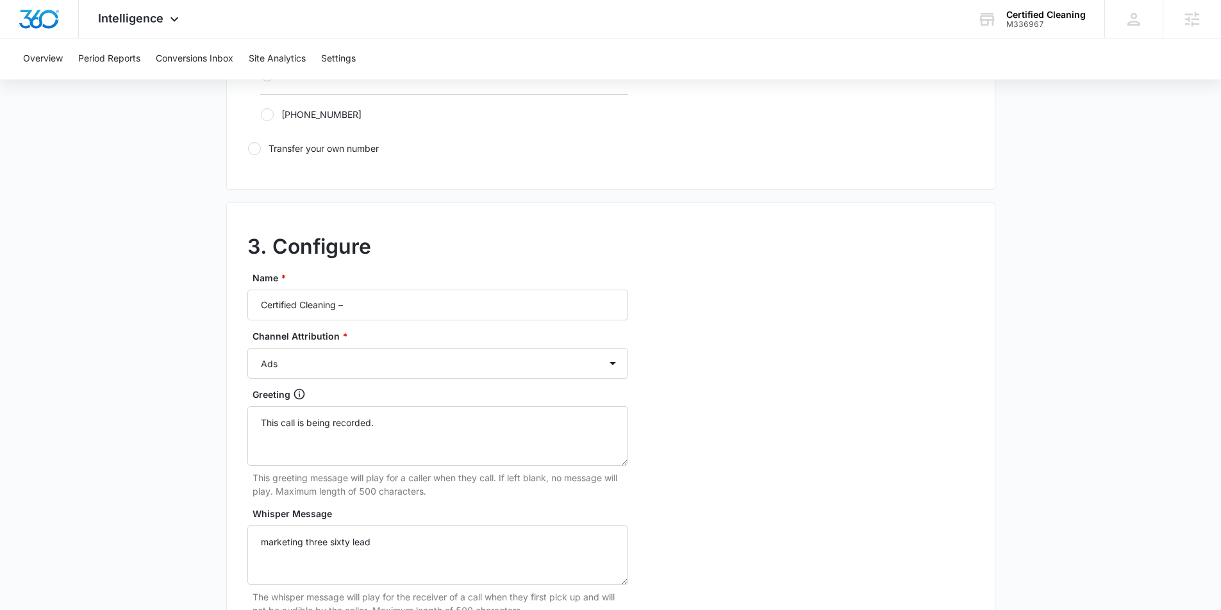
scroll to position [962, 0]
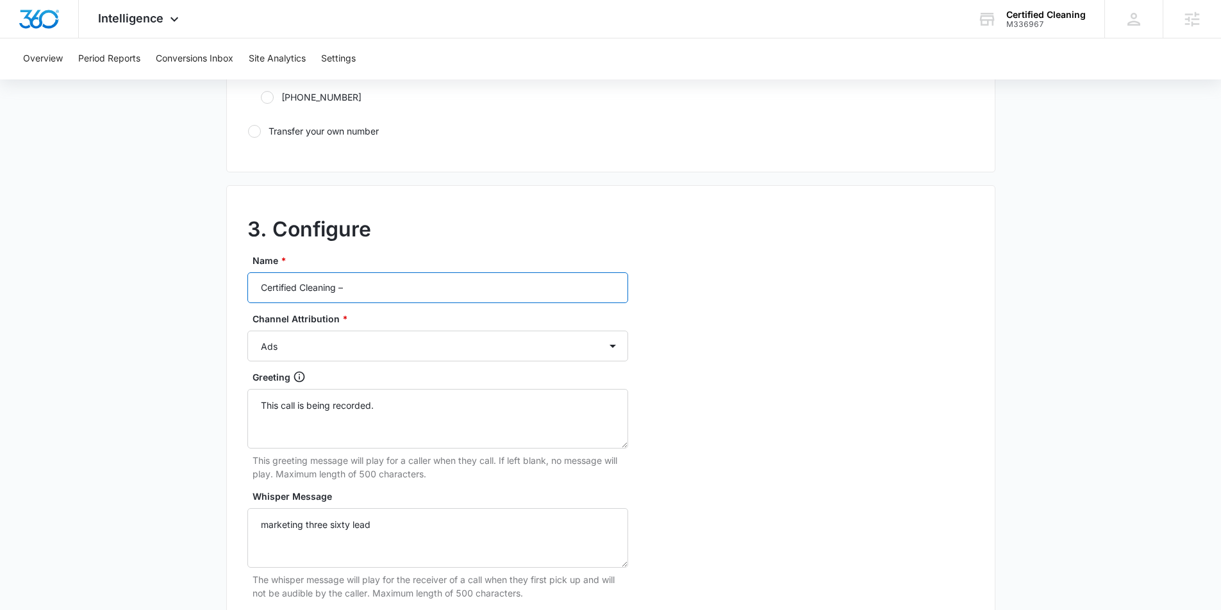
click at [463, 289] on input "Certified Cleaning –" at bounding box center [437, 287] width 381 height 31
type input "Certified Cleaning – Social"
click at [449, 340] on select "Ads Local Service Ads Content Social Other" at bounding box center [437, 346] width 381 height 31
select select "SOCIAL"
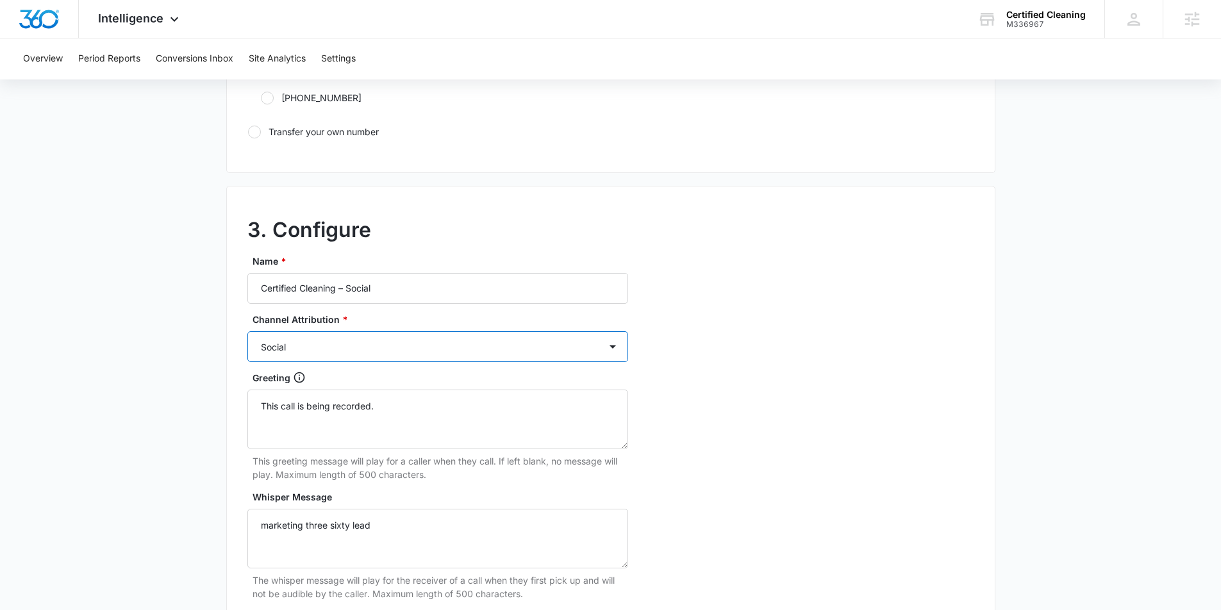
click at [247, 331] on select "Ads Local Service Ads Content Social Other" at bounding box center [437, 346] width 381 height 31
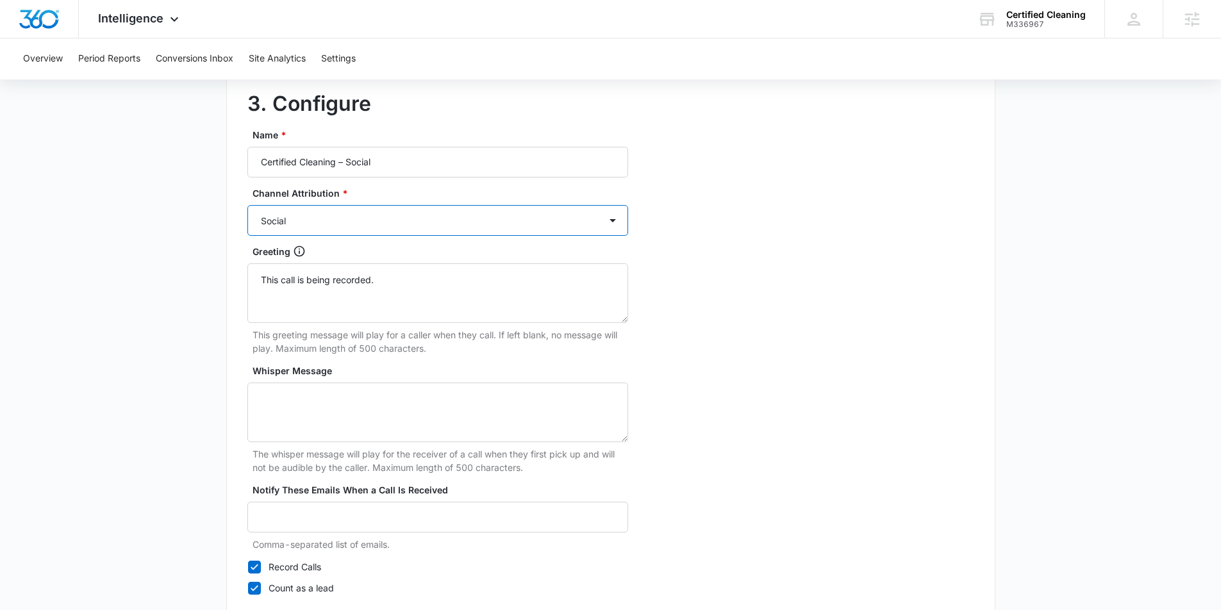
scroll to position [1174, 0]
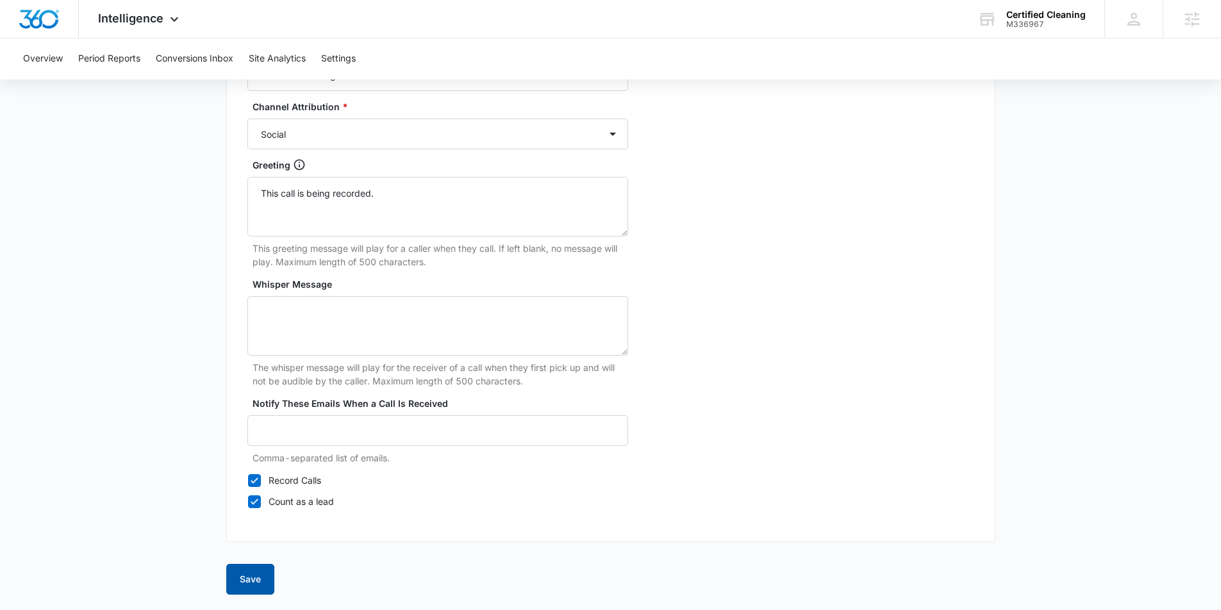
click at [253, 575] on button "Save" at bounding box center [250, 579] width 48 height 31
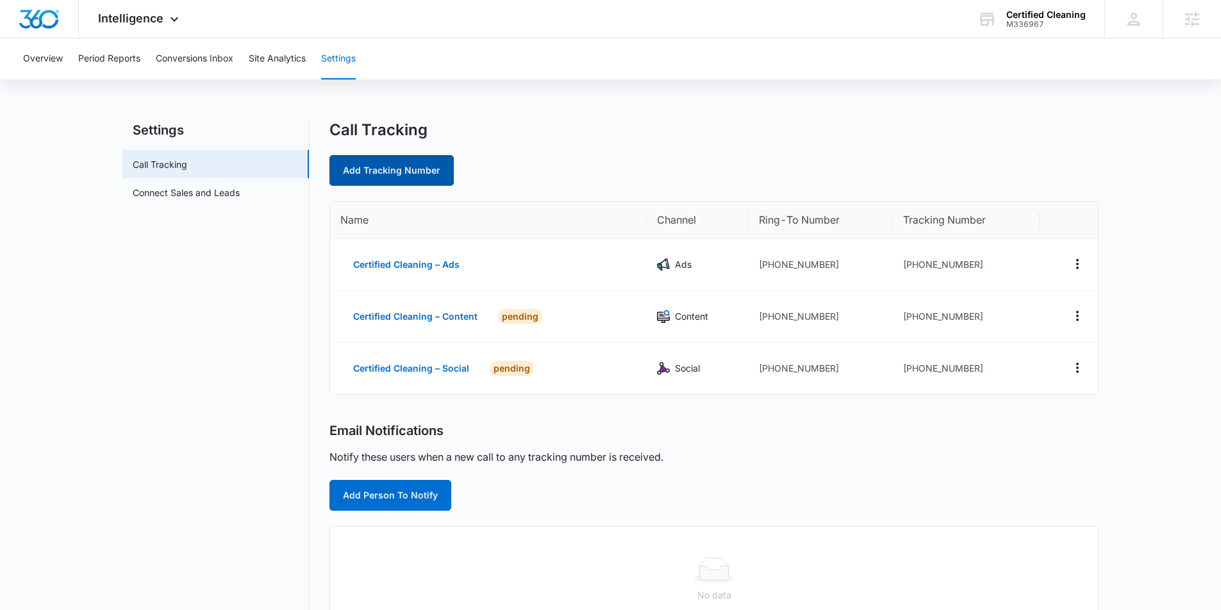
click at [407, 167] on link "Add Tracking Number" at bounding box center [391, 170] width 124 height 31
select select "by_area_code"
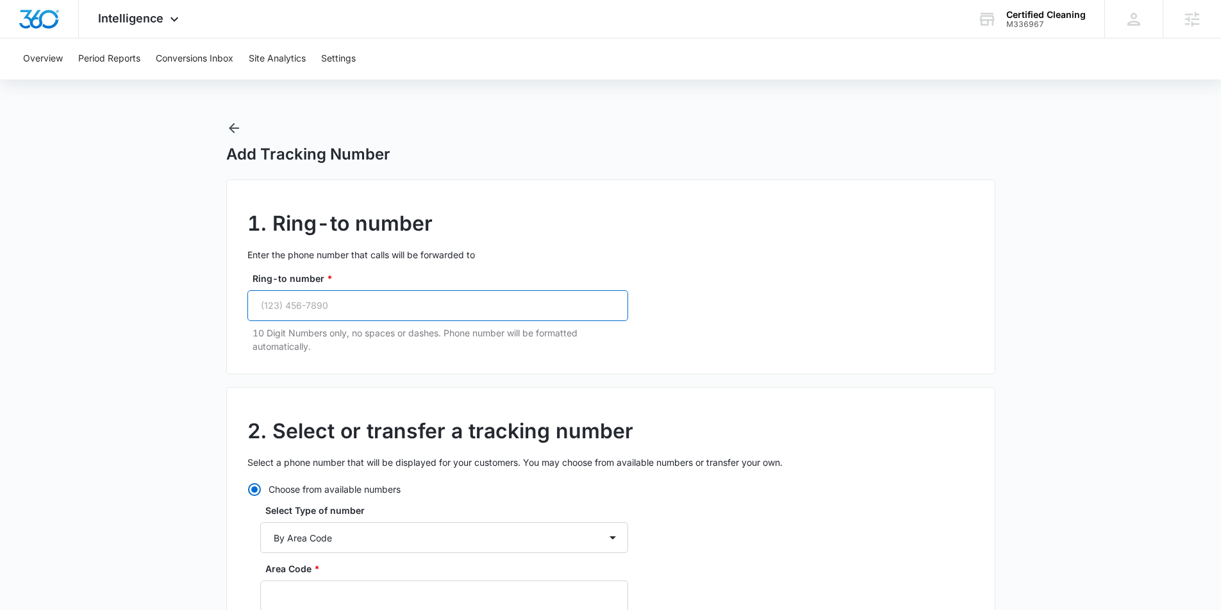
click at [401, 306] on input "Ring-to number *" at bounding box center [437, 305] width 381 height 31
paste input "(978) 924-4599"
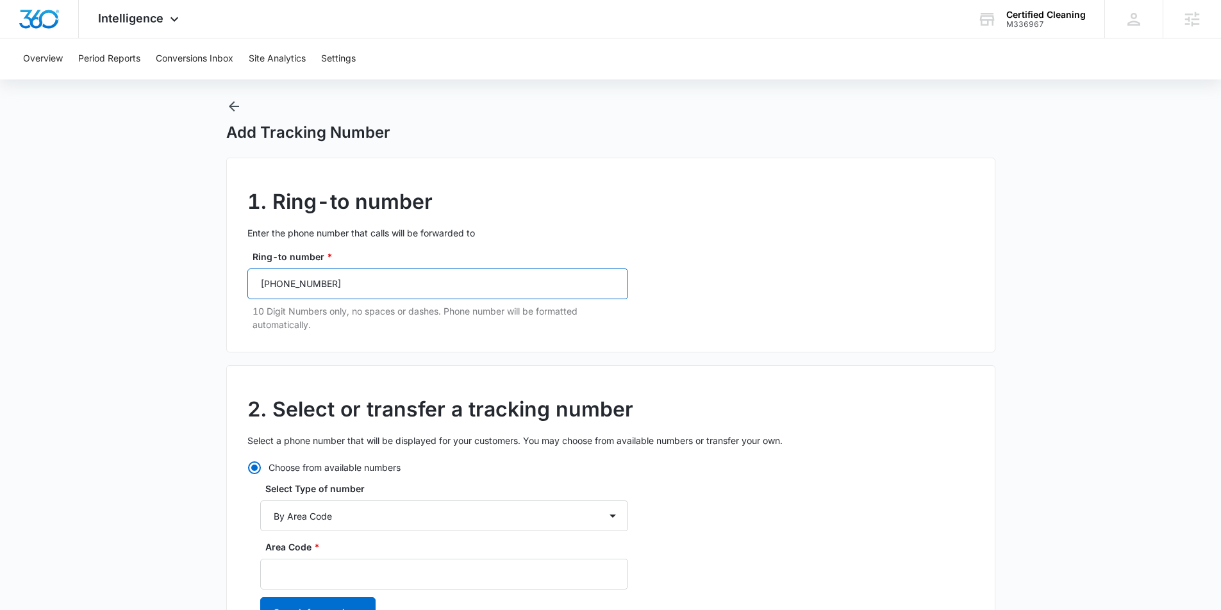
scroll to position [47, 0]
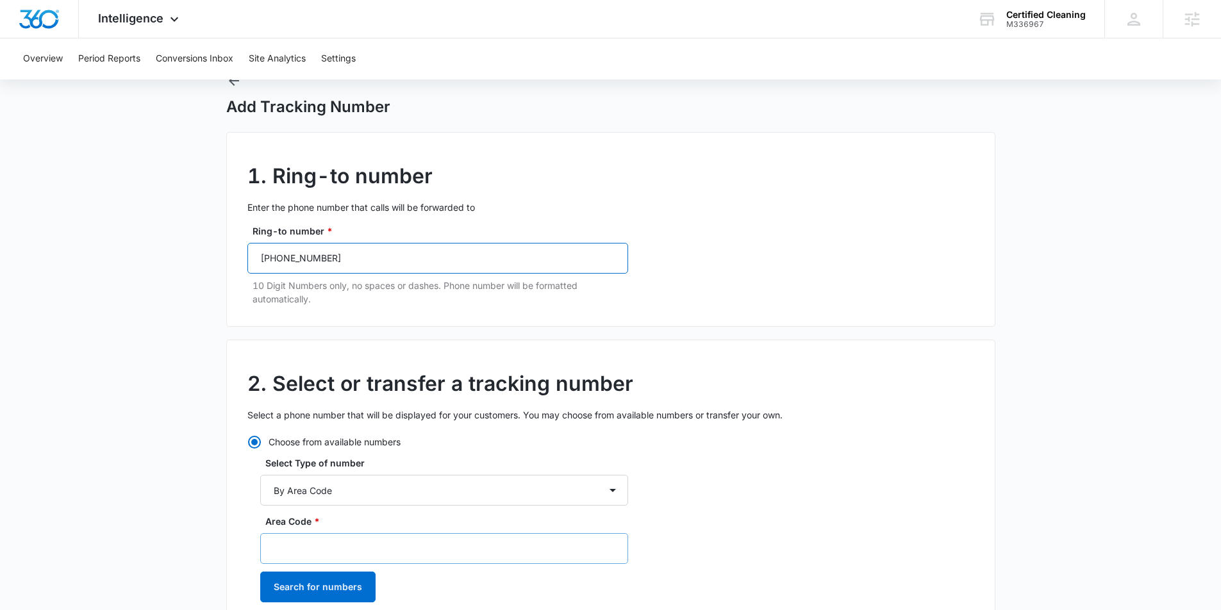
type input "(978) 924-4599"
click at [283, 546] on input "Area Code *" at bounding box center [444, 548] width 368 height 31
type input "978"
click at [307, 579] on button "Search for numbers" at bounding box center [317, 587] width 115 height 31
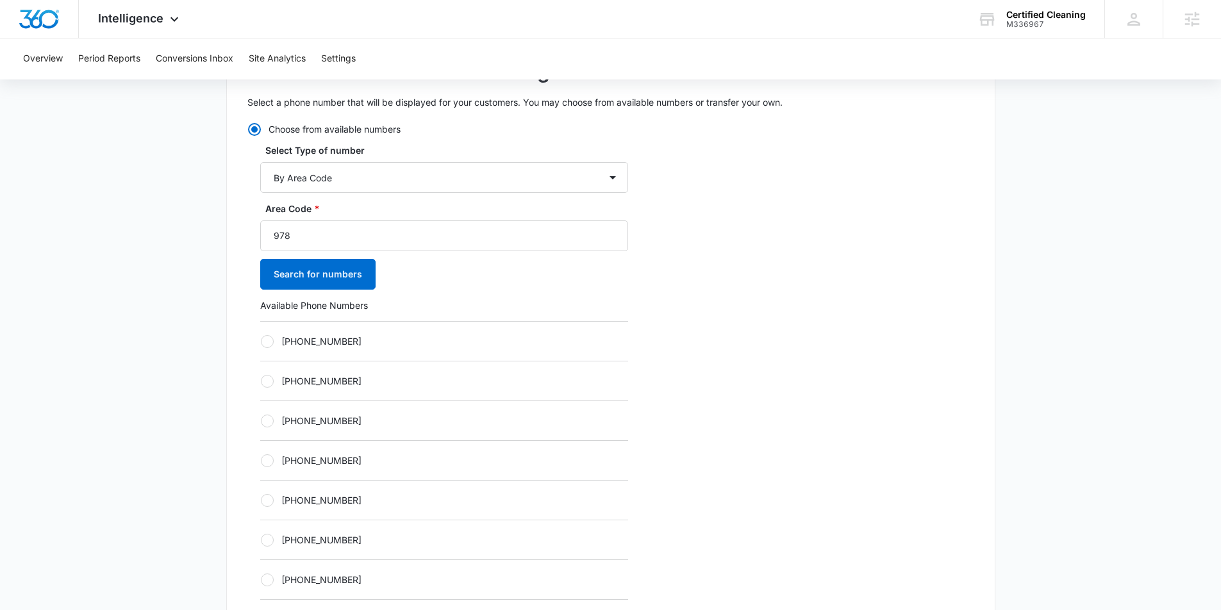
scroll to position [361, 0]
click at [266, 349] on div "+19782248685" at bounding box center [444, 340] width 368 height 40
drag, startPoint x: 269, startPoint y: 339, endPoint x: 274, endPoint y: 351, distance: 12.6
click at [269, 339] on div at bounding box center [267, 340] width 13 height 13
click at [261, 340] on input "+19782248685" at bounding box center [260, 340] width 1 height 1
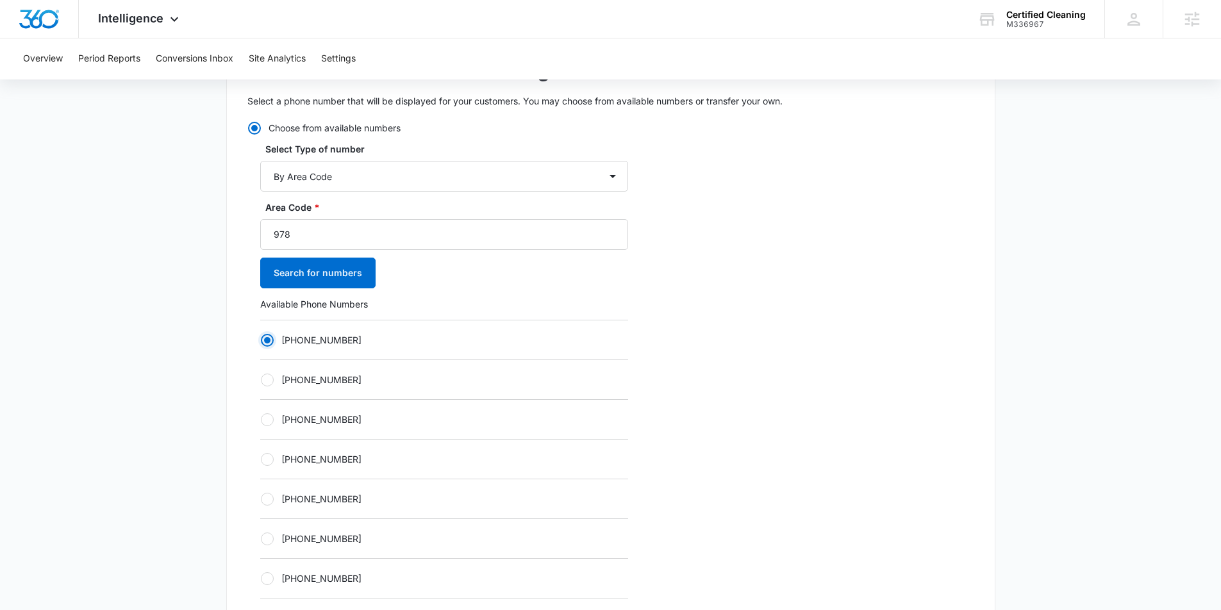
radio input "true"
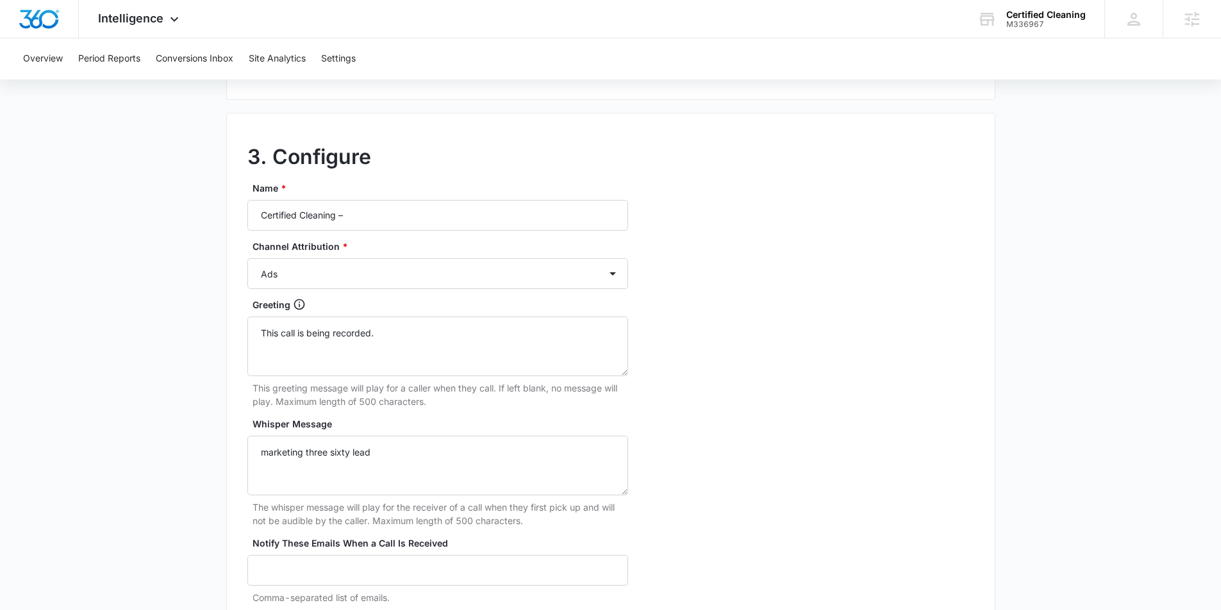
scroll to position [999, 0]
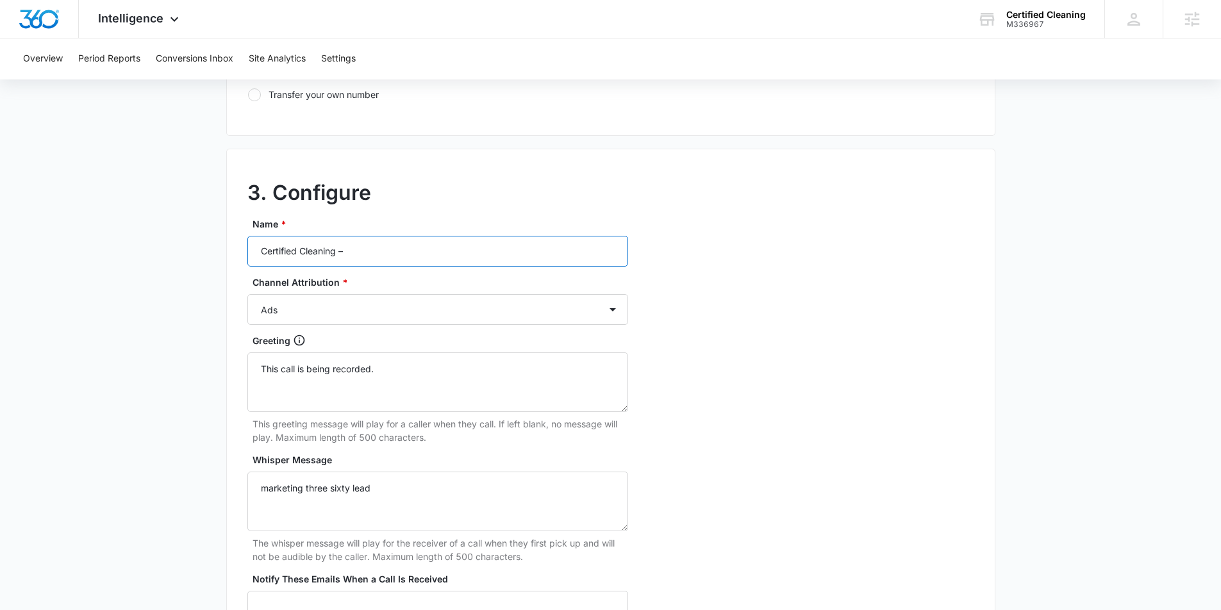
click at [419, 245] on input "Certified Cleaning –" at bounding box center [437, 251] width 381 height 31
type input "Certified Cleaning – Other"
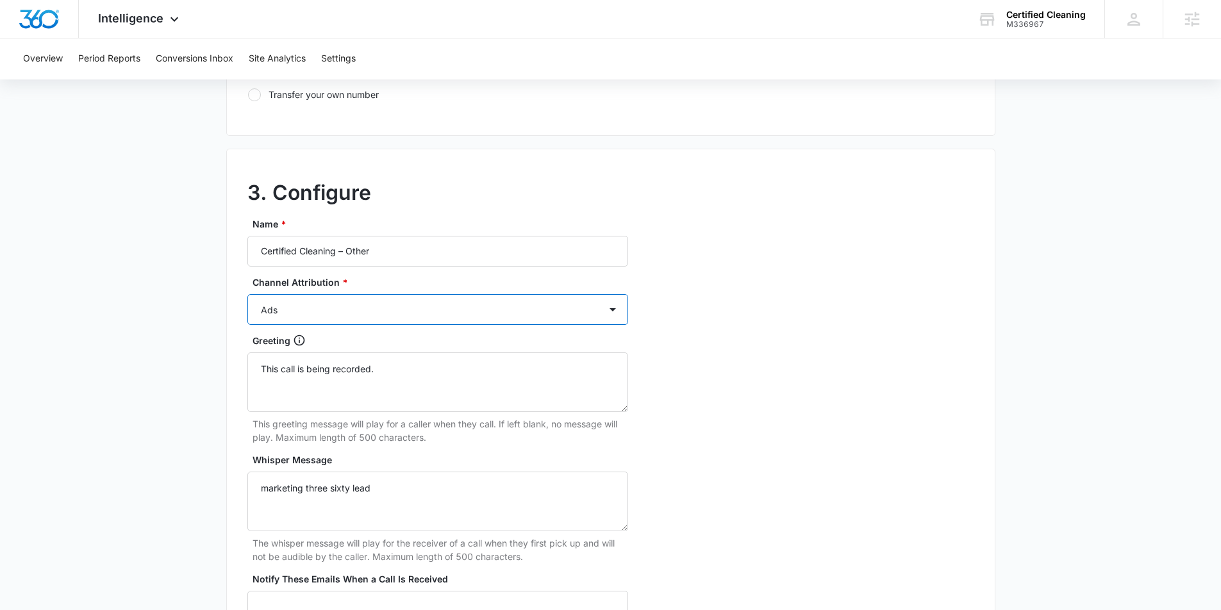
click at [342, 308] on select "Ads Local Service Ads Content Social Other" at bounding box center [437, 309] width 381 height 31
select select "OTHER"
click at [247, 294] on select "Ads Local Service Ads Content Social Other" at bounding box center [437, 309] width 381 height 31
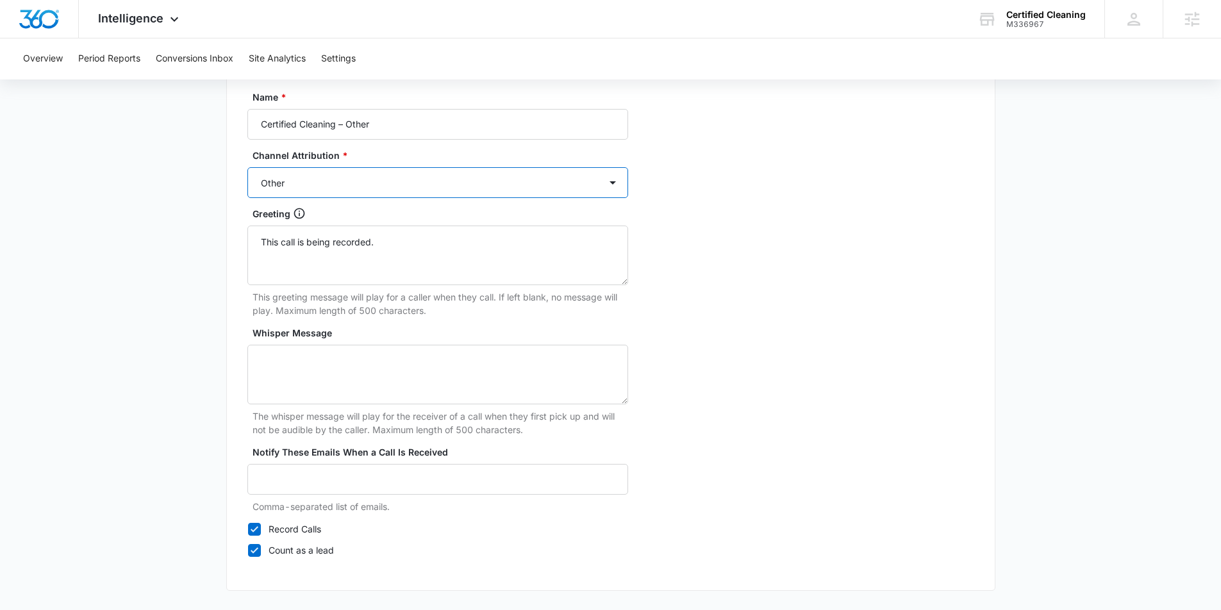
scroll to position [1174, 0]
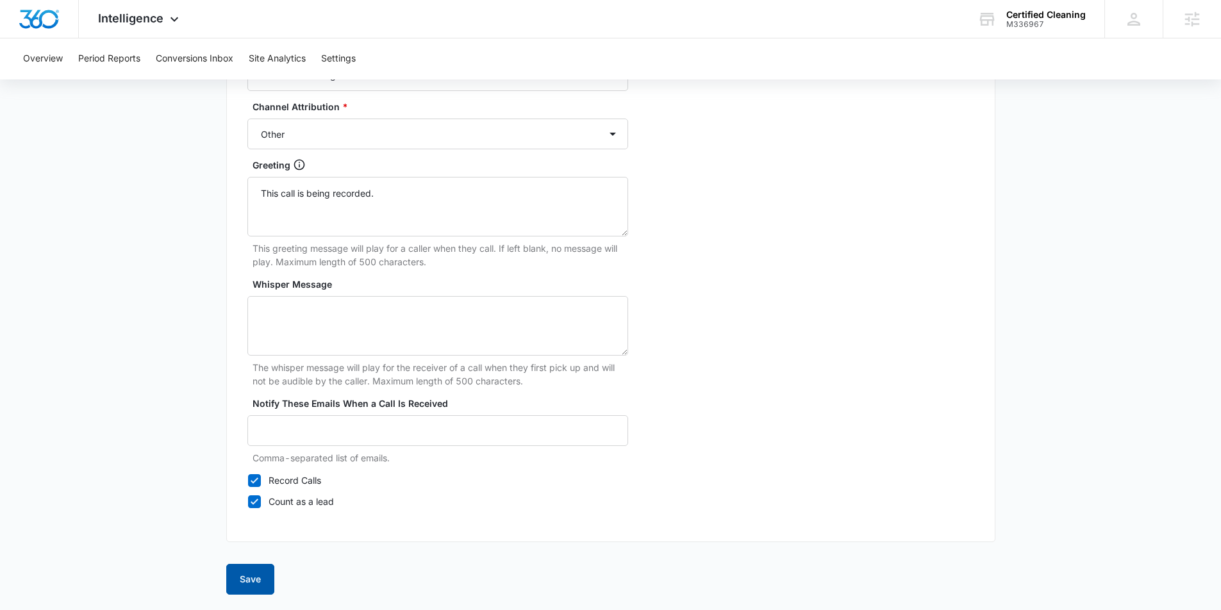
click at [258, 578] on button "Save" at bounding box center [250, 579] width 48 height 31
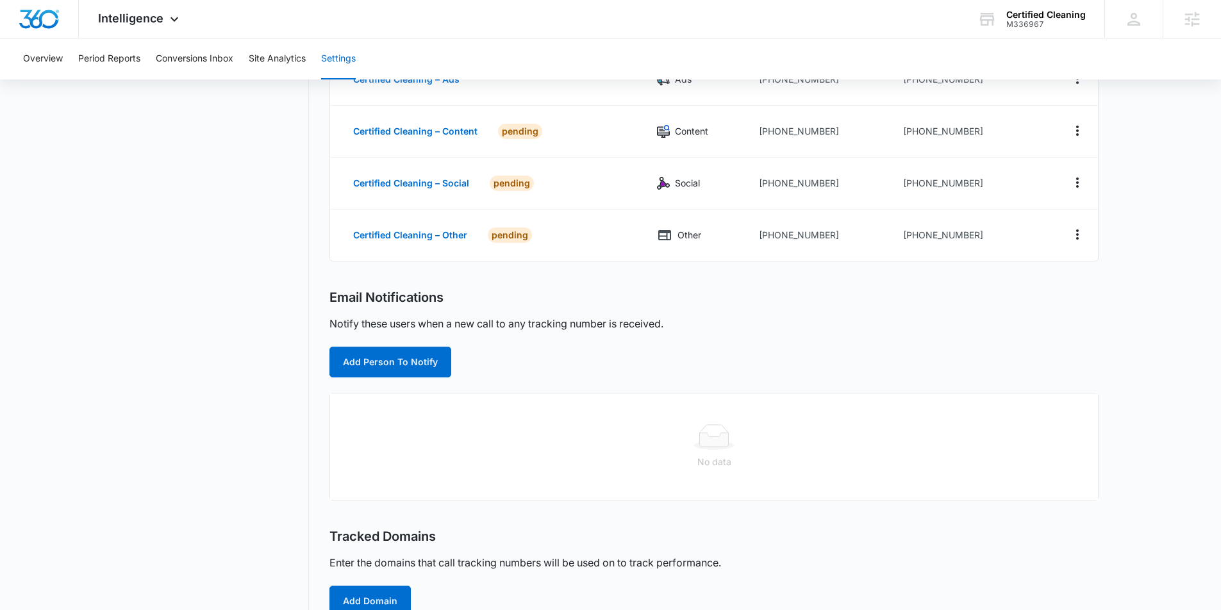
scroll to position [188, 0]
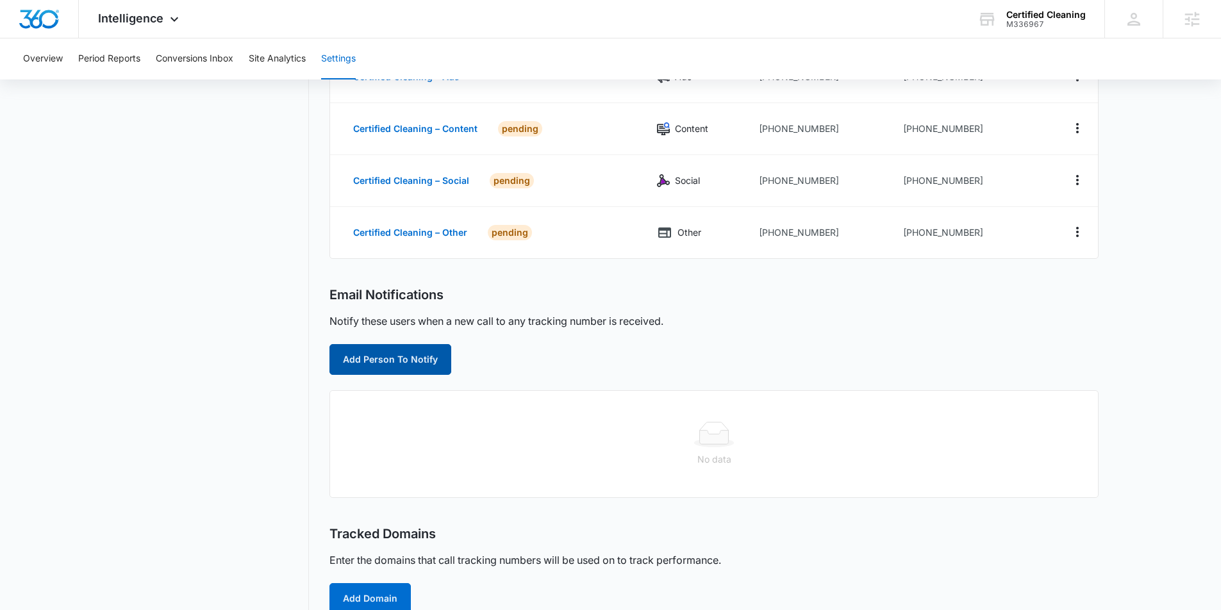
click at [381, 348] on button "Add Person To Notify" at bounding box center [390, 359] width 122 height 31
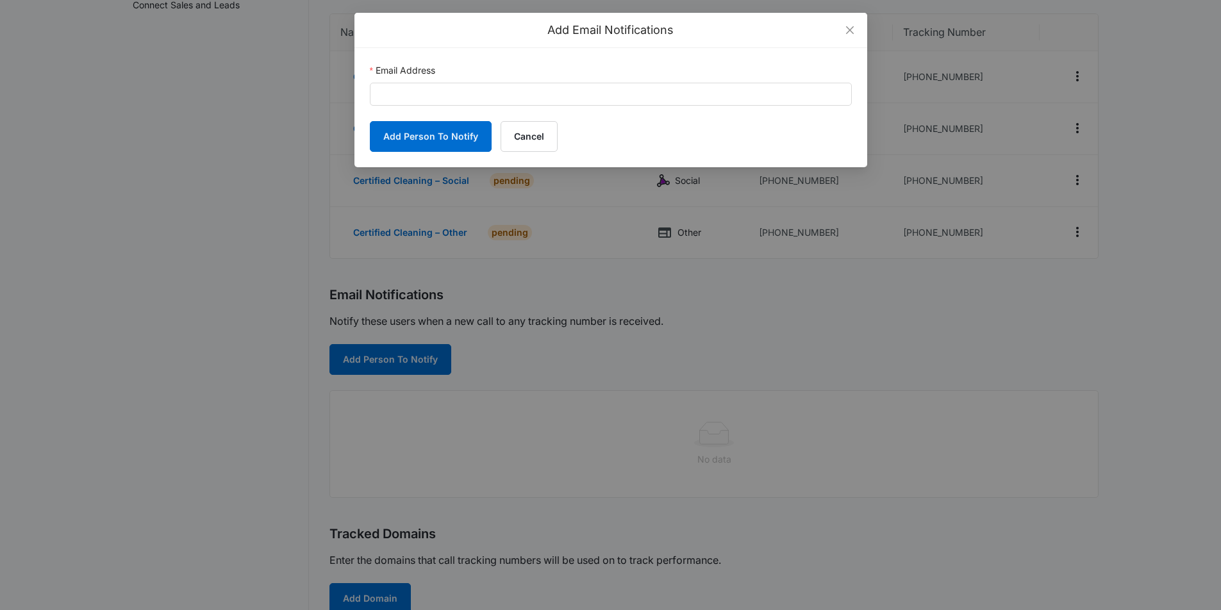
scroll to position [184, 0]
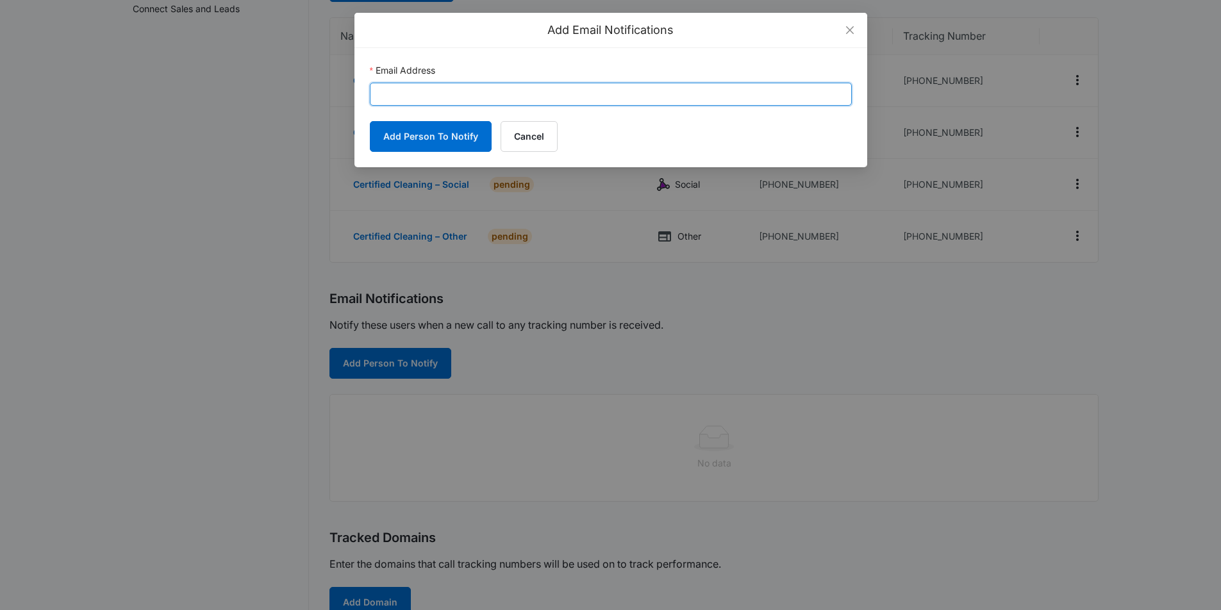
click at [405, 93] on input "Email Address" at bounding box center [611, 94] width 482 height 23
paste input "nathan.hoover@madwire.com"
type input "nathan.hoover@madwire.com"
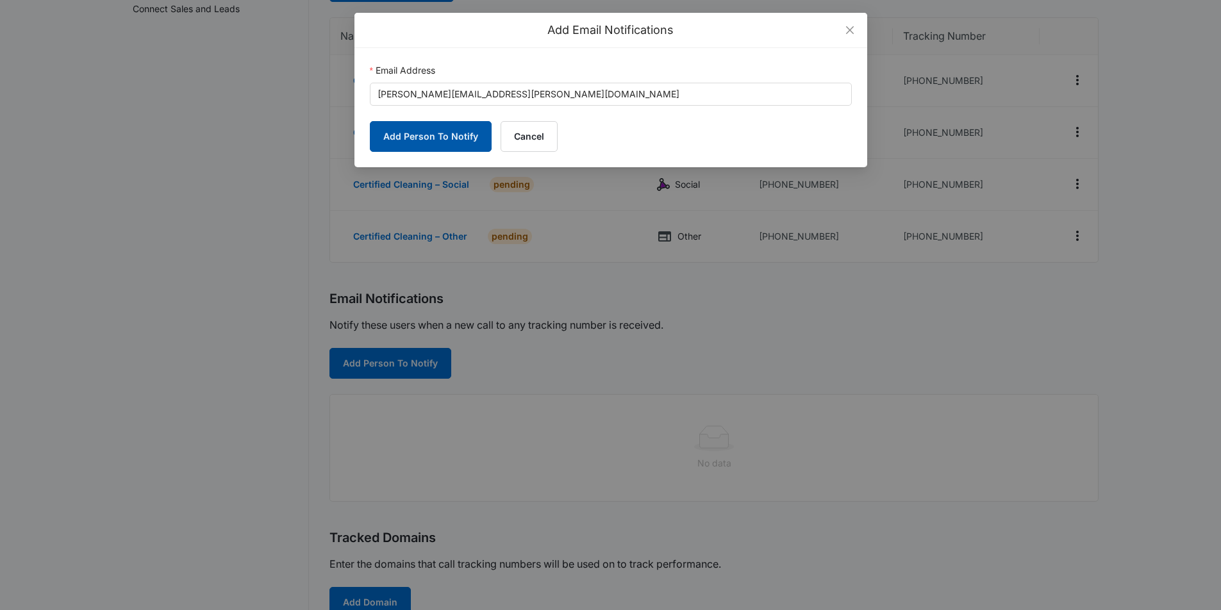
click at [430, 133] on button "Add Person To Notify" at bounding box center [431, 136] width 122 height 31
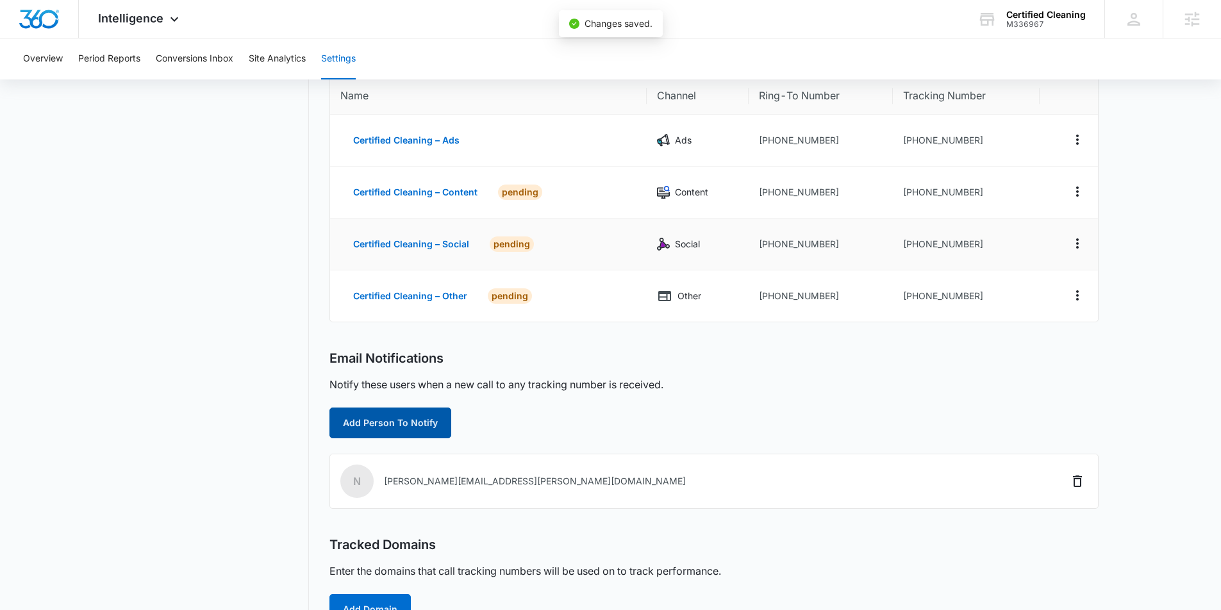
scroll to position [120, 0]
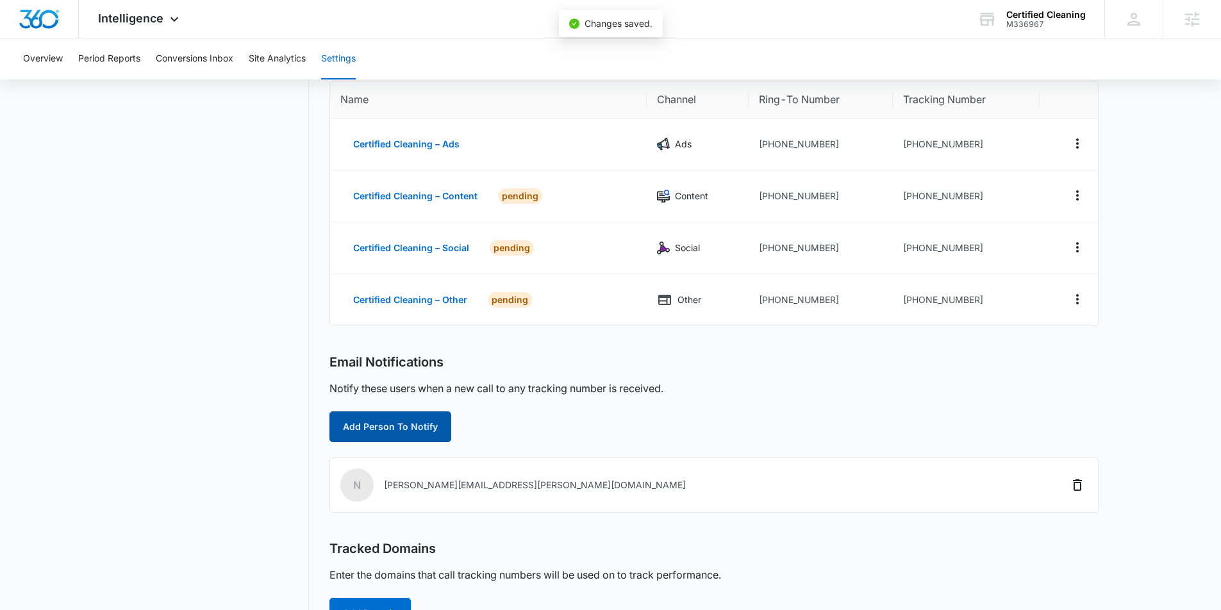
click at [393, 424] on button "Add Person To Notify" at bounding box center [390, 426] width 122 height 31
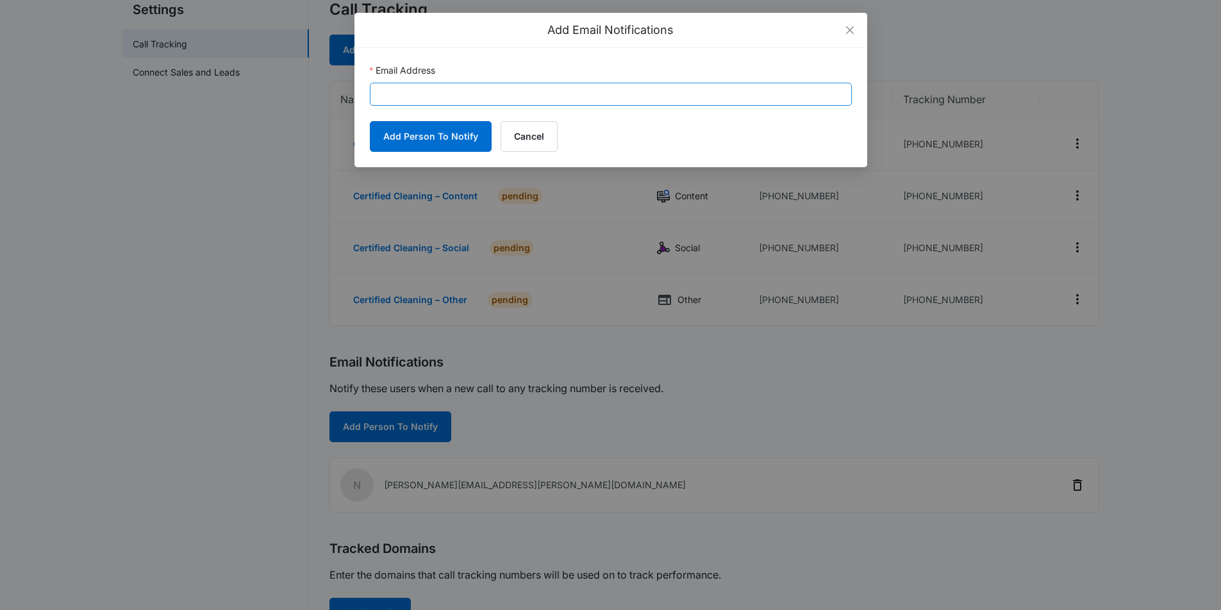
click at [411, 82] on div "Email Address" at bounding box center [611, 84] width 482 height 42
click at [414, 88] on input "Email Address" at bounding box center [611, 94] width 482 height 23
paste input "erin@certifiedcleaningco.com"
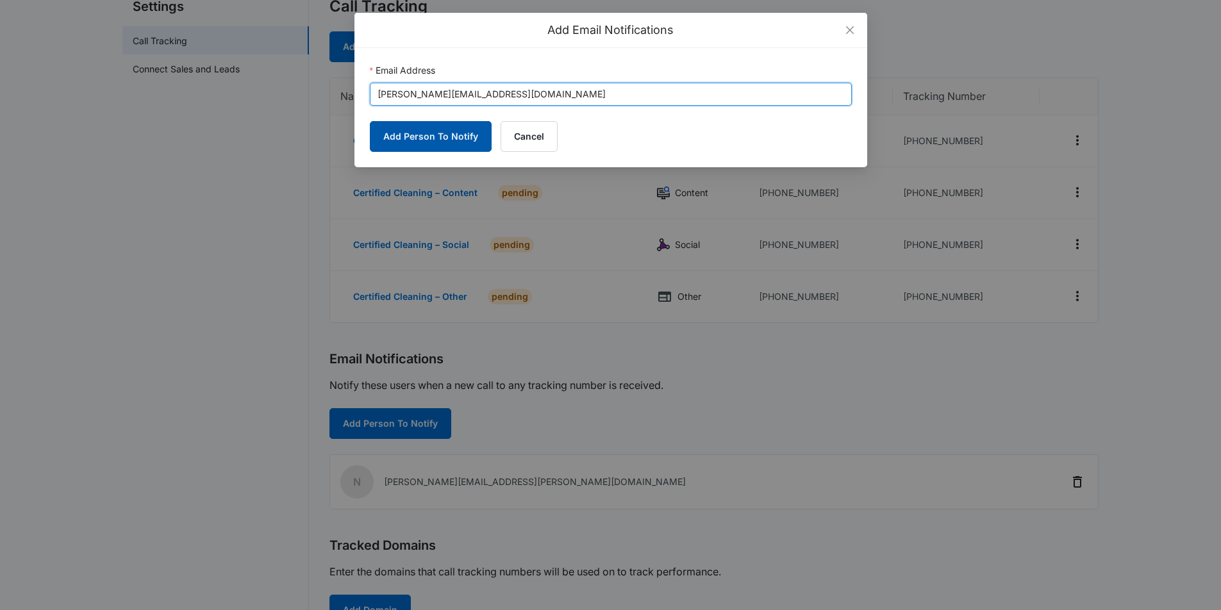
type input "erin@certifiedcleaningco.com"
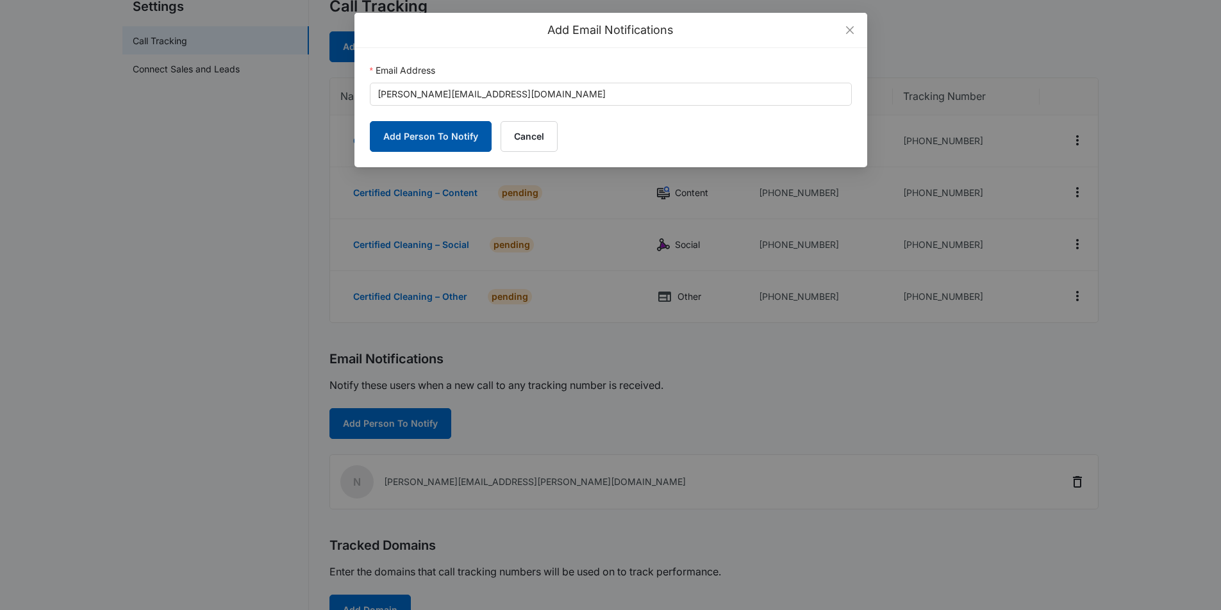
click at [429, 140] on button "Add Person To Notify" at bounding box center [431, 136] width 122 height 31
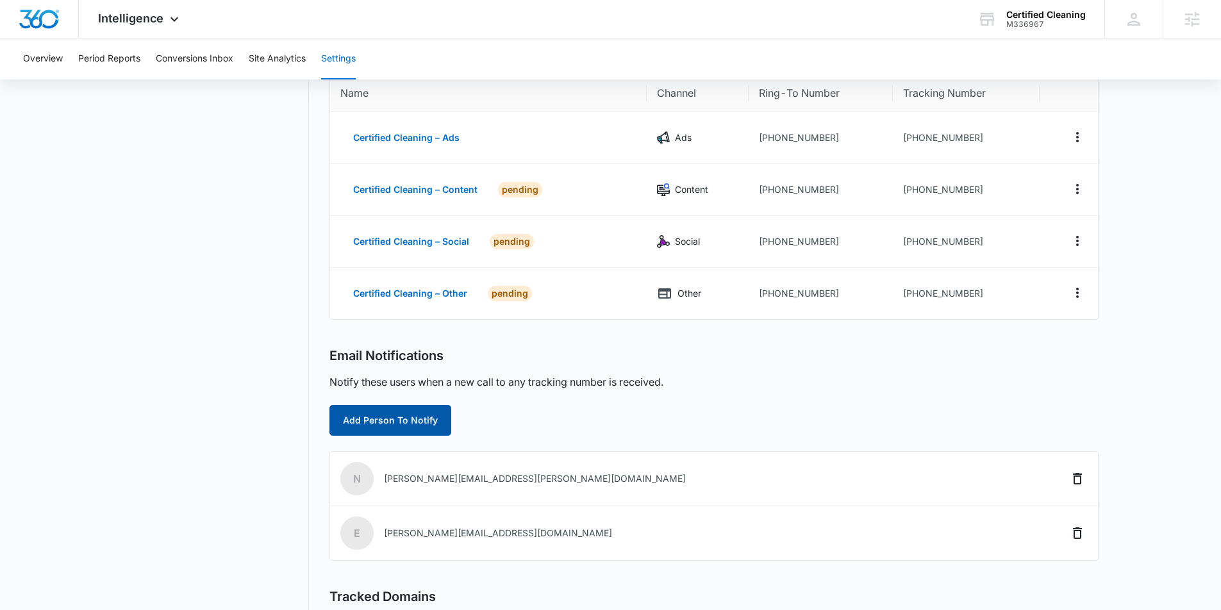
click at [370, 424] on button "Add Person To Notify" at bounding box center [390, 420] width 122 height 31
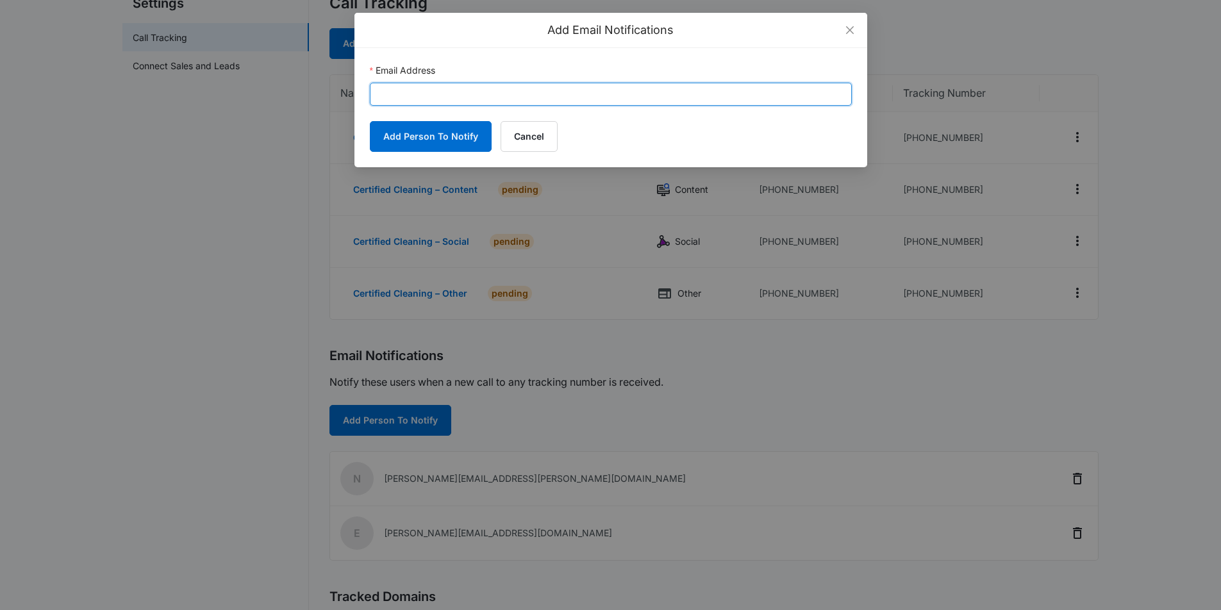
click at [483, 93] on input "Email Address" at bounding box center [611, 94] width 482 height 23
paste input "paul@certifiedcleaningco.com"
type input "paul@certifiedcleaningco.com"
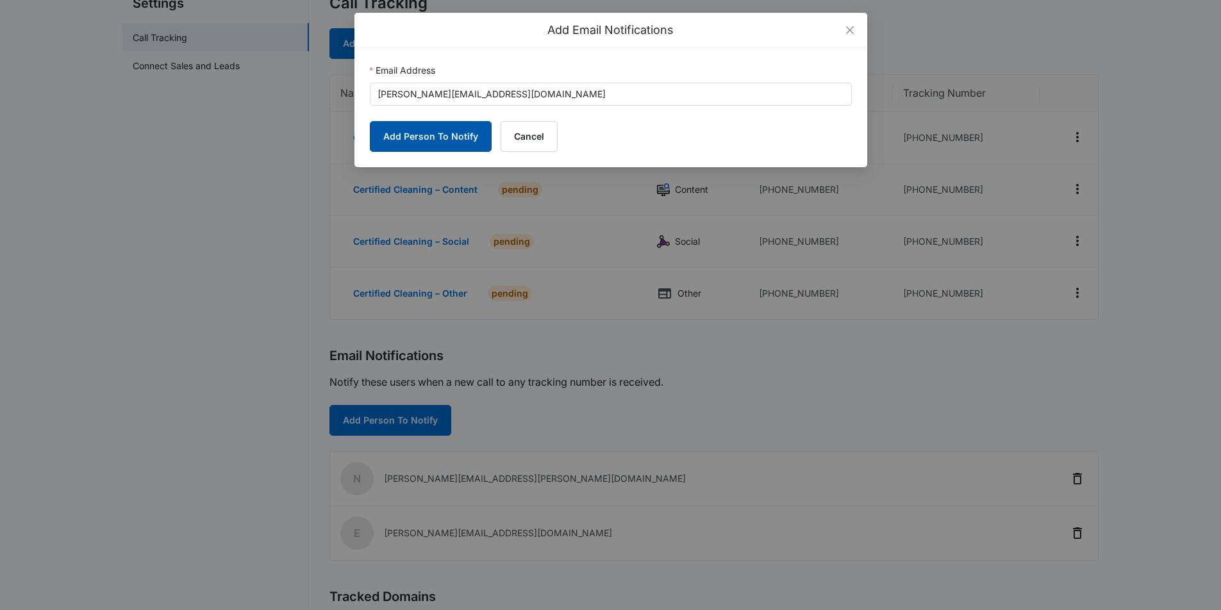
click at [459, 129] on button "Add Person To Notify" at bounding box center [431, 136] width 122 height 31
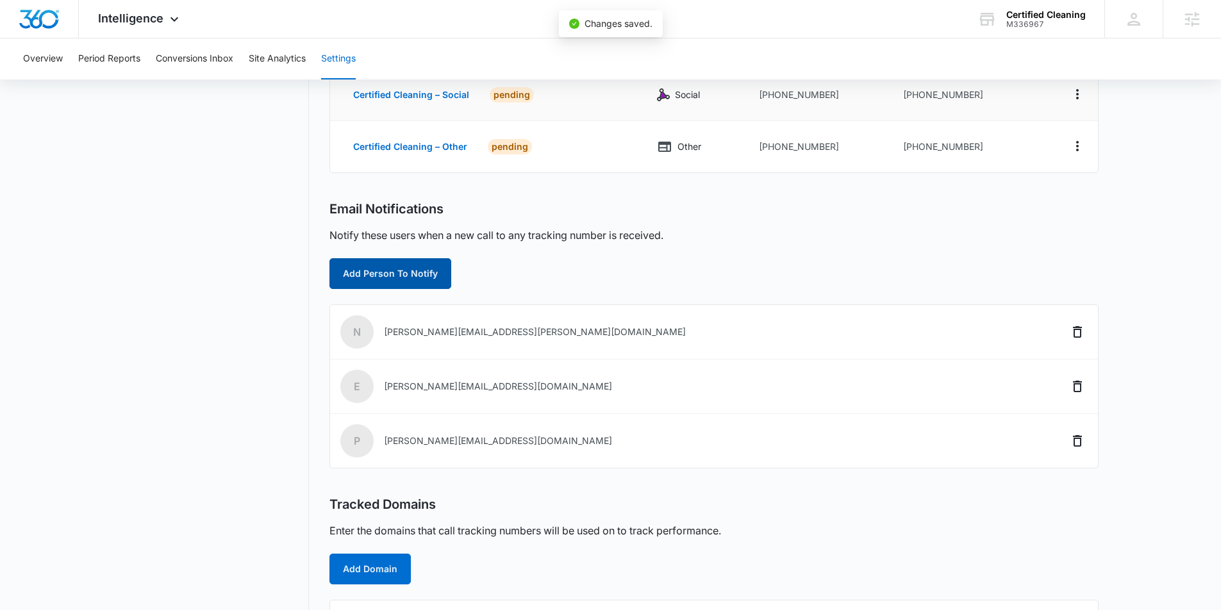
scroll to position [386, 0]
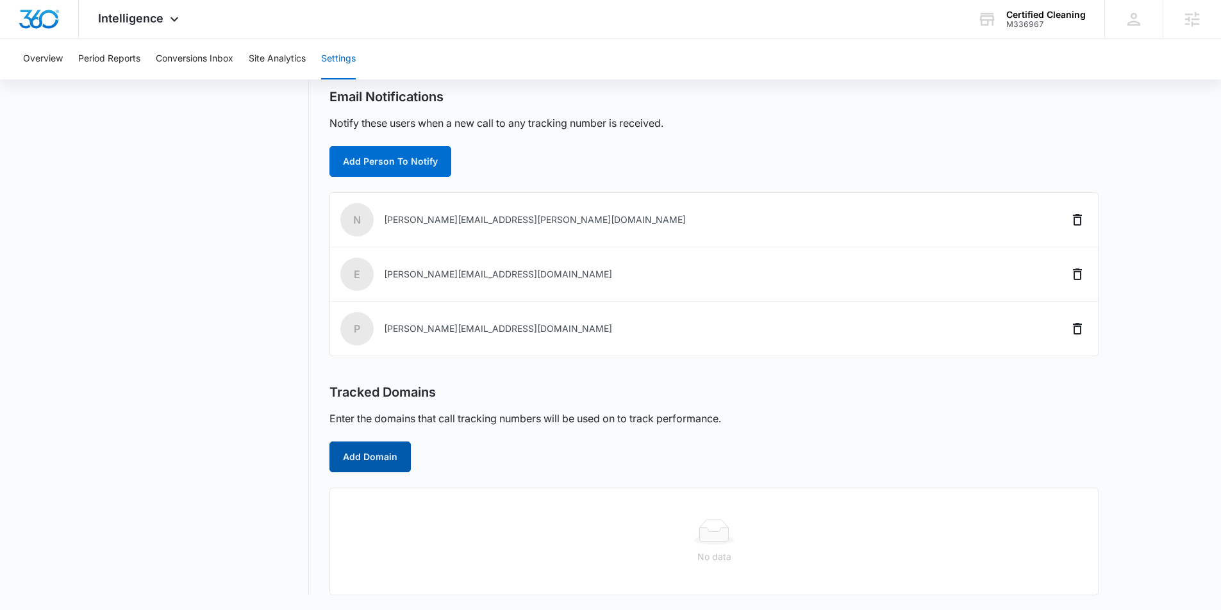
click at [382, 460] on button "Add Domain" at bounding box center [369, 457] width 81 height 31
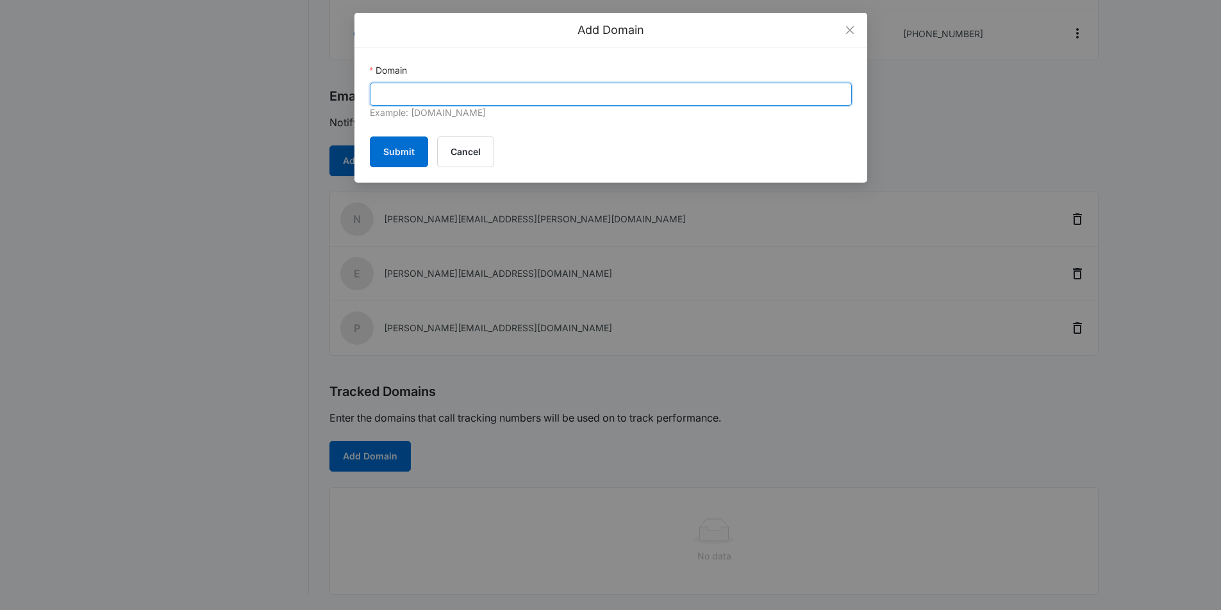
click at [434, 95] on input "Domain" at bounding box center [611, 94] width 482 height 23
paste input "https://certifiedcleaningco.com/"
drag, startPoint x: 406, startPoint y: 95, endPoint x: 358, endPoint y: 92, distance: 48.1
click at [358, 92] on div "Domain https://certifiedcleaningco.com Example: marketing360.com Submit Cancel" at bounding box center [610, 115] width 513 height 135
type input "certifiedcleaningco.com"
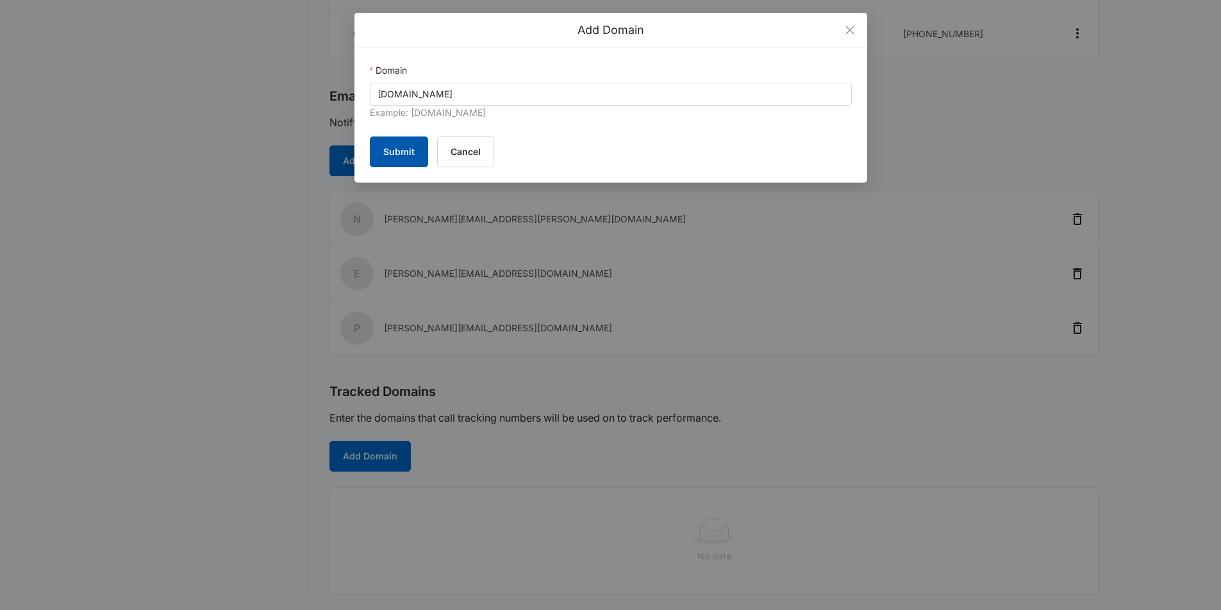
click at [400, 158] on button "Submit" at bounding box center [399, 152] width 58 height 31
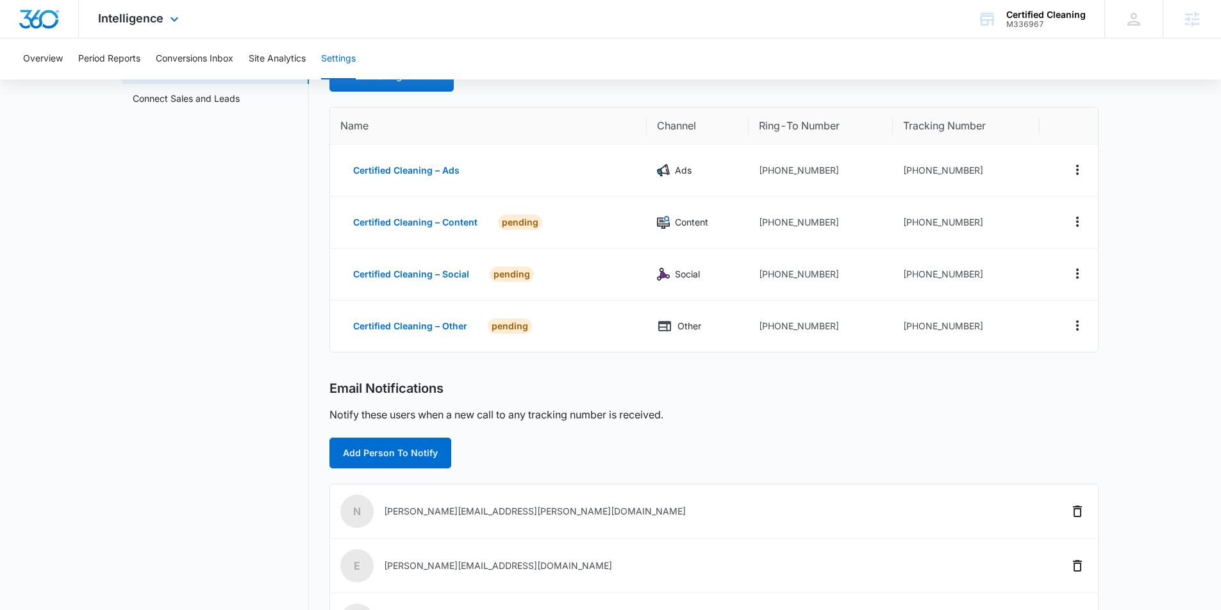
scroll to position [88, 0]
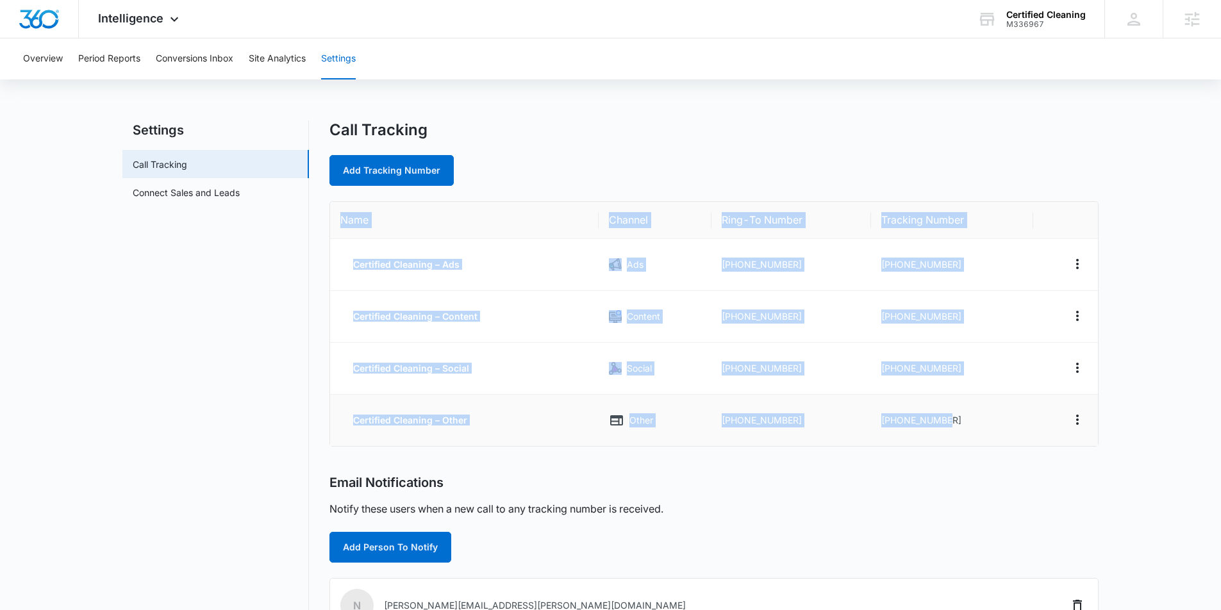
drag, startPoint x: 338, startPoint y: 213, endPoint x: 997, endPoint y: 423, distance: 692.2
click at [997, 423] on table "Name Channel Ring-To Number Tracking Number Certified Cleaning – Ads Ads +19789…" at bounding box center [714, 324] width 768 height 244
copy table "Name Channel Ring-To Number Tracking Number Certified Cleaning – Ads Ads +19789…"
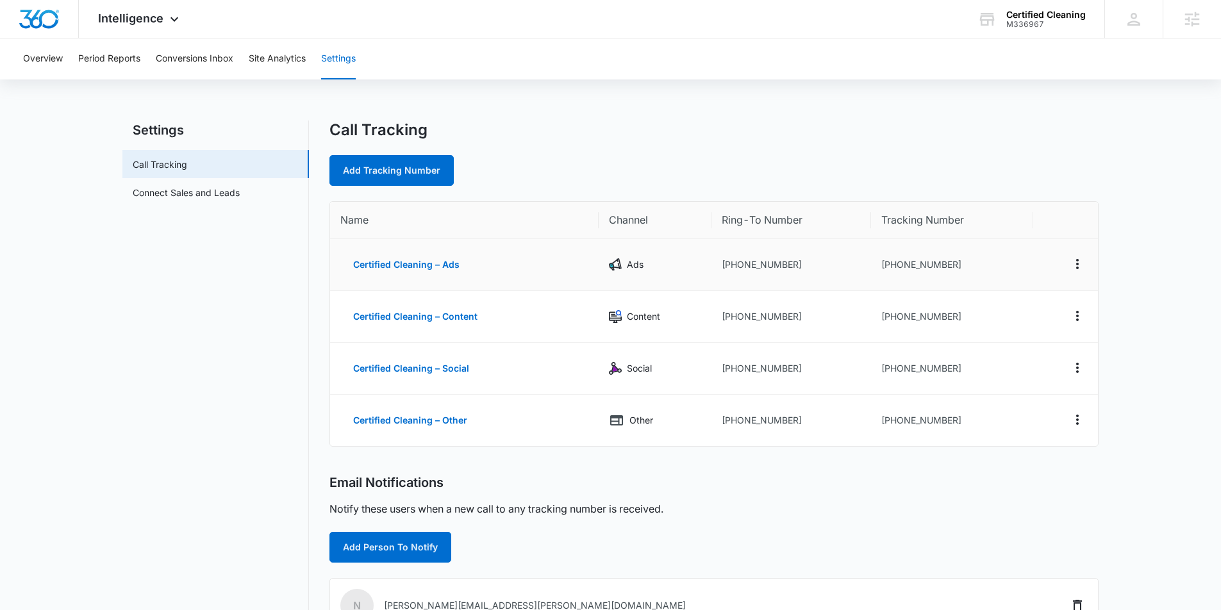
click at [969, 271] on td "+19782248679" at bounding box center [952, 265] width 162 height 52
drag, startPoint x: 934, startPoint y: 270, endPoint x: 887, endPoint y: 269, distance: 46.8
click at [887, 269] on td "+19782248679" at bounding box center [952, 265] width 162 height 52
copy td "9782248679"
drag, startPoint x: 968, startPoint y: 318, endPoint x: 889, endPoint y: 321, distance: 79.5
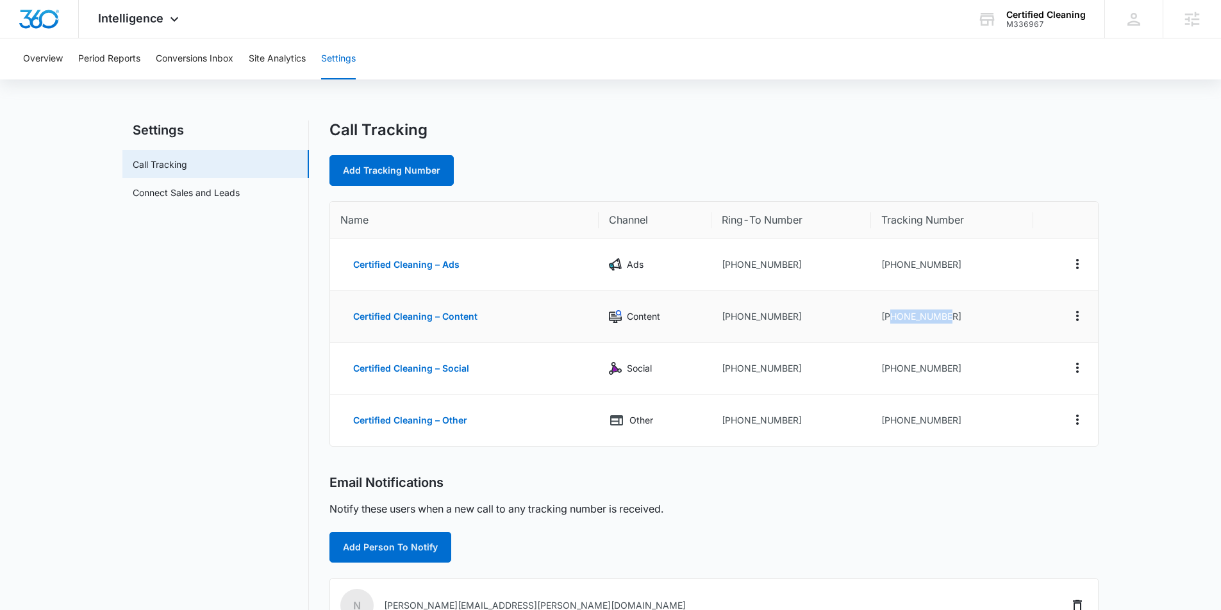
click at [889, 321] on td "+19782248681" at bounding box center [952, 317] width 162 height 52
copy td "9782248681"
drag, startPoint x: 970, startPoint y: 369, endPoint x: 890, endPoint y: 369, distance: 79.5
click at [890, 369] on td "+19782248684" at bounding box center [952, 369] width 162 height 52
copy td "9782248684"
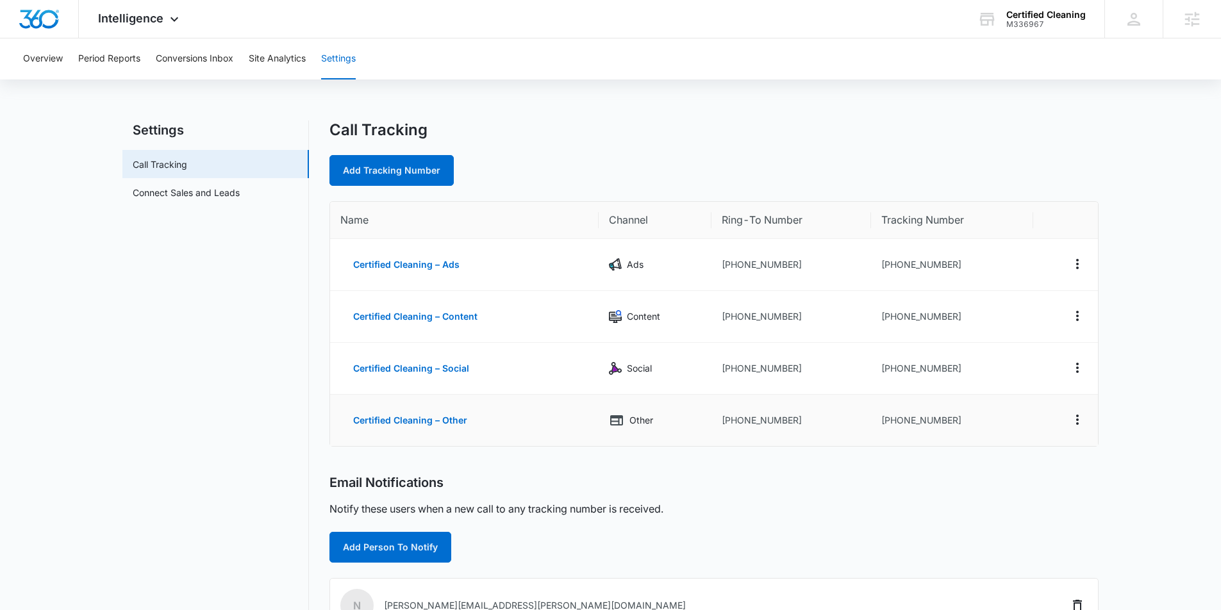
drag, startPoint x: 943, startPoint y: 408, endPoint x: 963, endPoint y: 420, distance: 23.1
click at [943, 408] on td "+19782248685" at bounding box center [952, 420] width 162 height 51
drag, startPoint x: 963, startPoint y: 424, endPoint x: 906, endPoint y: 422, distance: 57.1
click at [890, 424] on td "+19782248685" at bounding box center [952, 420] width 162 height 51
copy td "9782248685"
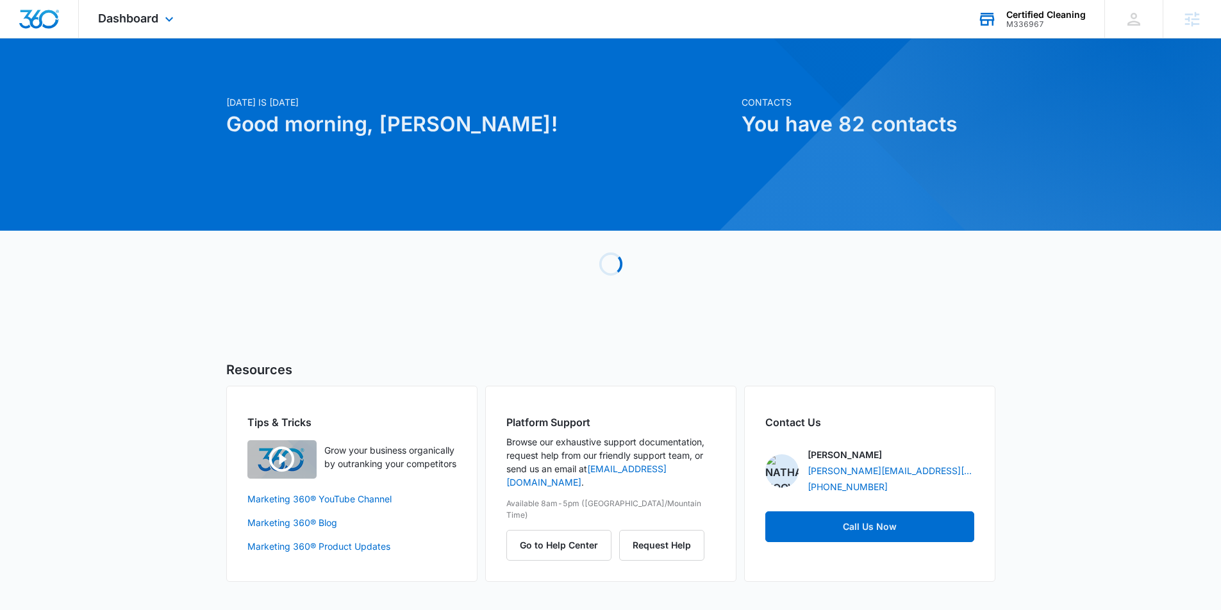
click at [1017, 35] on div "Certified Cleaning M336967 Your Accounts View All" at bounding box center [1031, 19] width 146 height 38
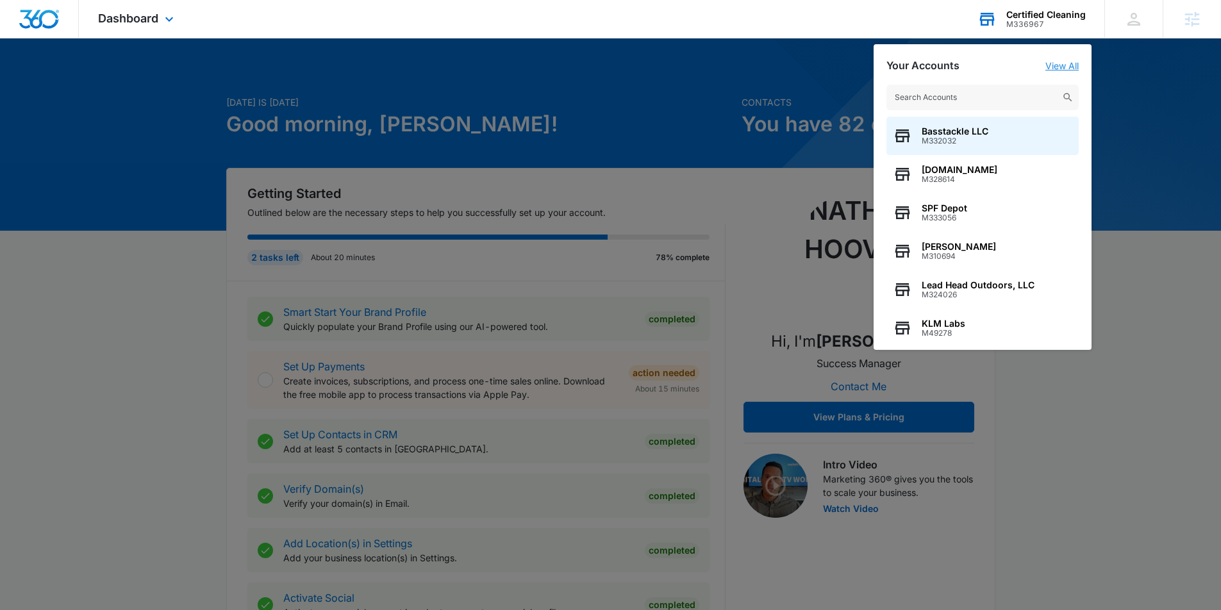
click at [1065, 61] on link "View All" at bounding box center [1061, 65] width 33 height 11
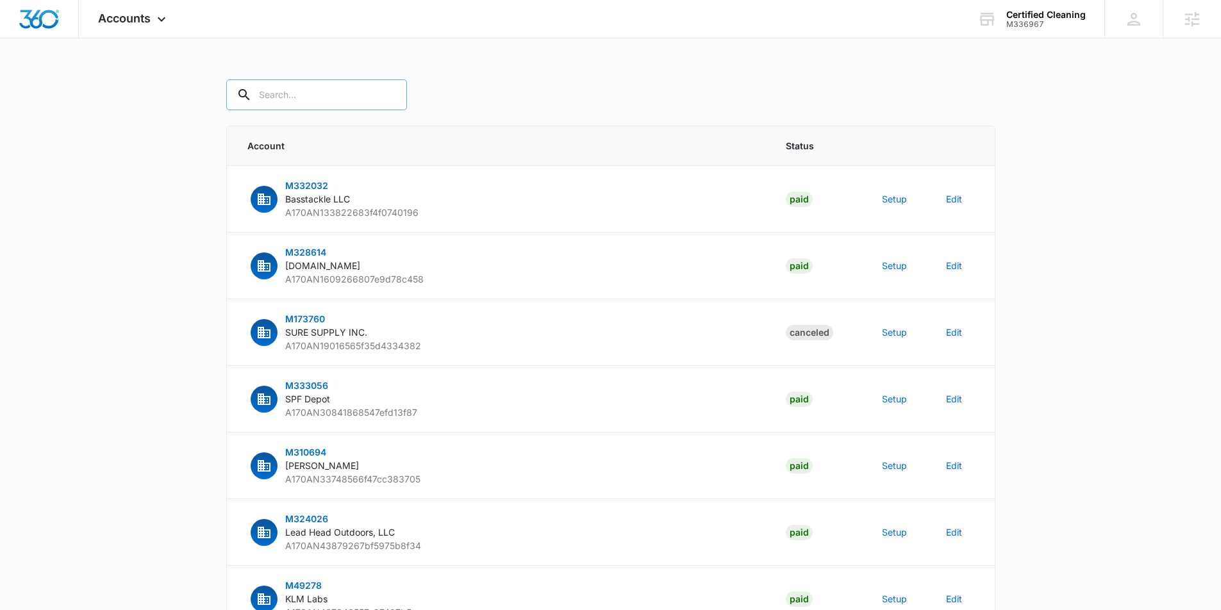
click at [276, 92] on input "text" at bounding box center [316, 94] width 181 height 31
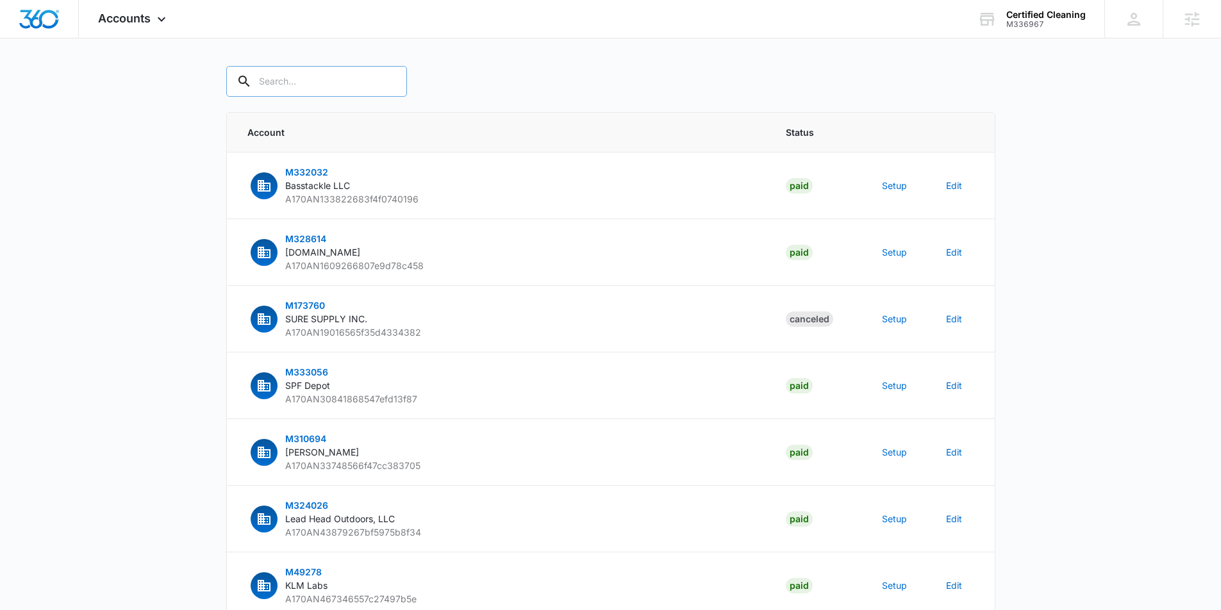
paste input "M336967"
type input "M336967"
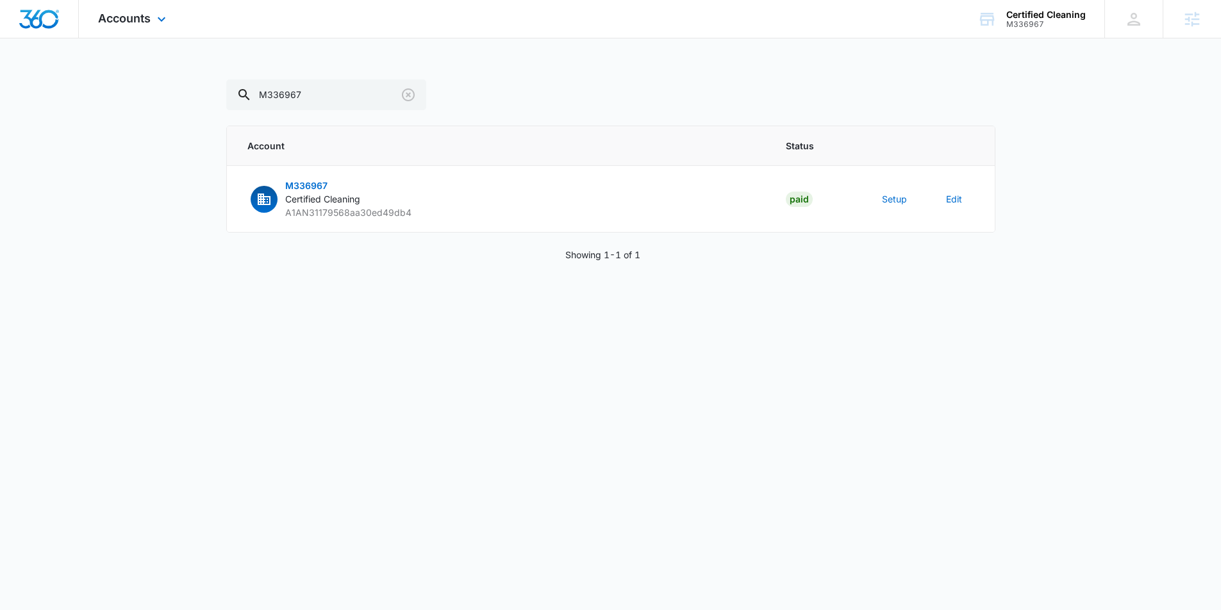
click at [147, 10] on div "Accounts Apps Reputation Websites Forms CRM Email Social Content Ads Intelligen…" at bounding box center [134, 19] width 110 height 38
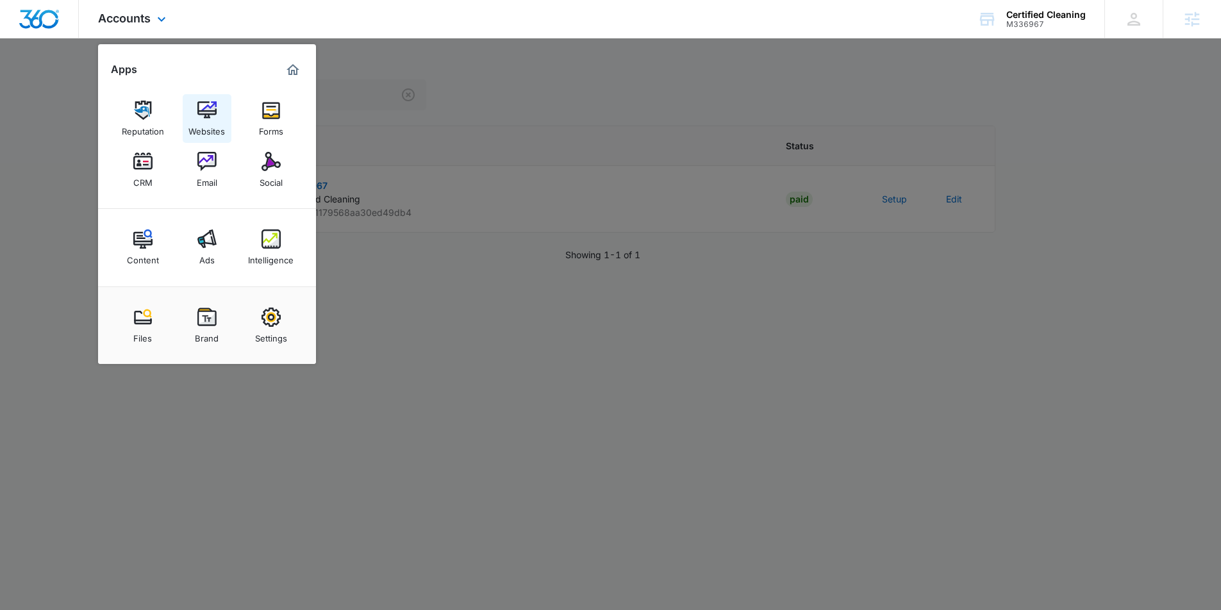
click at [199, 108] on img at bounding box center [206, 110] width 19 height 19
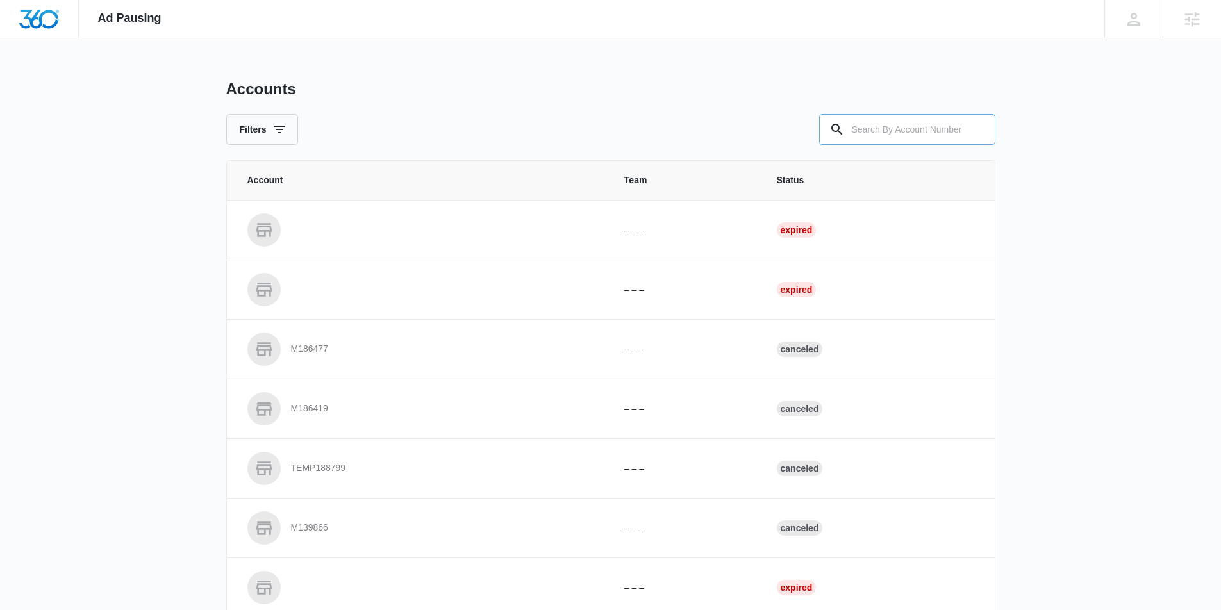
paste input "M336967"
type input "M336967"
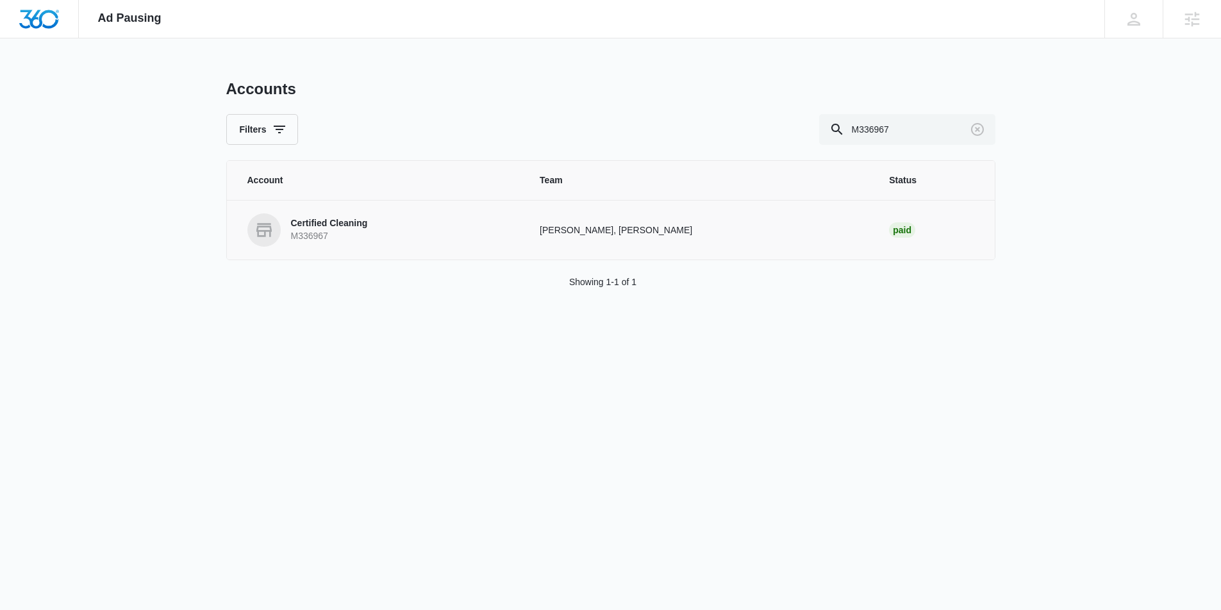
click at [368, 222] on p "Certified Cleaning" at bounding box center [329, 223] width 77 height 13
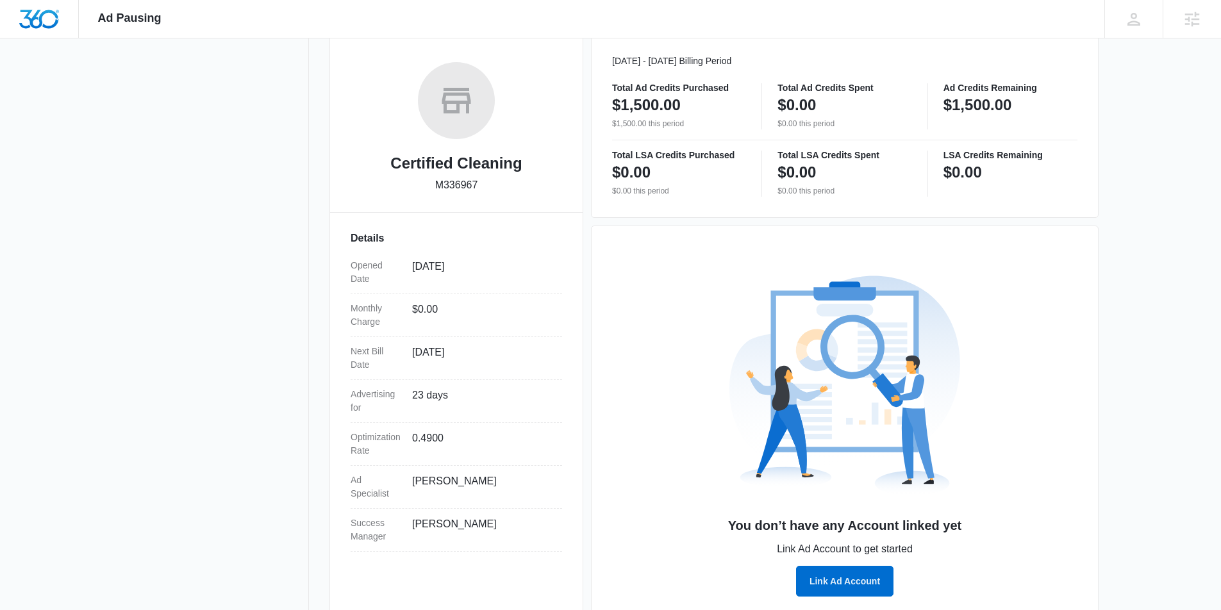
scroll to position [182, 0]
click at [863, 588] on button "Link Ad Account" at bounding box center [844, 582] width 97 height 31
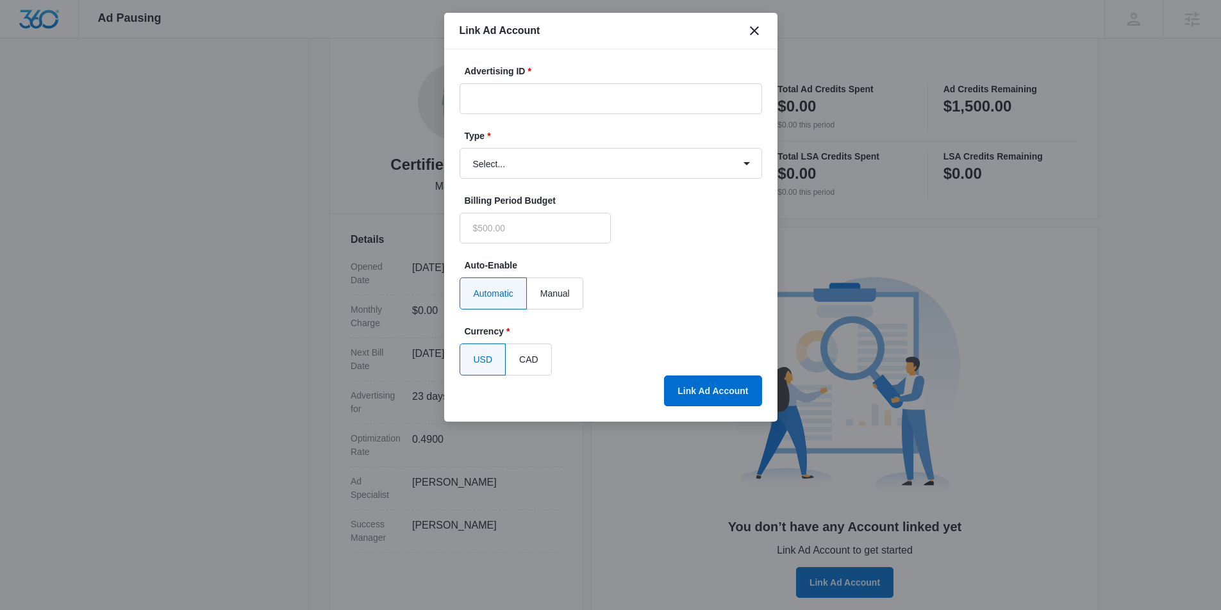
type input "$0.00"
click at [604, 93] on input "Advertising ID *" at bounding box center [611, 98] width 303 height 31
paste input "[PHONE_NUMBER]"
type input "[PHONE_NUMBER]"
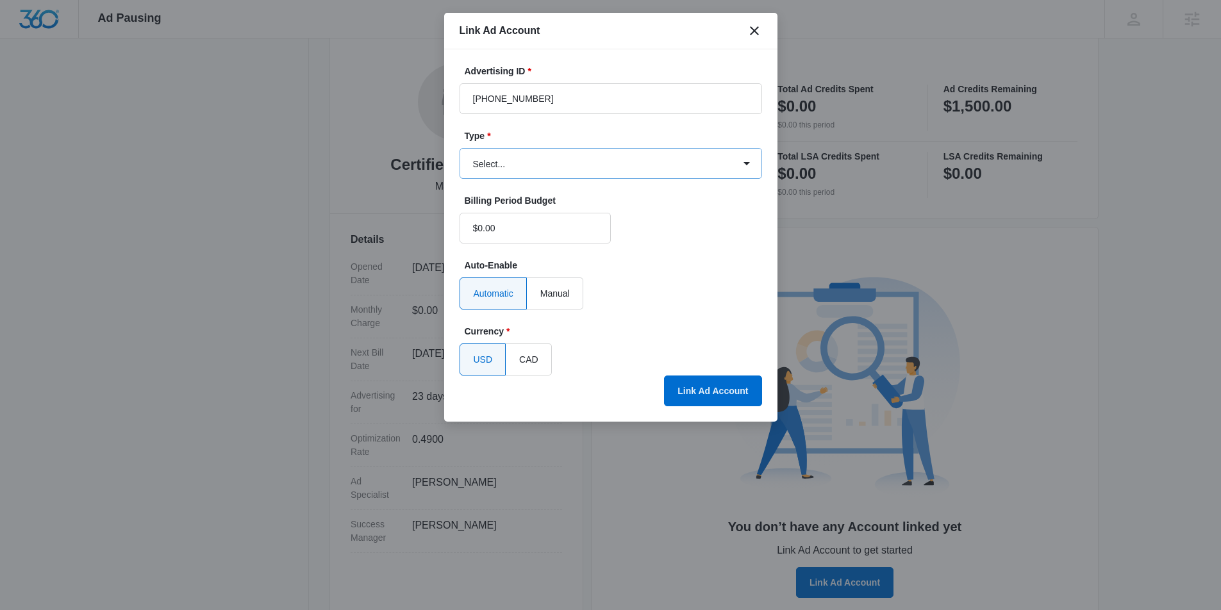
drag, startPoint x: 608, startPoint y: 144, endPoint x: 581, endPoint y: 177, distance: 41.9
click at [602, 154] on div "Type * Select... Bing Ads Facebook Ads Google Ads" at bounding box center [611, 153] width 303 height 49
click at [581, 177] on select "Select... Bing Ads Facebook Ads Google Ads" at bounding box center [611, 163] width 303 height 31
select select "google"
click at [460, 148] on select "Select... Bing Ads Facebook Ads Google Ads" at bounding box center [611, 163] width 303 height 31
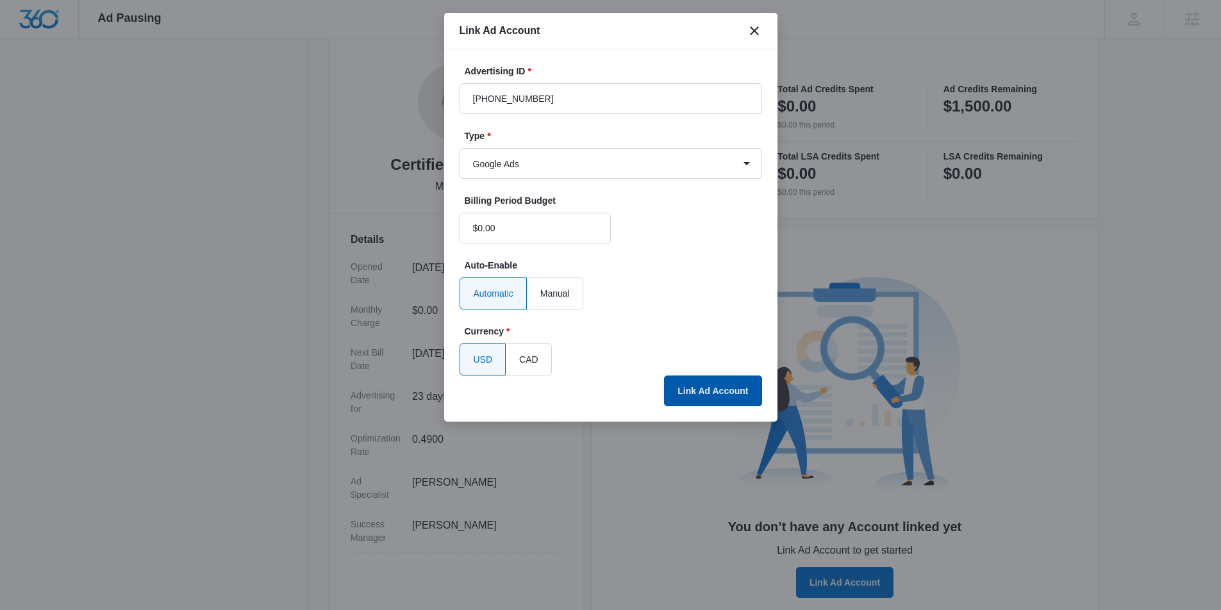
click at [713, 380] on button "Link Ad Account" at bounding box center [712, 391] width 97 height 31
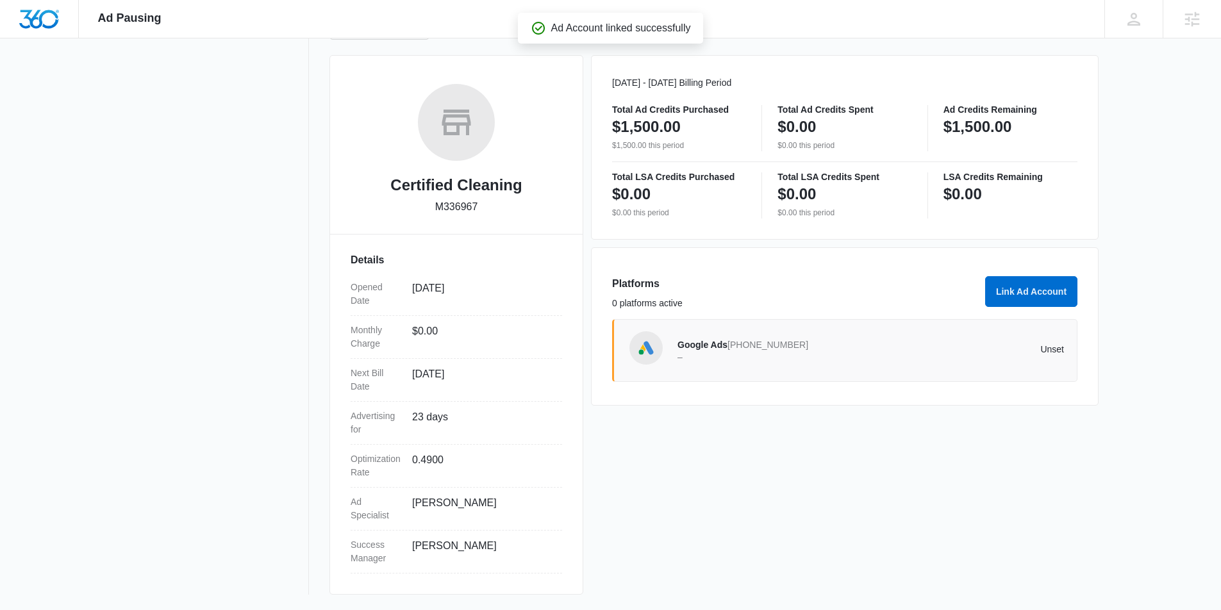
scroll to position [162, 0]
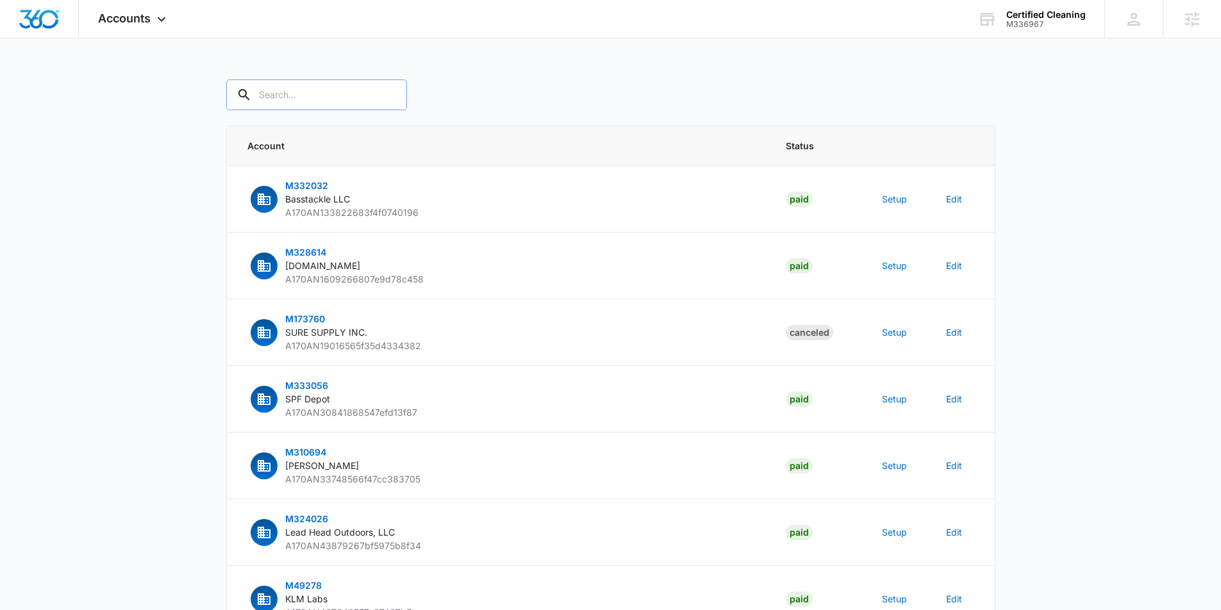
click at [333, 99] on input "text" at bounding box center [316, 94] width 181 height 31
paste input "M336967"
type input "M336967"
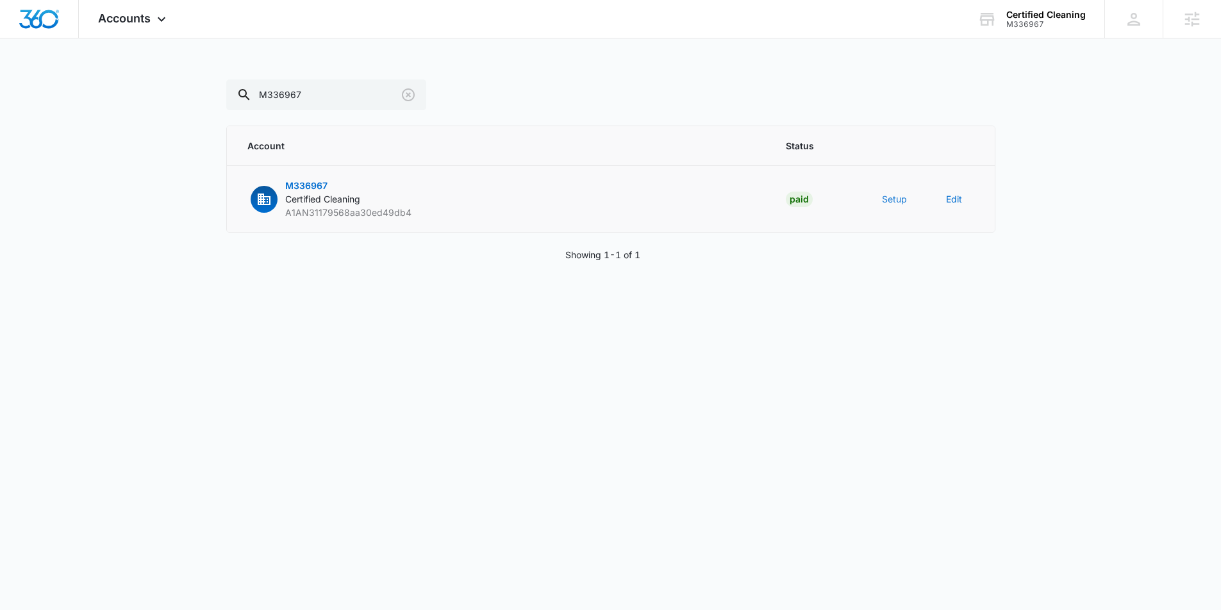
click at [898, 196] on button "Setup" at bounding box center [894, 198] width 25 height 13
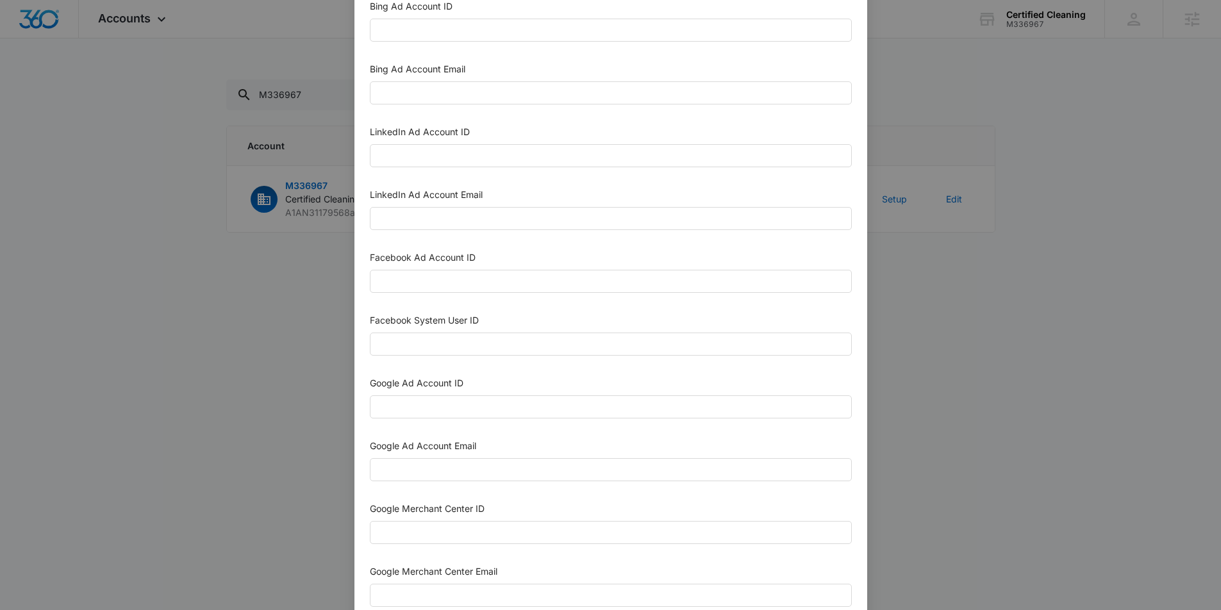
scroll to position [66, 0]
click at [443, 403] on input "Google Ad Account ID" at bounding box center [611, 405] width 482 height 23
paste input "712-930-0107"
type input "712-930-0107"
click at [452, 470] on input "Google Ad Account Email" at bounding box center [611, 467] width 482 height 23
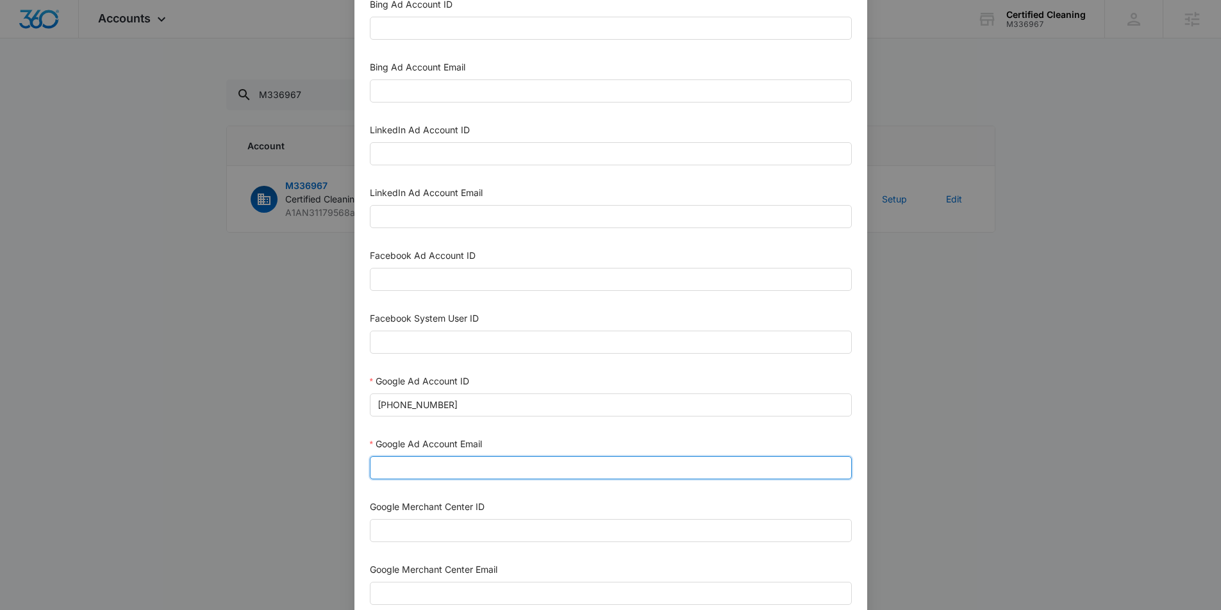
type input "m360+accounts1025@madwiremedia.com"
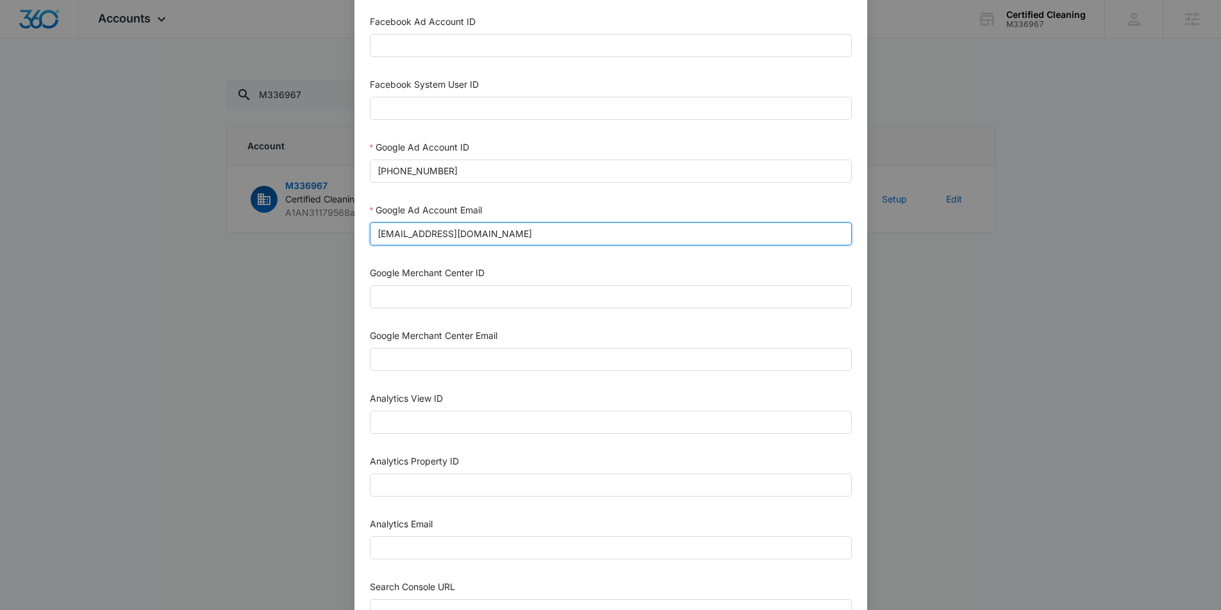
scroll to position [303, 0]
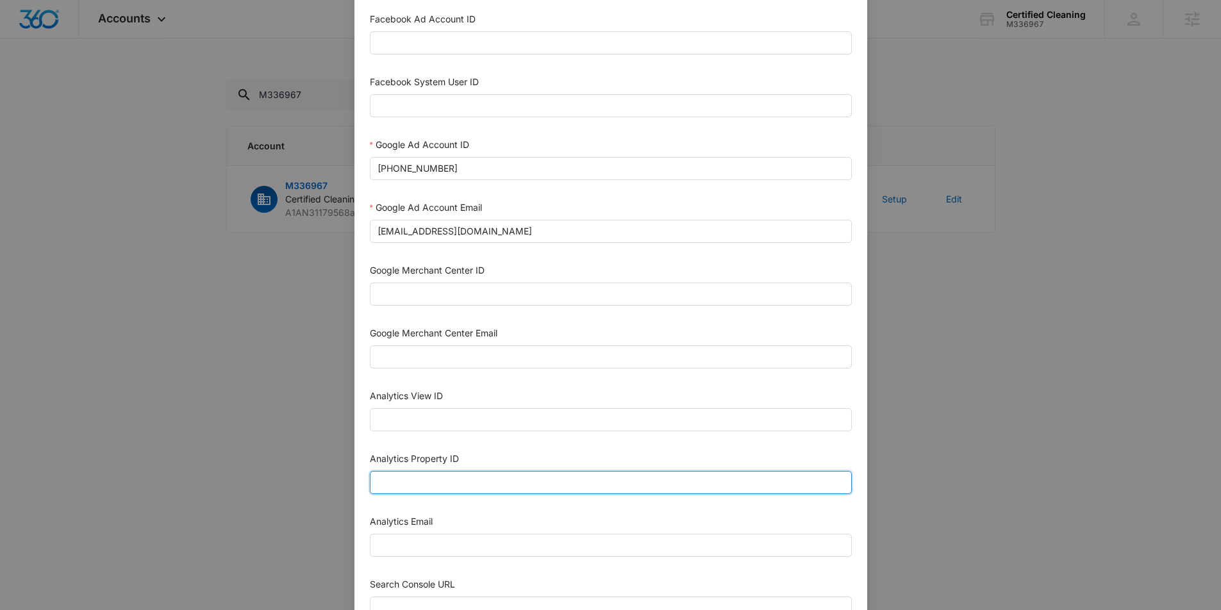
paste input "505346575"
click at [397, 485] on input "505346575" at bounding box center [611, 482] width 482 height 23
type input "505346575"
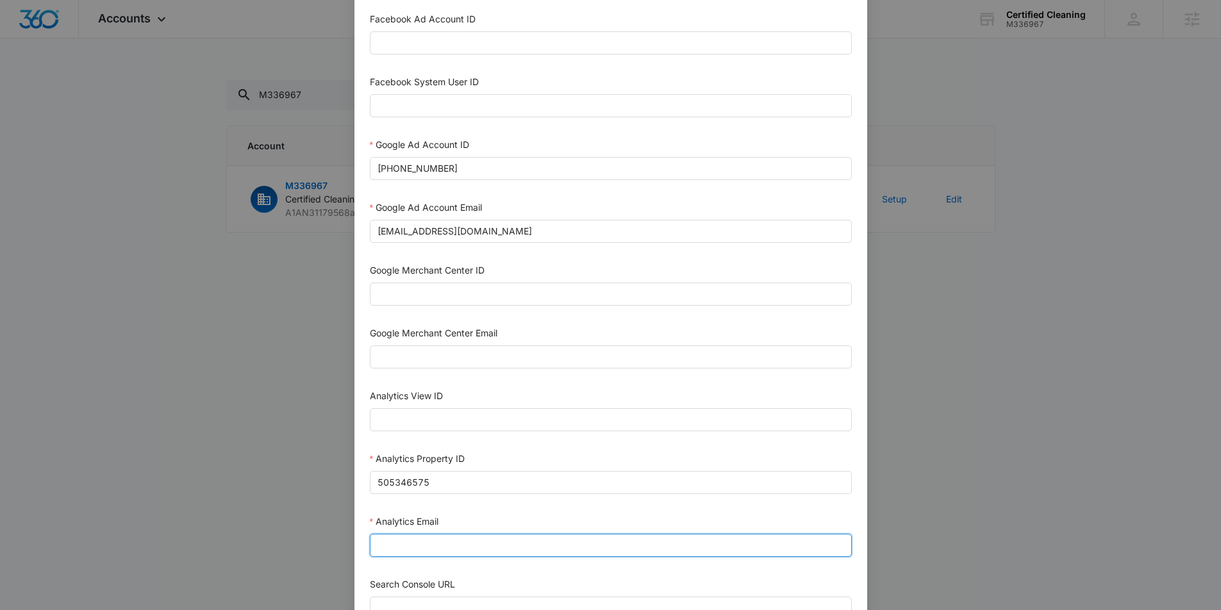
click at [453, 549] on input "Analytics Email" at bounding box center [611, 545] width 482 height 23
type input "m360+accounts1025@madwiremedia.com"
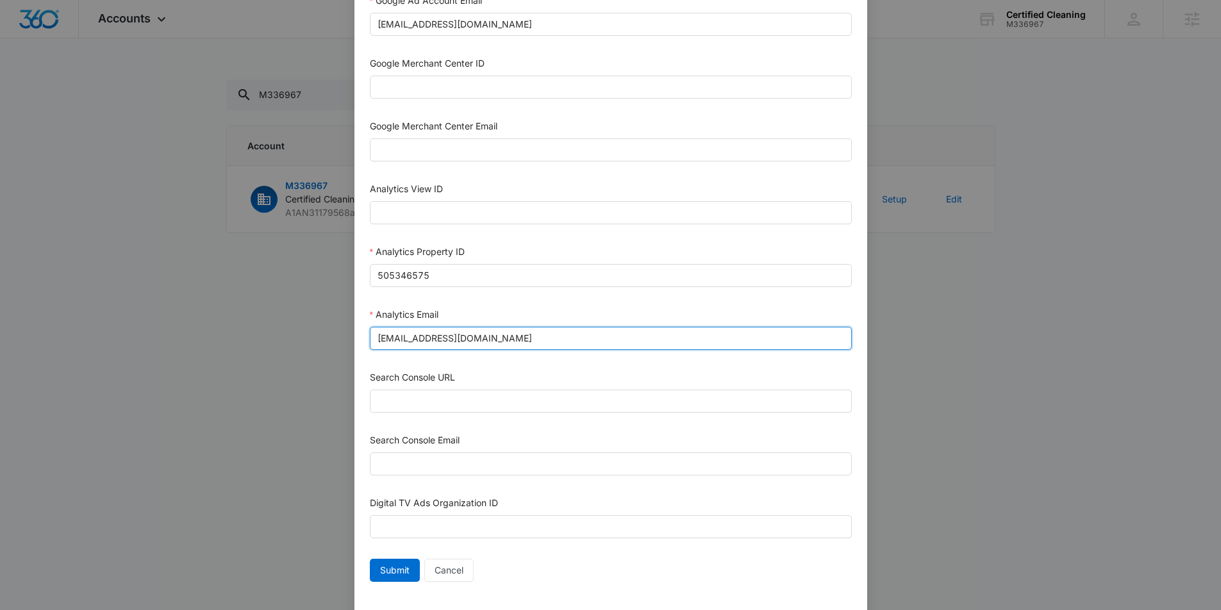
scroll to position [533, 0]
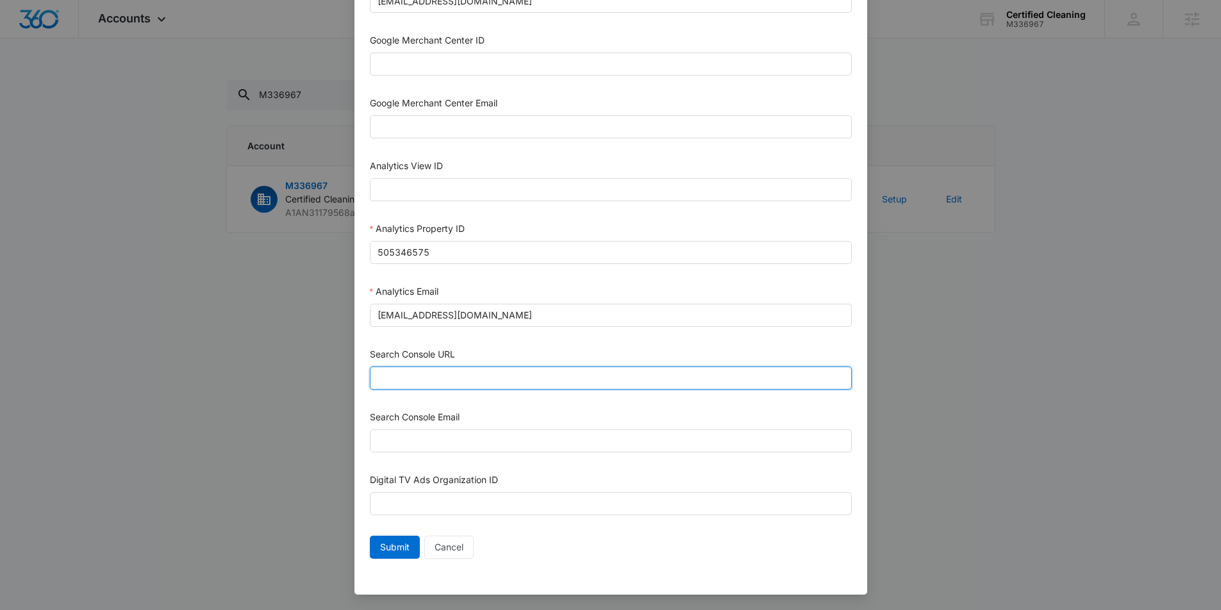
click at [431, 381] on input "Search Console URL" at bounding box center [611, 378] width 482 height 23
click at [397, 378] on input "Search Console URL" at bounding box center [611, 378] width 482 height 23
click at [452, 381] on input "Search Console URL" at bounding box center [611, 378] width 482 height 23
paste input "https://certifiedcleaningco.com/"
type input "https://certifiedcleaningco.com/"
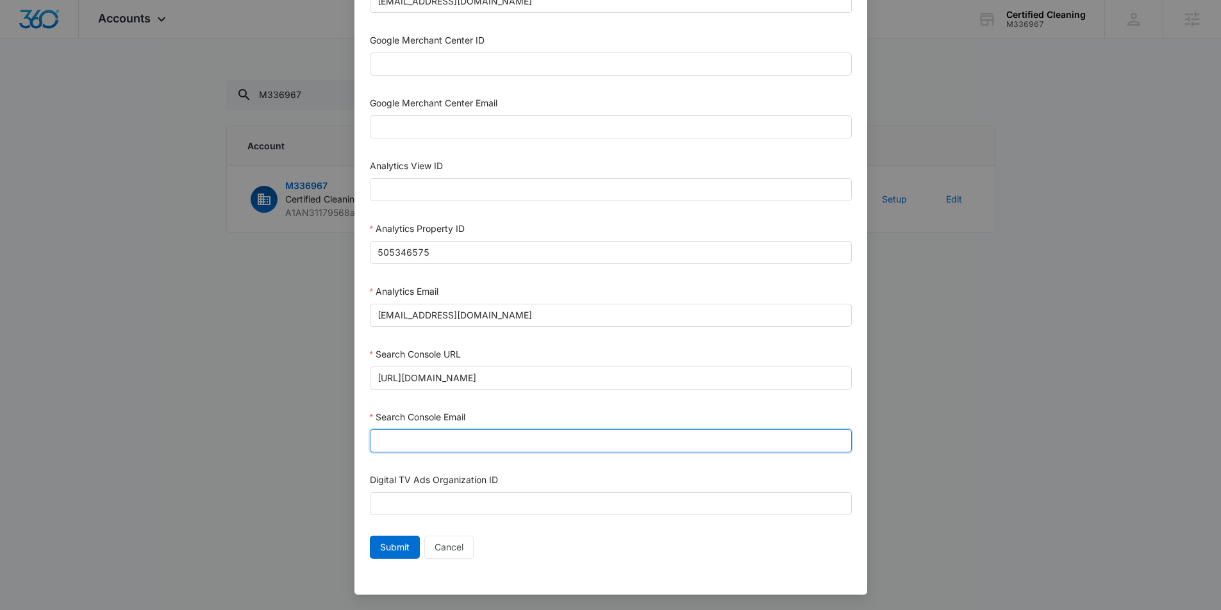
click at [444, 442] on input "Search Console Email" at bounding box center [611, 440] width 482 height 23
type input "M360+Accounts1025@madwiremedia.com"
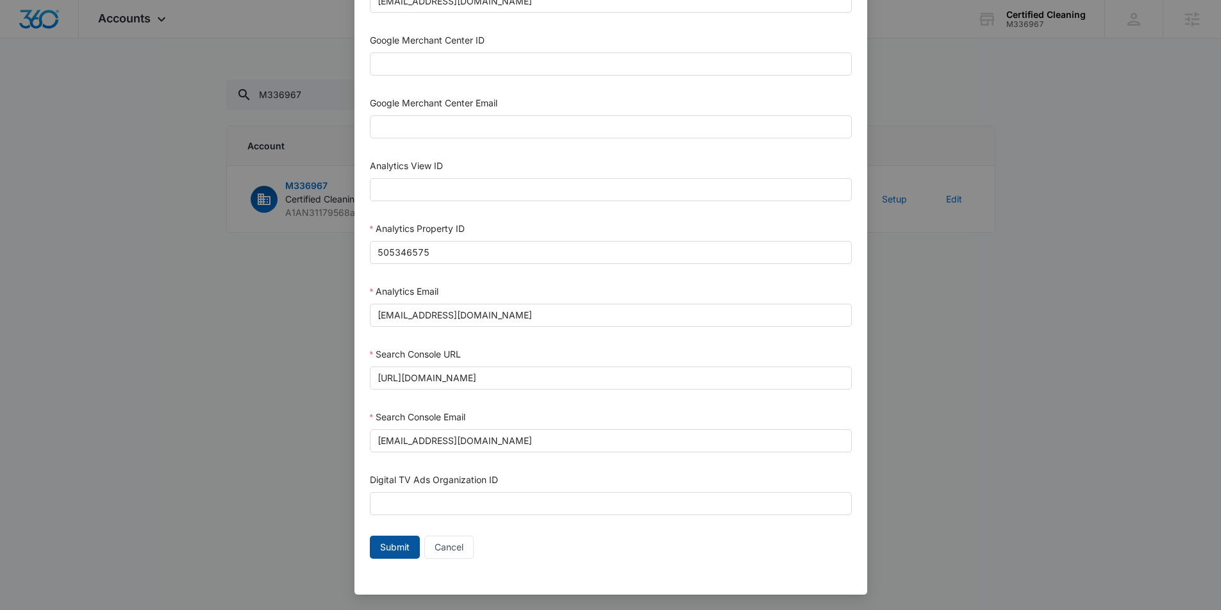
click at [390, 549] on span "Submit" at bounding box center [394, 547] width 29 height 14
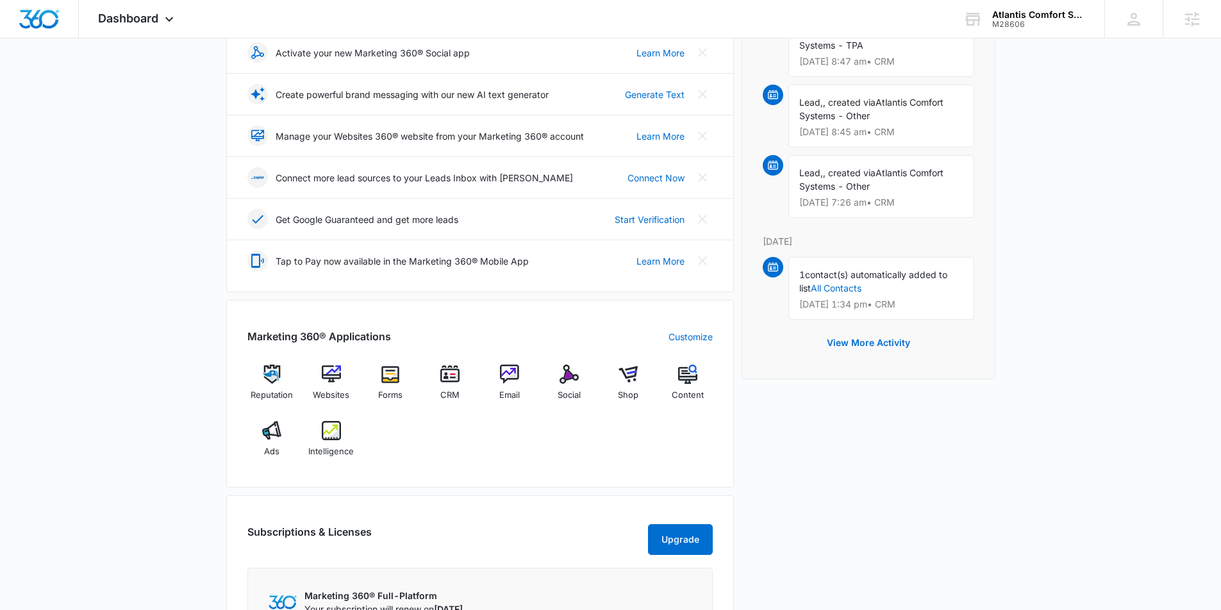
scroll to position [249, 0]
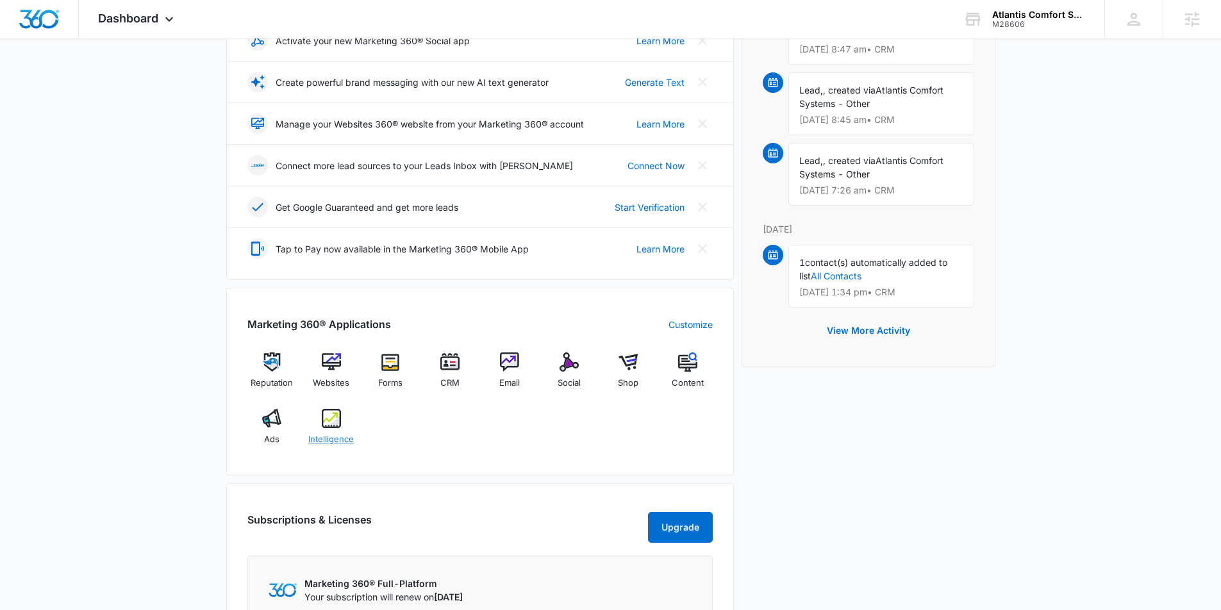
click at [337, 412] on img at bounding box center [331, 418] width 19 height 19
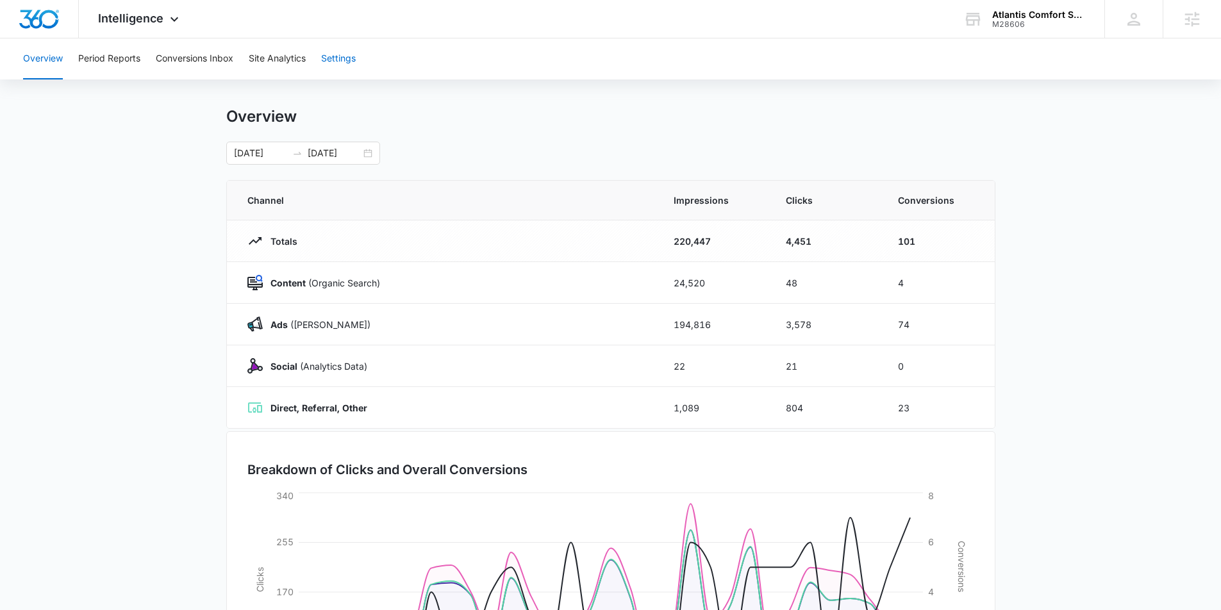
click at [338, 60] on button "Settings" at bounding box center [338, 58] width 35 height 41
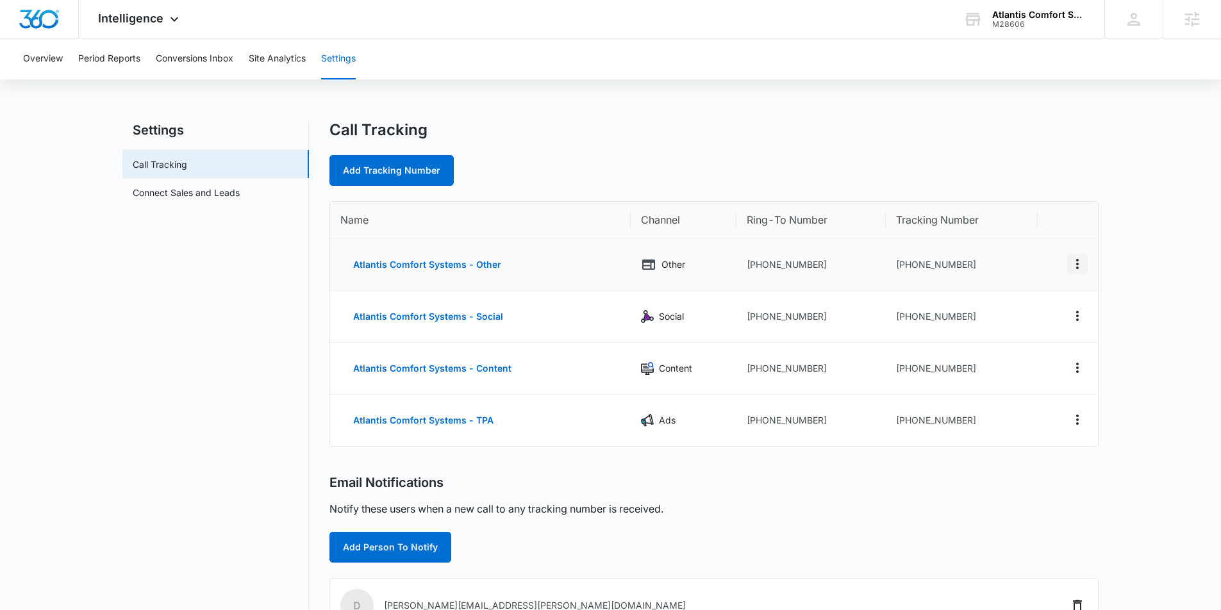
click at [1073, 261] on icon "Actions" at bounding box center [1077, 263] width 15 height 15
click at [1015, 274] on div "Delete" at bounding box center [1017, 273] width 27 height 9
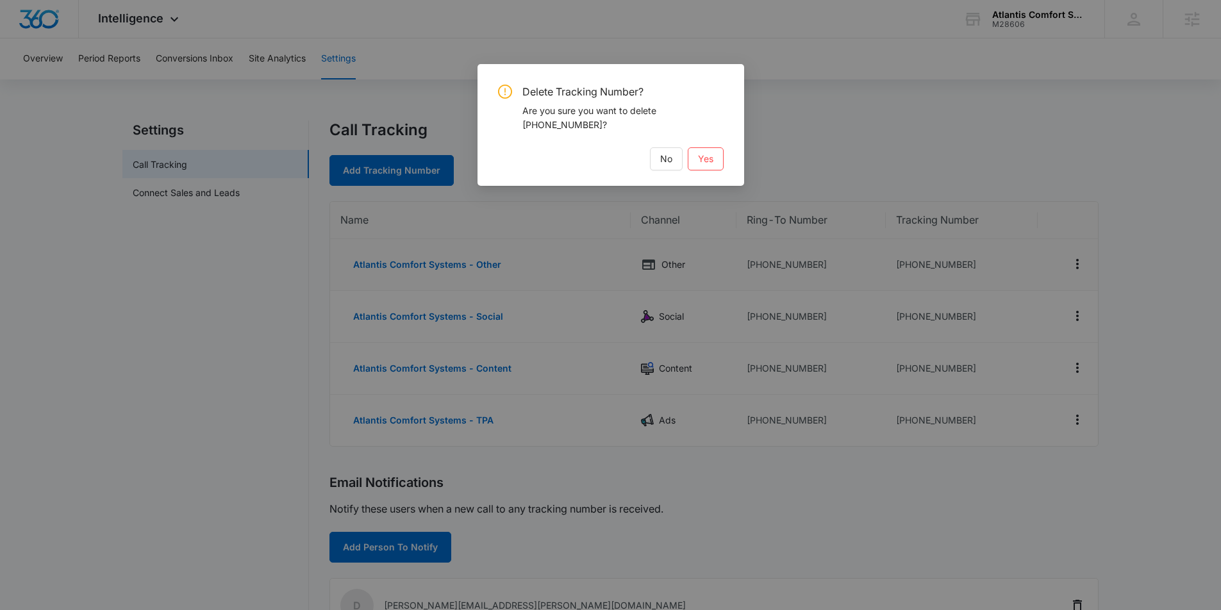
scroll to position [3, 0]
click at [701, 151] on button "Yes" at bounding box center [706, 158] width 36 height 23
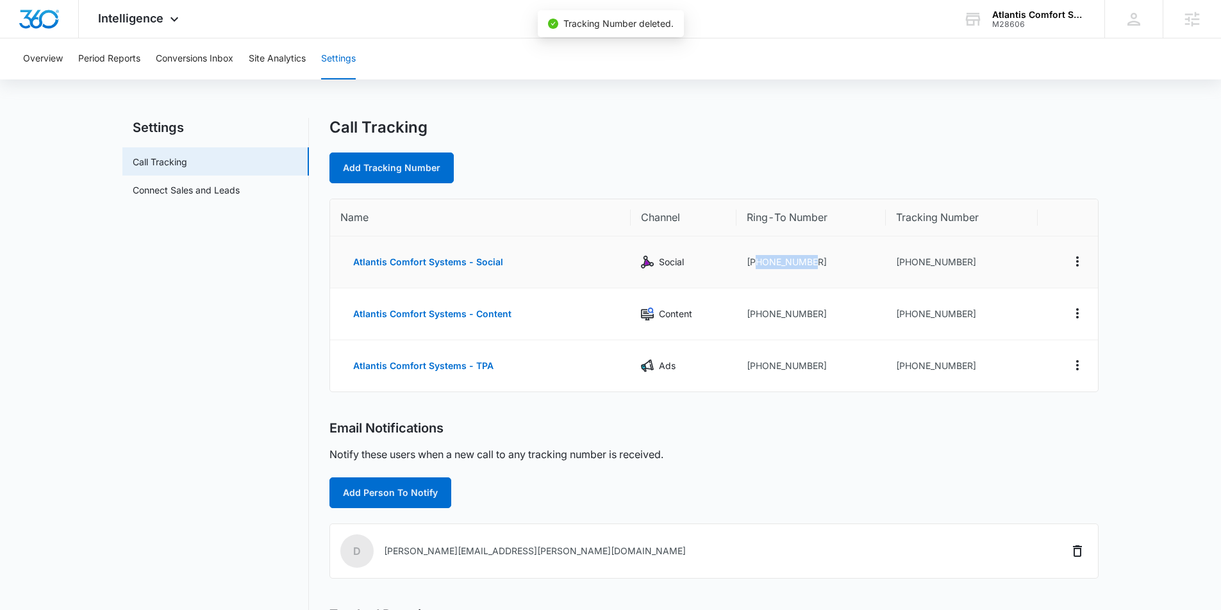
drag, startPoint x: 840, startPoint y: 256, endPoint x: 755, endPoint y: 261, distance: 84.8
click at [755, 261] on td "[PHONE_NUMBER]" at bounding box center [810, 262] width 149 height 52
copy td "4012332600"
click at [1081, 263] on icon "Actions" at bounding box center [1077, 261] width 15 height 15
click at [1024, 276] on div "Delete" at bounding box center [1017, 271] width 27 height 9
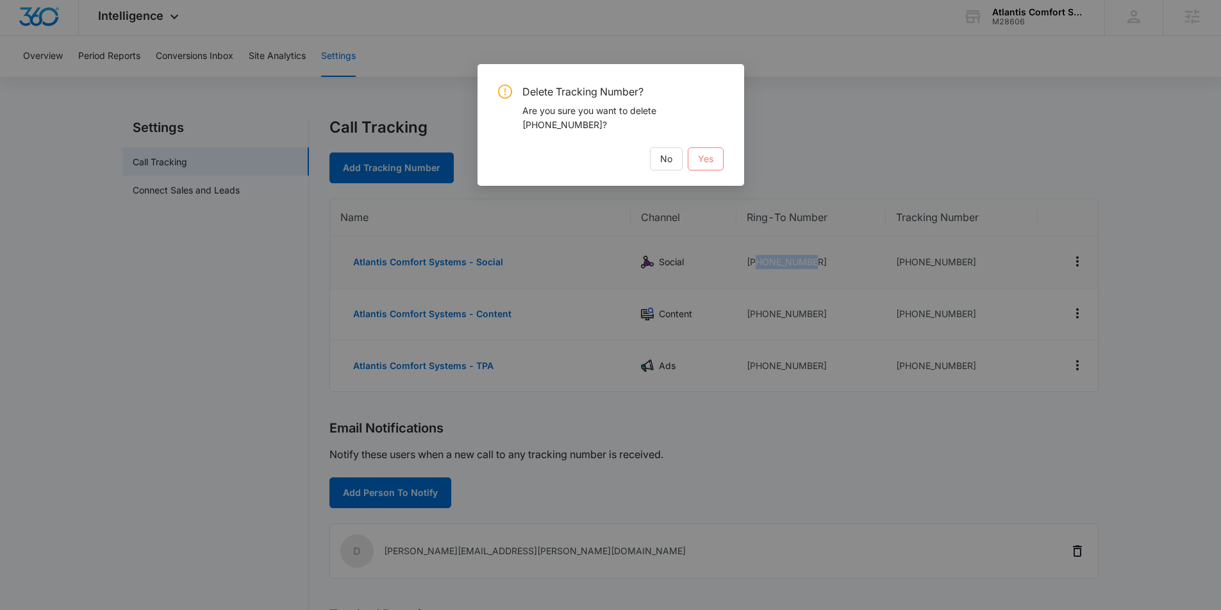
click at [708, 163] on span "Yes" at bounding box center [705, 159] width 15 height 14
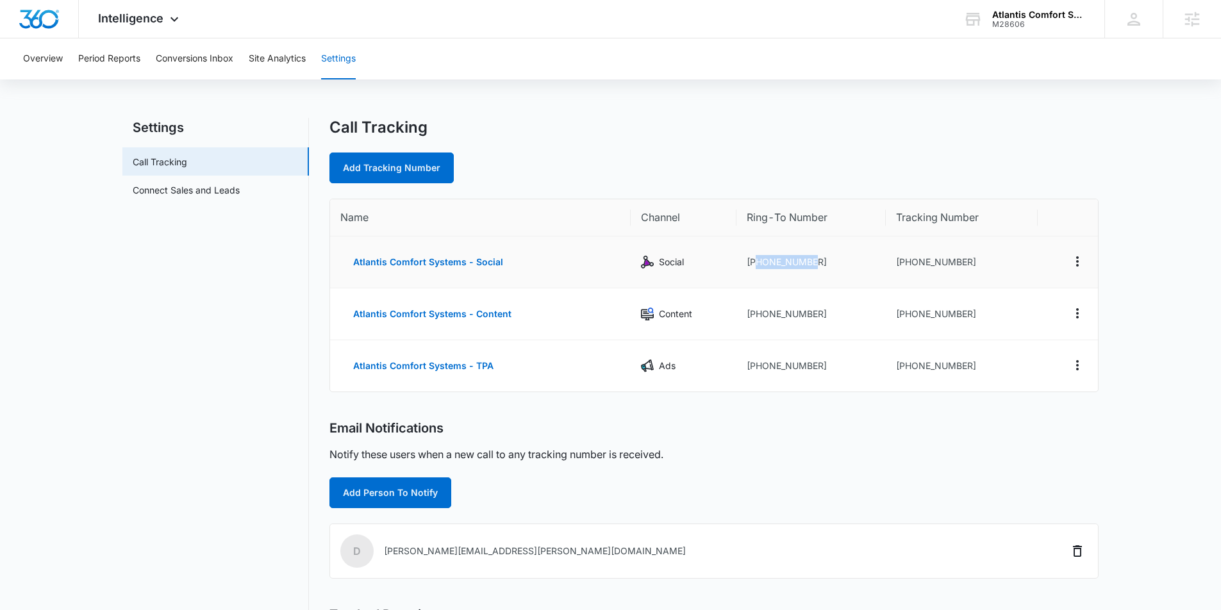
scroll to position [0, 0]
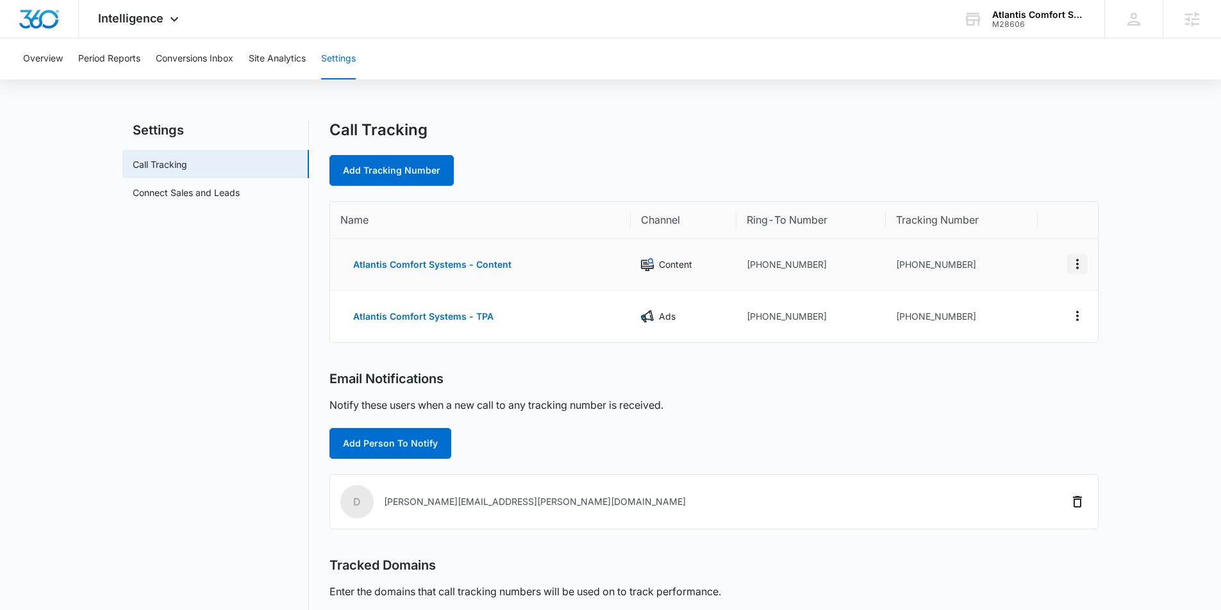
click at [1077, 266] on icon "Actions" at bounding box center [1077, 263] width 15 height 15
click at [1005, 277] on div "Delete" at bounding box center [1017, 273] width 27 height 9
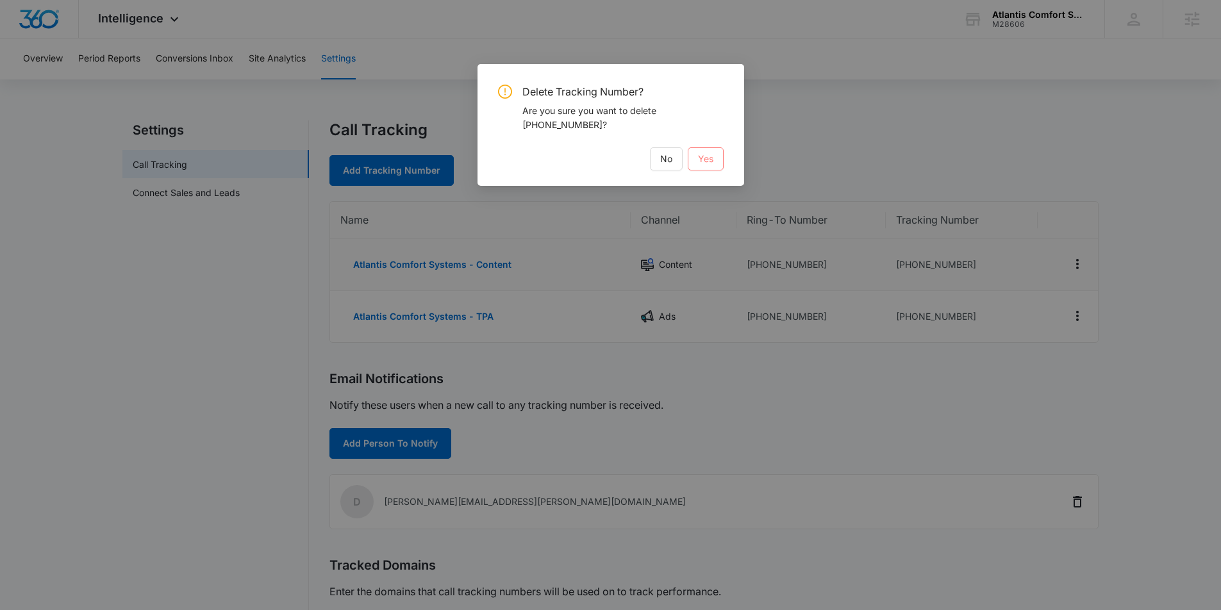
click at [698, 161] on span "Yes" at bounding box center [705, 159] width 15 height 14
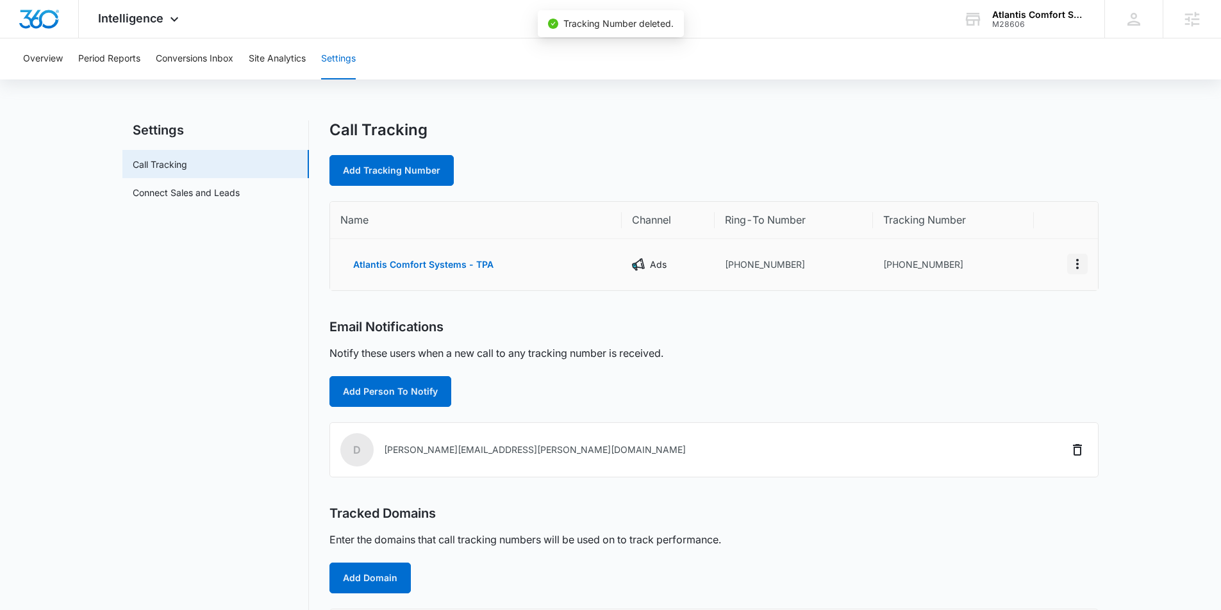
click at [1076, 268] on icon "Actions" at bounding box center [1077, 264] width 3 height 10
click at [1020, 276] on button "Delete" at bounding box center [1024, 269] width 73 height 19
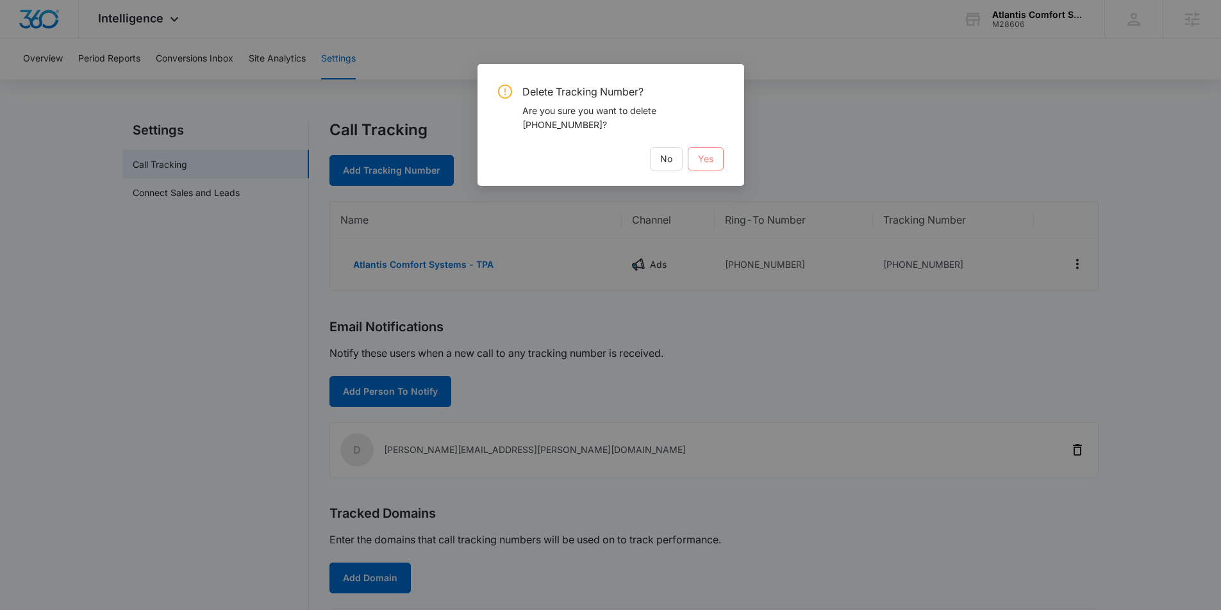
click at [715, 162] on button "Yes" at bounding box center [706, 158] width 36 height 23
